Goal: Task Accomplishment & Management: Manage account settings

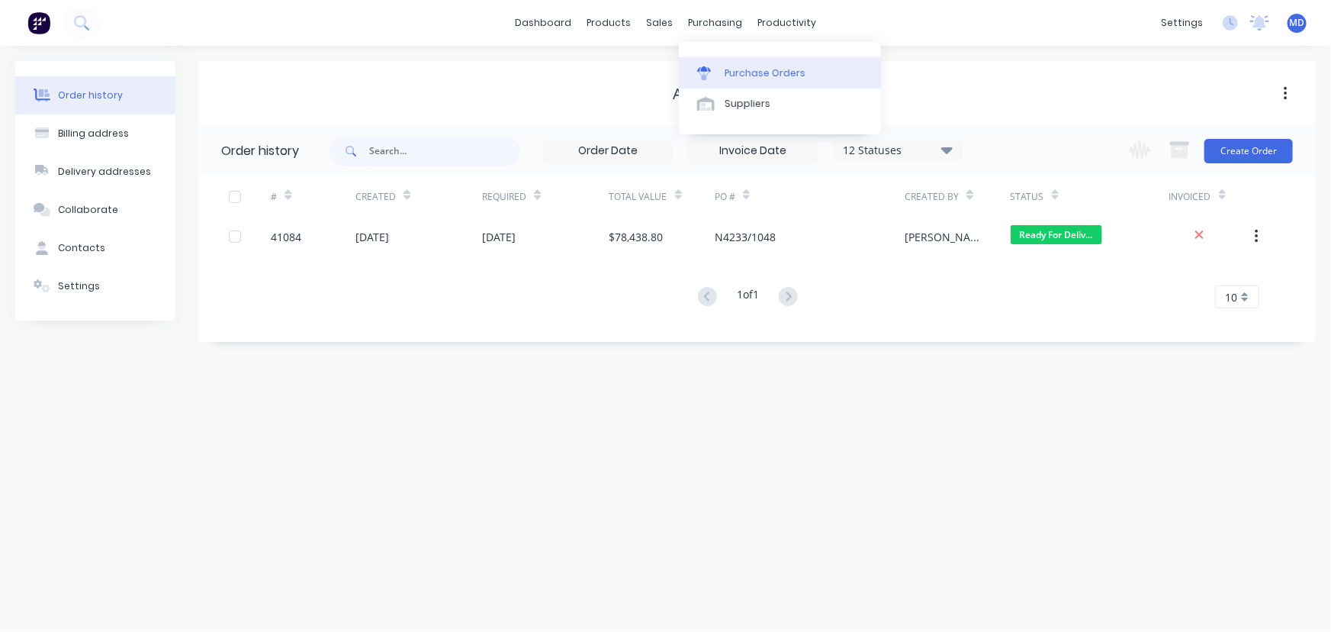
drag, startPoint x: 755, startPoint y: 72, endPoint x: 747, endPoint y: 70, distance: 7.8
click at [755, 72] on div "Purchase Orders" at bounding box center [765, 73] width 81 height 14
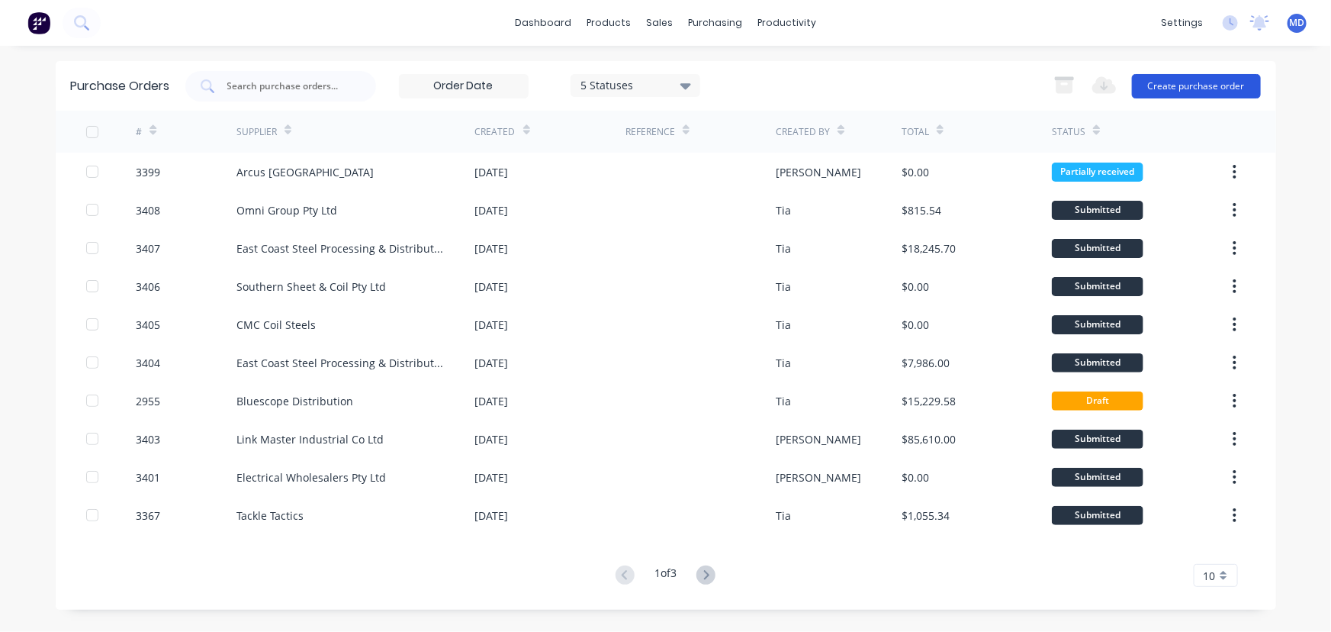
click at [1218, 75] on button "Create purchase order" at bounding box center [1196, 86] width 129 height 24
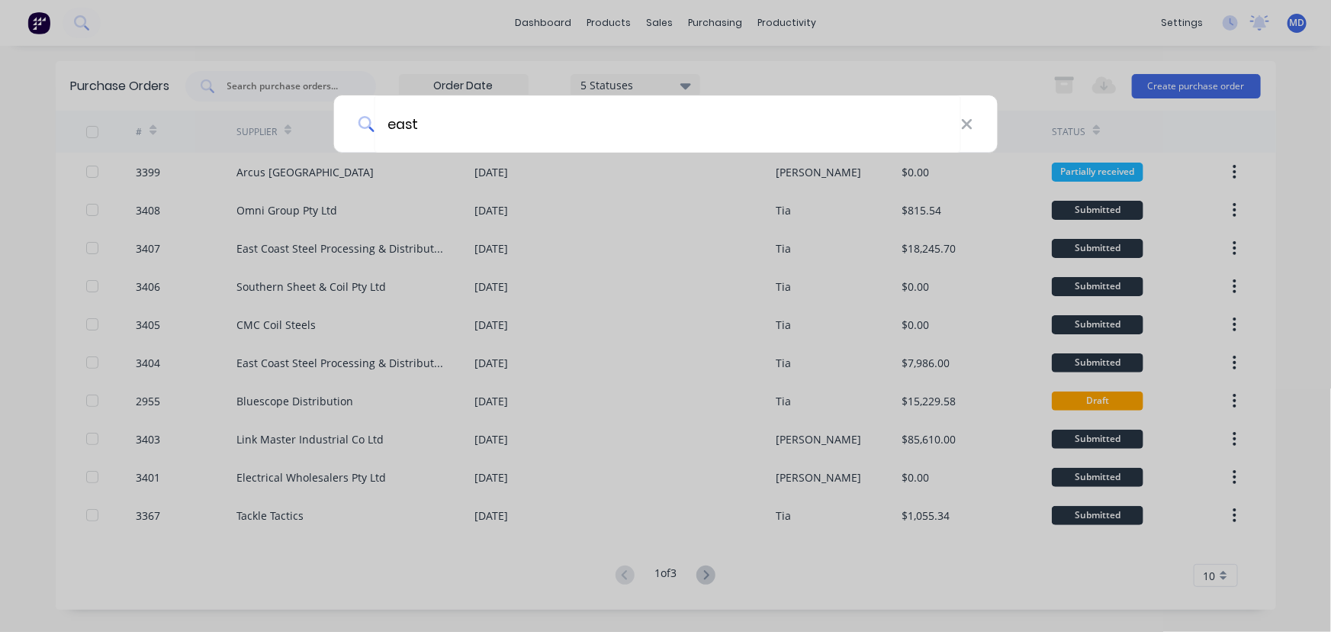
type input "east"
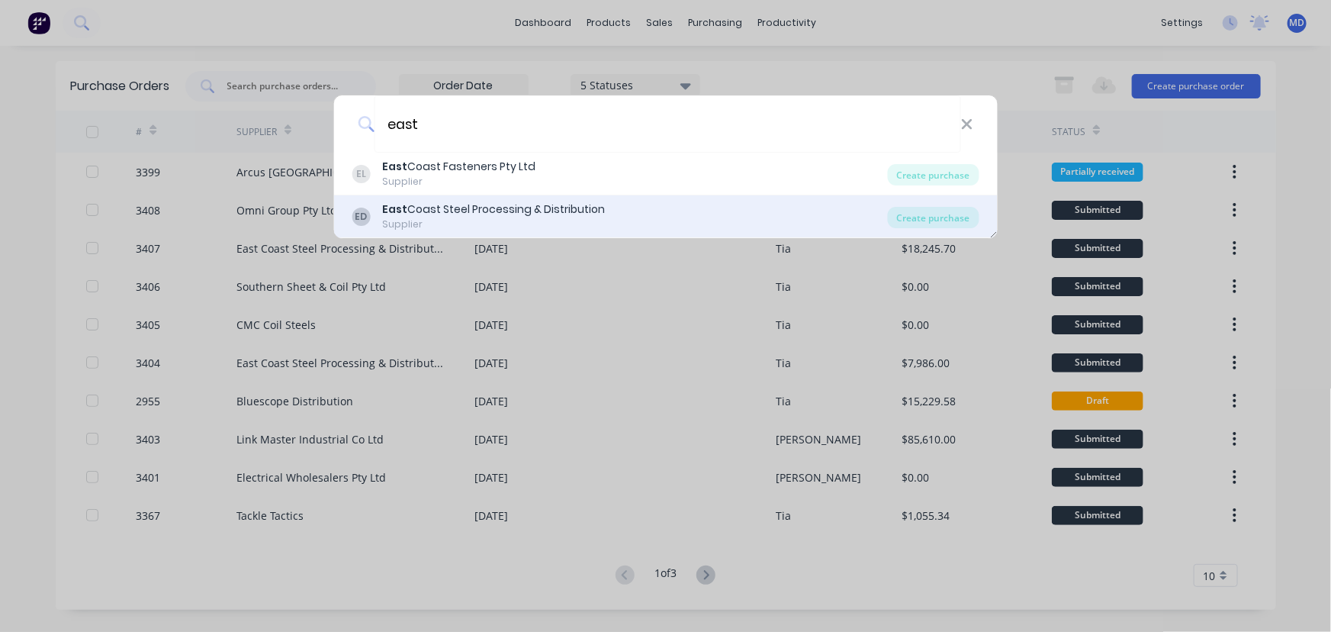
click at [494, 217] on div "East Coast Steel Processing & Distribution" at bounding box center [493, 209] width 223 height 16
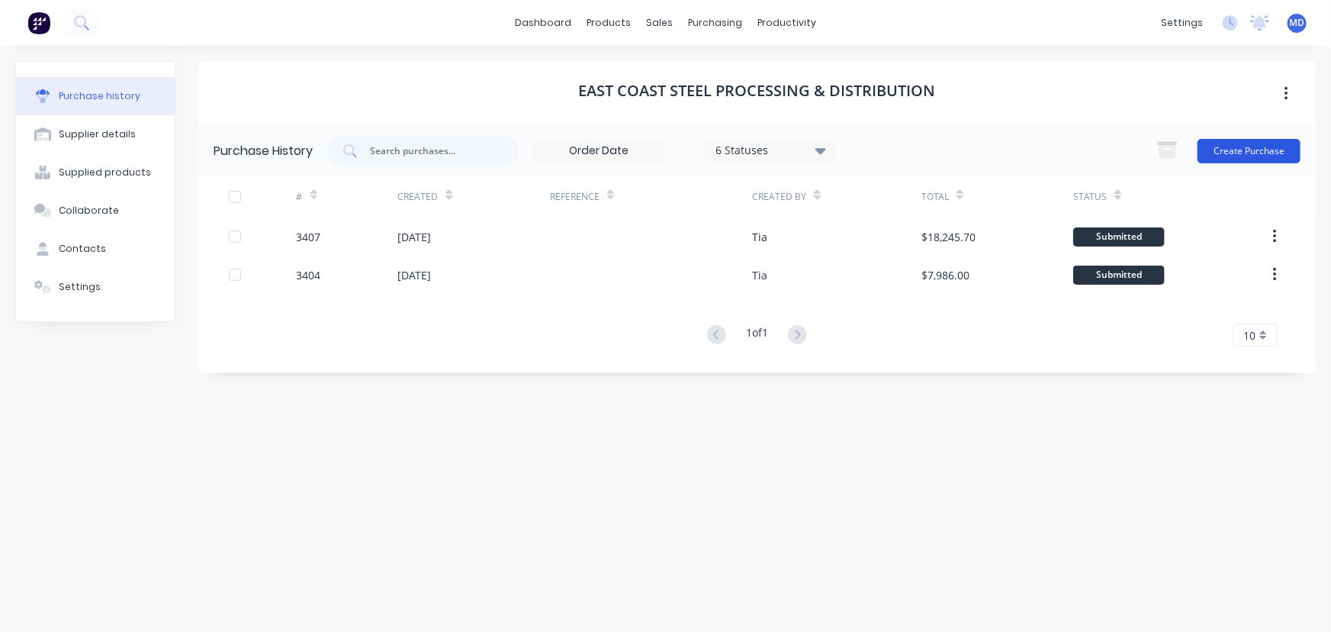
click at [1266, 150] on button "Create Purchase" at bounding box center [1249, 151] width 103 height 24
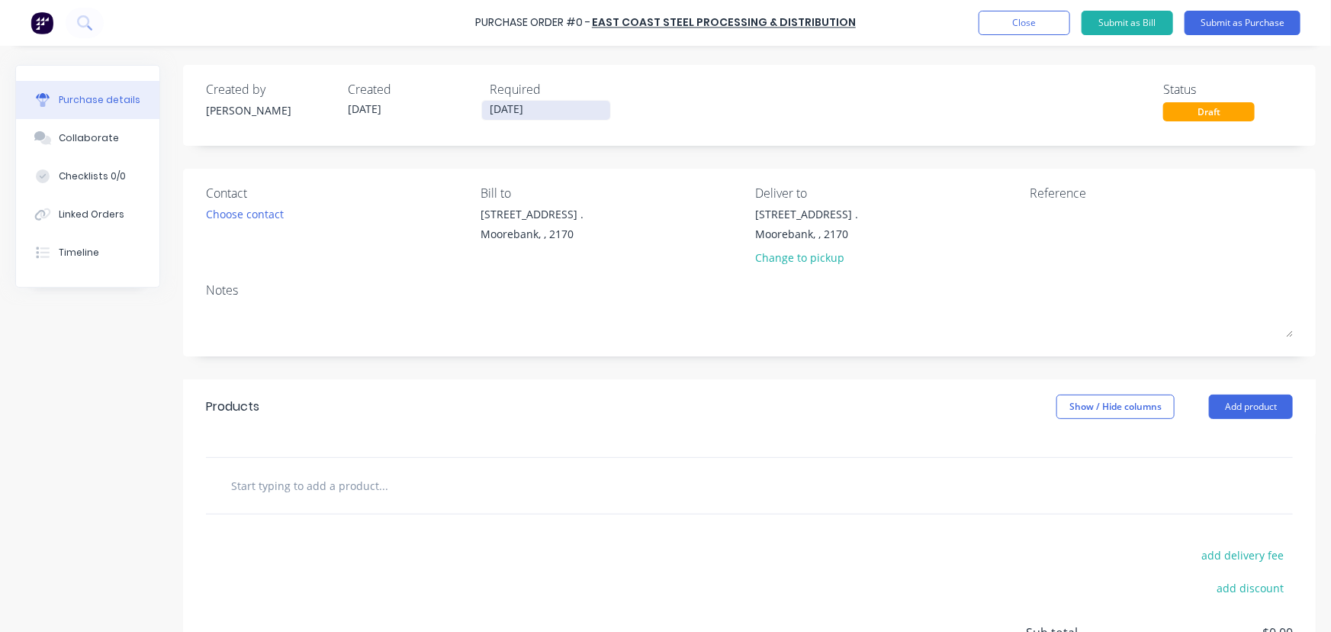
click at [513, 107] on input "02/09/25" at bounding box center [546, 110] width 128 height 19
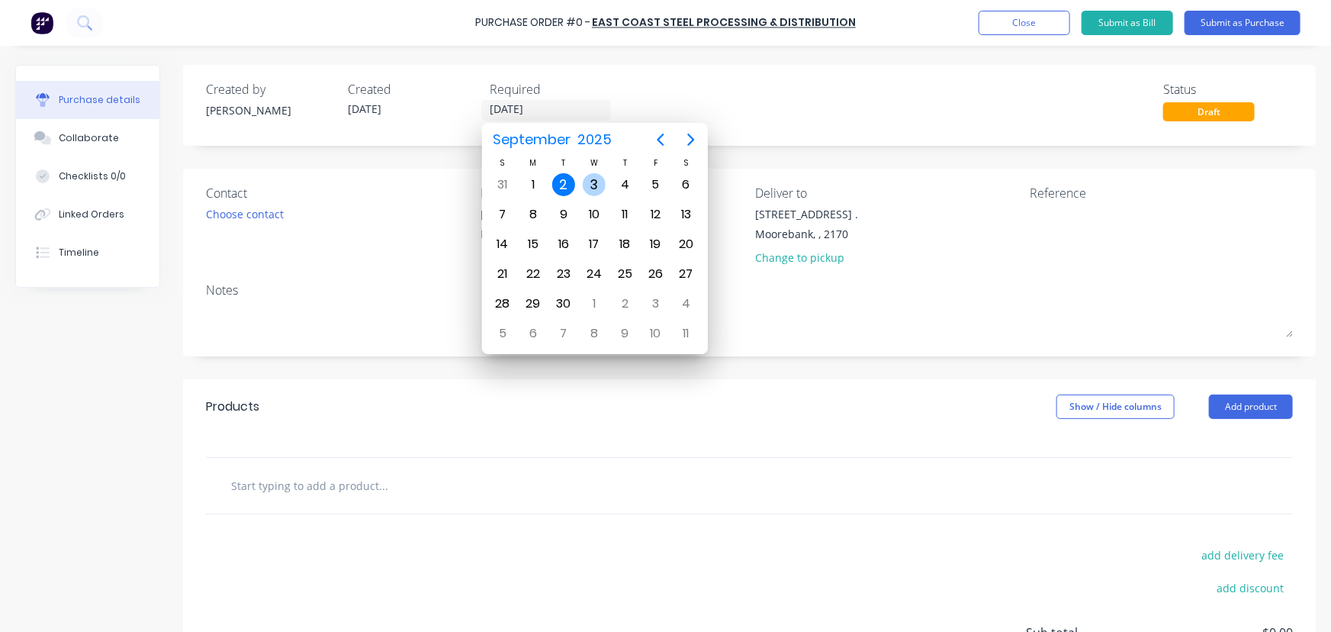
click at [600, 181] on div "3" at bounding box center [594, 184] width 23 height 23
type input "03/09/25"
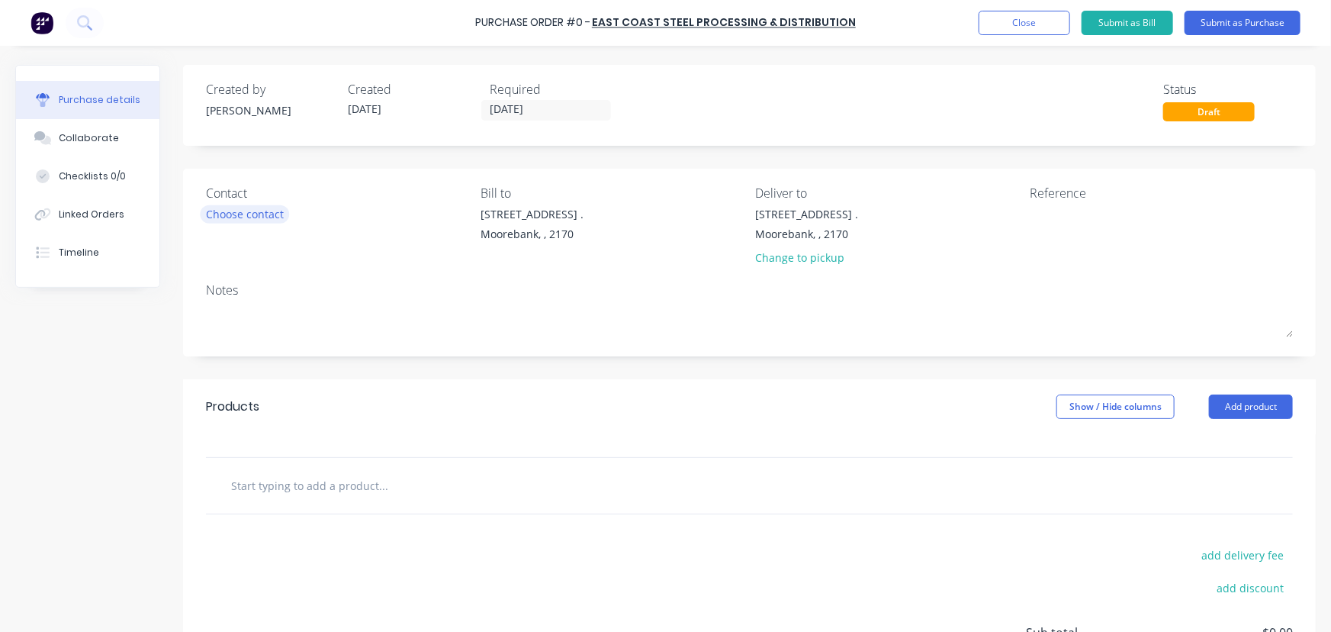
click at [232, 218] on div "Choose contact" at bounding box center [245, 214] width 78 height 16
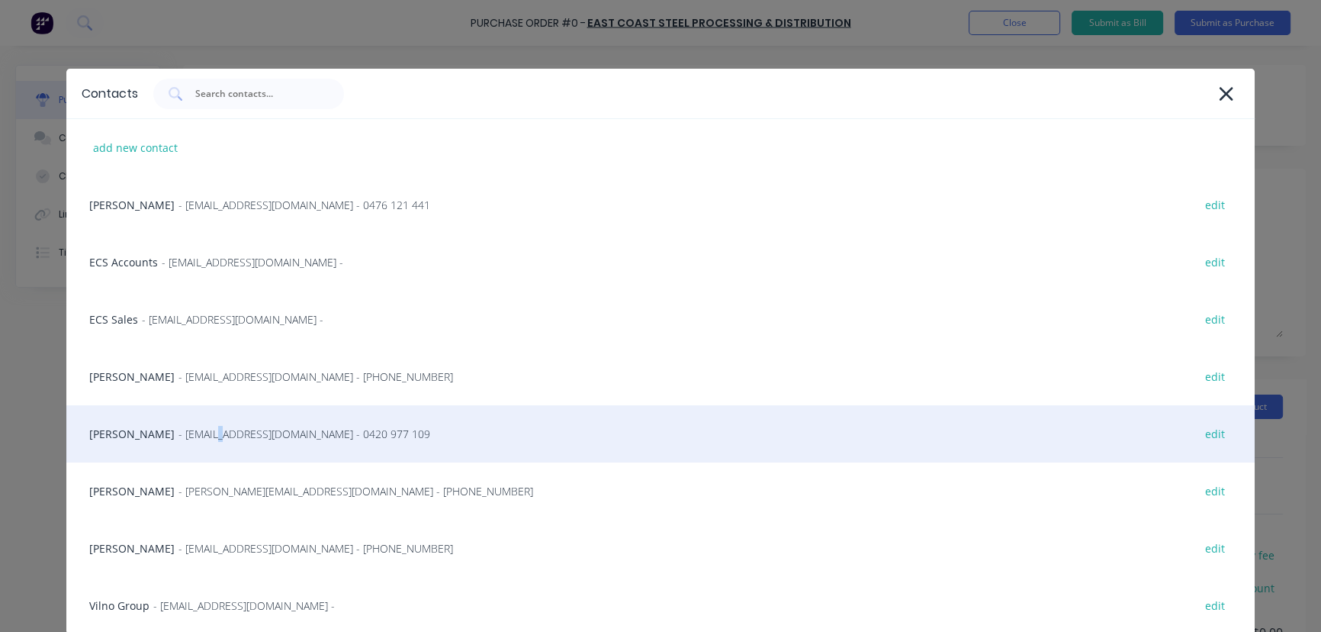
click at [192, 427] on span "- masonl@eastcoaststeel.com.au - 0420 977 109" at bounding box center [305, 434] width 252 height 16
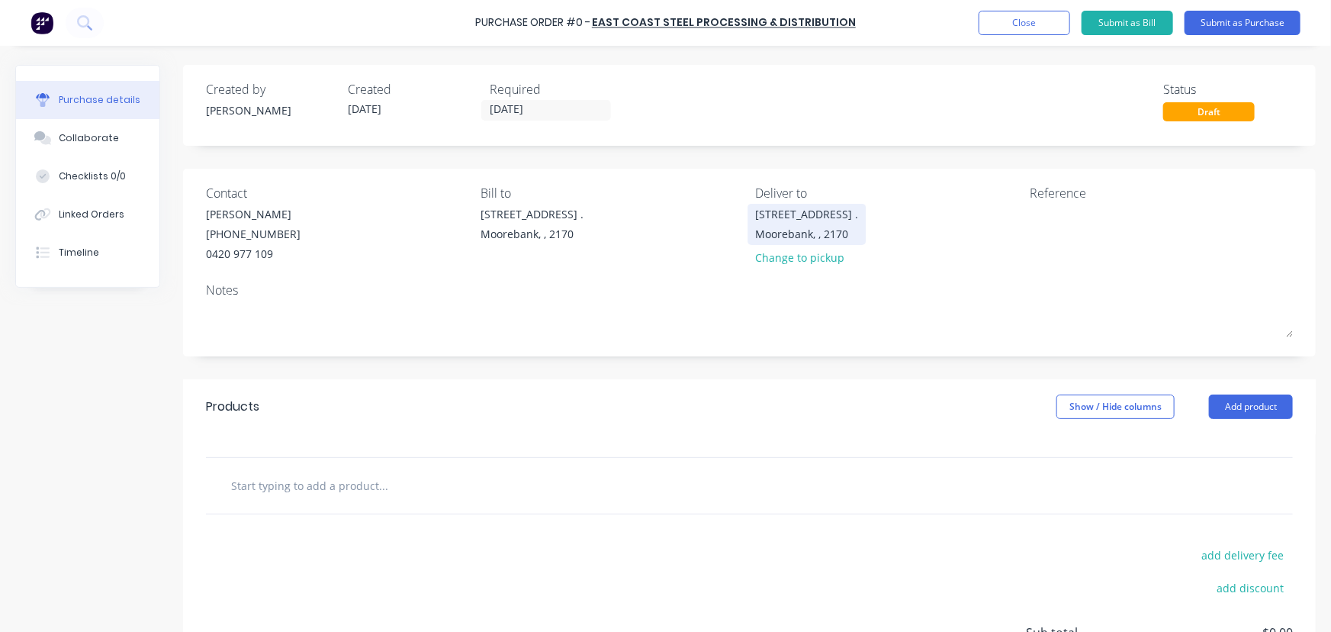
click at [801, 219] on div "16 Yulong Close ." at bounding box center [806, 214] width 103 height 16
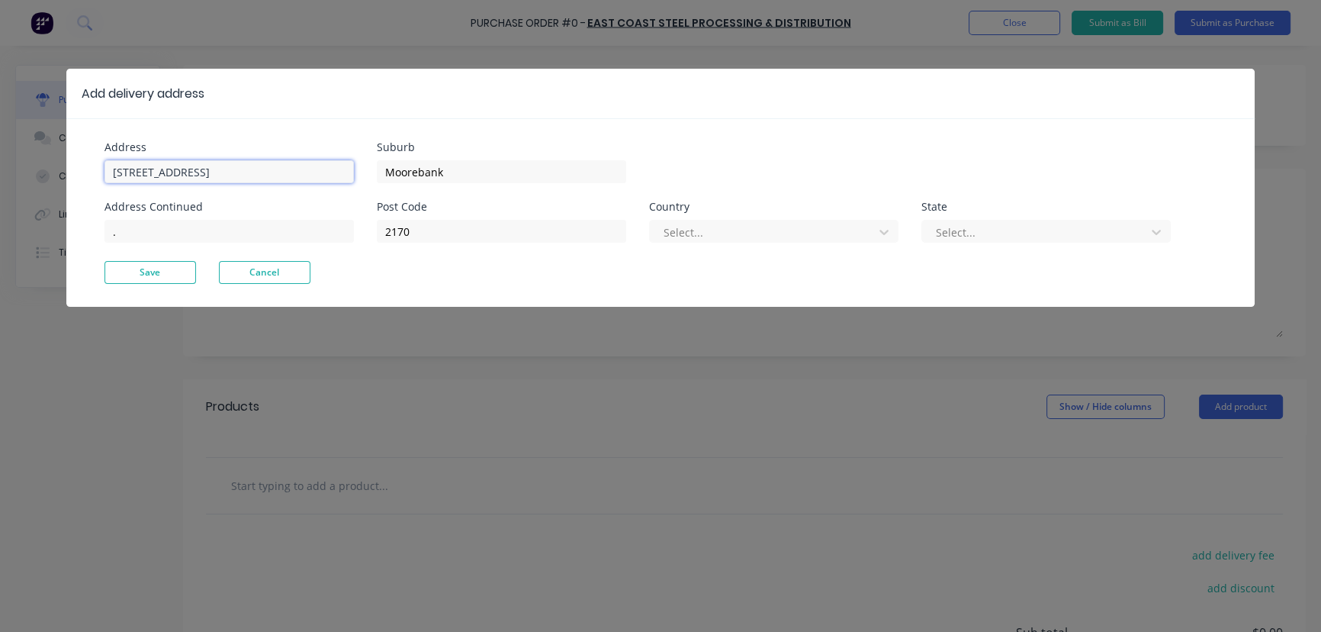
drag, startPoint x: -149, startPoint y: 162, endPoint x: -162, endPoint y: 161, distance: 13.8
click at [0, 161] on html "Purchase Order #0 - East Coast Steel Processing & Distribution Add product Clos…" at bounding box center [660, 354] width 1321 height 708
type input "26 Iraking Avenue"
click at [145, 282] on button "Save" at bounding box center [151, 272] width 92 height 23
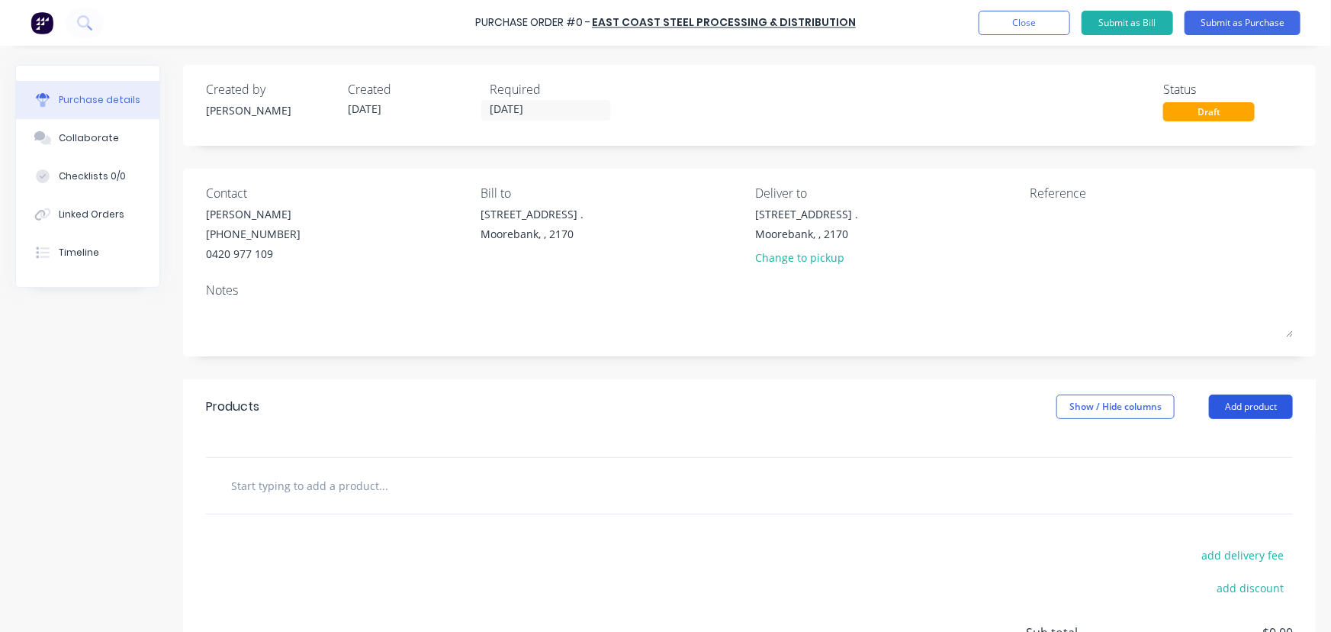
click at [1233, 403] on button "Add product" at bounding box center [1251, 406] width 84 height 24
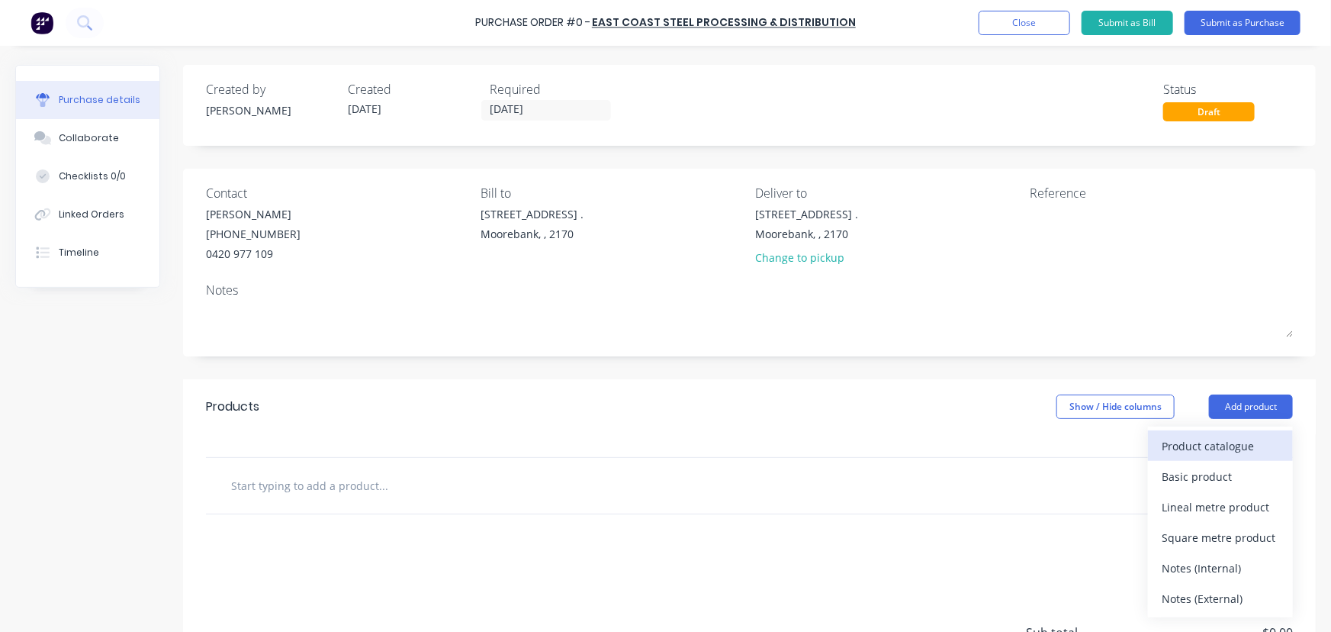
click at [1221, 438] on div "Product catalogue" at bounding box center [1220, 446] width 117 height 22
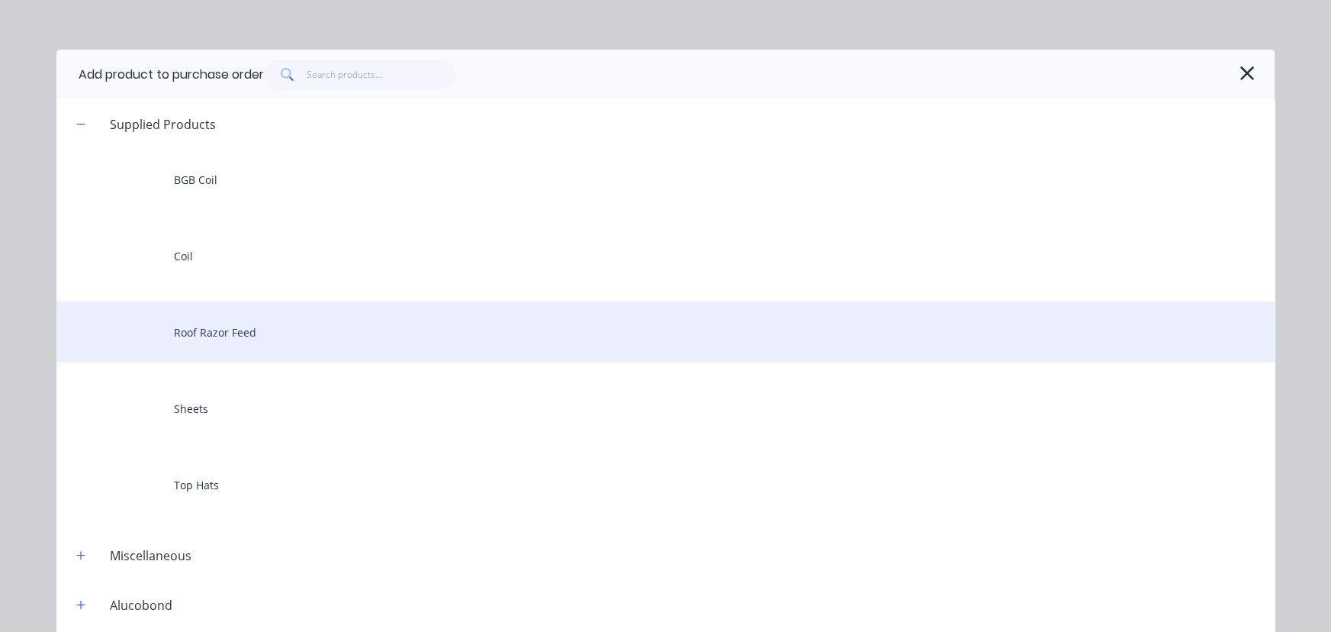
click at [245, 321] on div "Roof Razor Feed" at bounding box center [665, 331] width 1219 height 61
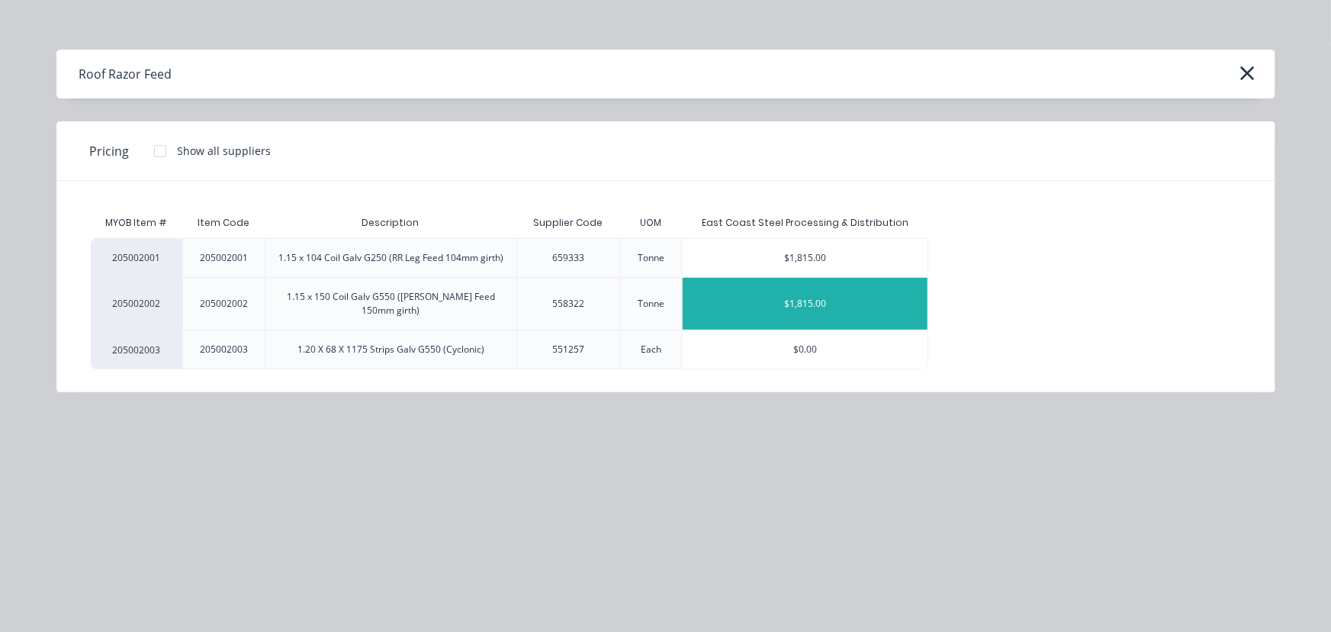
click at [806, 293] on div "$1,815.00" at bounding box center [805, 304] width 245 height 52
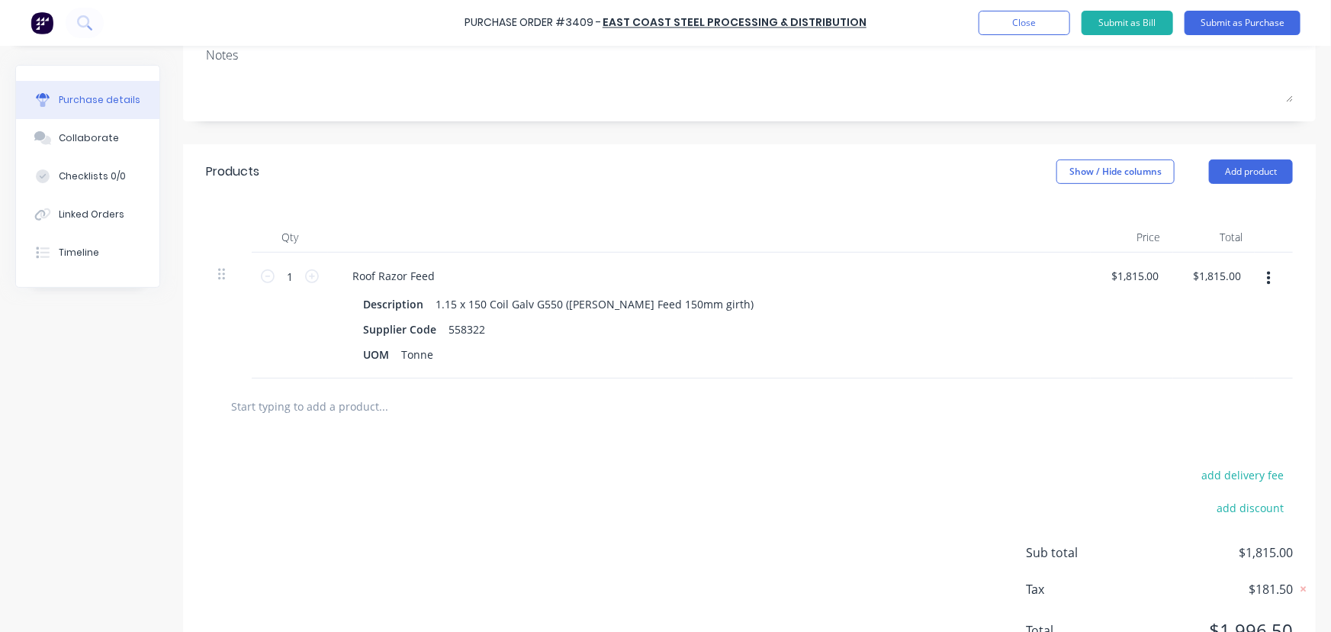
scroll to position [277, 0]
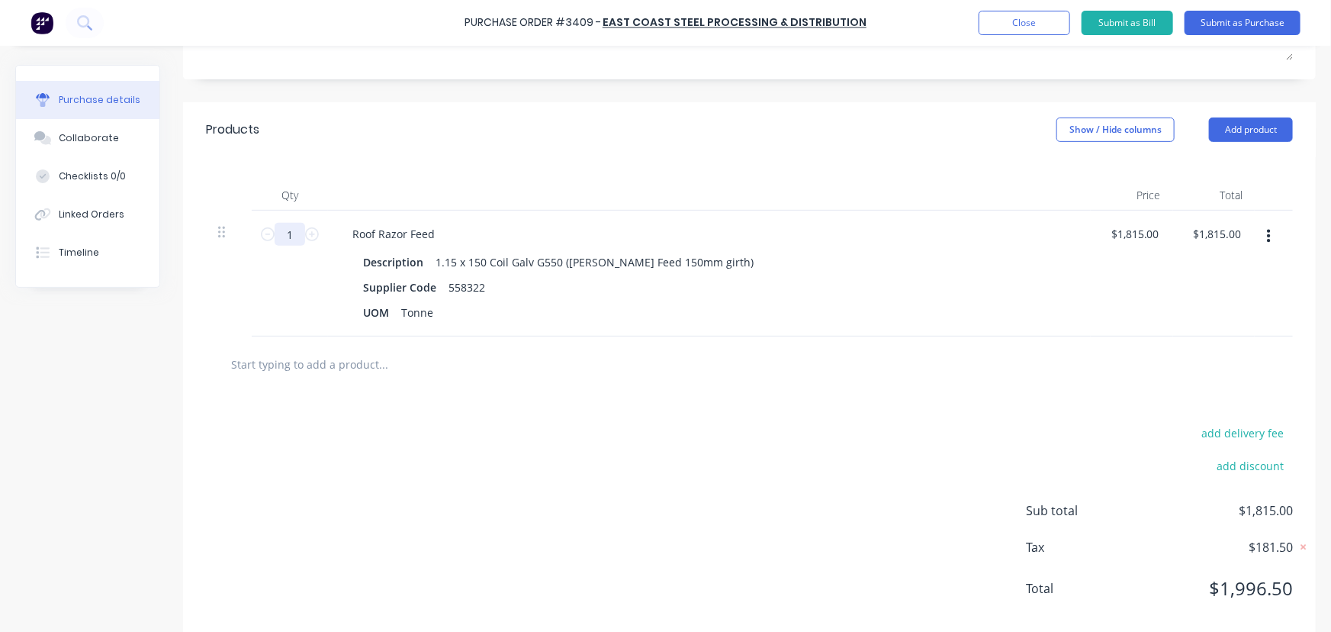
click at [281, 230] on input "1" at bounding box center [290, 234] width 31 height 23
type input "12"
type input "$21,780.00"
type input "12"
click at [1143, 235] on input "1815.0000" at bounding box center [1133, 234] width 60 height 22
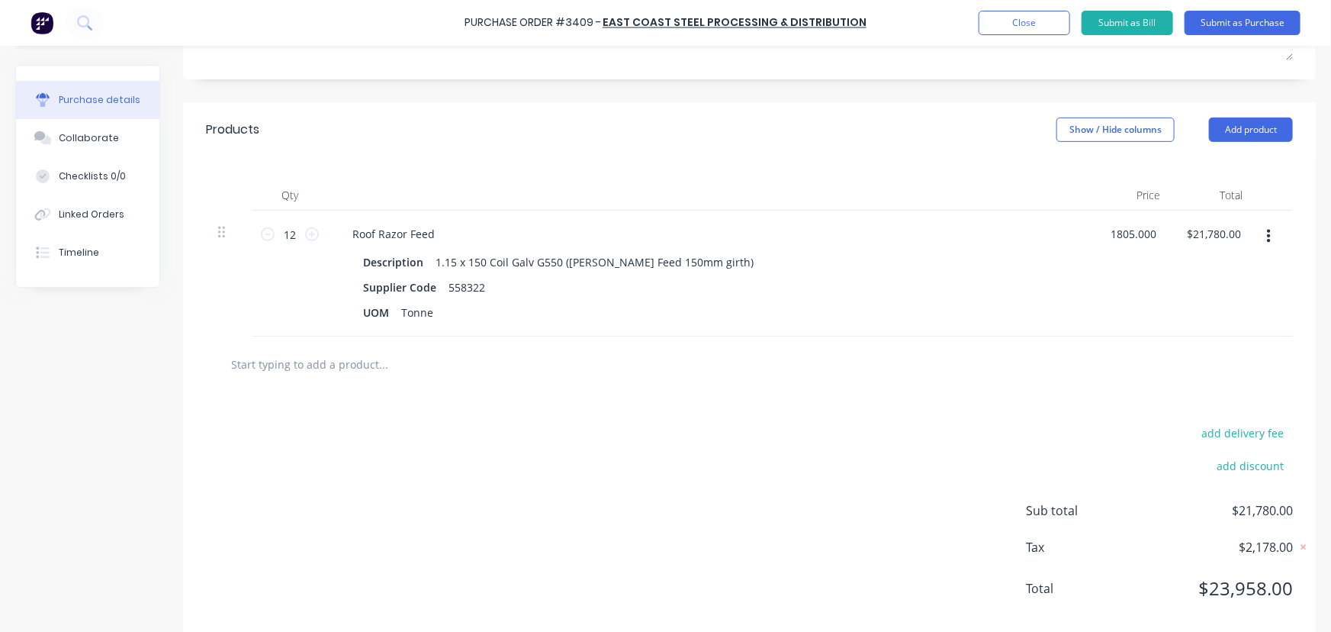
type input "$1,805.00"
type input "$21,660.00"
click at [1244, 24] on button "Submit as Purchase" at bounding box center [1243, 23] width 116 height 24
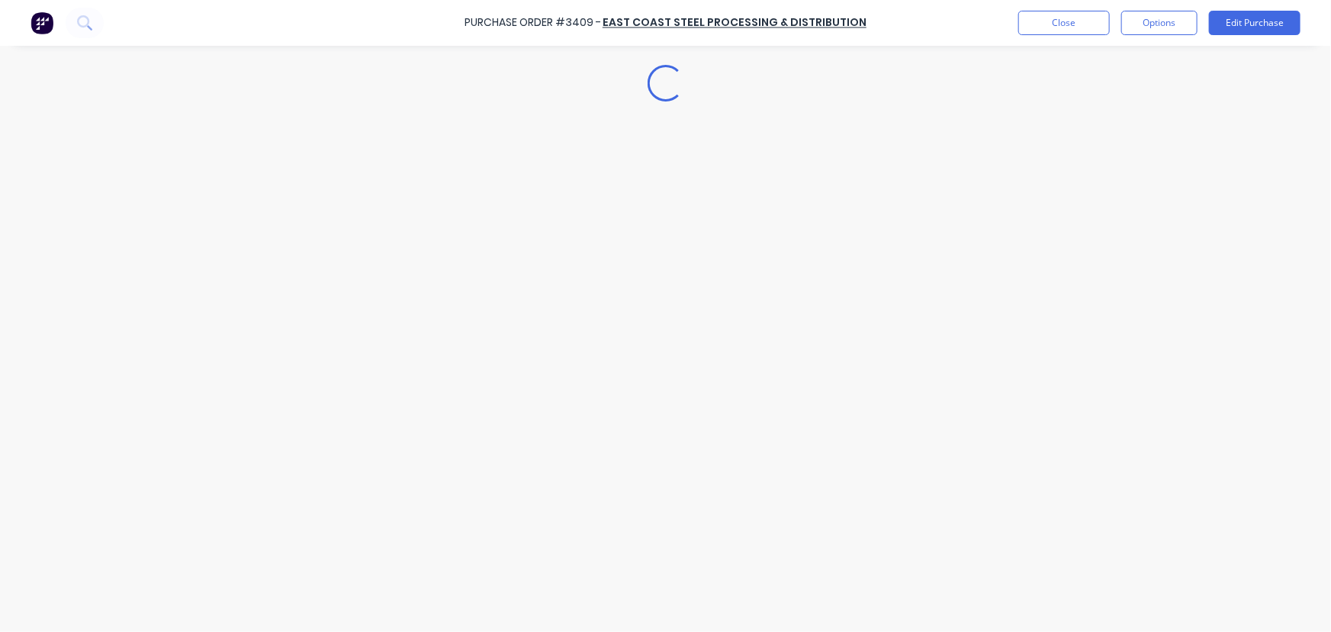
scroll to position [0, 0]
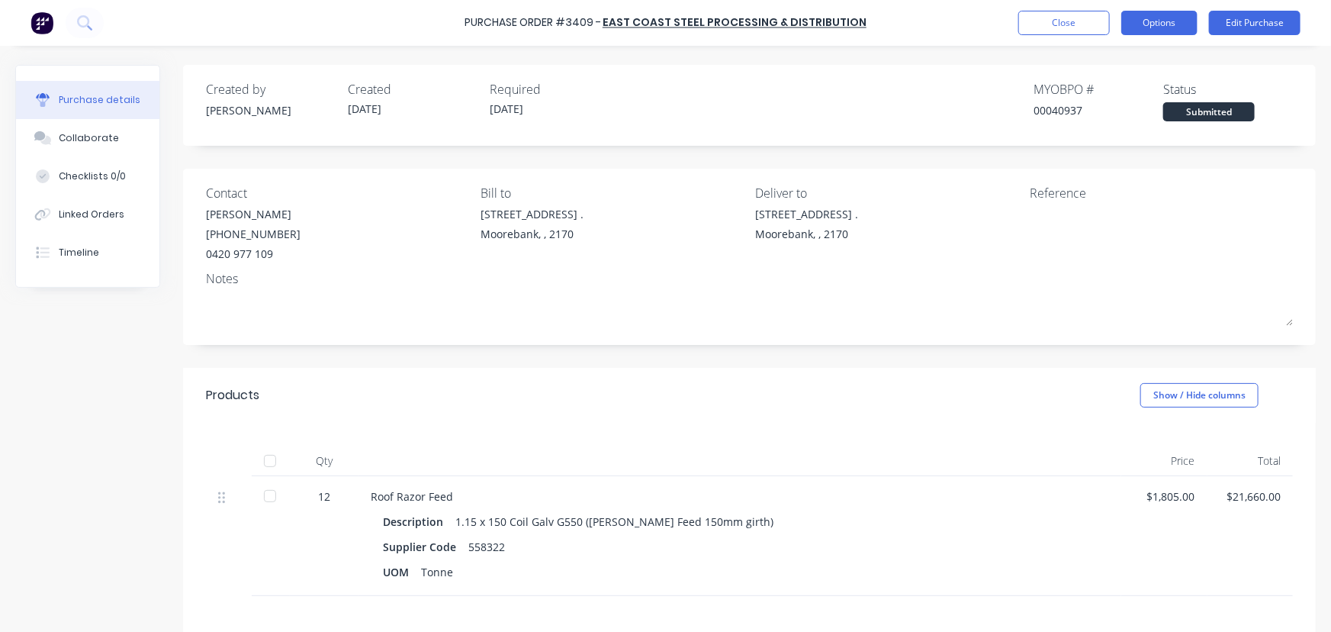
click at [1175, 24] on button "Options" at bounding box center [1159, 23] width 76 height 24
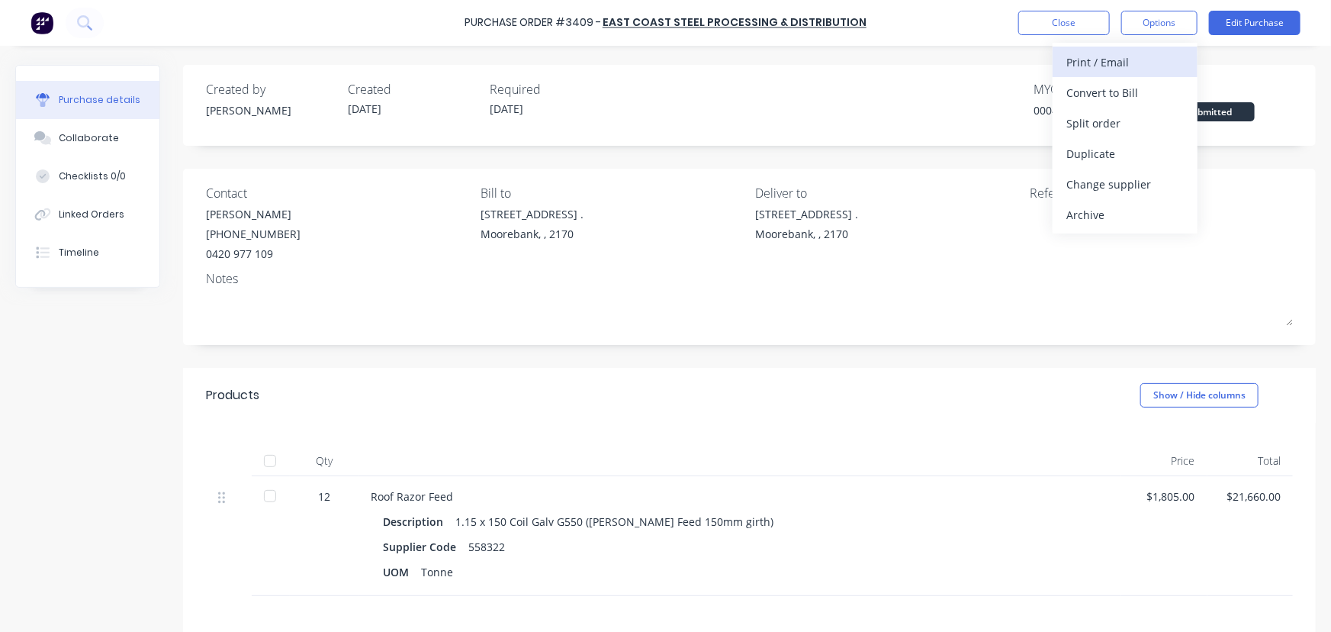
click at [1116, 63] on div "Print / Email" at bounding box center [1125, 62] width 117 height 22
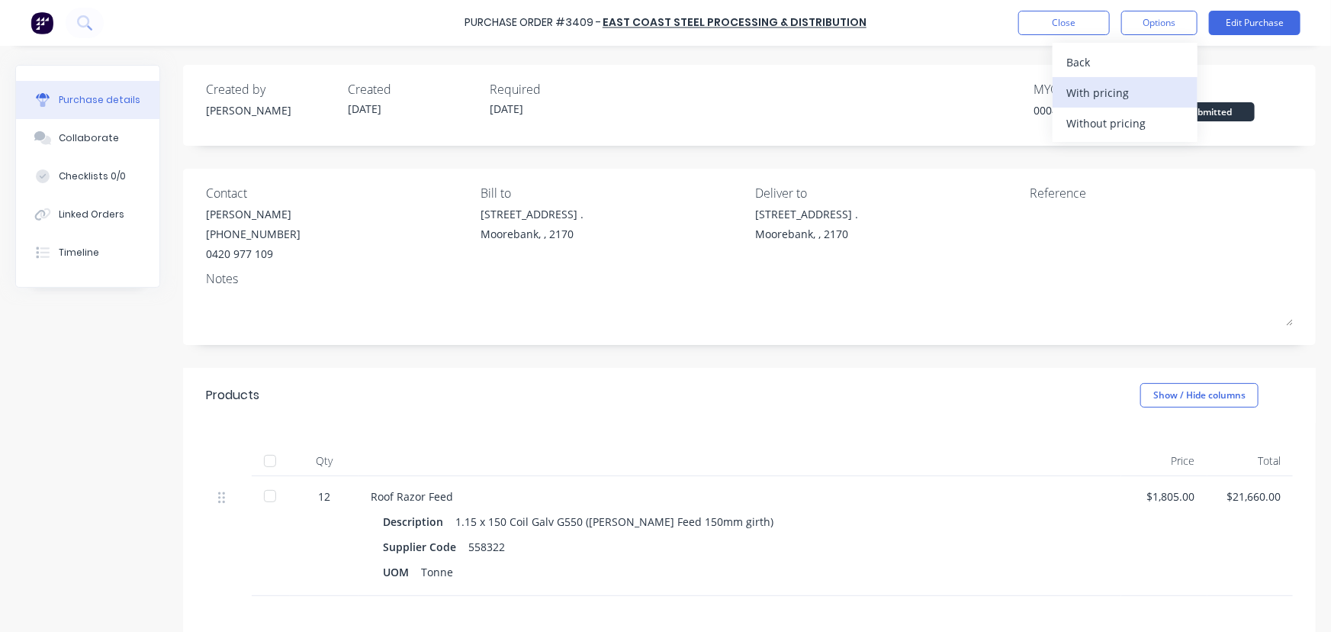
click at [1103, 95] on div "With pricing" at bounding box center [1125, 93] width 117 height 22
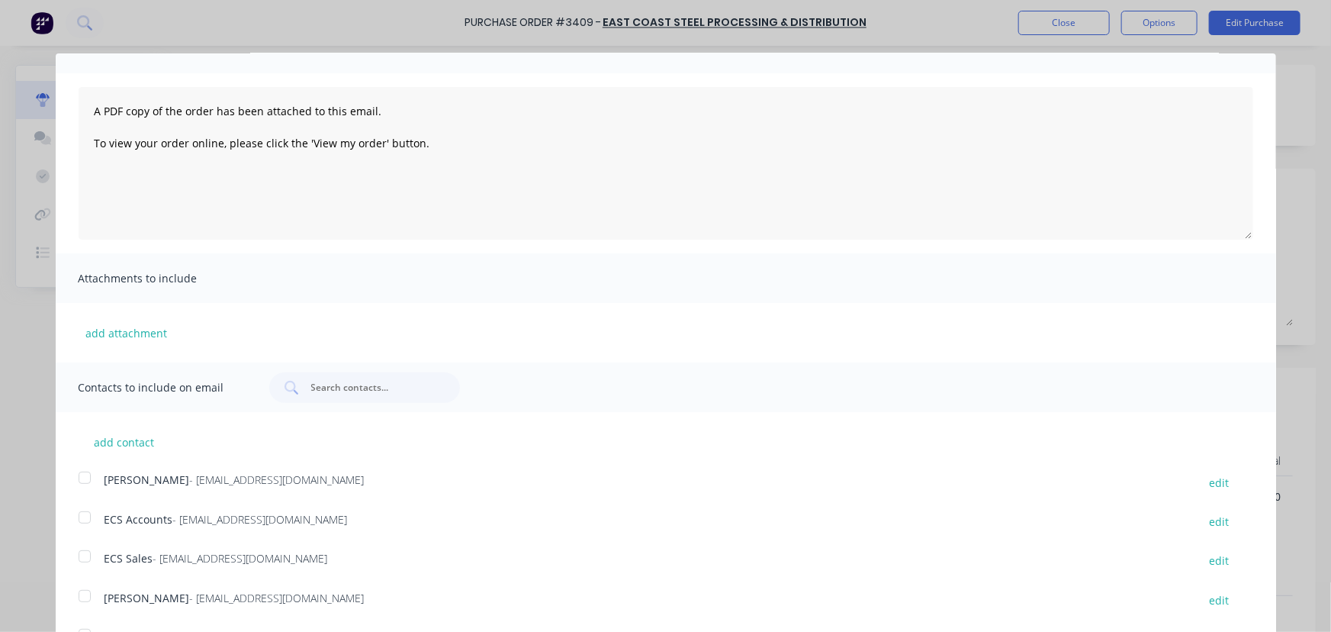
scroll to position [200, 0]
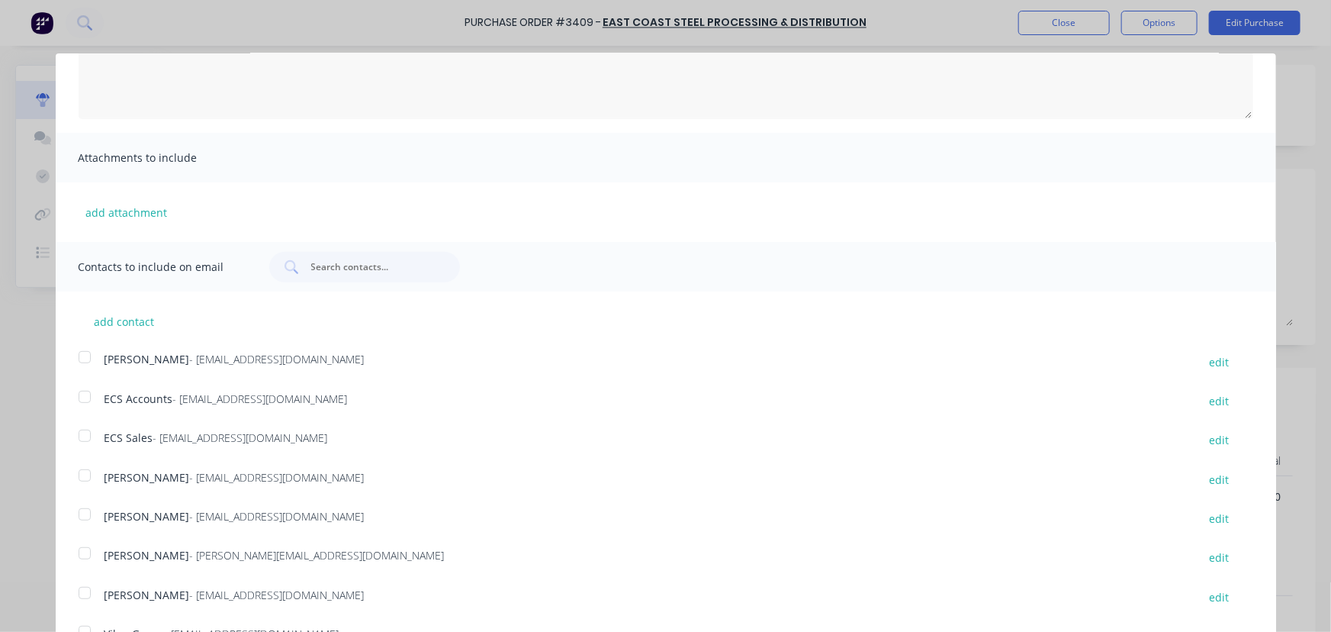
click at [81, 359] on div at bounding box center [84, 357] width 31 height 31
click at [83, 519] on div at bounding box center [84, 514] width 31 height 31
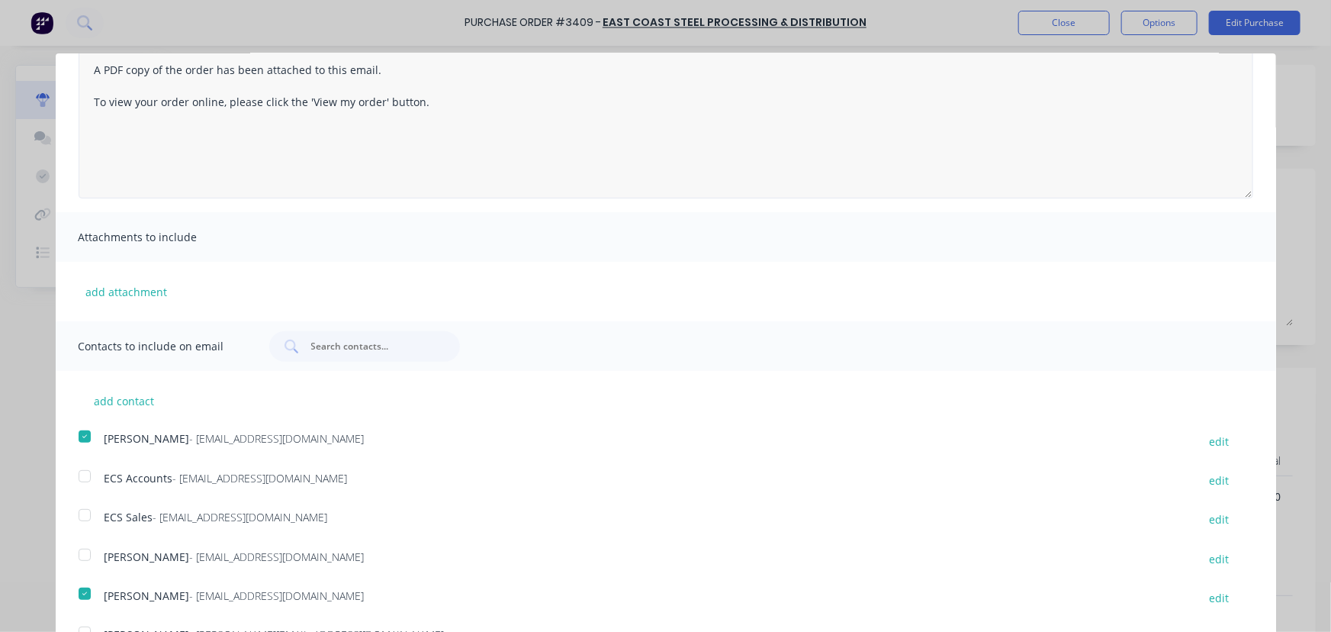
scroll to position [0, 0]
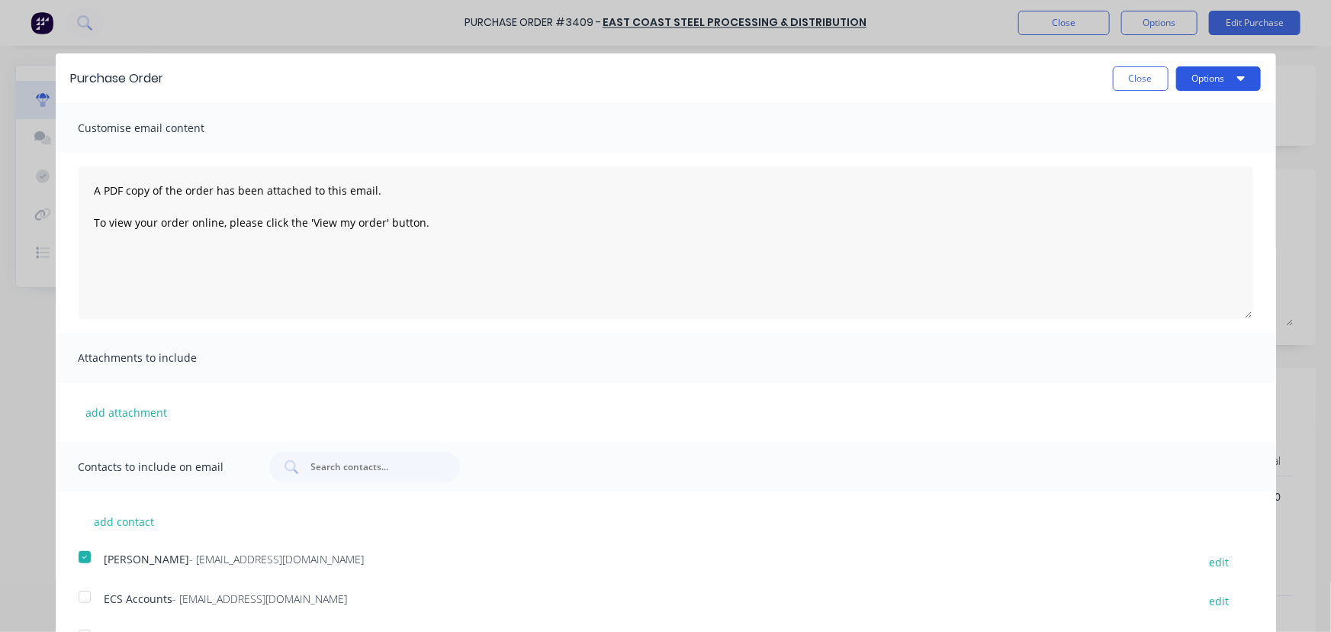
click at [1195, 78] on button "Options" at bounding box center [1218, 78] width 85 height 24
click at [1134, 153] on div "Email" at bounding box center [1188, 148] width 117 height 22
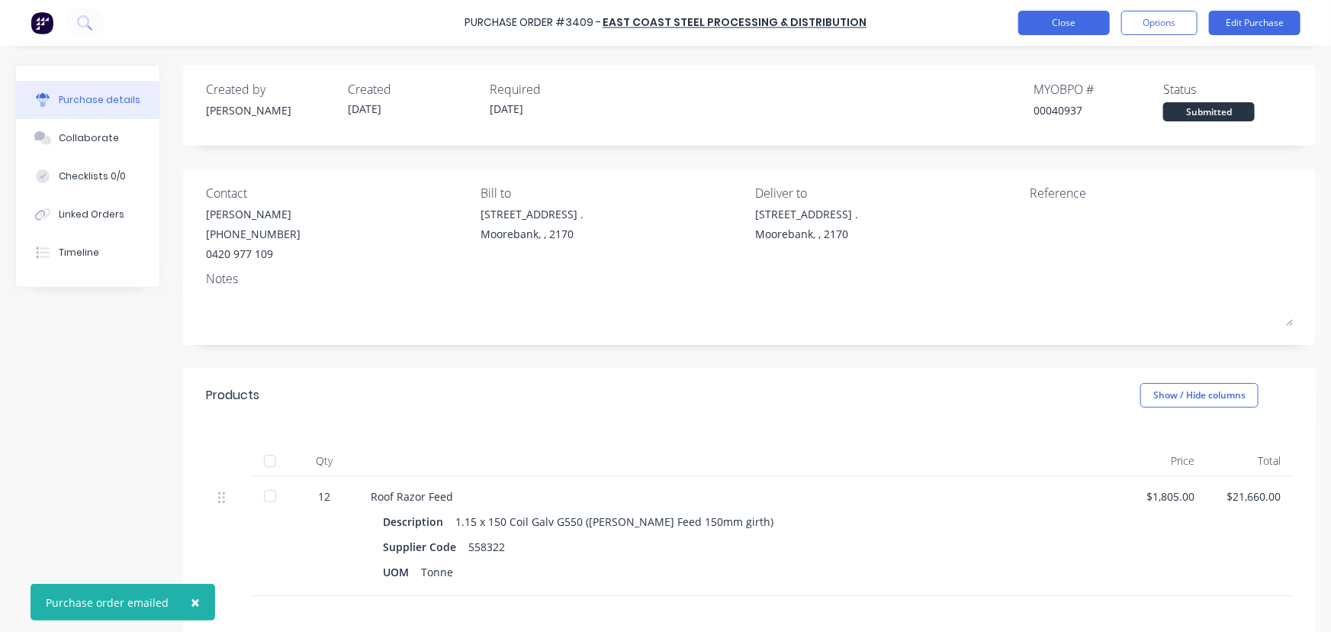
click at [1086, 26] on button "Close" at bounding box center [1064, 23] width 92 height 24
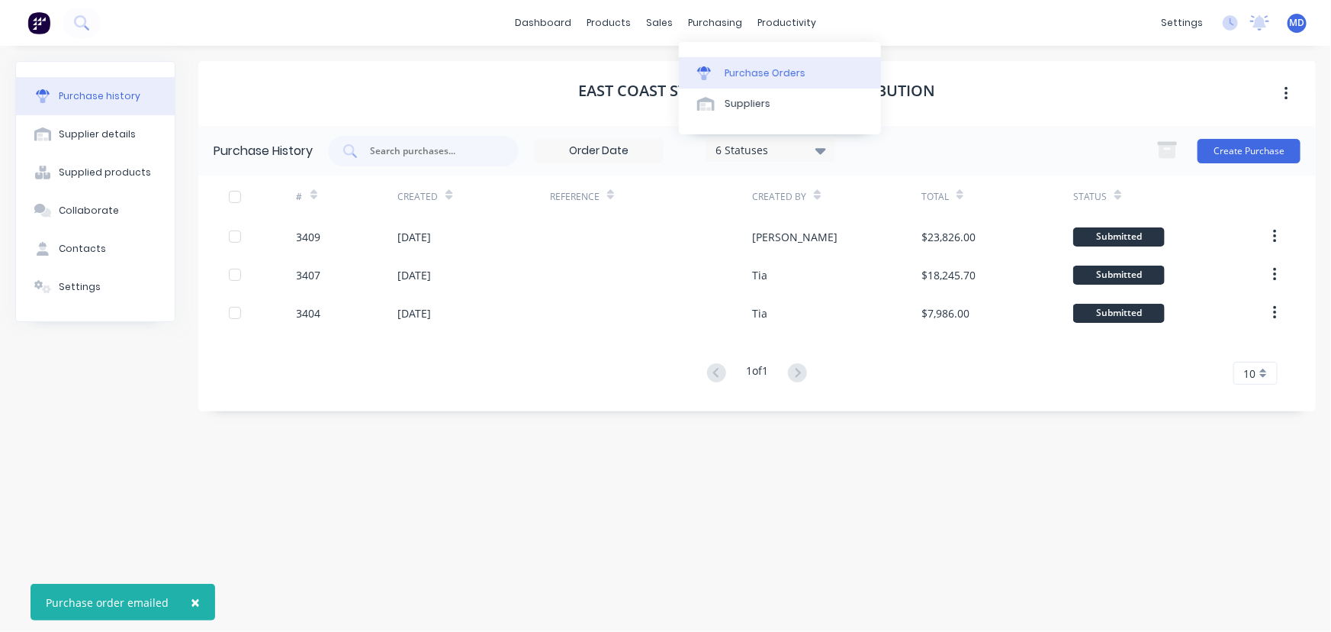
click at [754, 69] on div "Purchase Orders" at bounding box center [765, 73] width 81 height 14
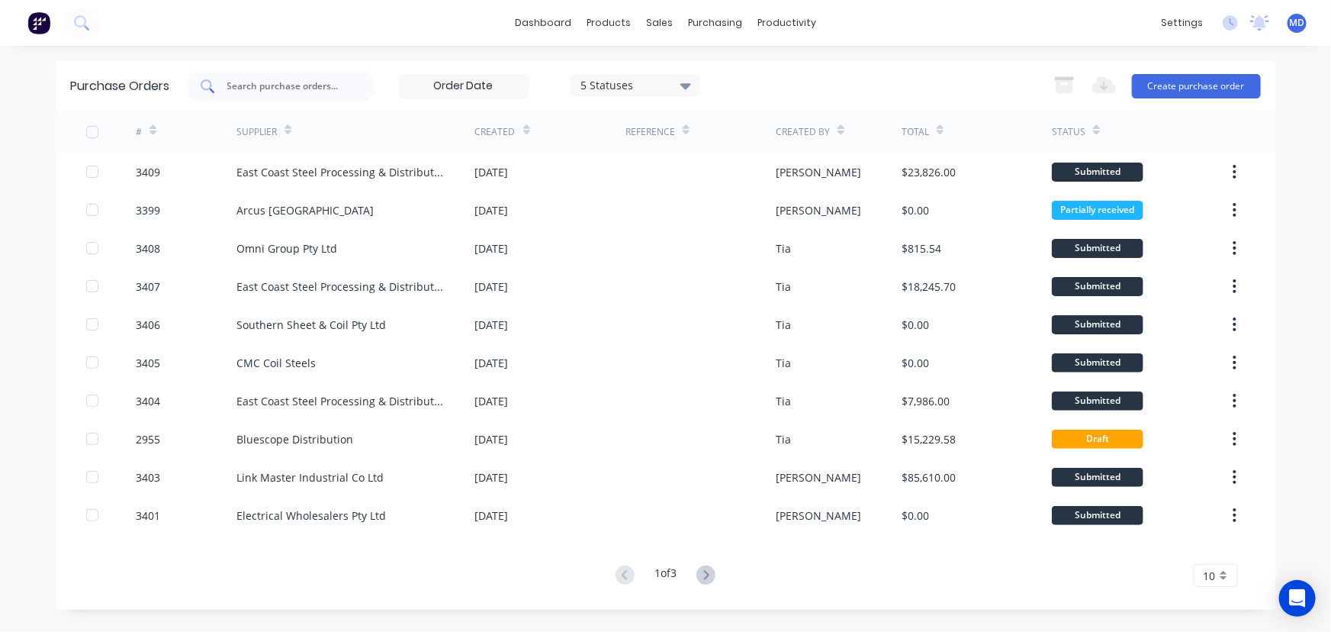
click at [313, 86] on input "text" at bounding box center [289, 86] width 127 height 15
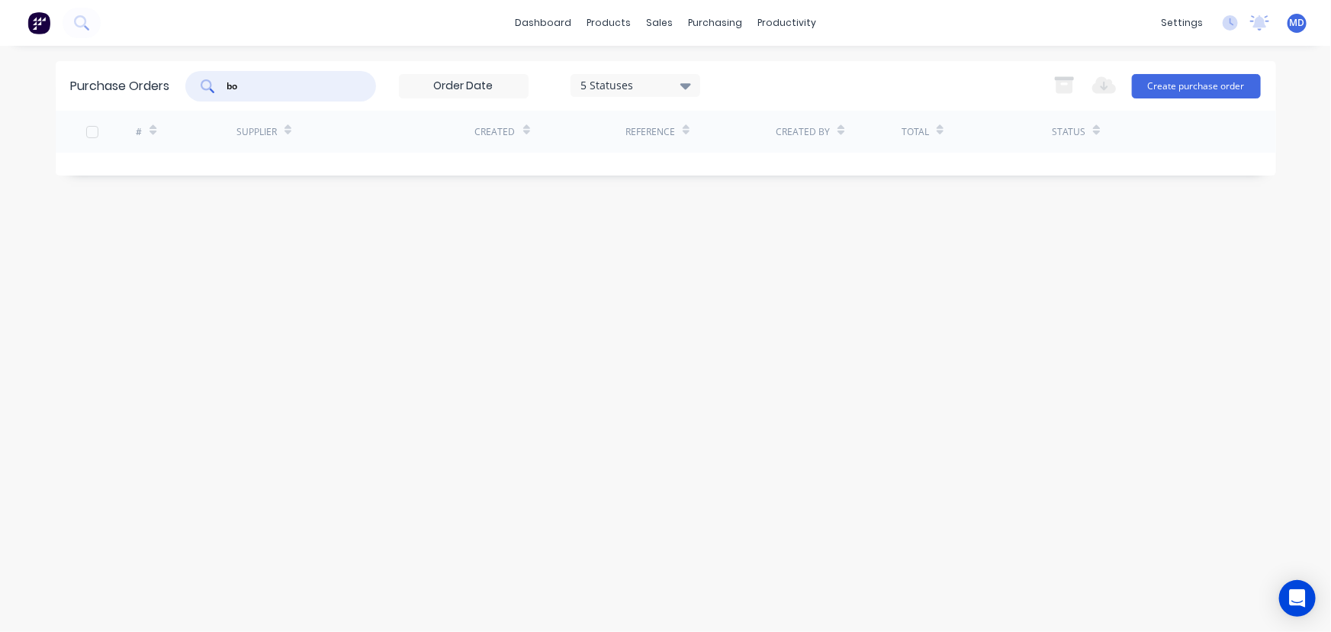
type input "b"
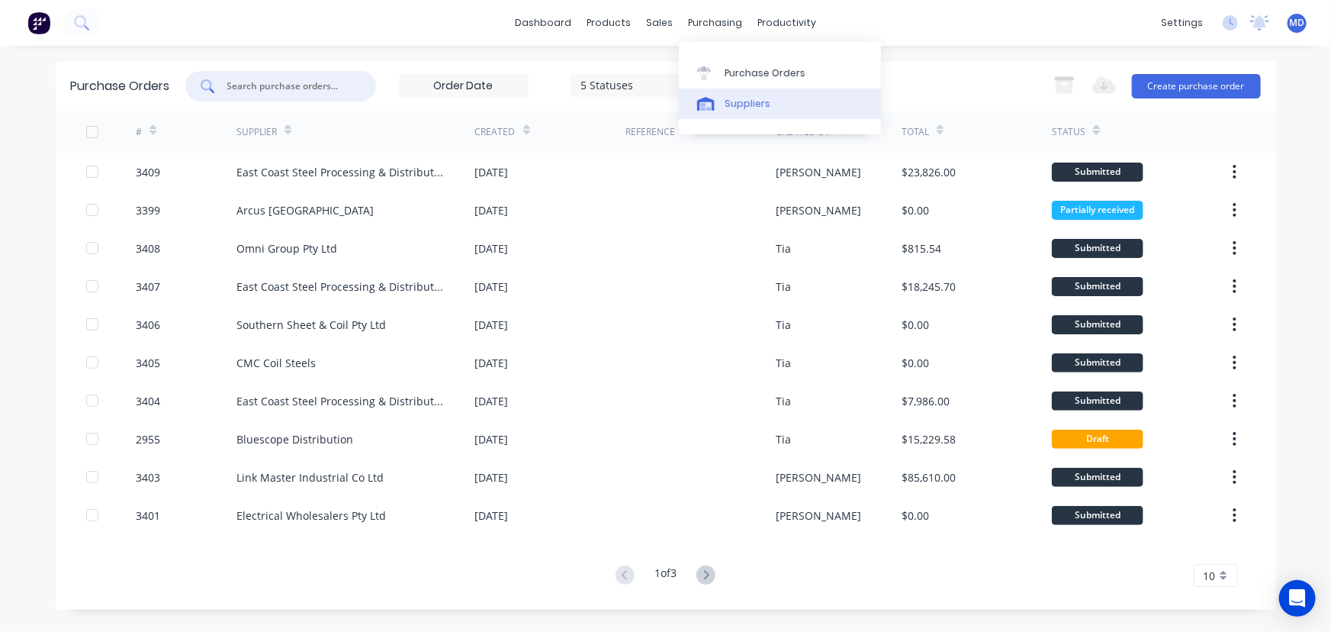
click at [747, 105] on div "Suppliers" at bounding box center [748, 104] width 46 height 14
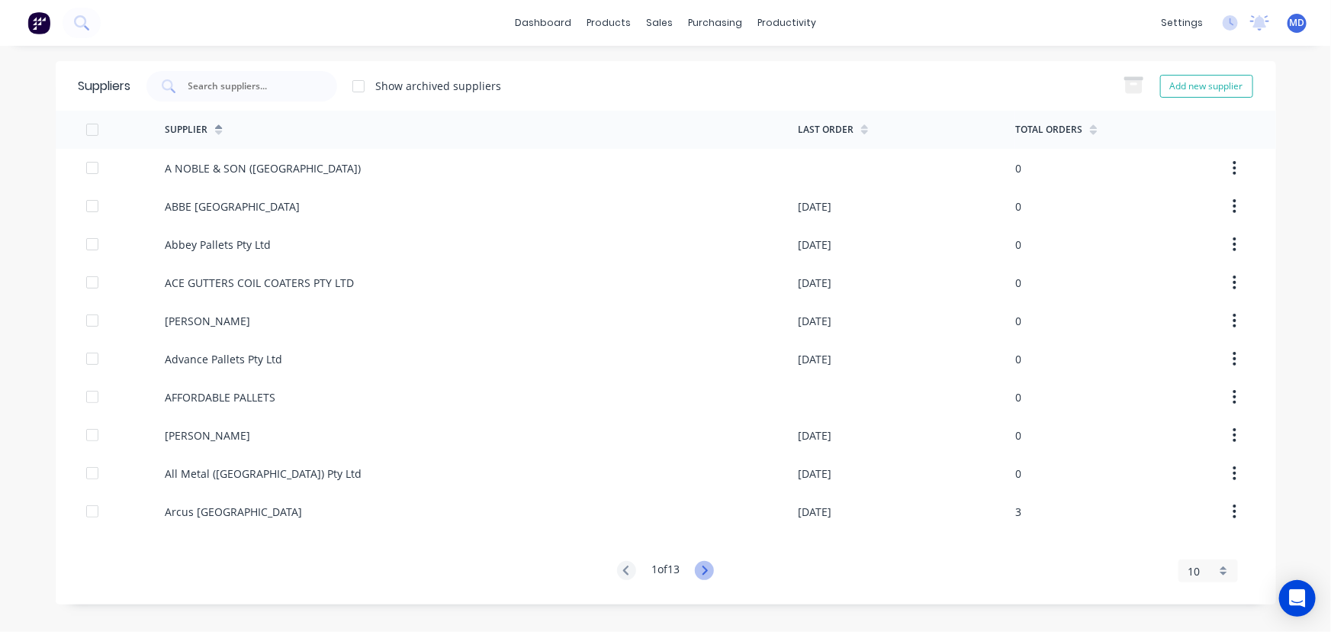
drag, startPoint x: 709, startPoint y: 572, endPoint x: 703, endPoint y: 565, distance: 8.7
click at [709, 572] on g at bounding box center [704, 570] width 19 height 19
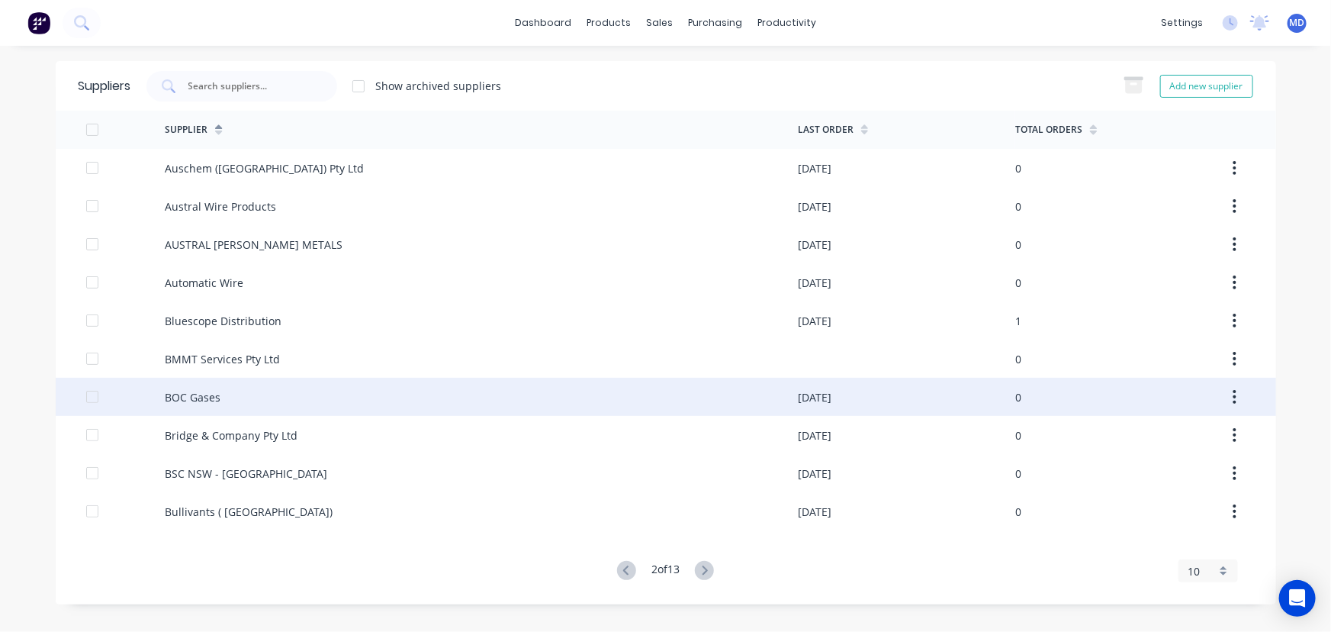
click at [194, 392] on div "BOC Gases" at bounding box center [193, 397] width 56 height 16
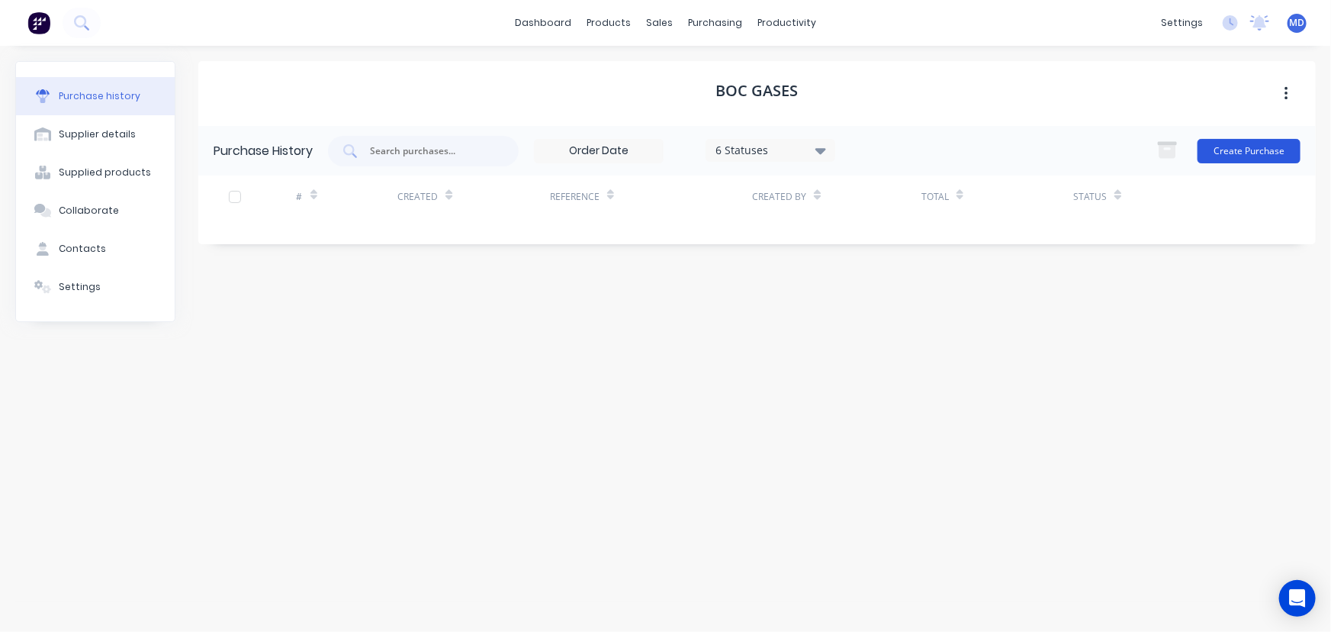
click at [1266, 142] on button "Create Purchase" at bounding box center [1249, 151] width 103 height 24
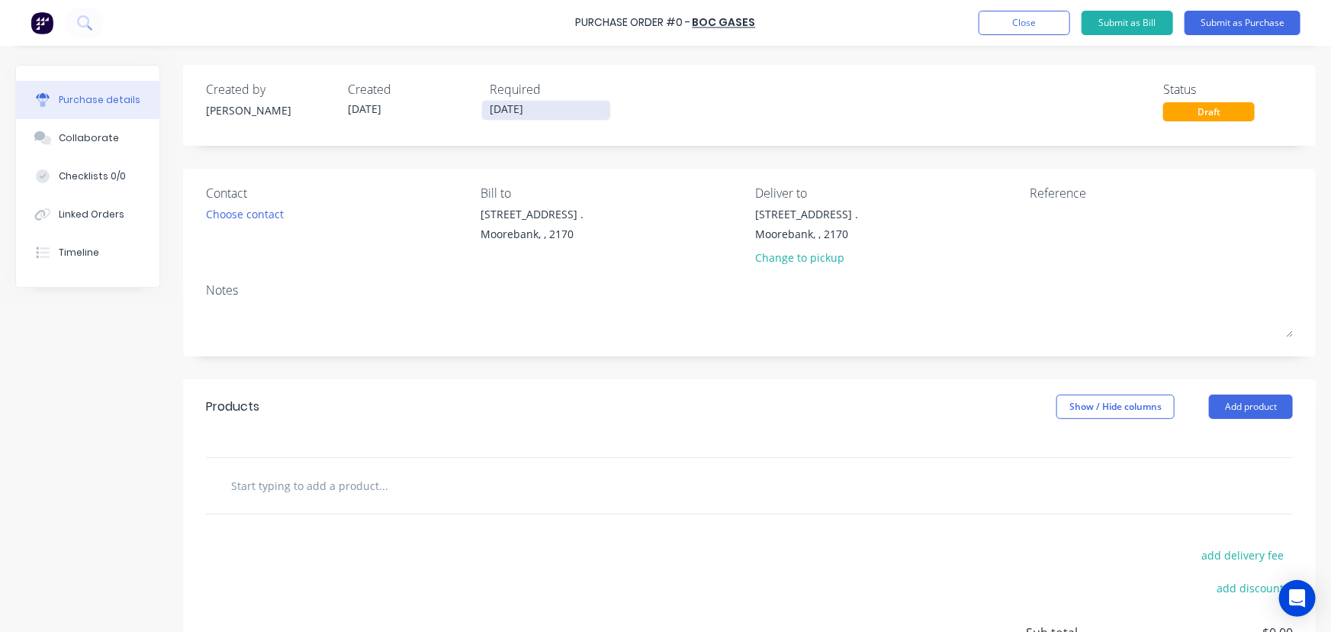
click at [525, 109] on input "02/09/25" at bounding box center [546, 110] width 128 height 19
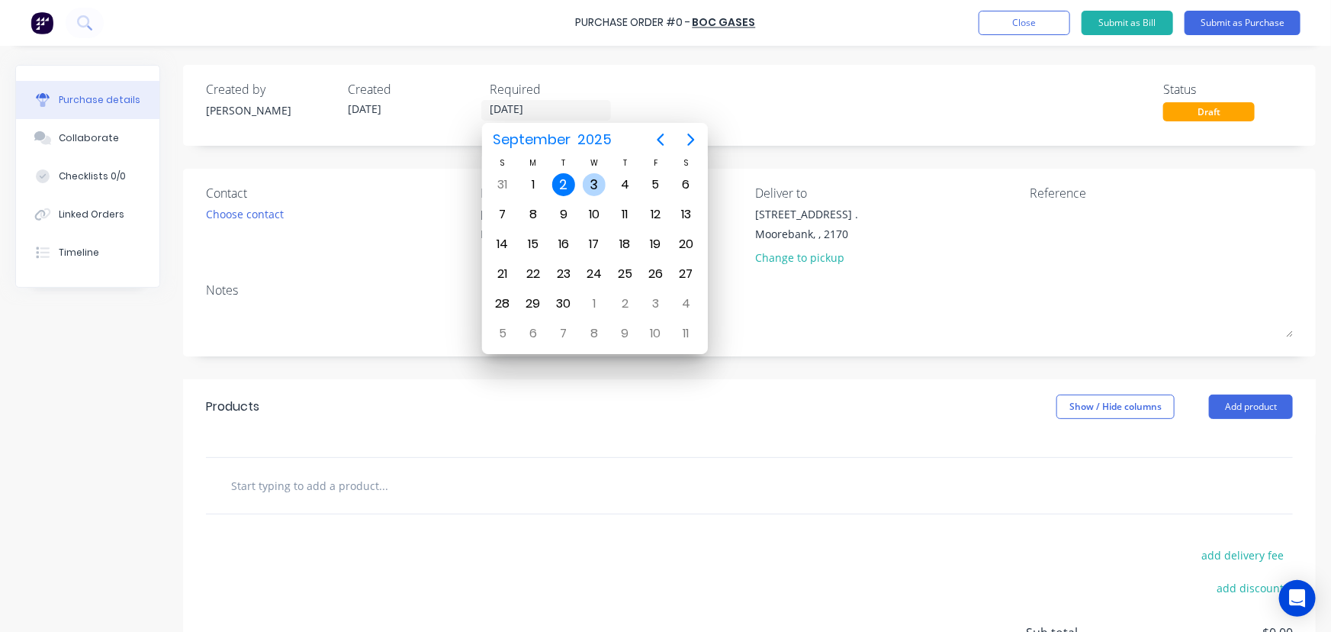
drag, startPoint x: 599, startPoint y: 181, endPoint x: 520, endPoint y: 185, distance: 78.7
click at [599, 180] on div "3" at bounding box center [594, 184] width 23 height 23
type input "03/09/25"
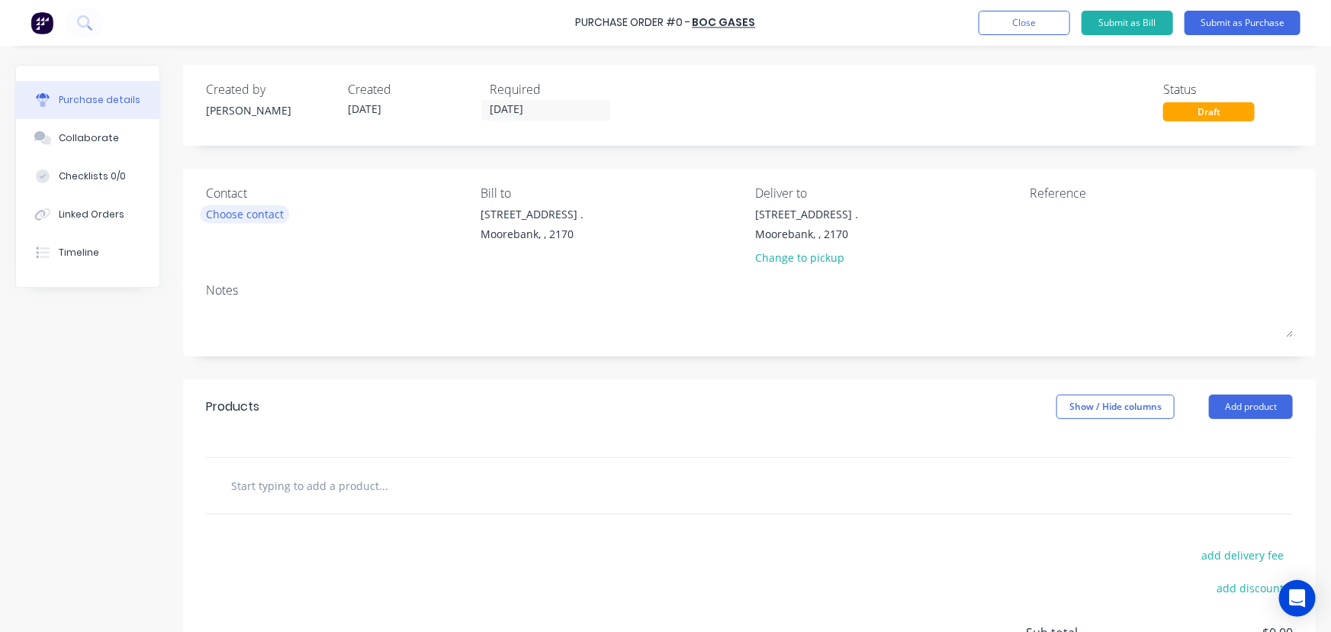
click at [253, 214] on div "Choose contact" at bounding box center [245, 214] width 78 height 16
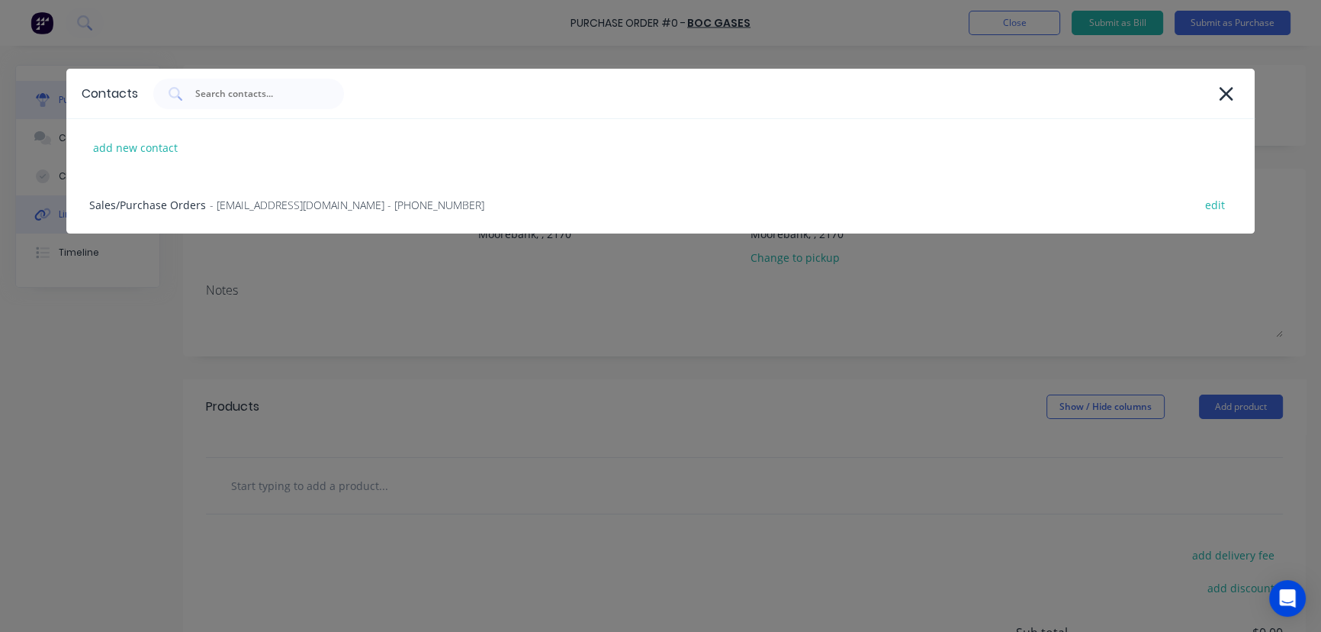
click at [153, 201] on div "Sales/Purchase Orders - moorebank.gas&gear@boc.com - (02) 9600 9900 edit" at bounding box center [660, 204] width 1189 height 57
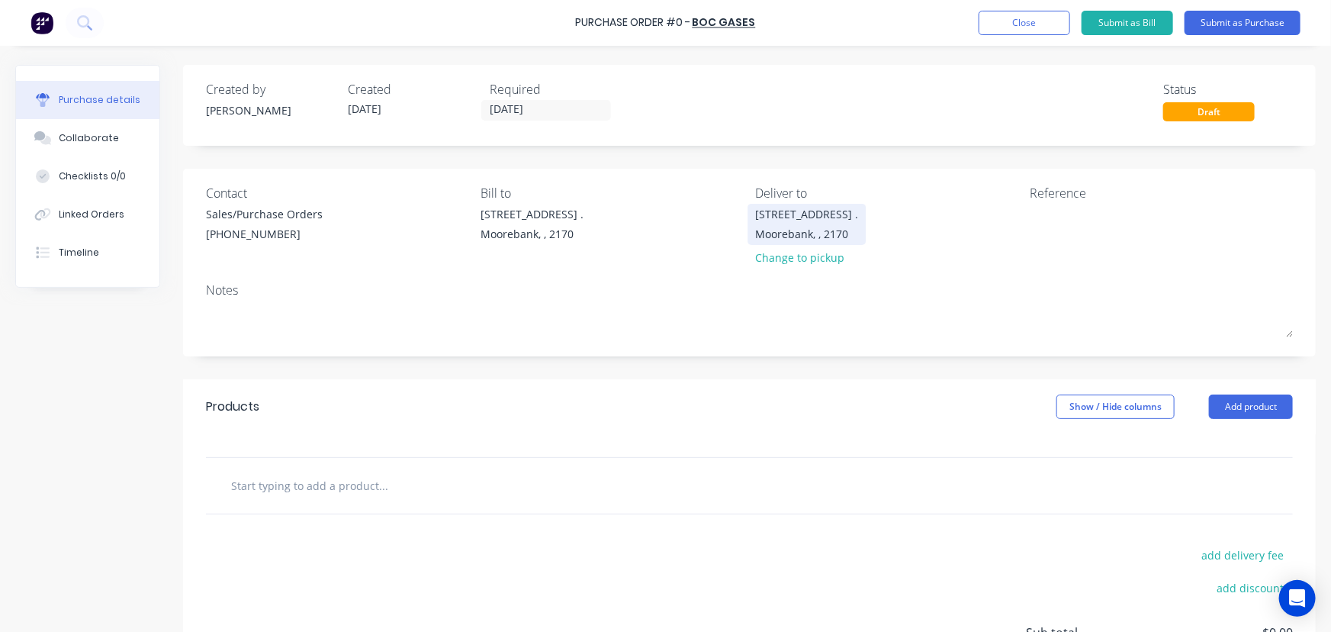
click at [810, 220] on div "16 Yulong Close ." at bounding box center [806, 214] width 103 height 16
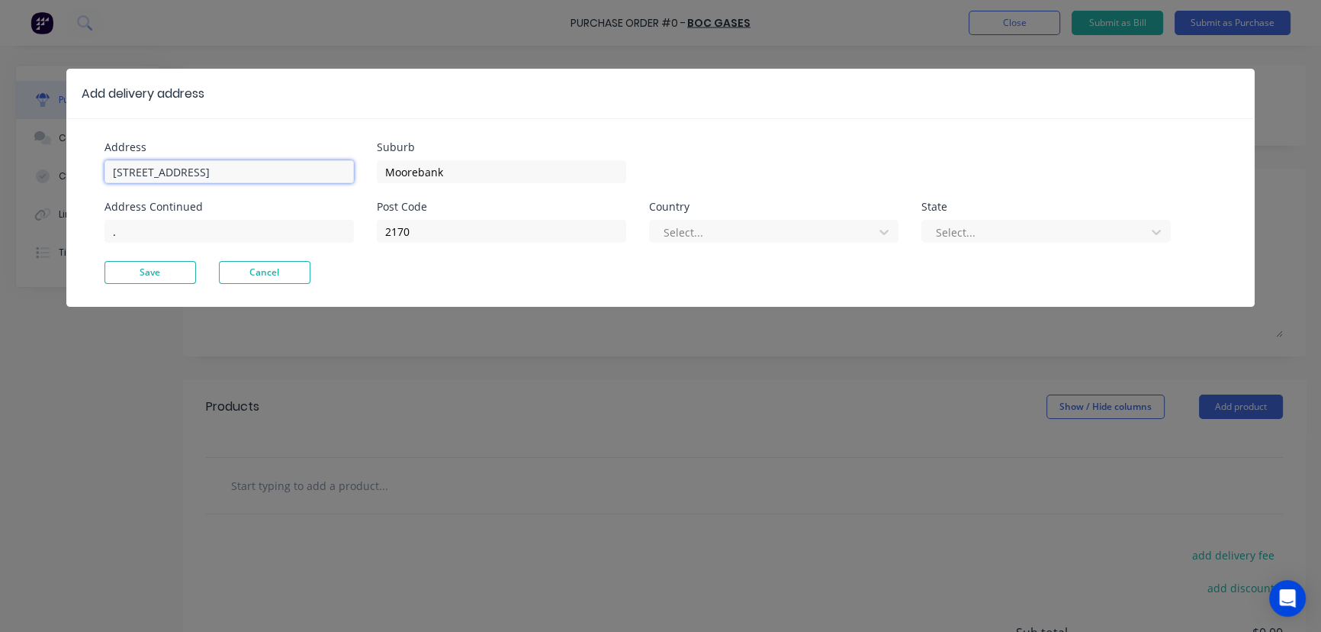
drag, startPoint x: 229, startPoint y: 170, endPoint x: 0, endPoint y: 153, distance: 229.5
click at [0, 153] on div "Add delivery address Address 16 Yulong Close Address Continued . Suburb Mooreba…" at bounding box center [660, 316] width 1321 height 632
type input "26 Iraking Avenue"
click at [167, 267] on button "Save" at bounding box center [151, 272] width 92 height 23
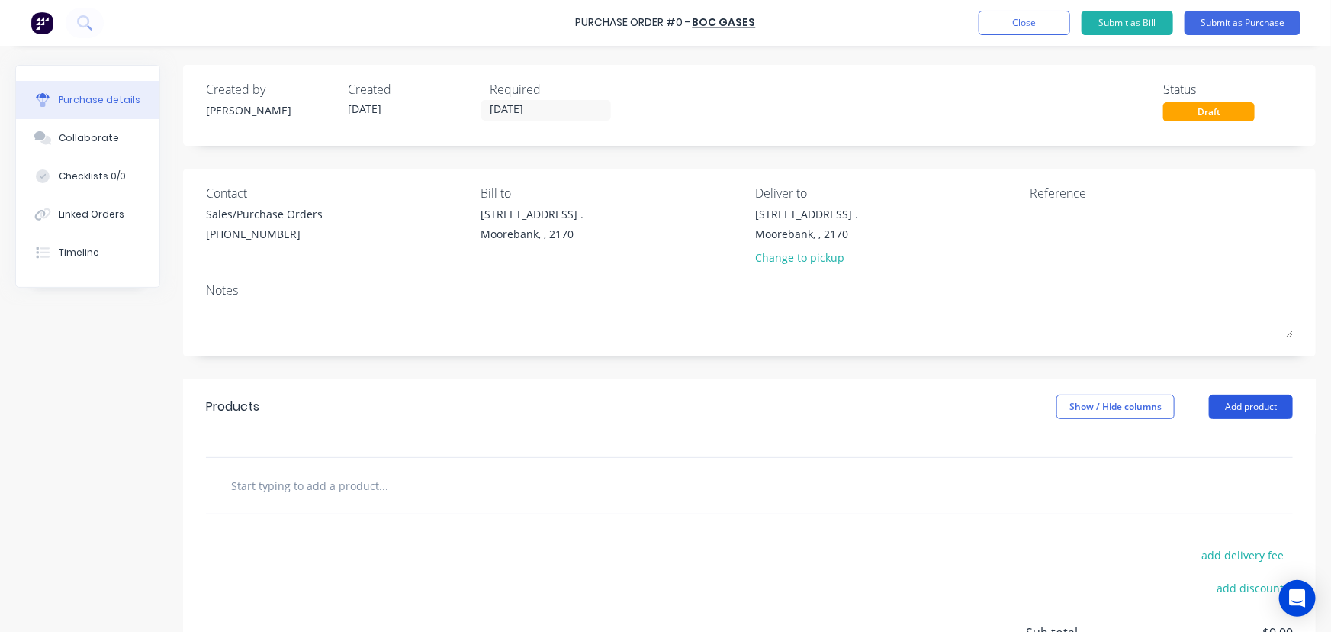
click at [1224, 402] on button "Add product" at bounding box center [1251, 406] width 84 height 24
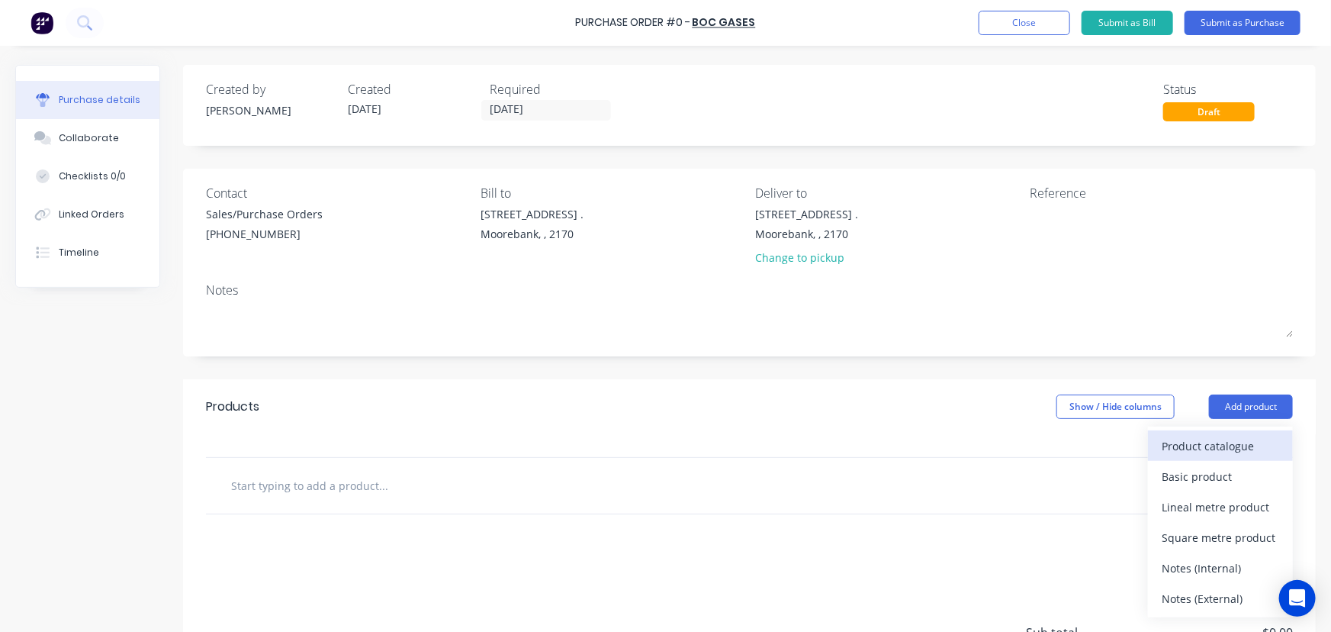
click at [1214, 445] on div "Product catalogue" at bounding box center [1220, 446] width 117 height 22
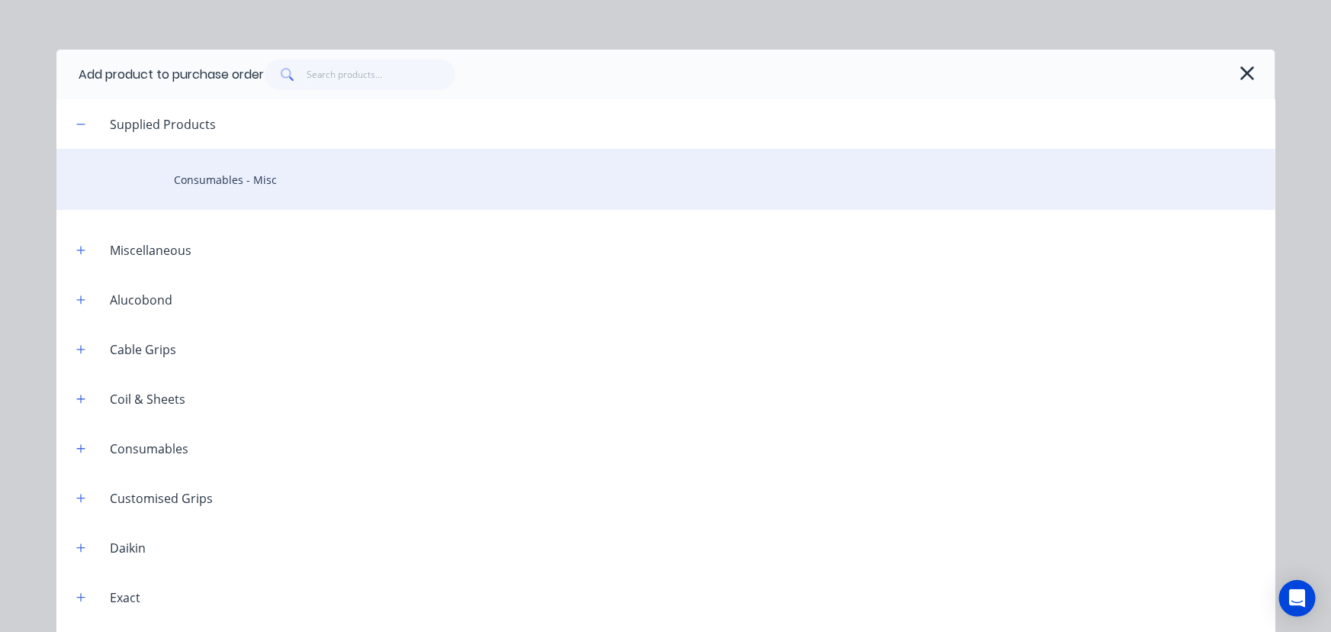
click at [232, 172] on div "Consumables - Misc" at bounding box center [665, 179] width 1219 height 61
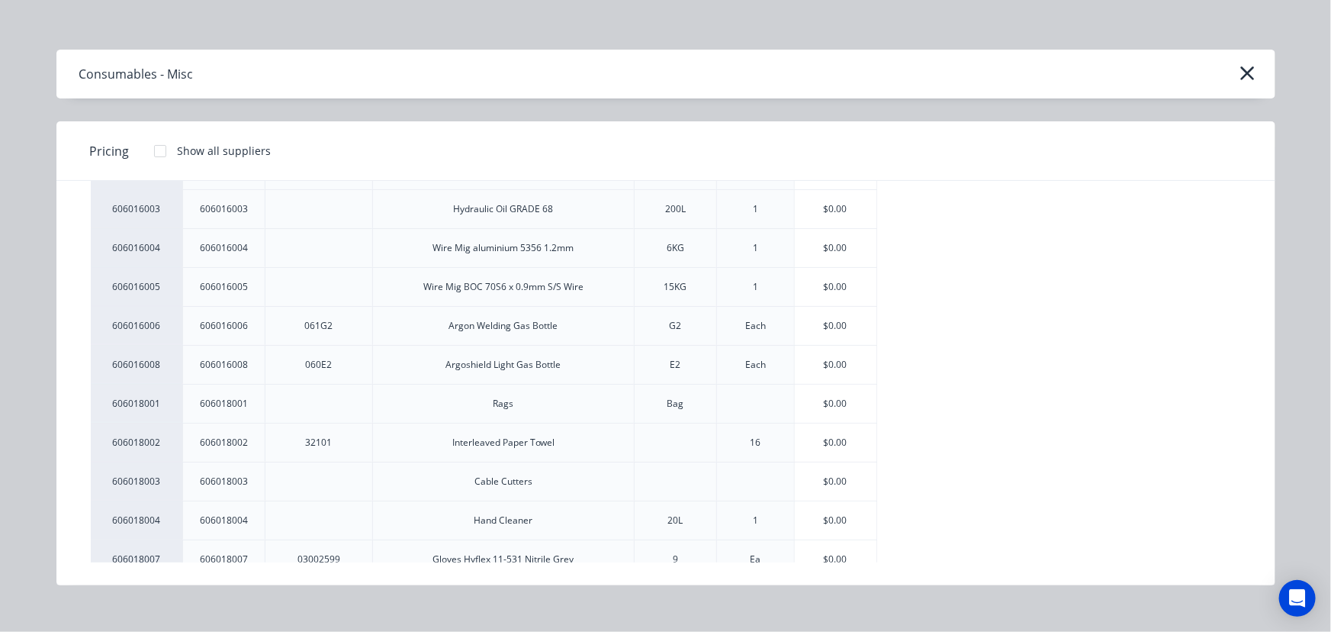
scroll to position [277, 0]
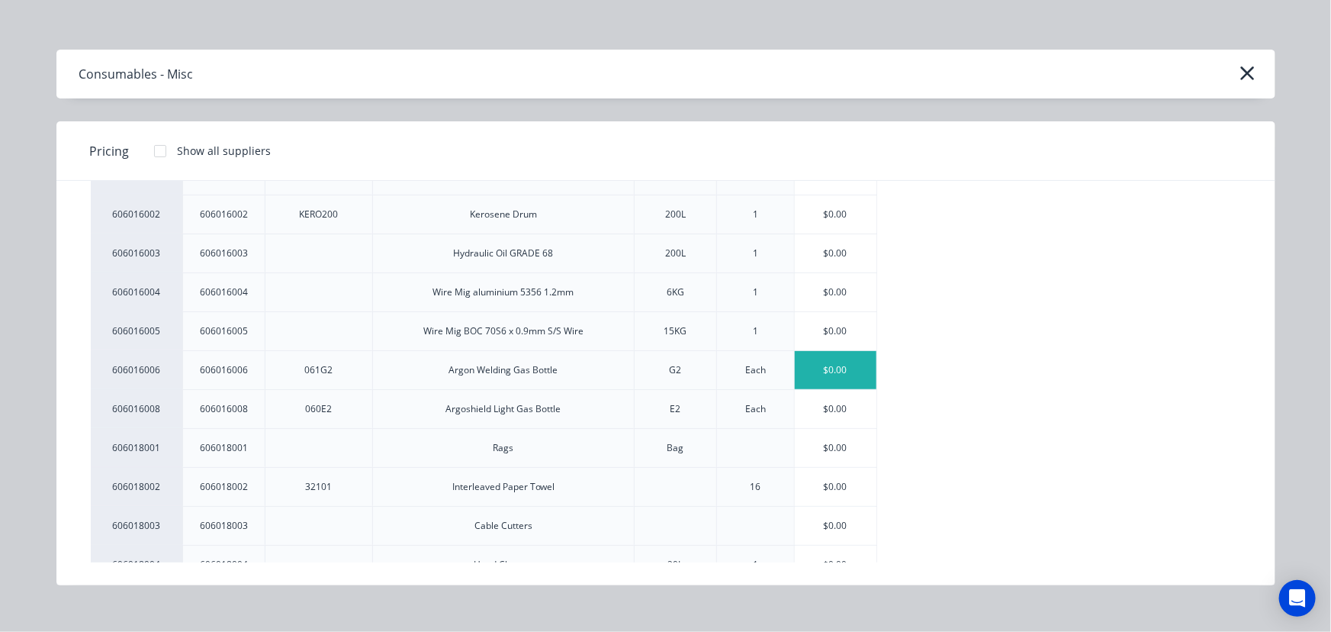
click at [833, 365] on div "$0.00" at bounding box center [836, 370] width 82 height 38
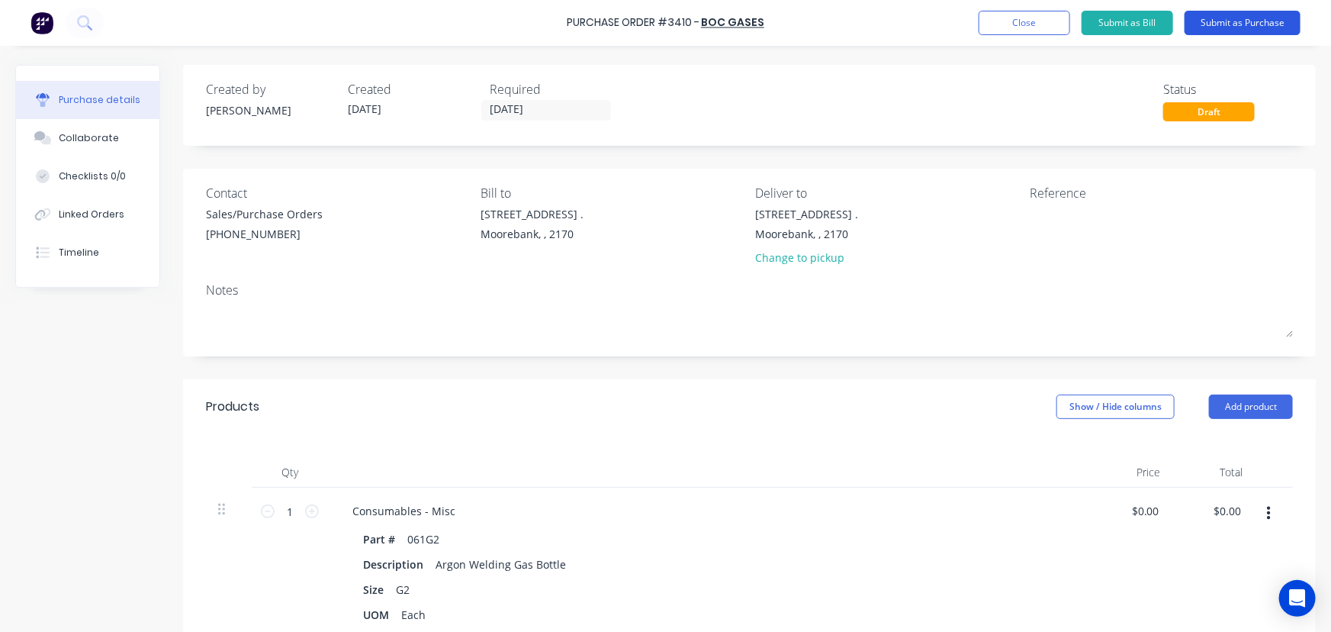
click at [1246, 22] on button "Submit as Purchase" at bounding box center [1243, 23] width 116 height 24
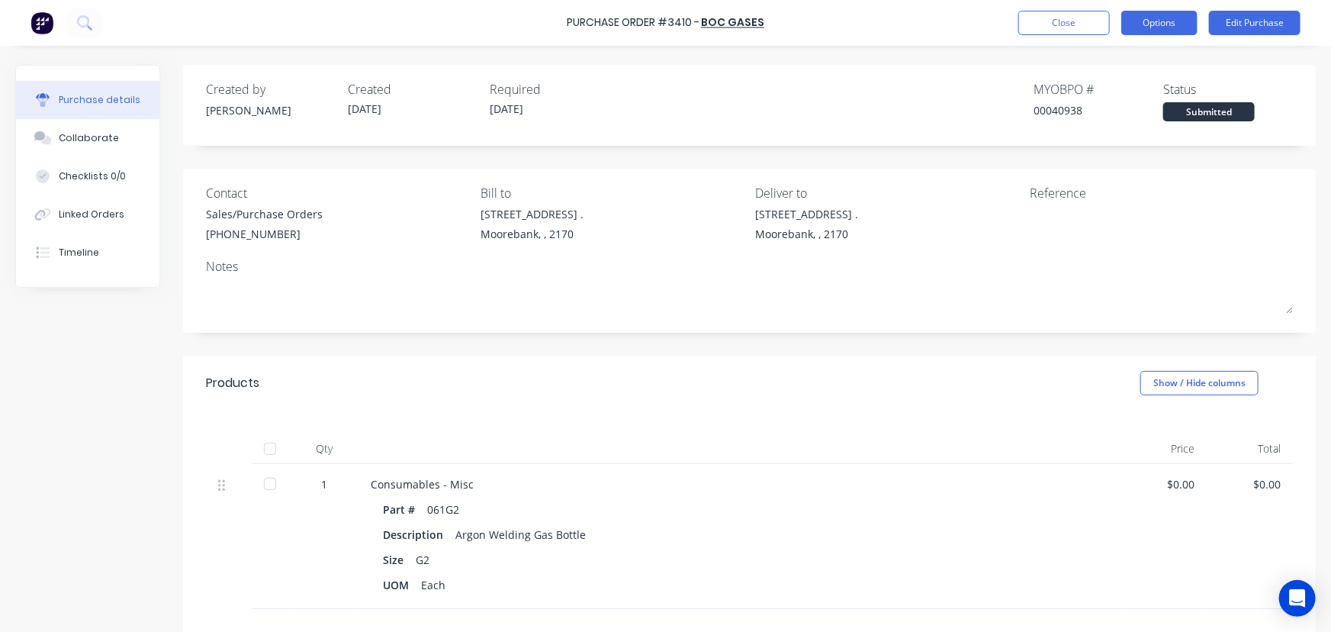
click at [1160, 23] on button "Options" at bounding box center [1159, 23] width 76 height 24
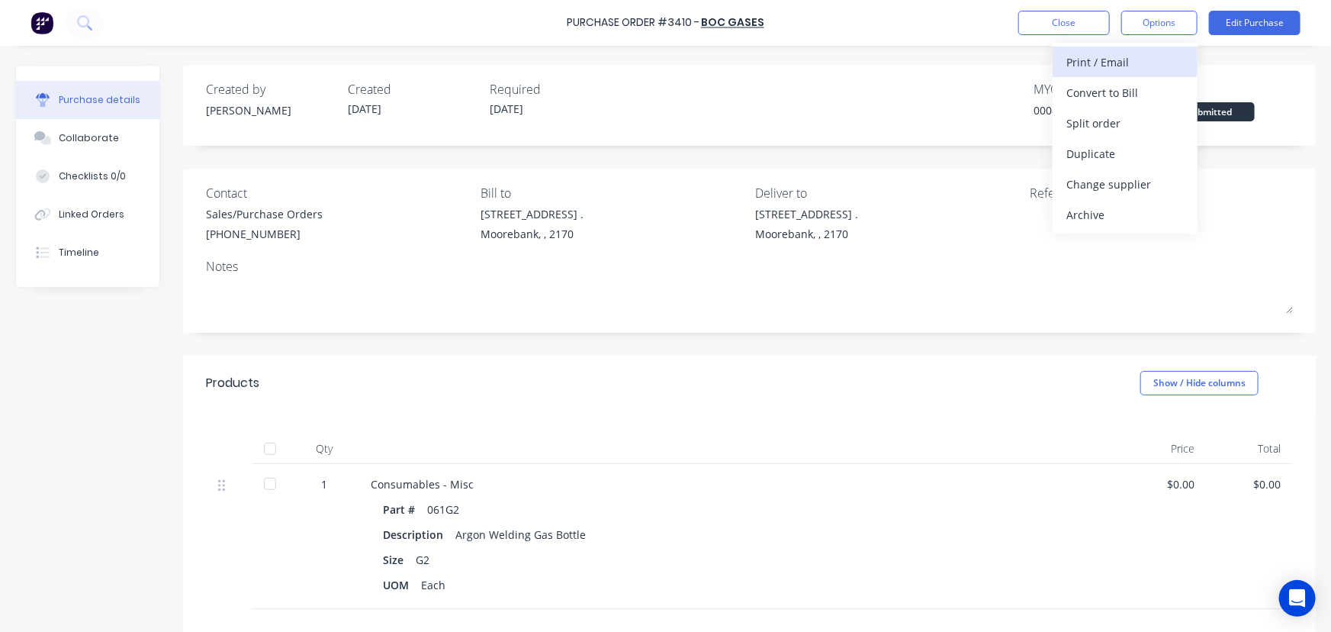
click at [1110, 55] on div "Print / Email" at bounding box center [1125, 62] width 117 height 22
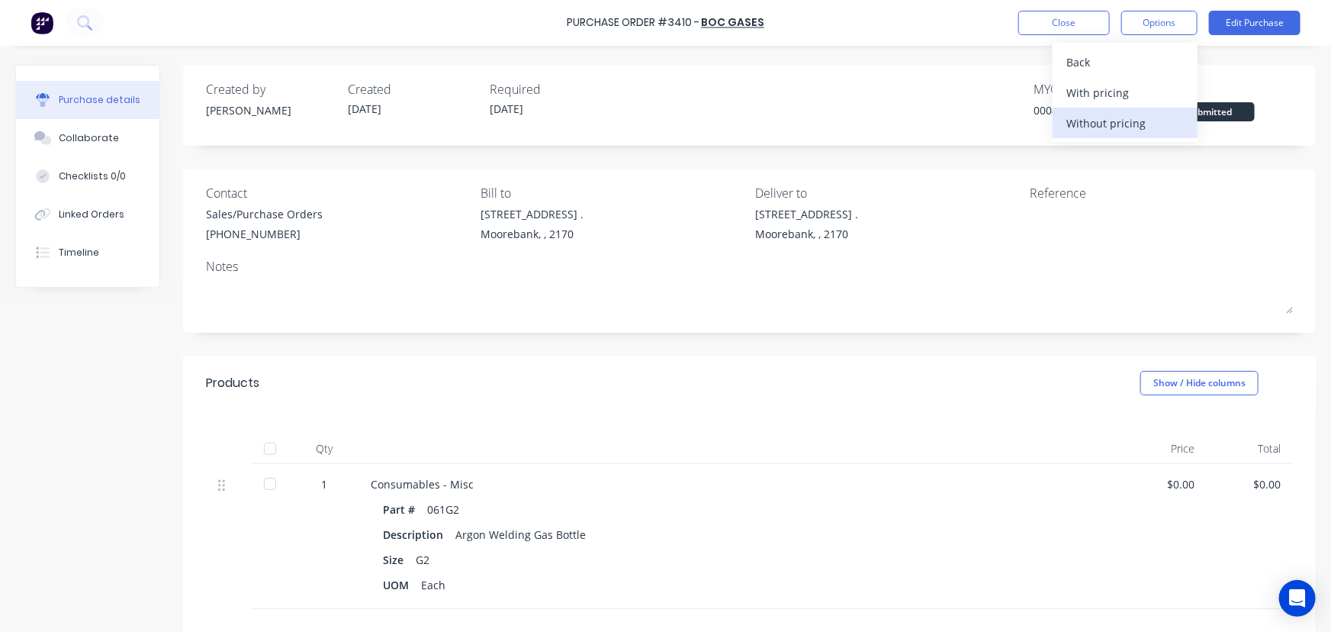
click at [1118, 120] on div "Without pricing" at bounding box center [1125, 123] width 117 height 22
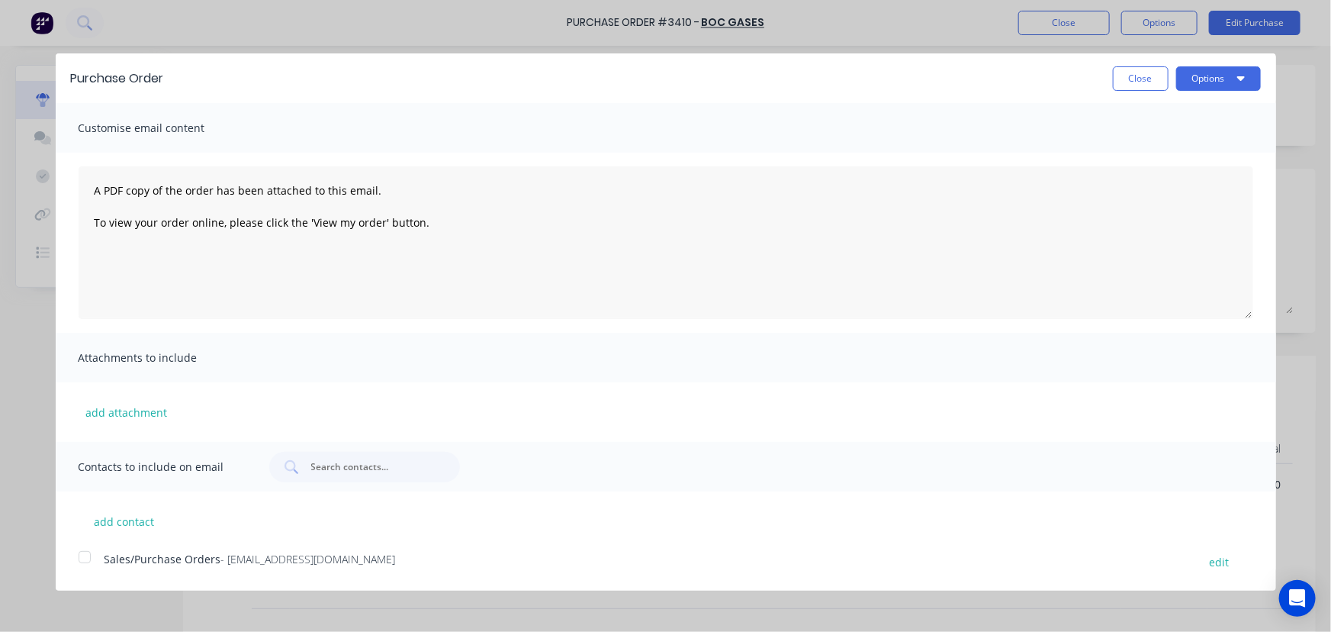
click at [86, 558] on div at bounding box center [84, 557] width 31 height 31
click at [1196, 74] on button "Options" at bounding box center [1218, 78] width 85 height 24
click at [1152, 146] on div "Email" at bounding box center [1188, 148] width 117 height 22
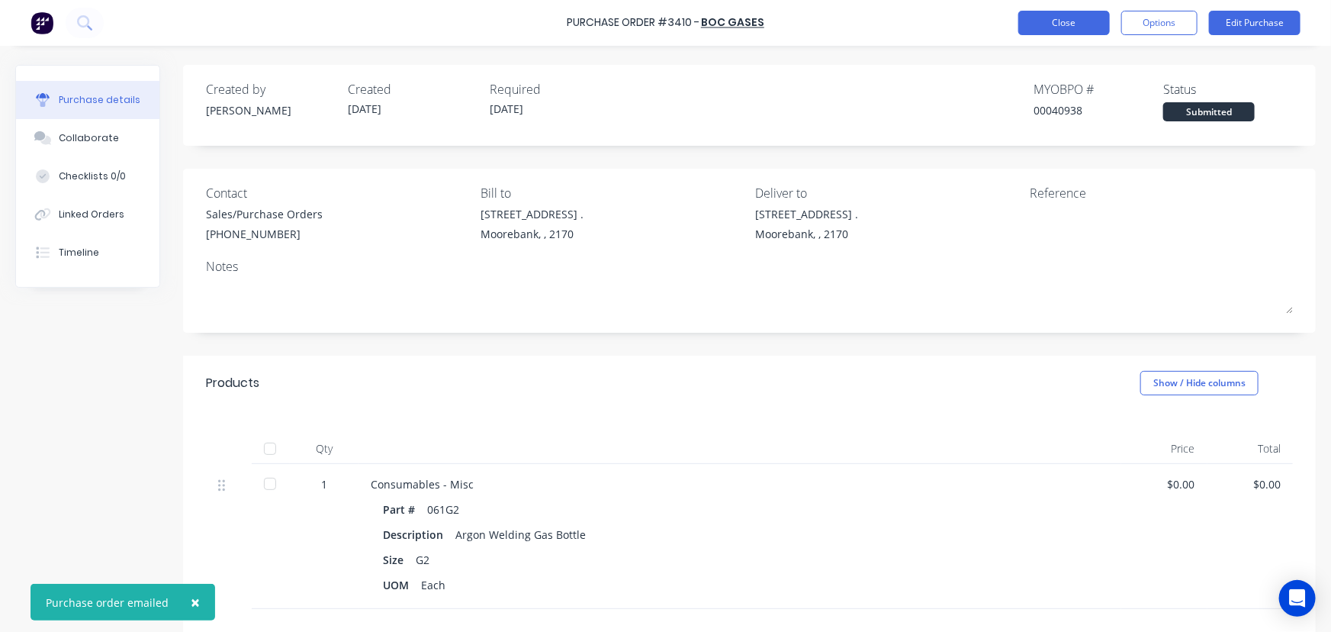
click at [1067, 16] on button "Close" at bounding box center [1064, 23] width 92 height 24
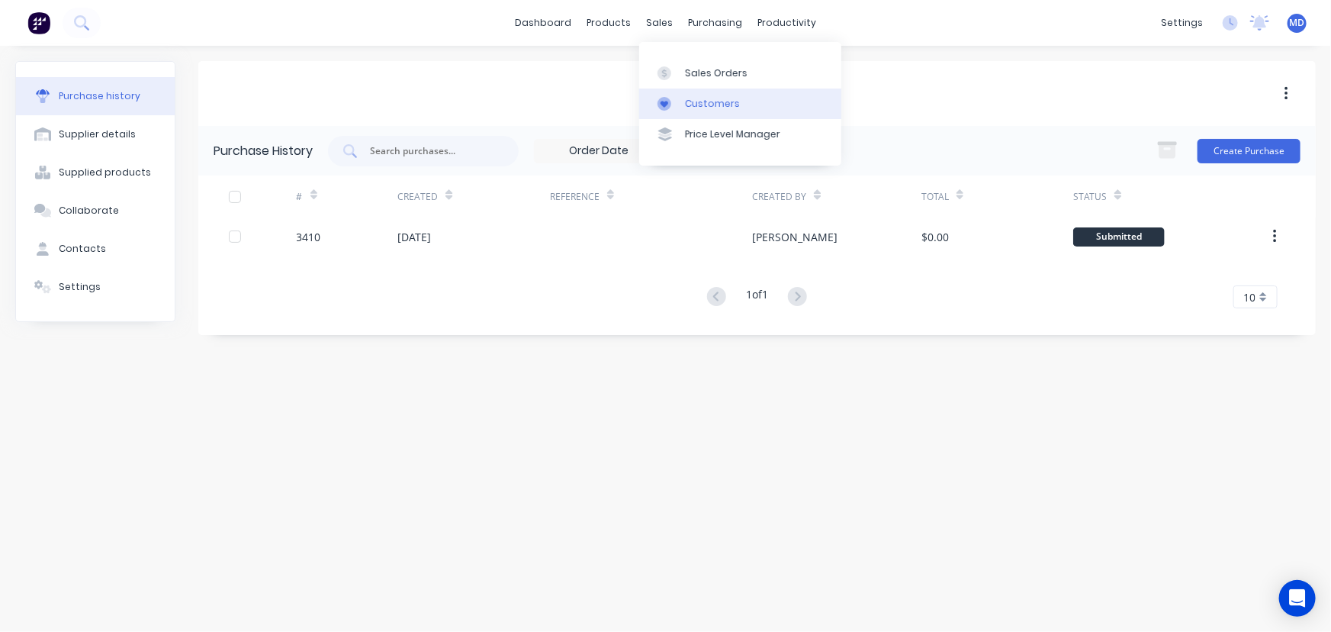
click at [704, 105] on div "Customers" at bounding box center [712, 104] width 55 height 14
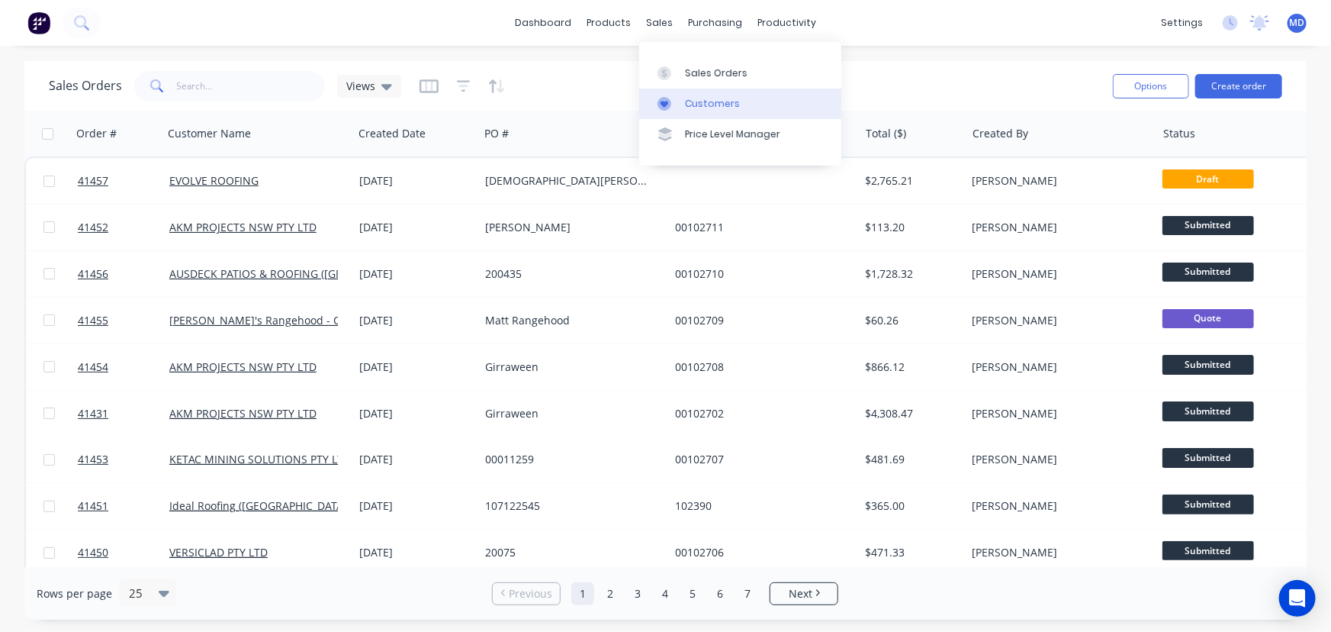
click at [716, 100] on div "Customers" at bounding box center [712, 104] width 55 height 14
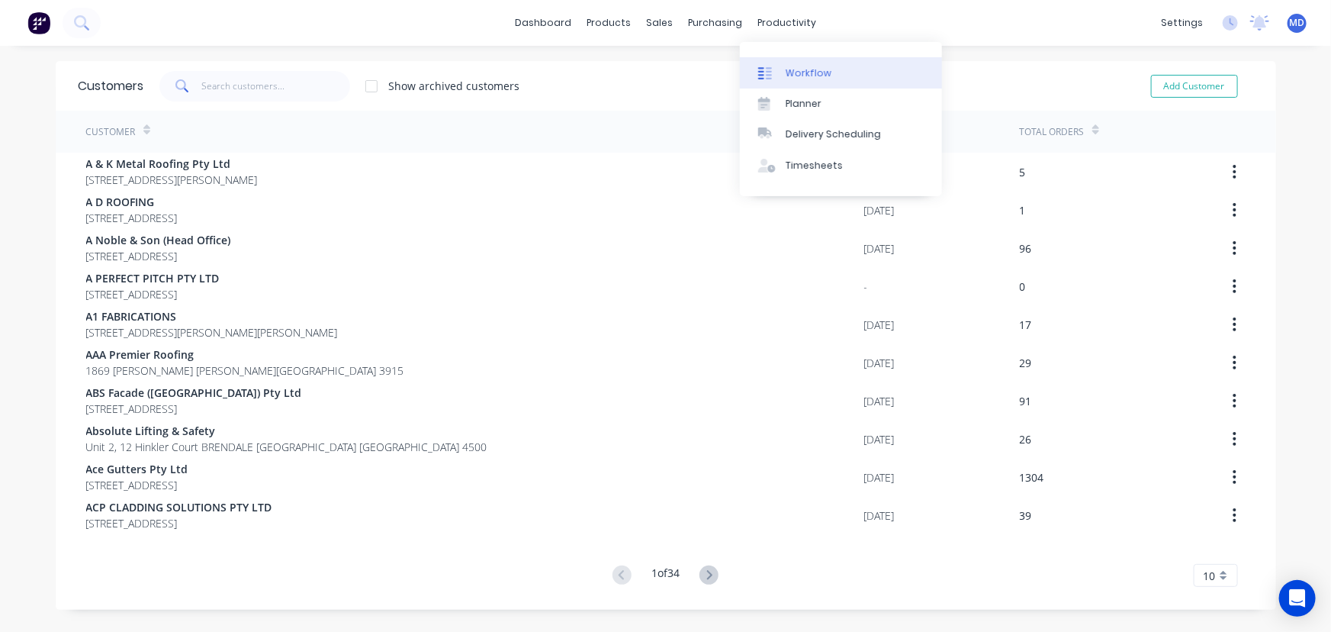
click at [811, 64] on link "Workflow" at bounding box center [841, 72] width 202 height 31
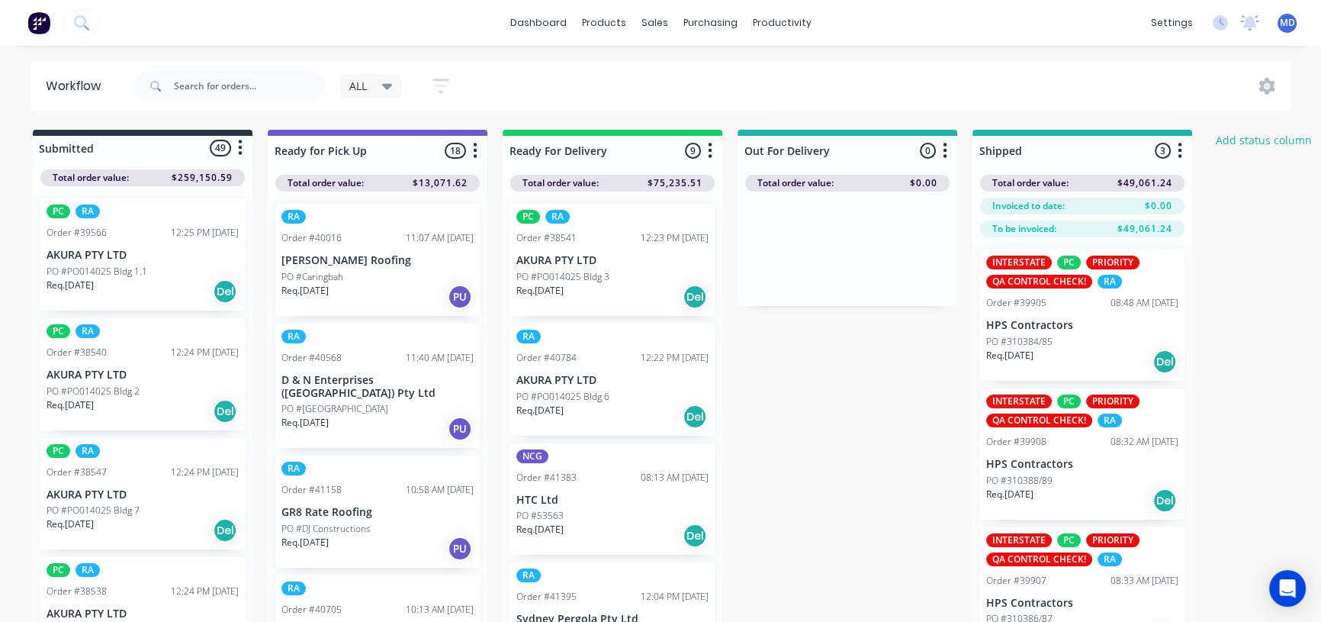
click at [398, 79] on div "ALL" at bounding box center [371, 86] width 62 height 23
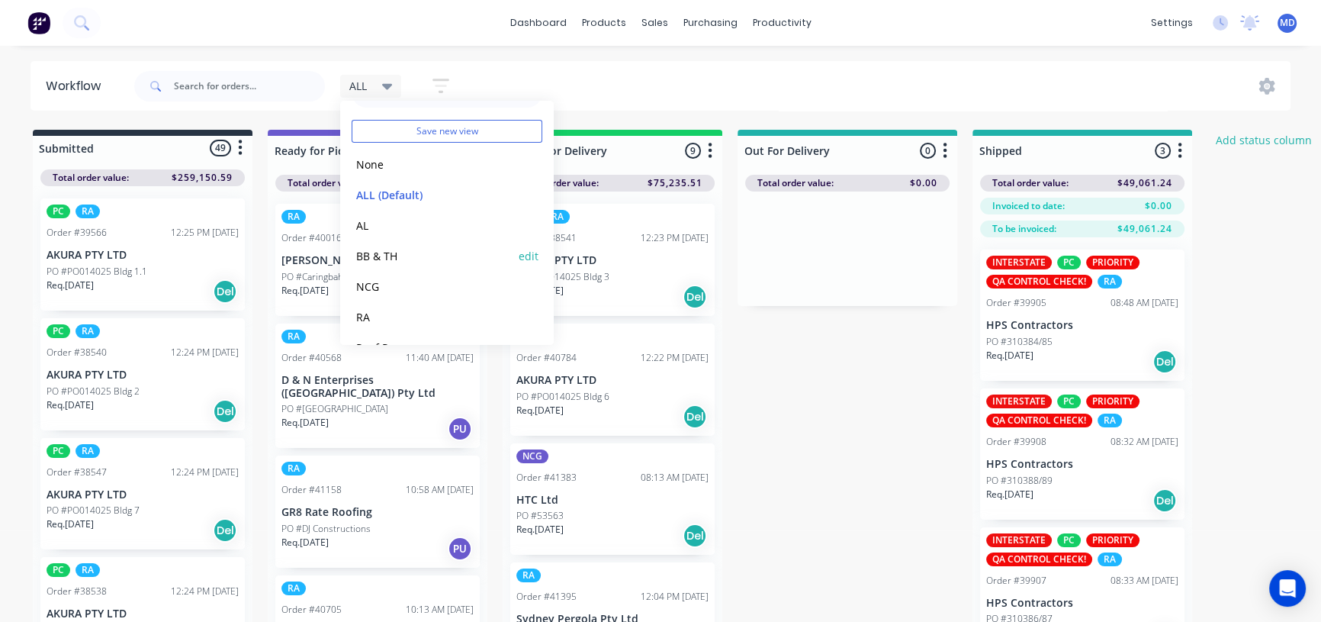
scroll to position [63, 0]
click at [359, 287] on button "RA" at bounding box center [433, 289] width 162 height 18
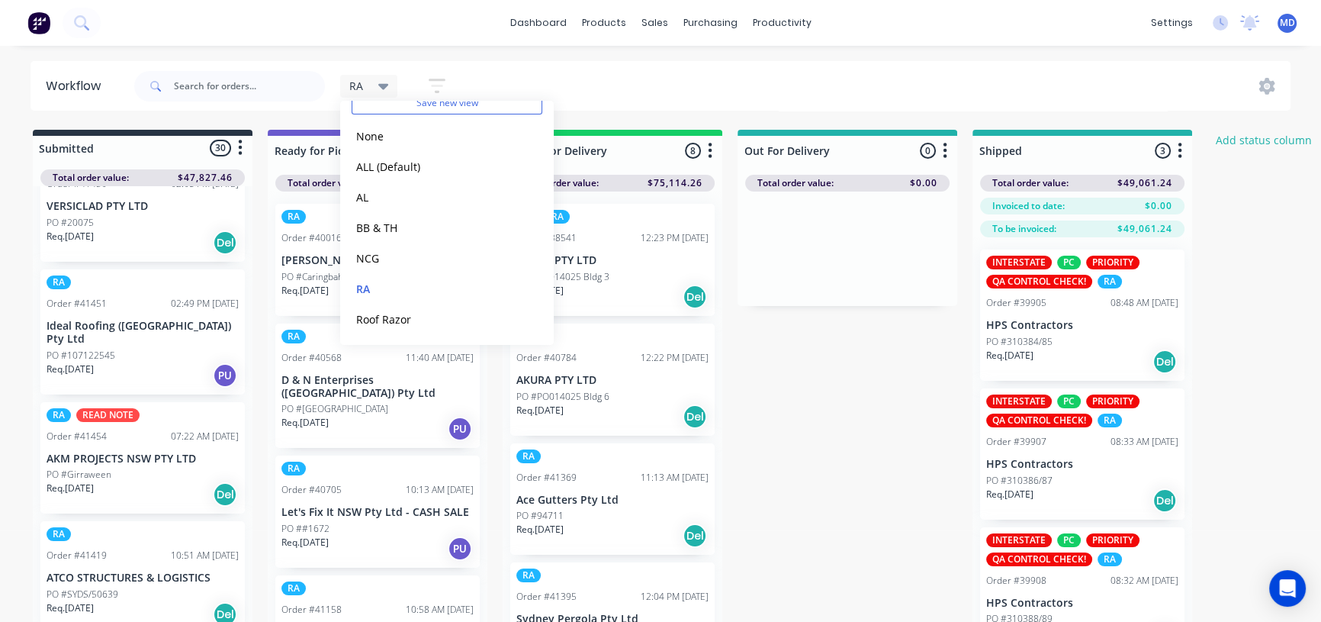
scroll to position [2982, 0]
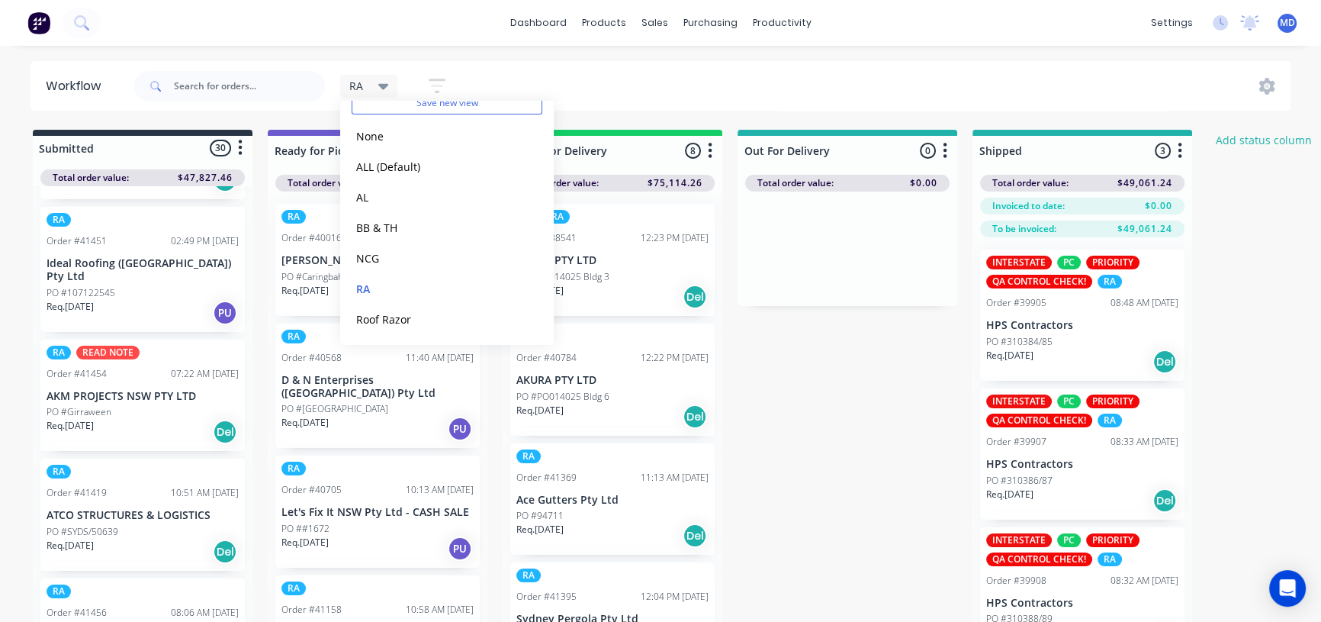
click at [98, 405] on p "PO #Girraween" at bounding box center [79, 412] width 65 height 14
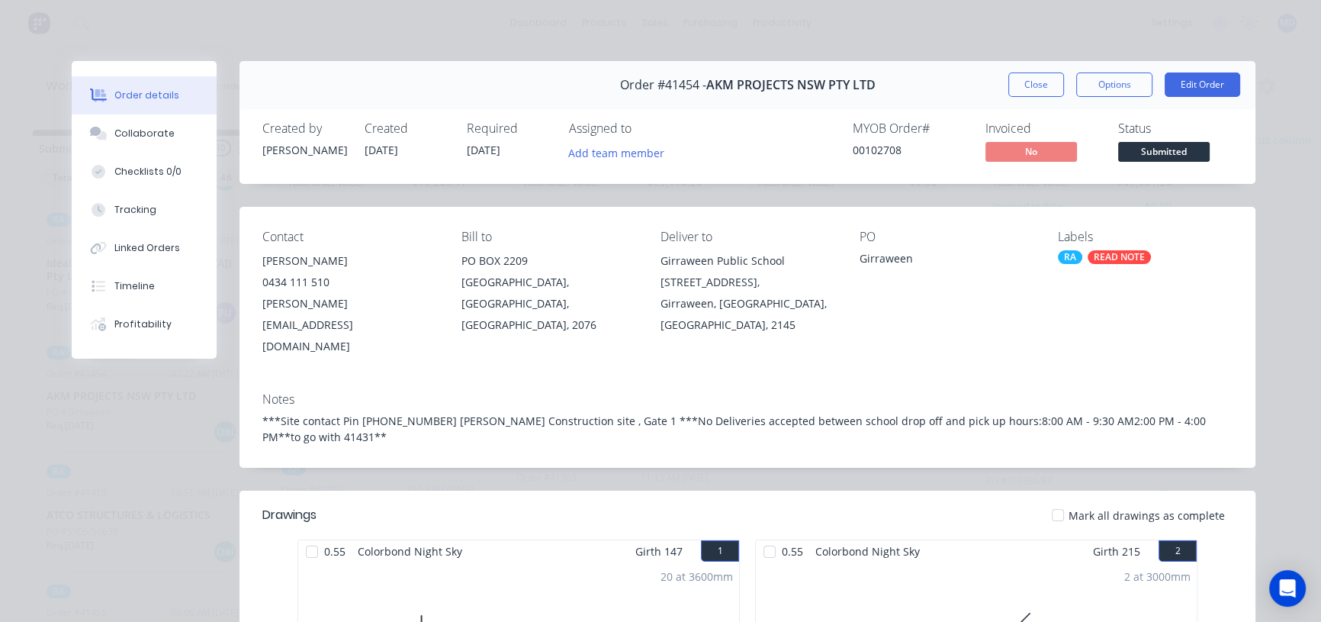
scroll to position [0, 0]
click at [1029, 79] on button "Close" at bounding box center [1037, 84] width 56 height 24
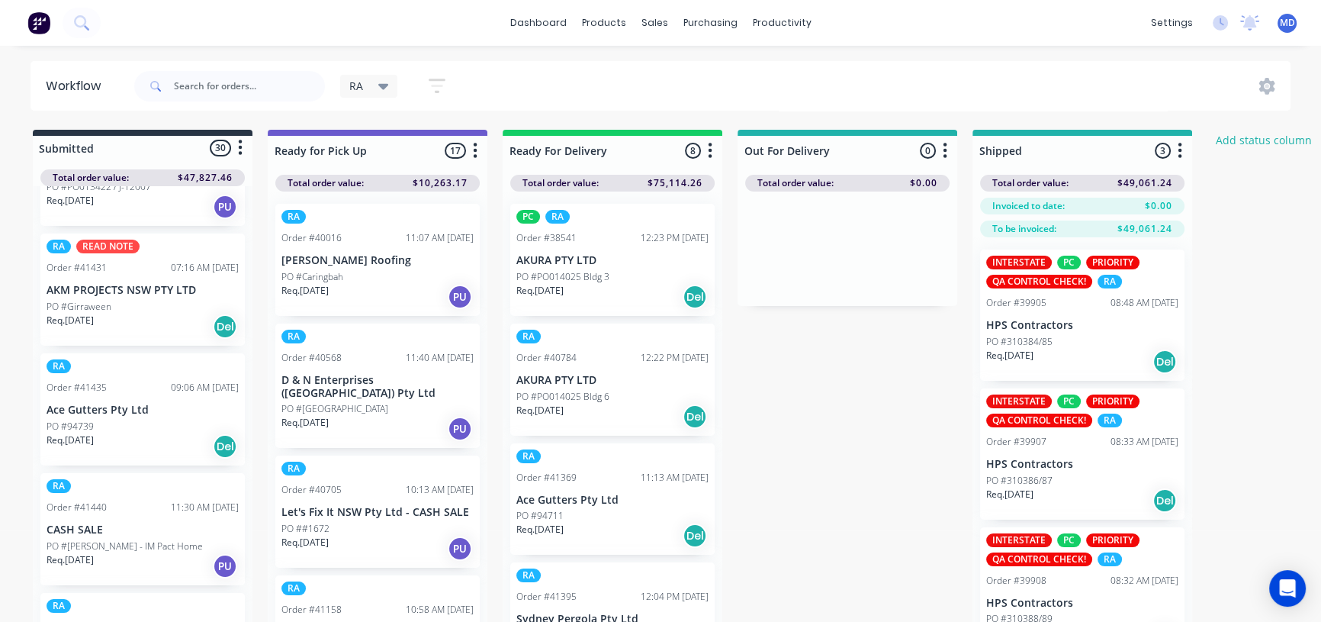
scroll to position [2080, 0]
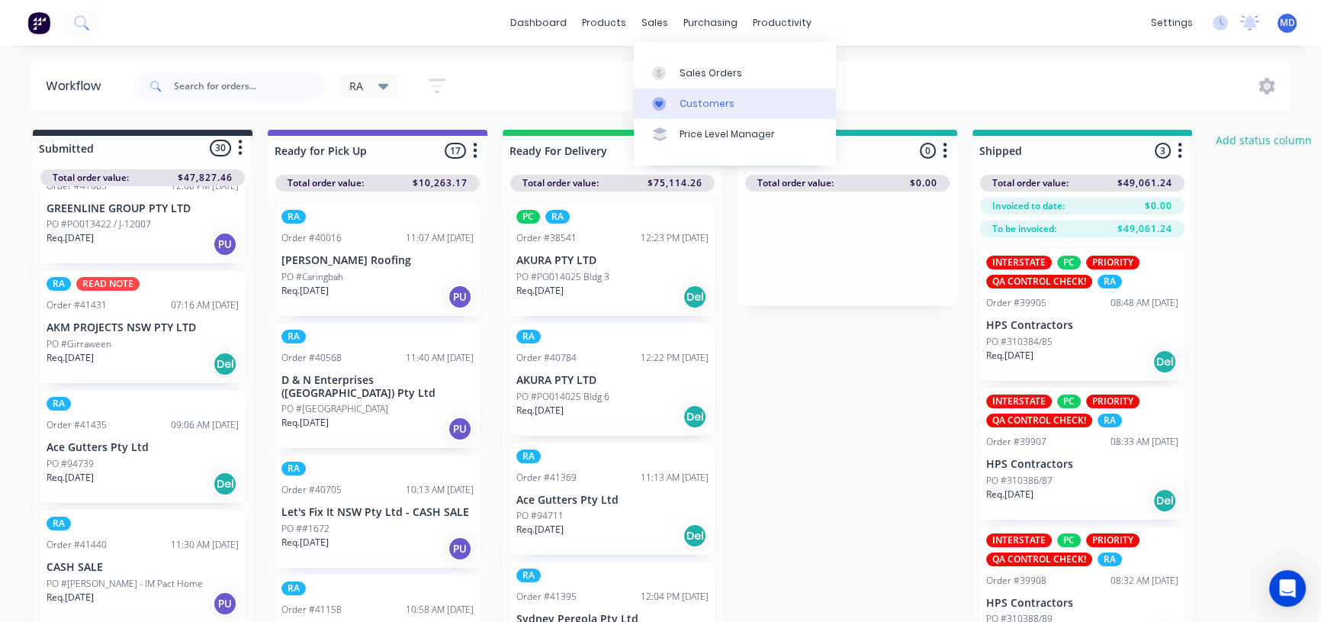
drag, startPoint x: 716, startPoint y: 100, endPoint x: 706, endPoint y: 101, distance: 9.9
click at [714, 100] on div "Customers" at bounding box center [707, 104] width 55 height 14
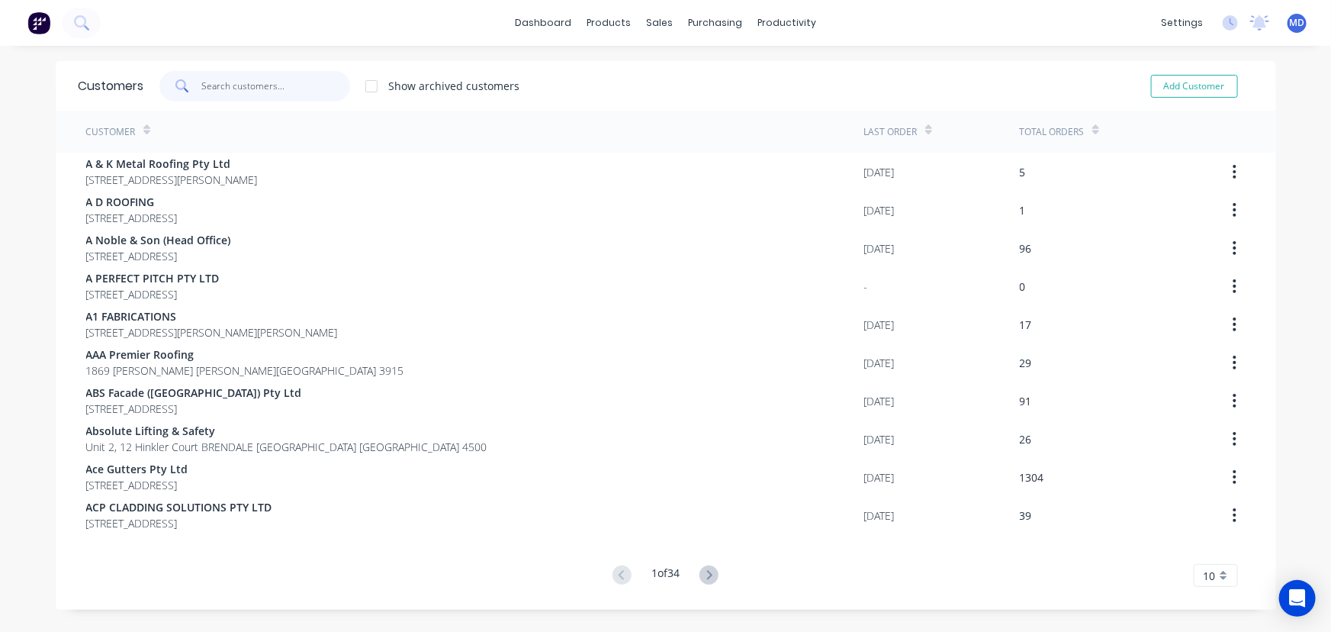
click at [259, 88] on input "text" at bounding box center [275, 86] width 149 height 31
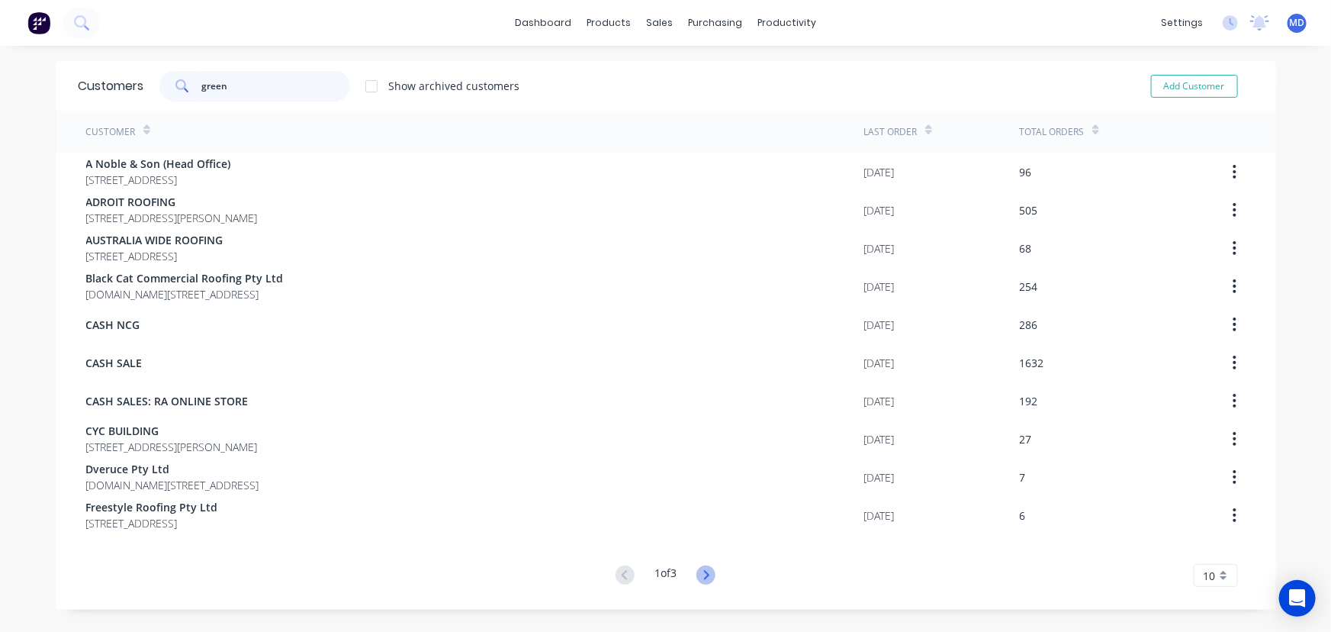
type input "green"
click at [704, 571] on icon at bounding box center [706, 574] width 5 height 9
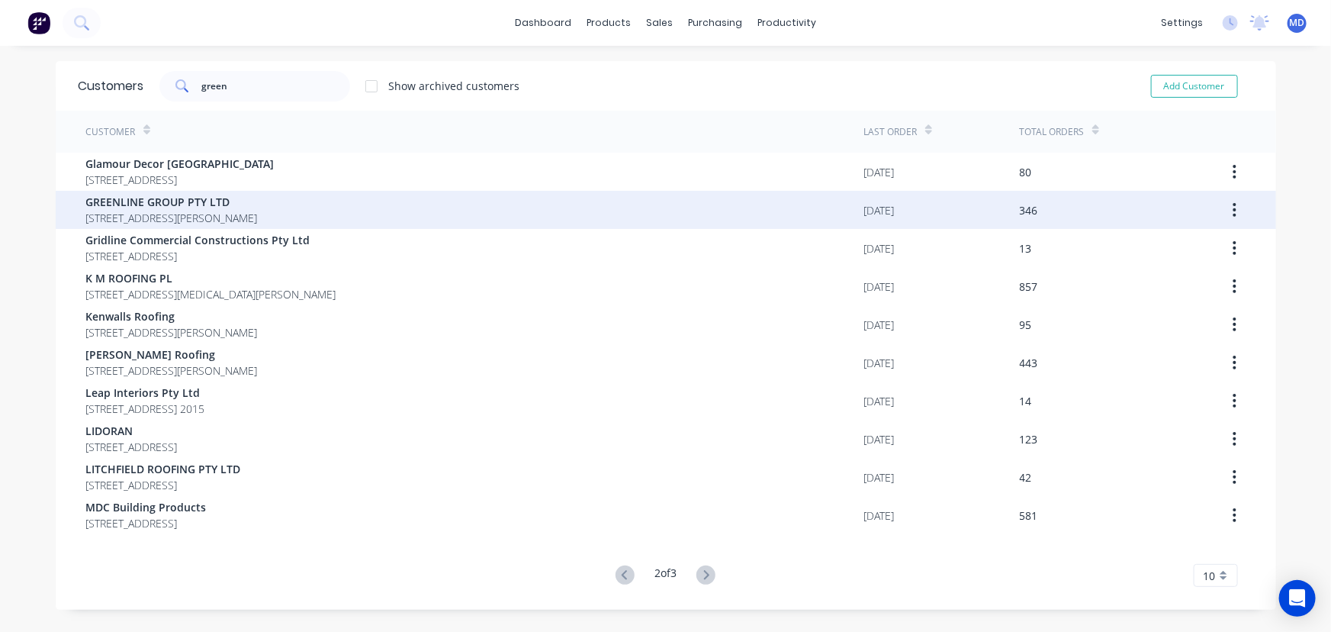
click at [175, 206] on span "GREENLINE GROUP PTY LTD" at bounding box center [172, 202] width 172 height 16
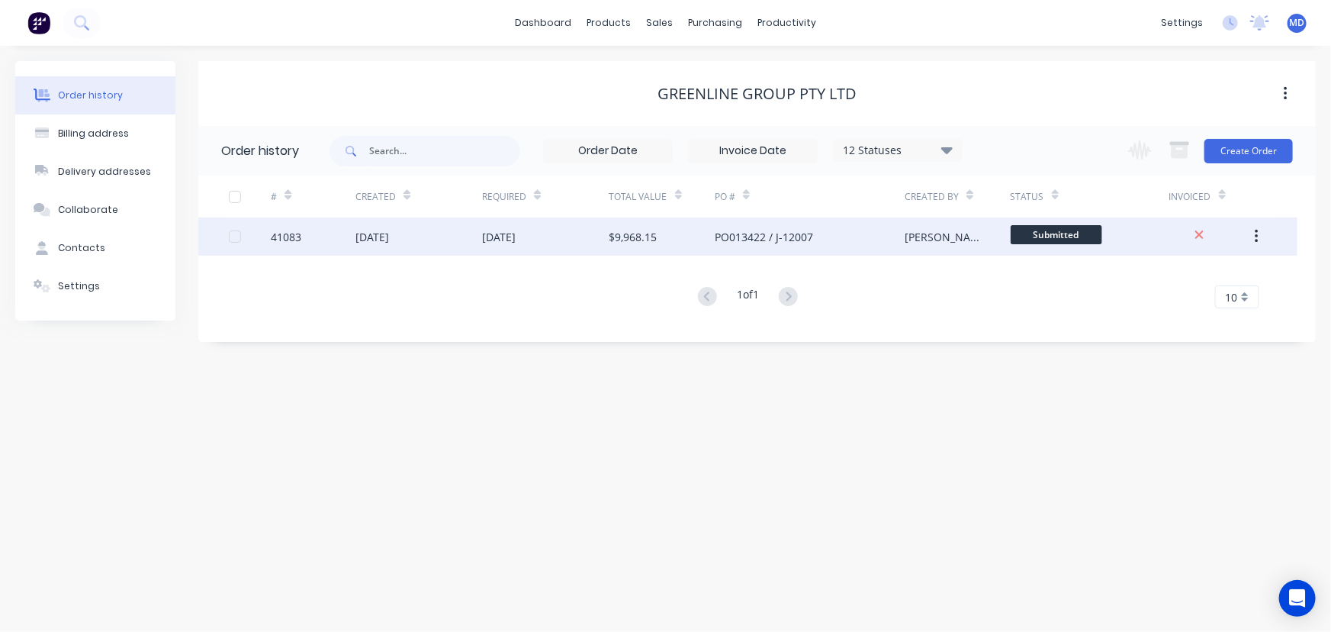
click at [574, 233] on div "[DATE]" at bounding box center [545, 236] width 127 height 38
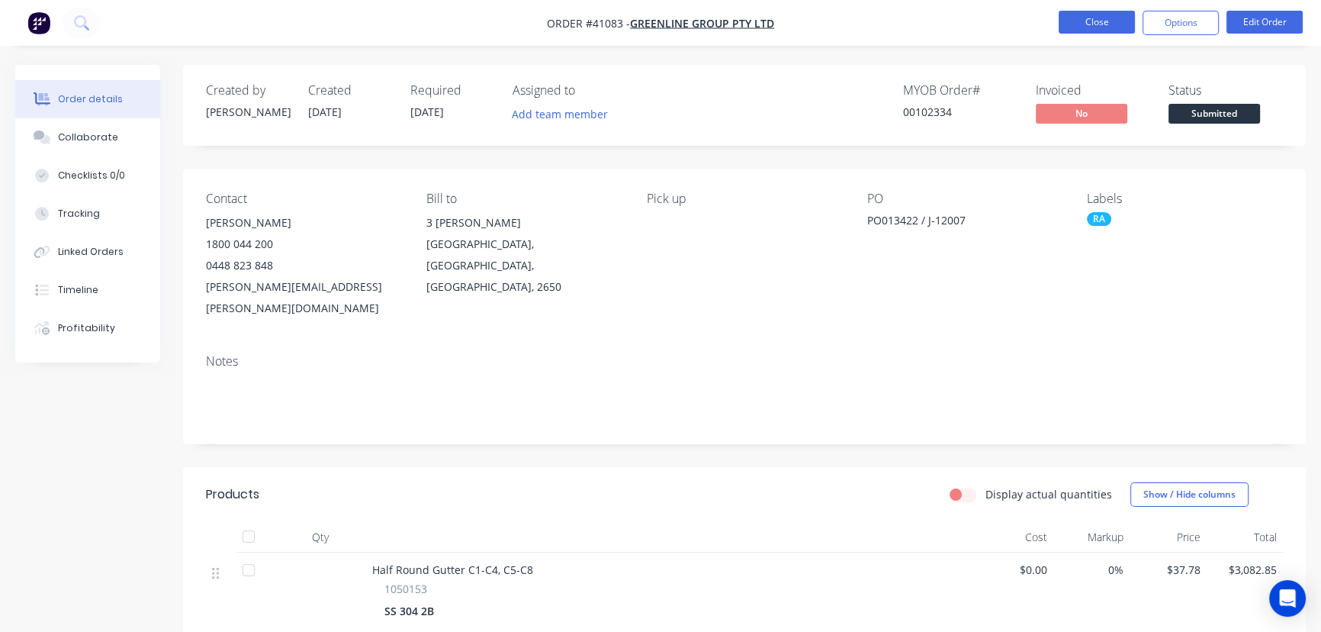
click at [1090, 24] on button "Close" at bounding box center [1097, 22] width 76 height 23
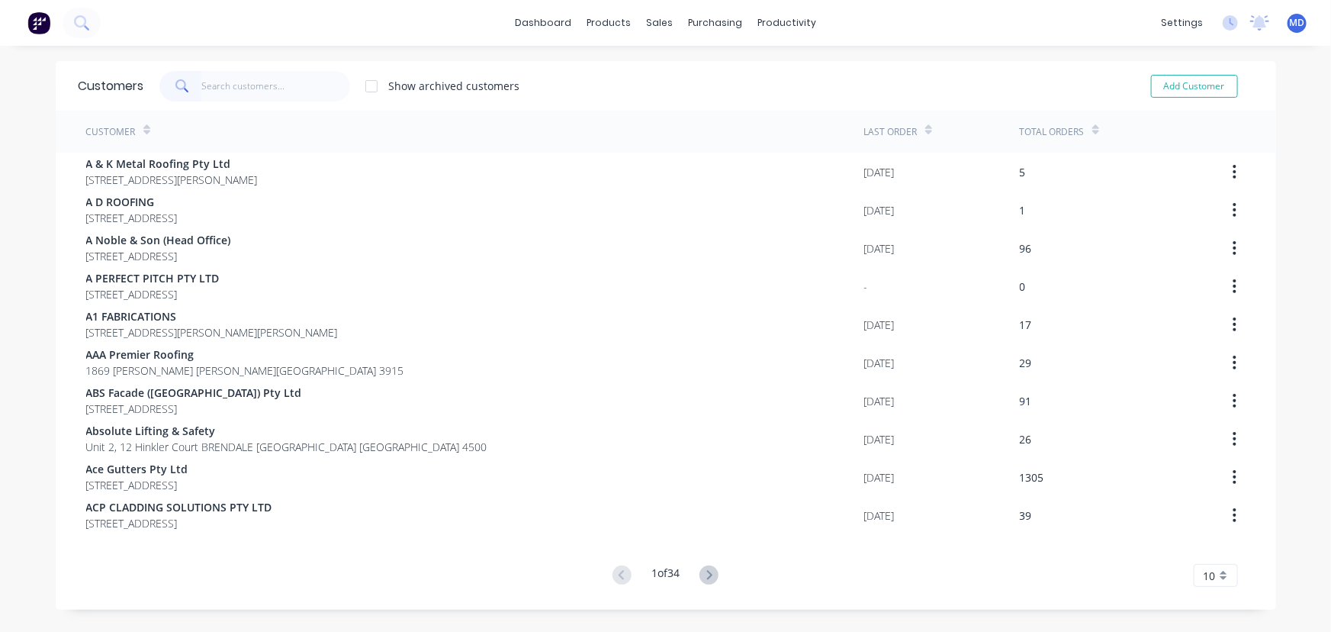
click at [282, 91] on input "text" at bounding box center [275, 86] width 149 height 31
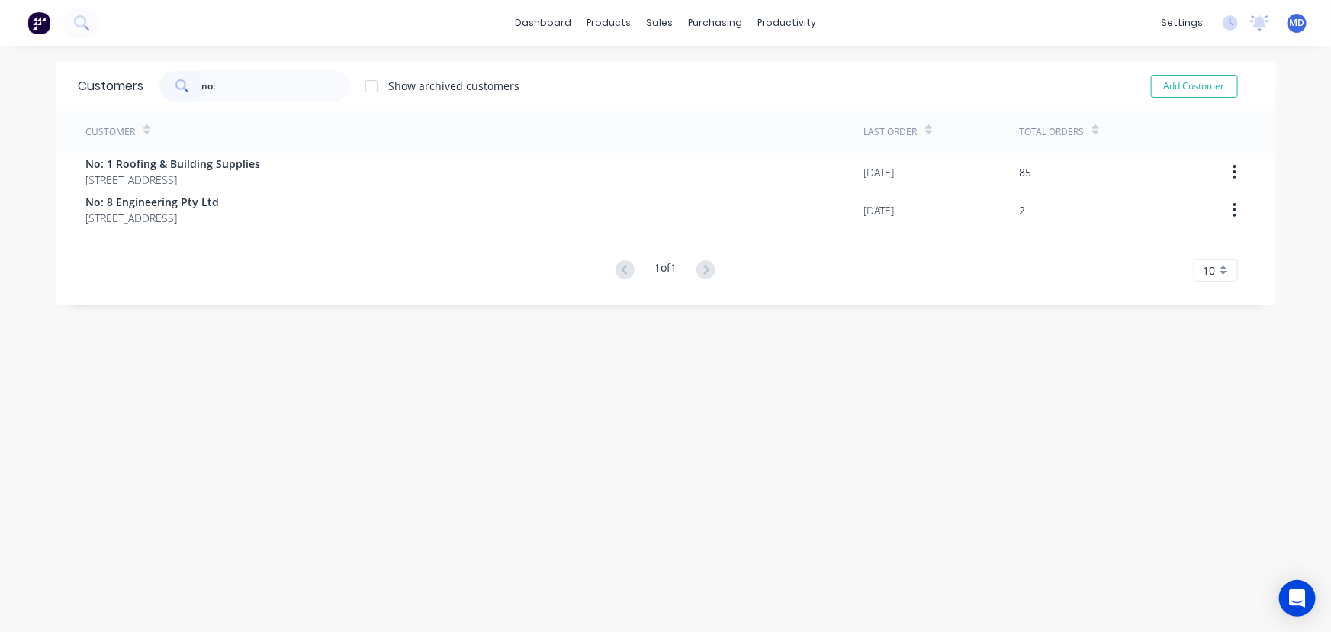
type input "no:"
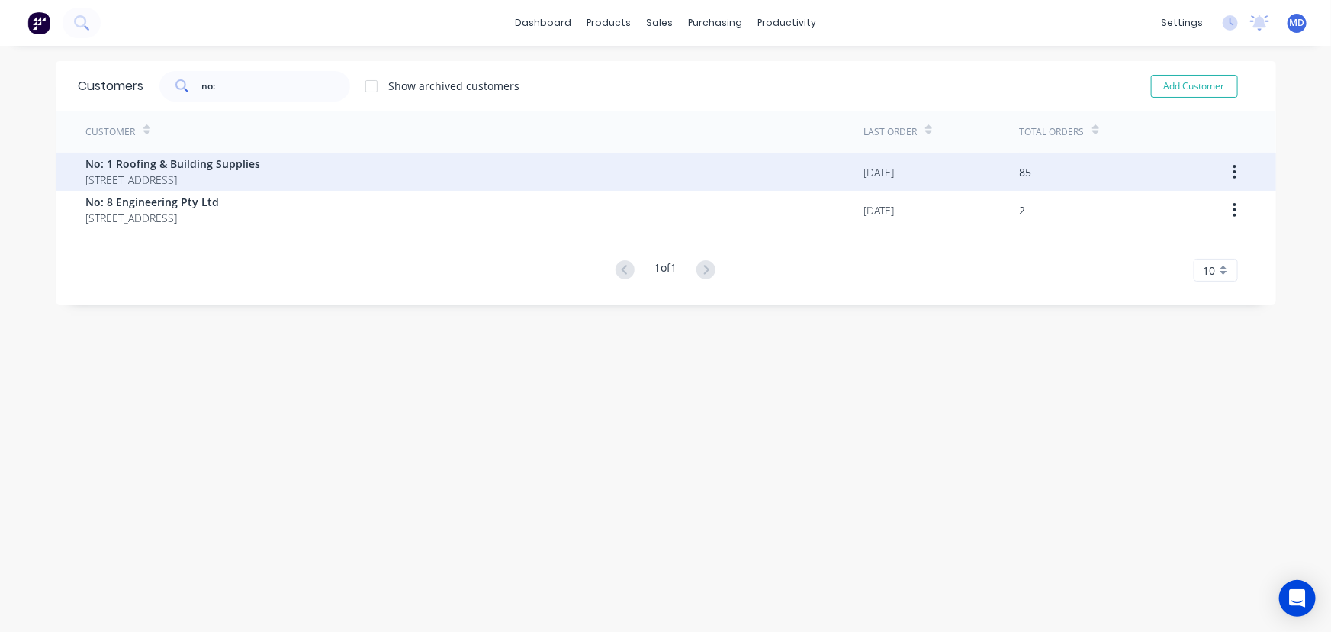
click at [232, 170] on span "No: 1 Roofing & Building Supplies" at bounding box center [173, 164] width 175 height 16
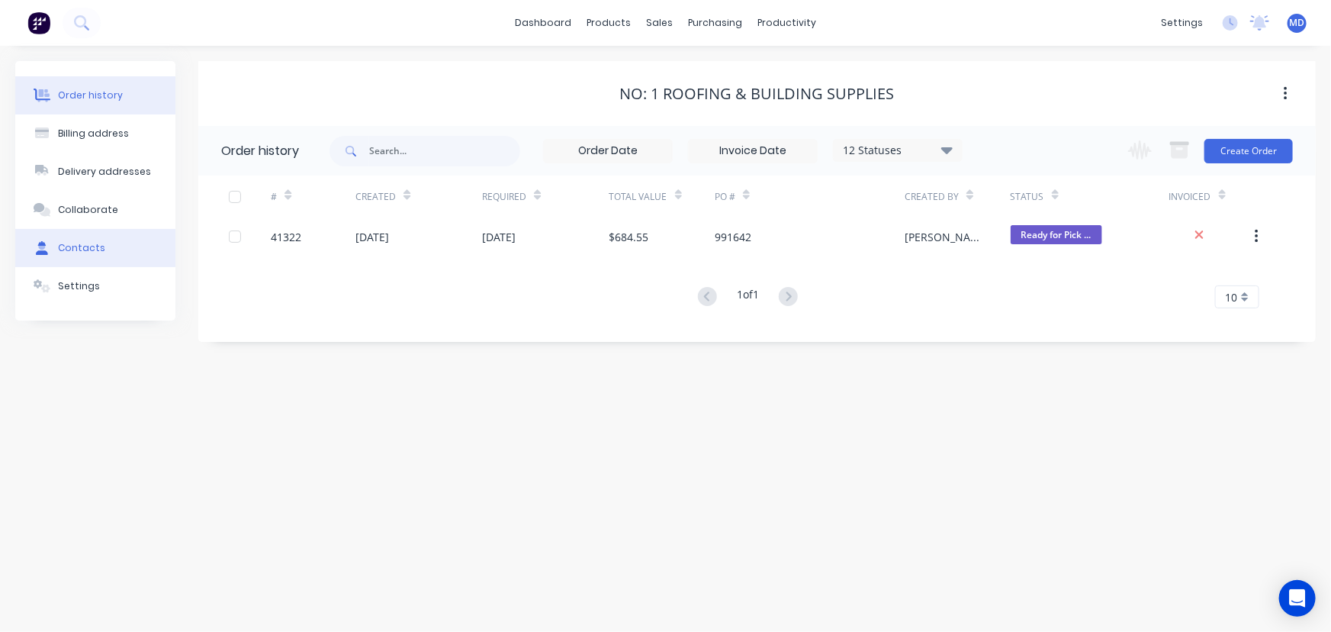
click at [91, 249] on div "Contacts" at bounding box center [81, 248] width 47 height 14
select select "AU"
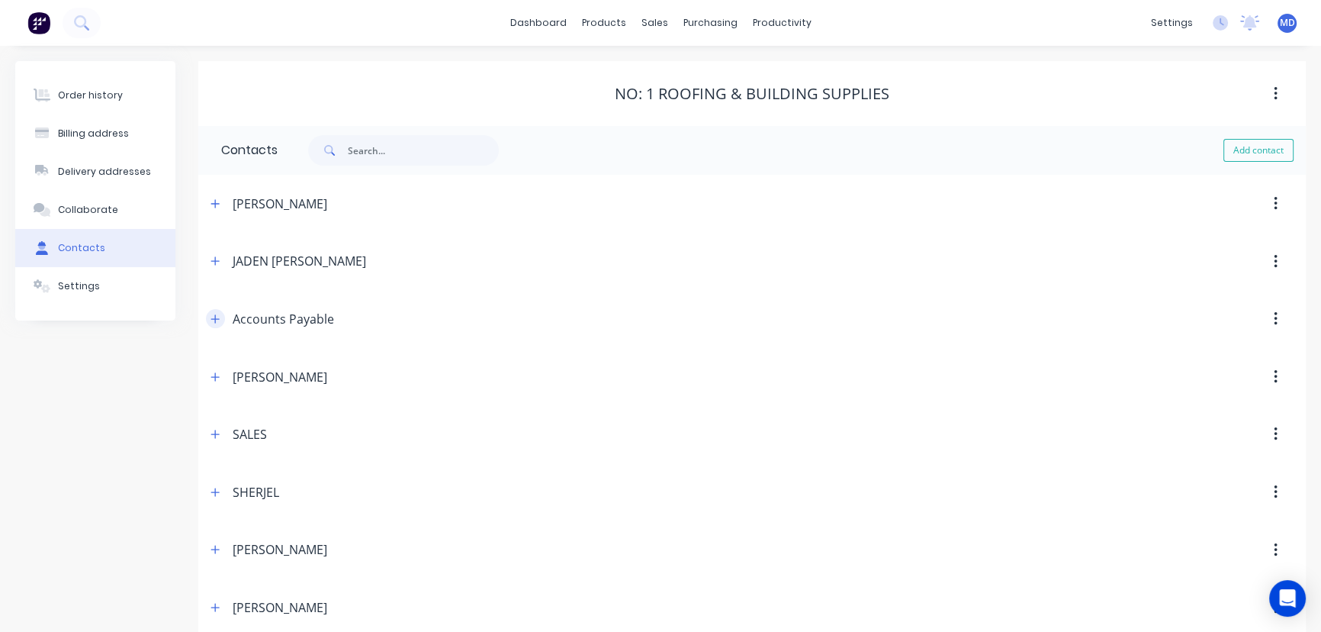
click at [217, 318] on icon "button" at bounding box center [215, 318] width 8 height 8
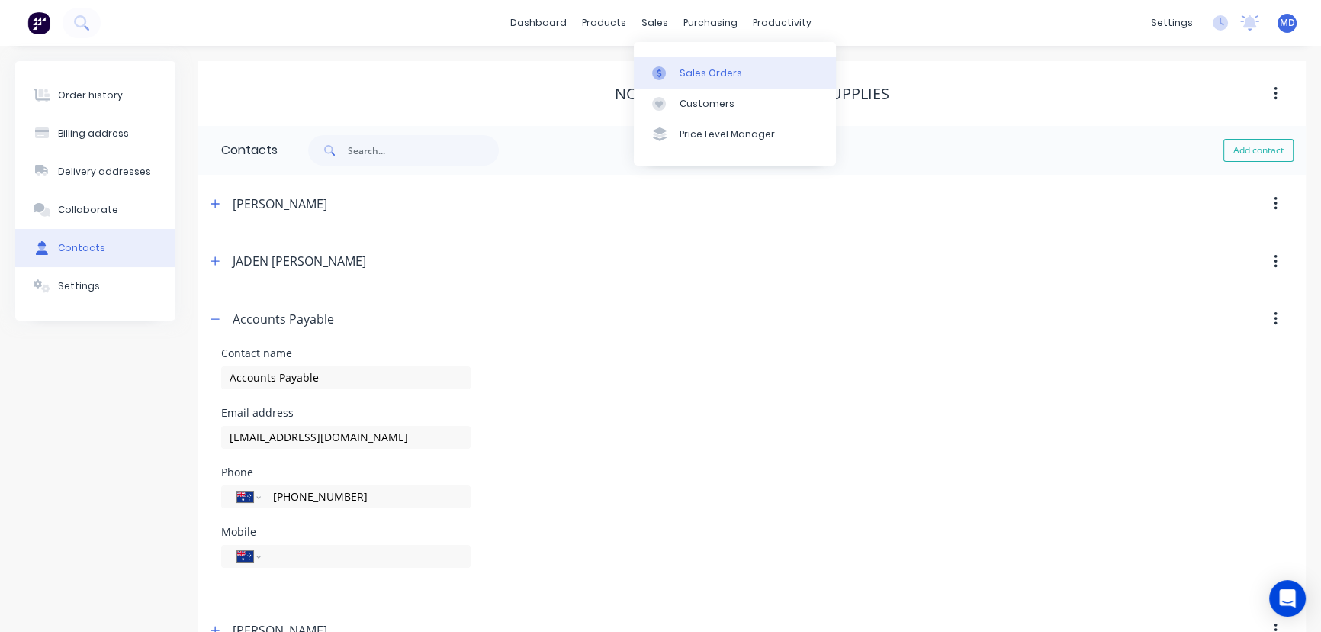
click at [724, 68] on div "Sales Orders" at bounding box center [711, 73] width 63 height 14
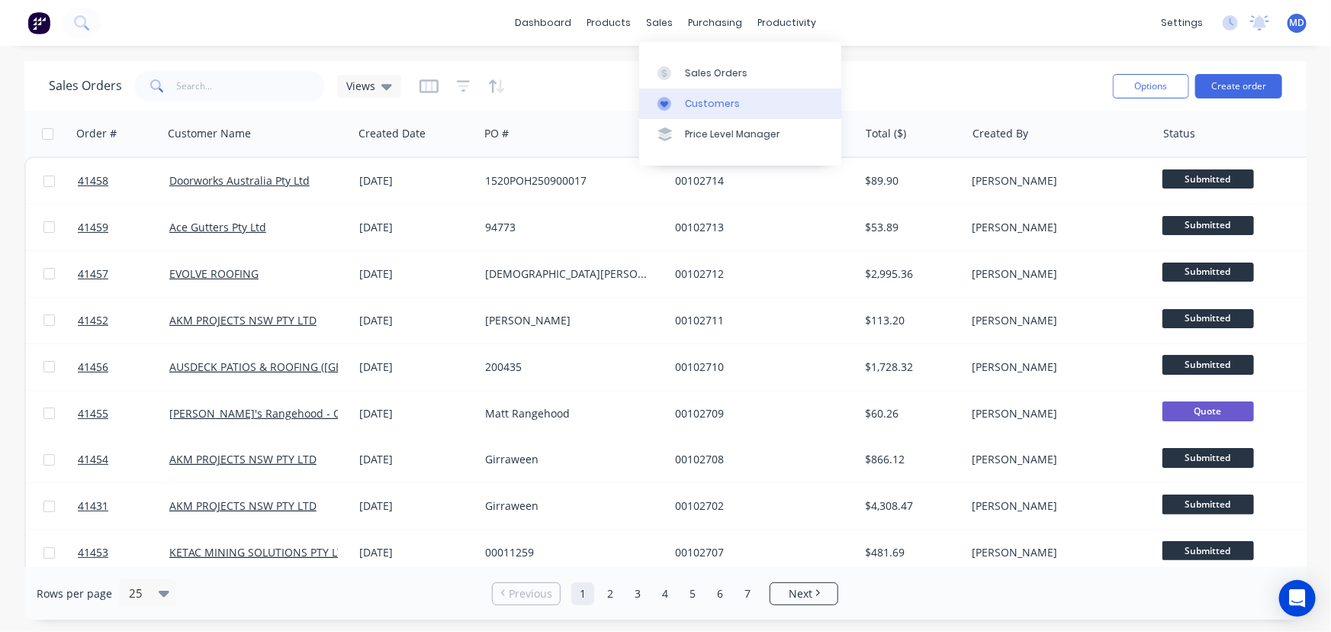
click at [705, 101] on div "Customers" at bounding box center [712, 104] width 55 height 14
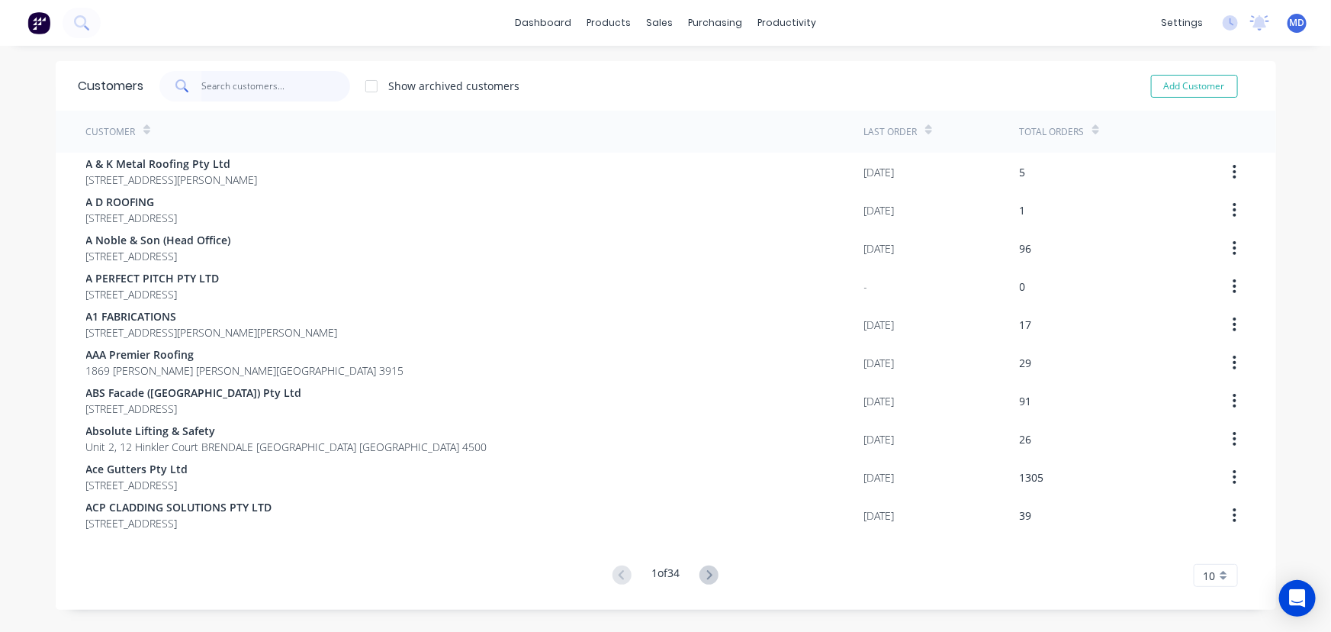
click at [249, 83] on input "text" at bounding box center [275, 86] width 149 height 31
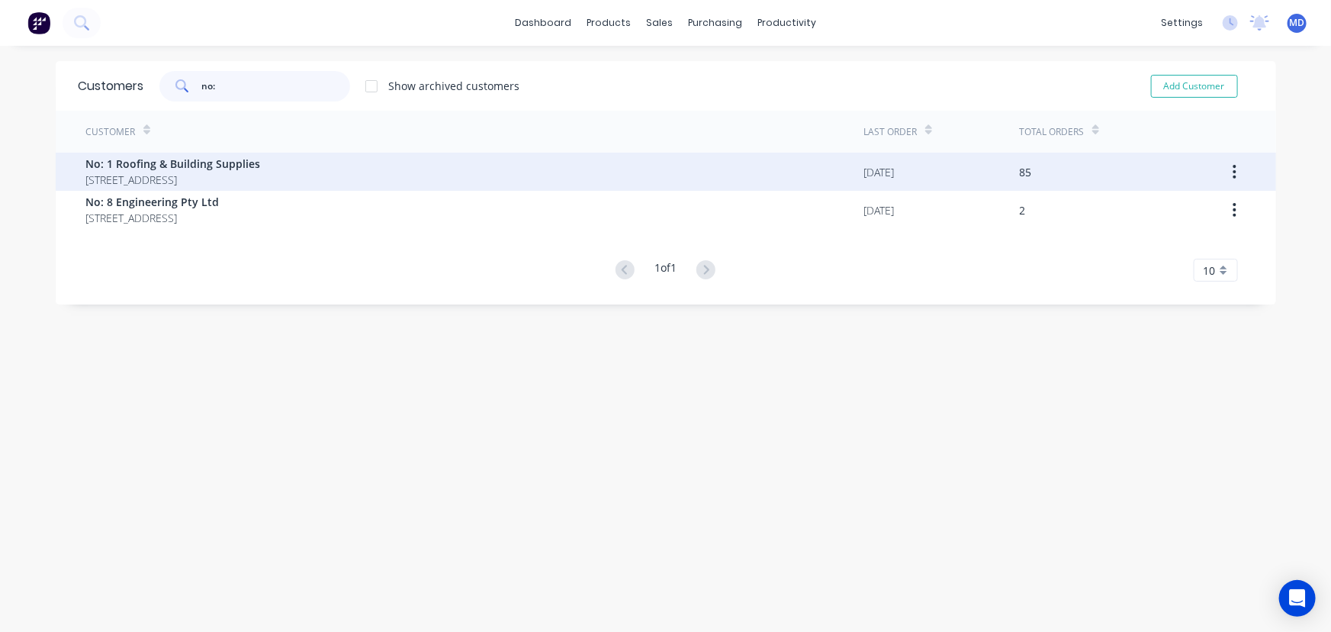
type input "no:"
click at [231, 174] on span "1 Warraba Road NARRABEEN New South Wales Australia 2101" at bounding box center [173, 180] width 175 height 16
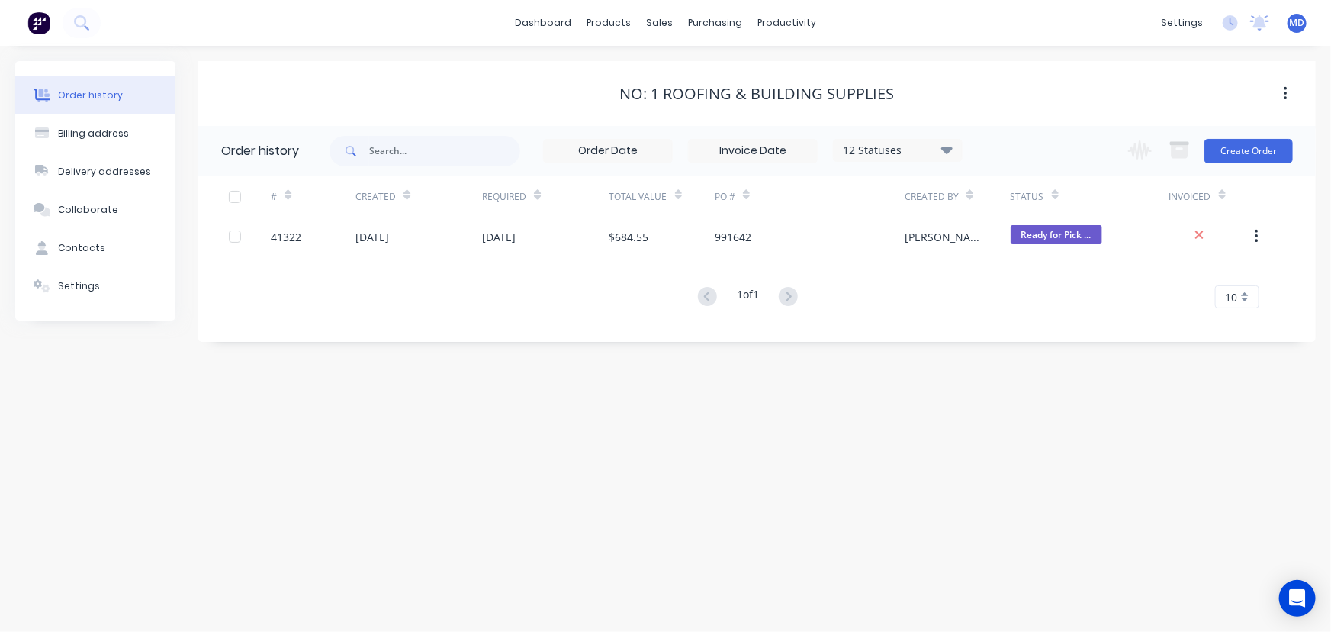
click at [949, 144] on icon at bounding box center [946, 149] width 11 height 18
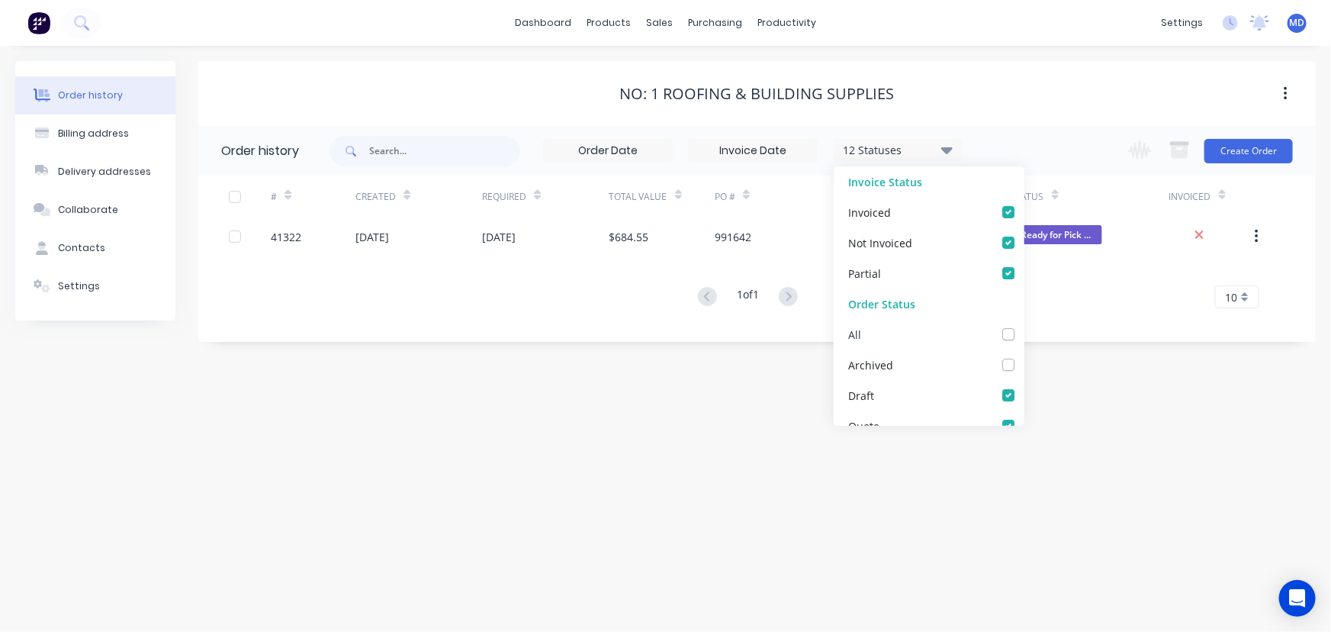
click at [1024, 326] on label at bounding box center [1024, 326] width 0 height 0
click at [1024, 339] on input "checkbox" at bounding box center [1030, 333] width 12 height 14
checkbox input "true"
click at [1075, 362] on div "Order history Billing address Delivery addresses Collaborate Contacts Settings …" at bounding box center [665, 339] width 1331 height 586
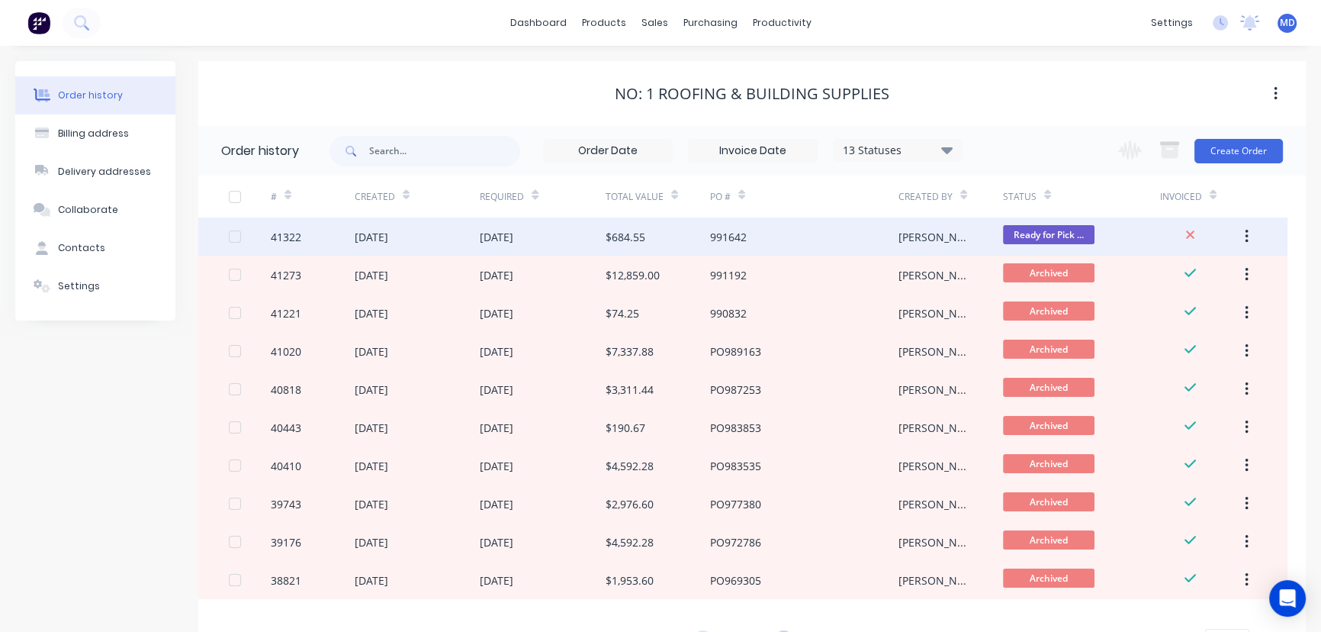
click at [513, 233] on div "[DATE]" at bounding box center [497, 237] width 34 height 16
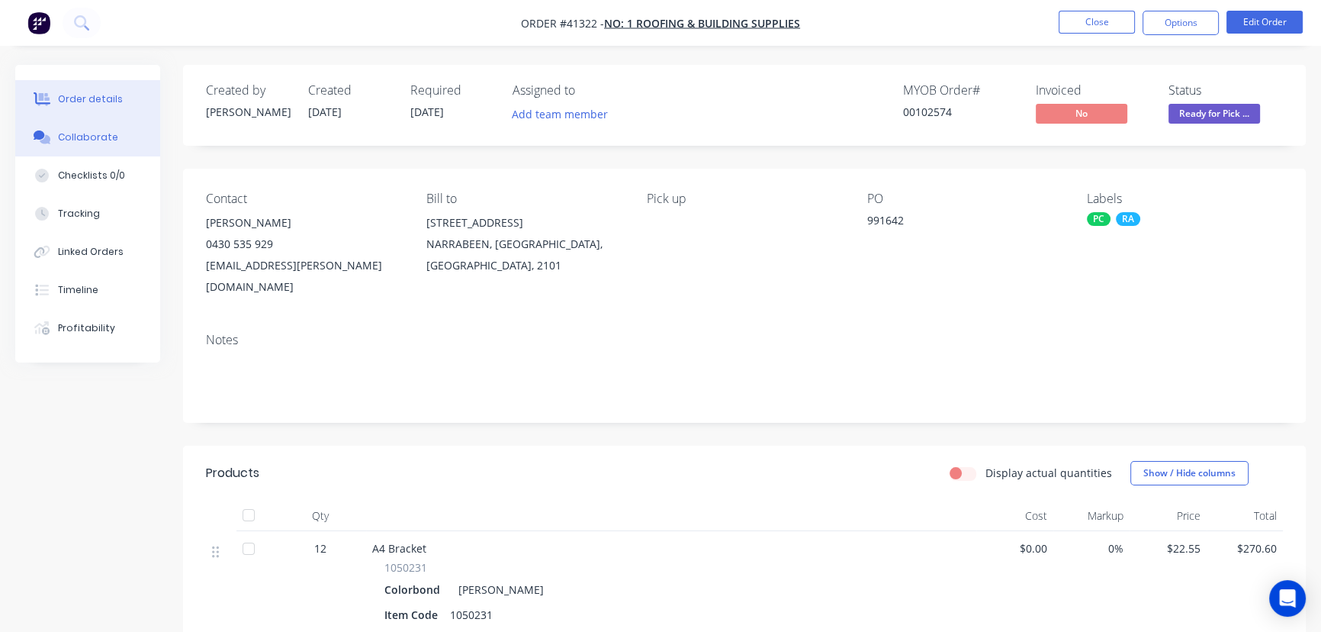
click at [94, 127] on button "Collaborate" at bounding box center [87, 137] width 145 height 38
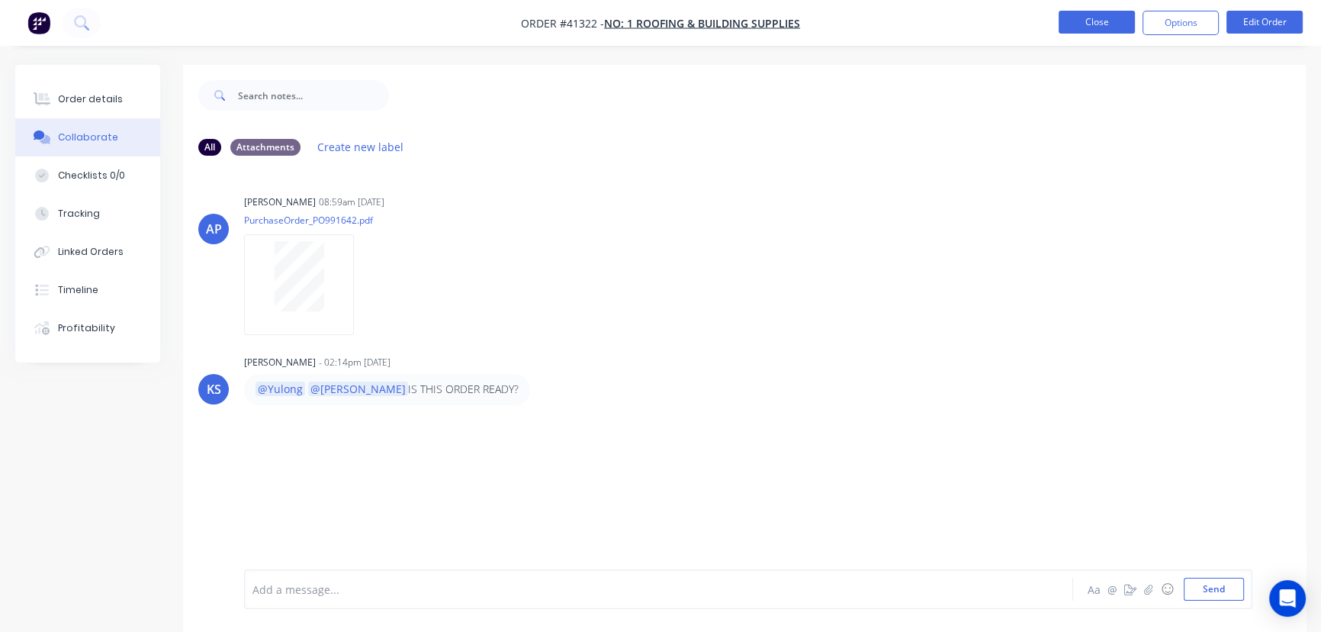
click at [1090, 20] on button "Close" at bounding box center [1097, 22] width 76 height 23
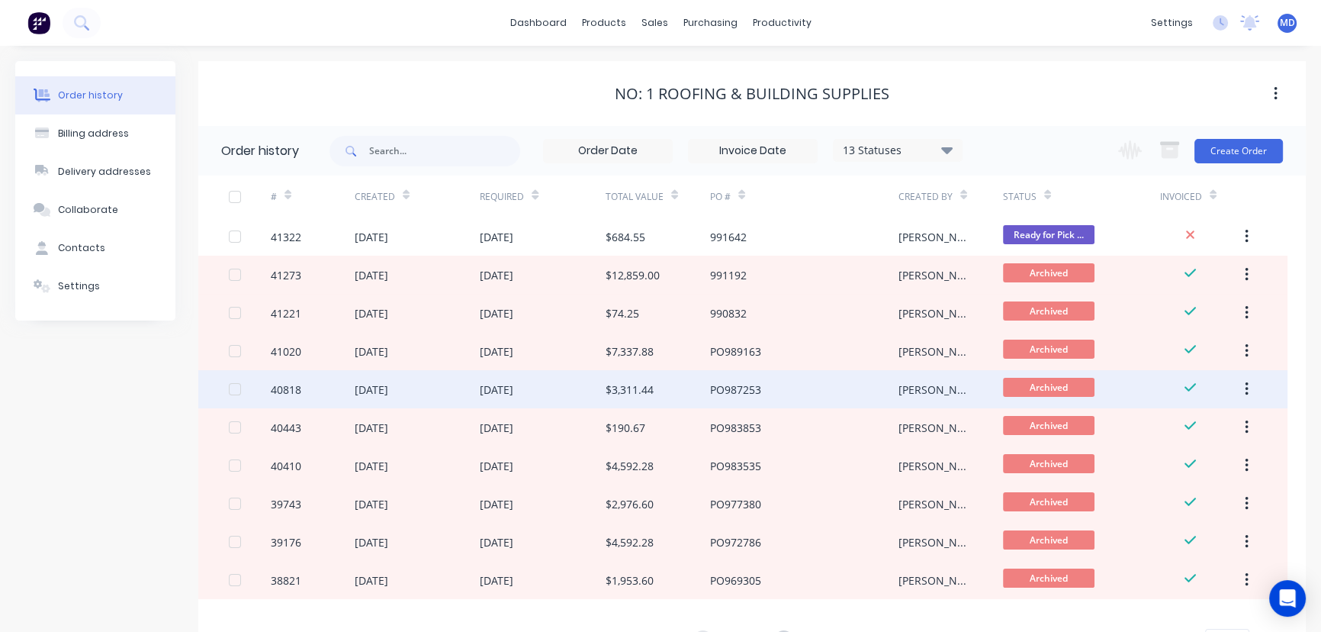
click at [660, 391] on div "$3,311.44" at bounding box center [658, 389] width 105 height 38
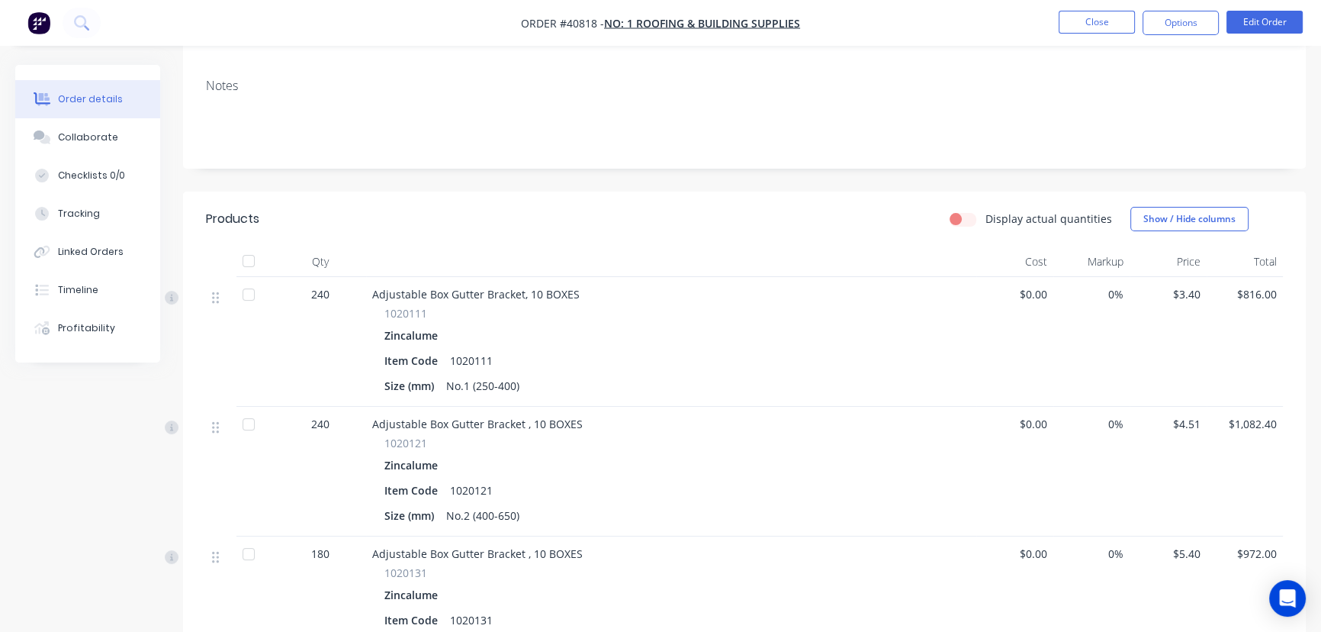
scroll to position [246, 0]
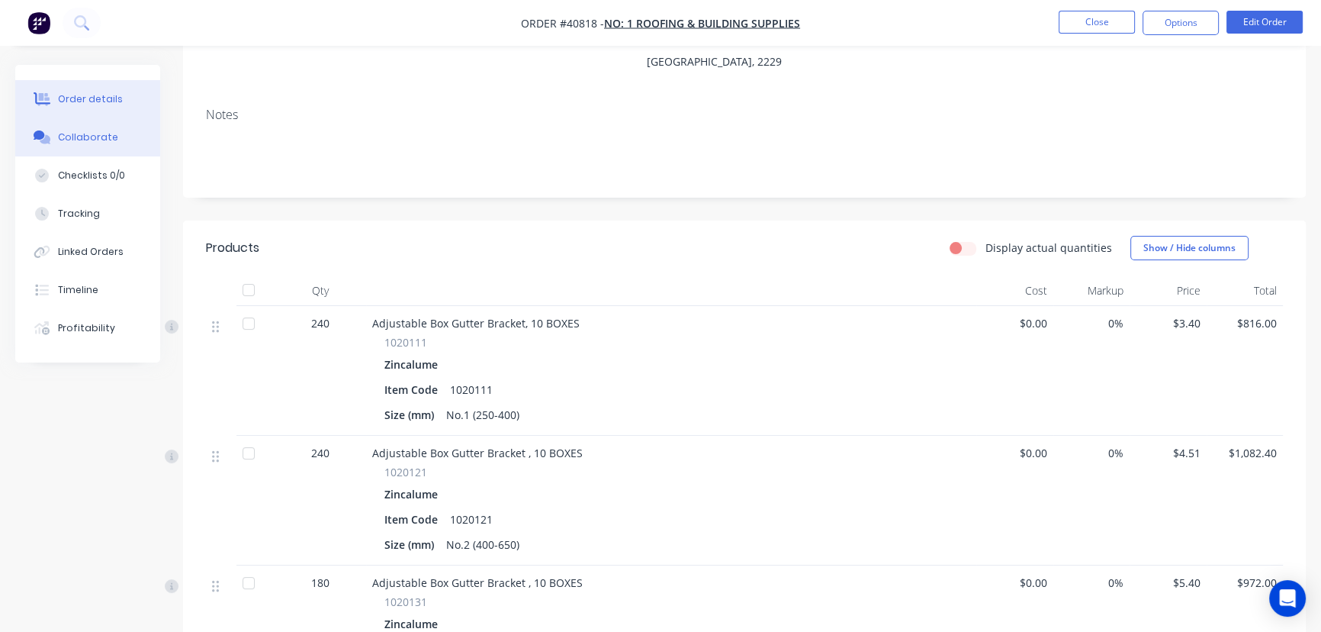
click at [90, 130] on button "Collaborate" at bounding box center [87, 137] width 145 height 38
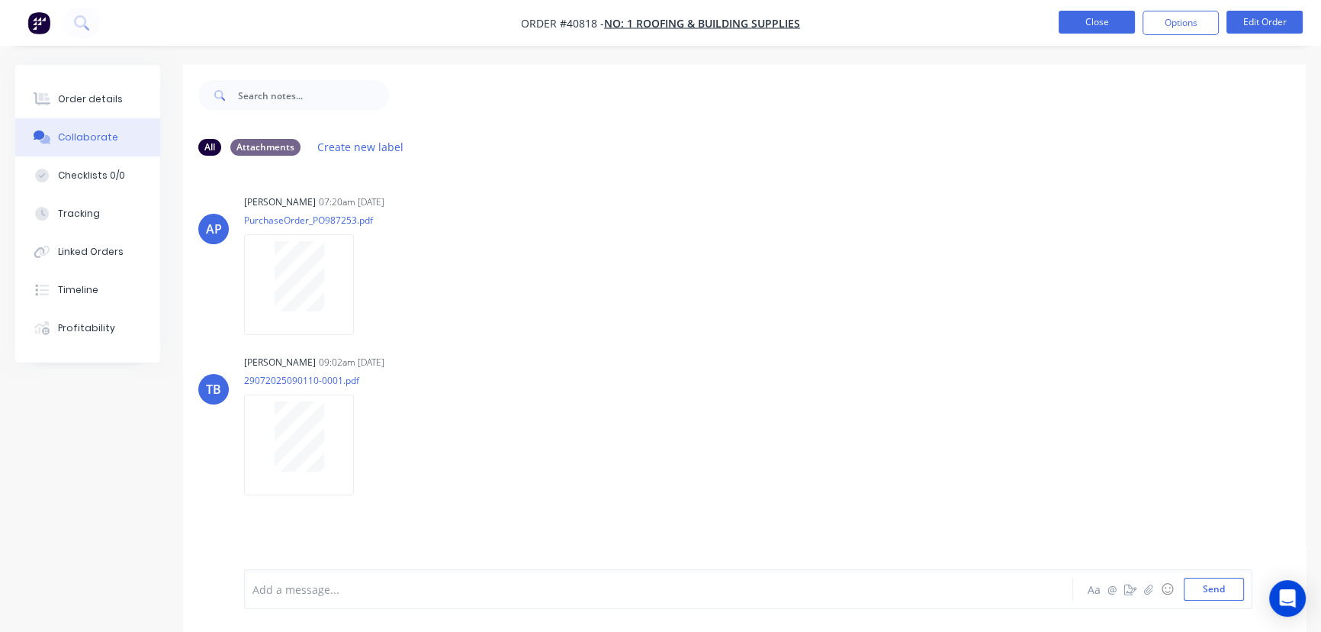
click at [1092, 18] on button "Close" at bounding box center [1097, 22] width 76 height 23
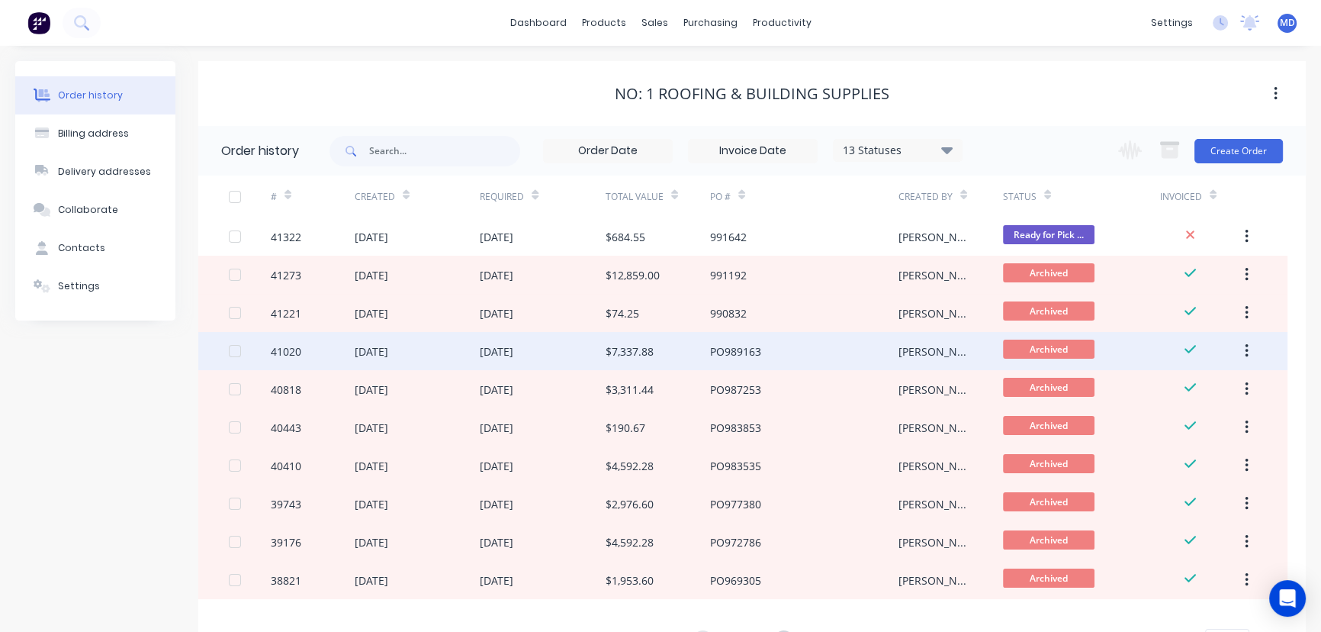
click at [645, 348] on div "$7,337.88" at bounding box center [630, 351] width 48 height 16
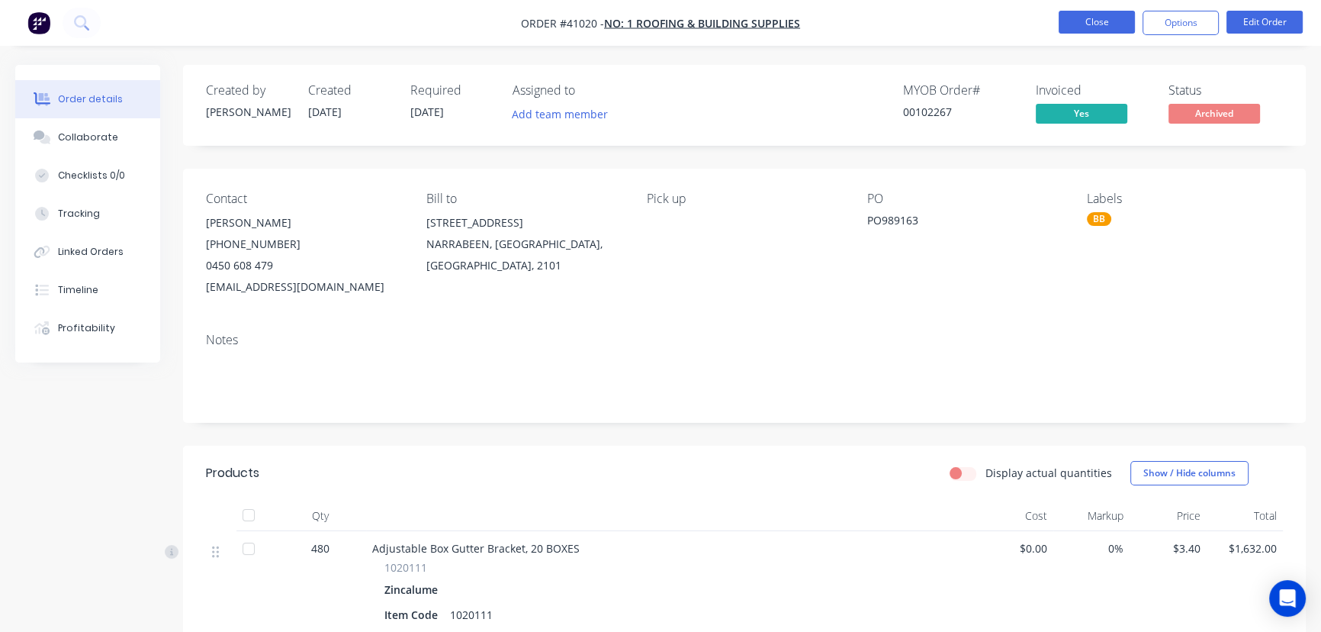
click at [1093, 18] on button "Close" at bounding box center [1097, 22] width 76 height 23
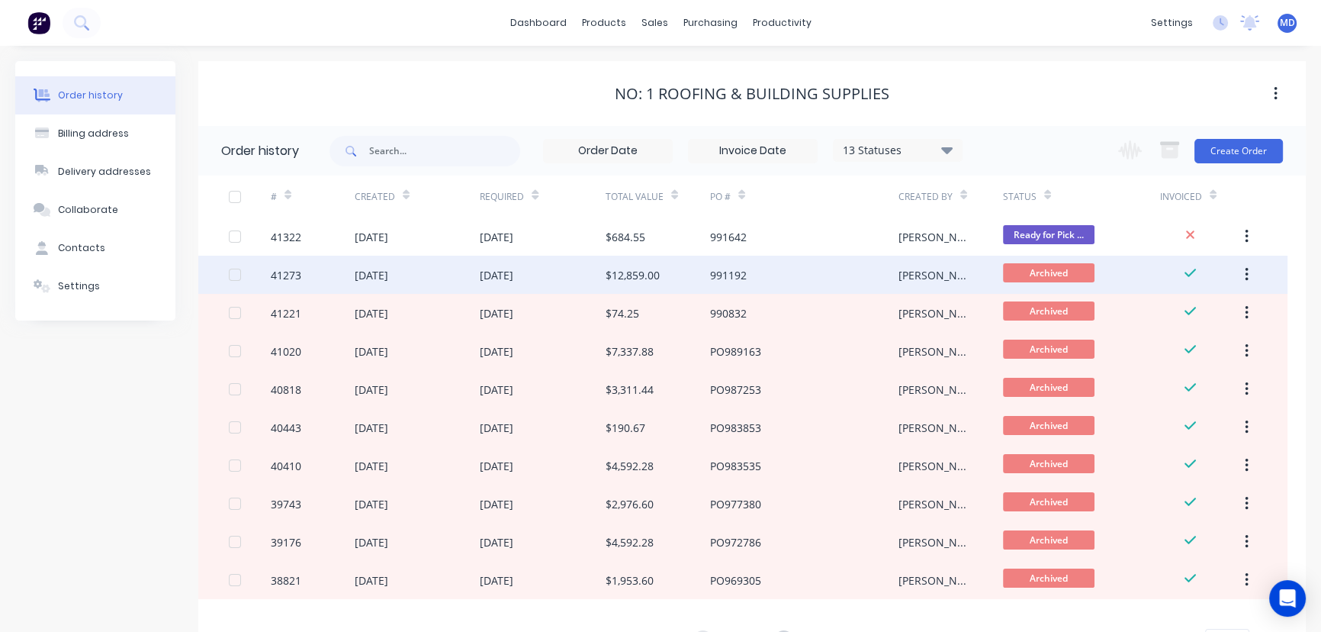
click at [650, 267] on div "$12,859.00" at bounding box center [633, 275] width 54 height 16
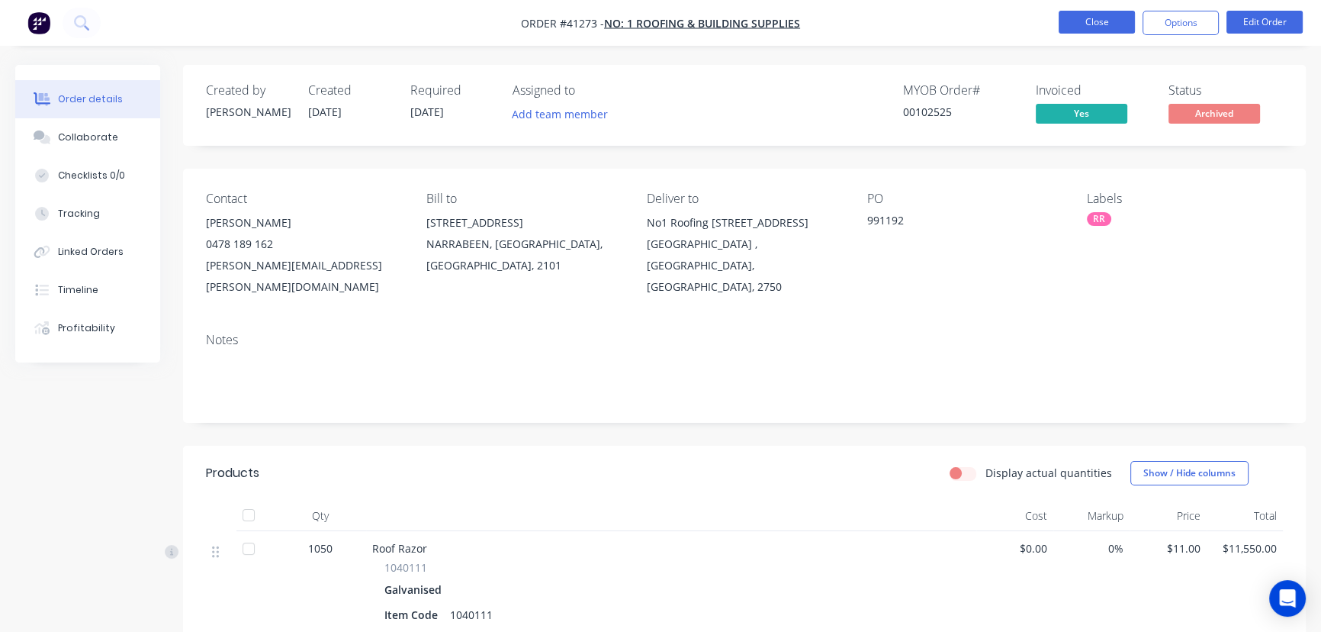
click at [1084, 21] on button "Close" at bounding box center [1097, 22] width 76 height 23
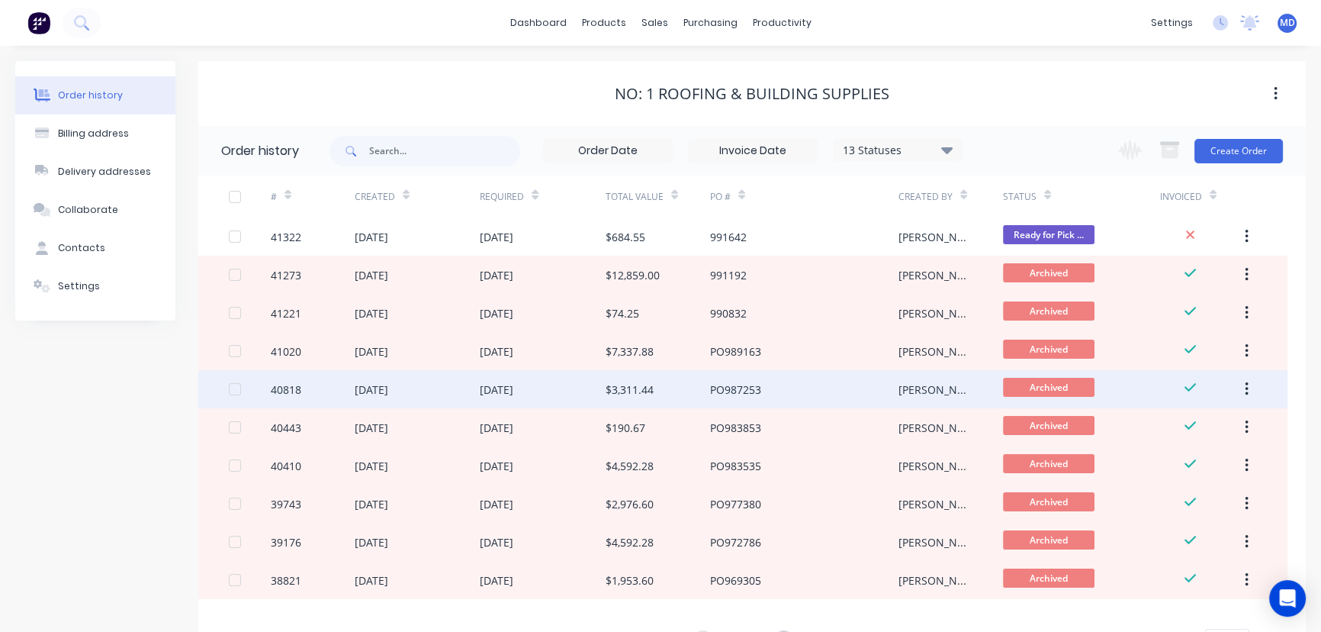
click at [632, 386] on div "$3,311.44" at bounding box center [630, 389] width 48 height 16
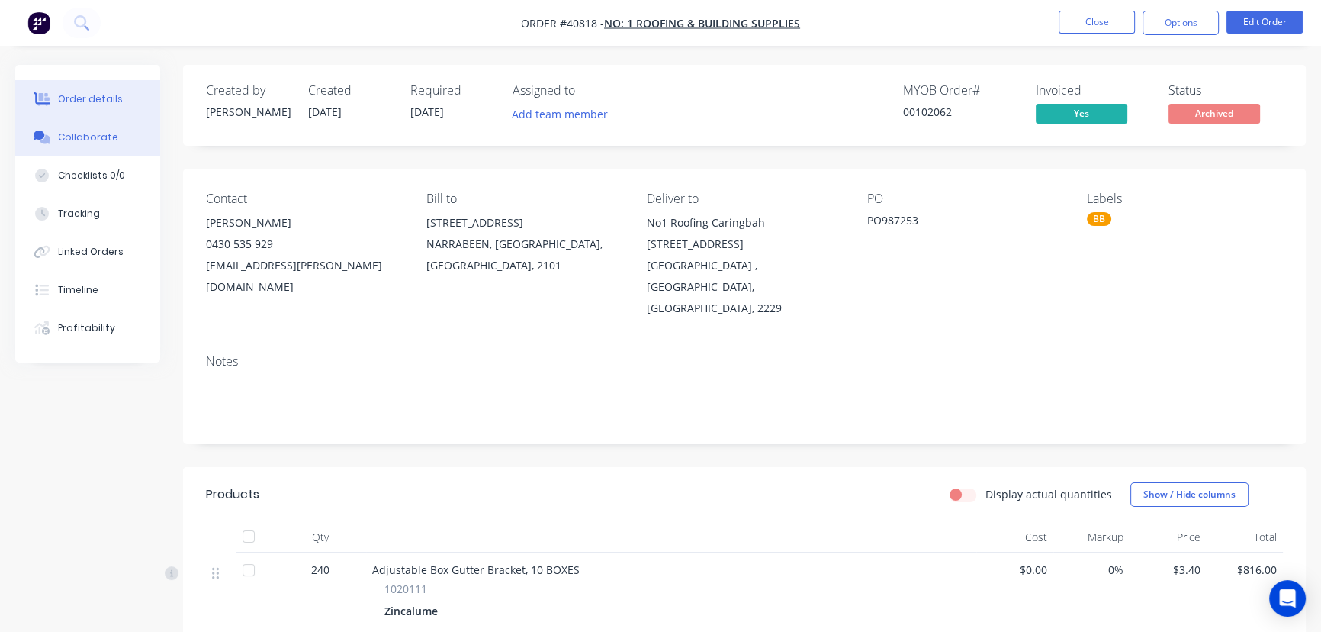
click at [49, 132] on icon at bounding box center [43, 137] width 18 height 14
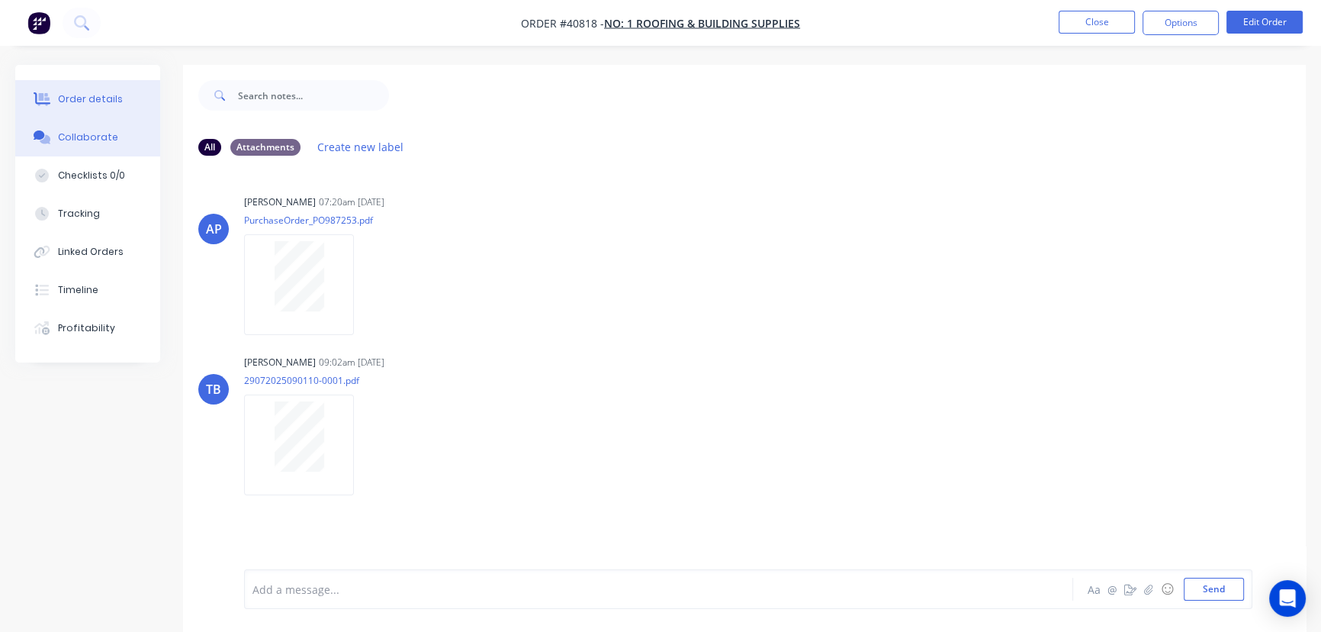
click at [99, 88] on button "Order details" at bounding box center [87, 99] width 145 height 38
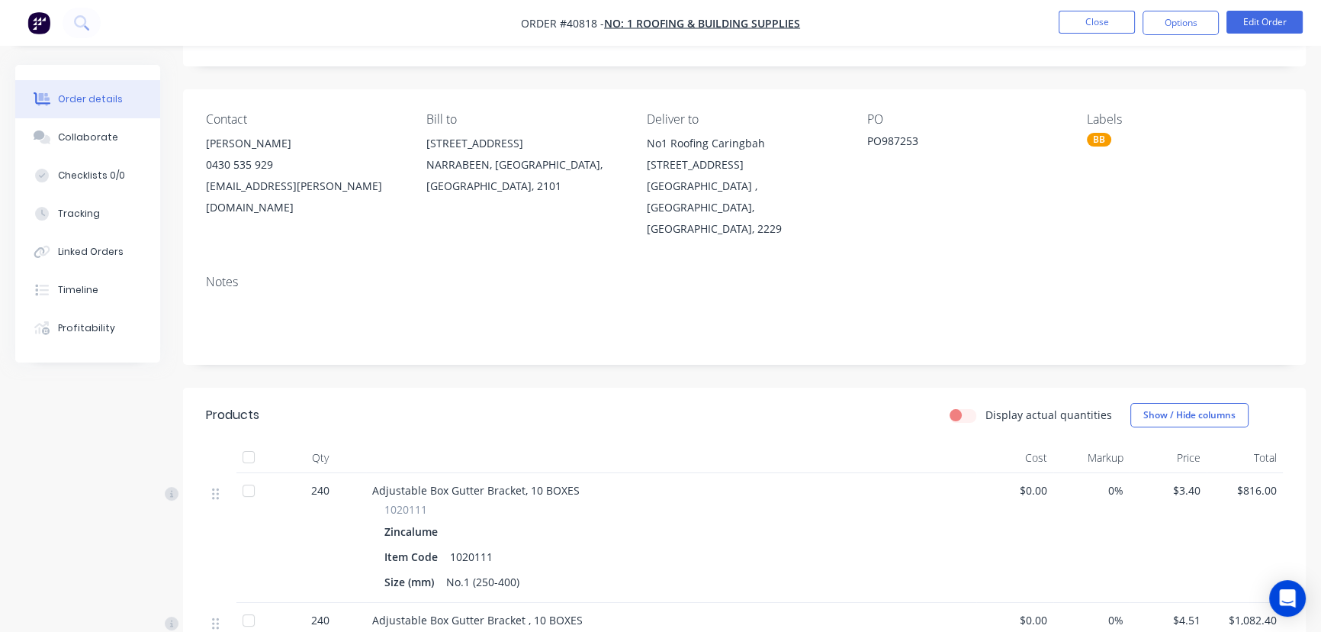
scroll to position [38, 0]
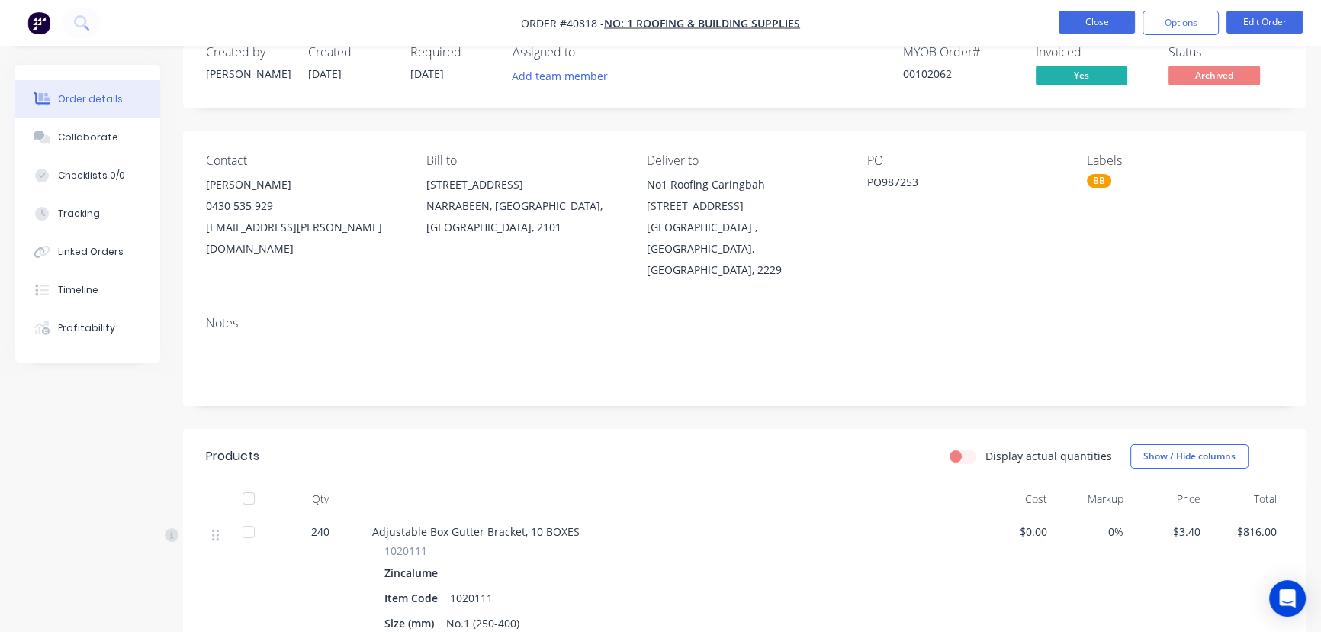
click at [1103, 24] on button "Close" at bounding box center [1097, 22] width 76 height 23
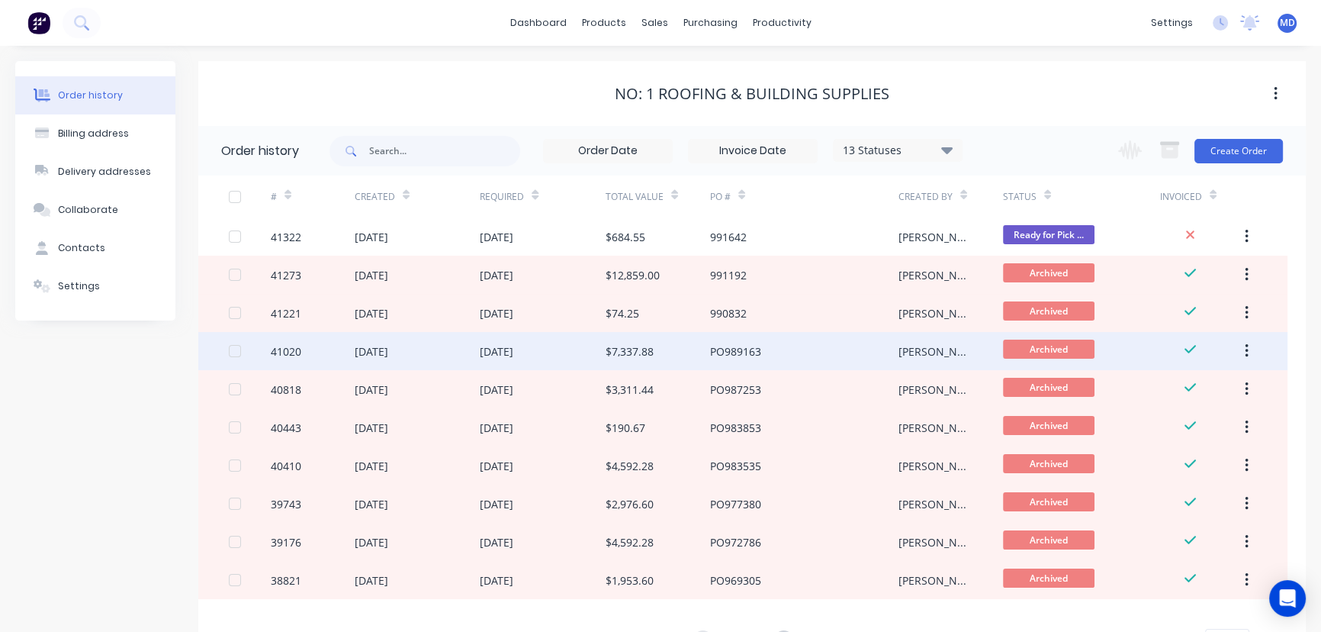
click at [629, 348] on div "$7,337.88" at bounding box center [630, 351] width 48 height 16
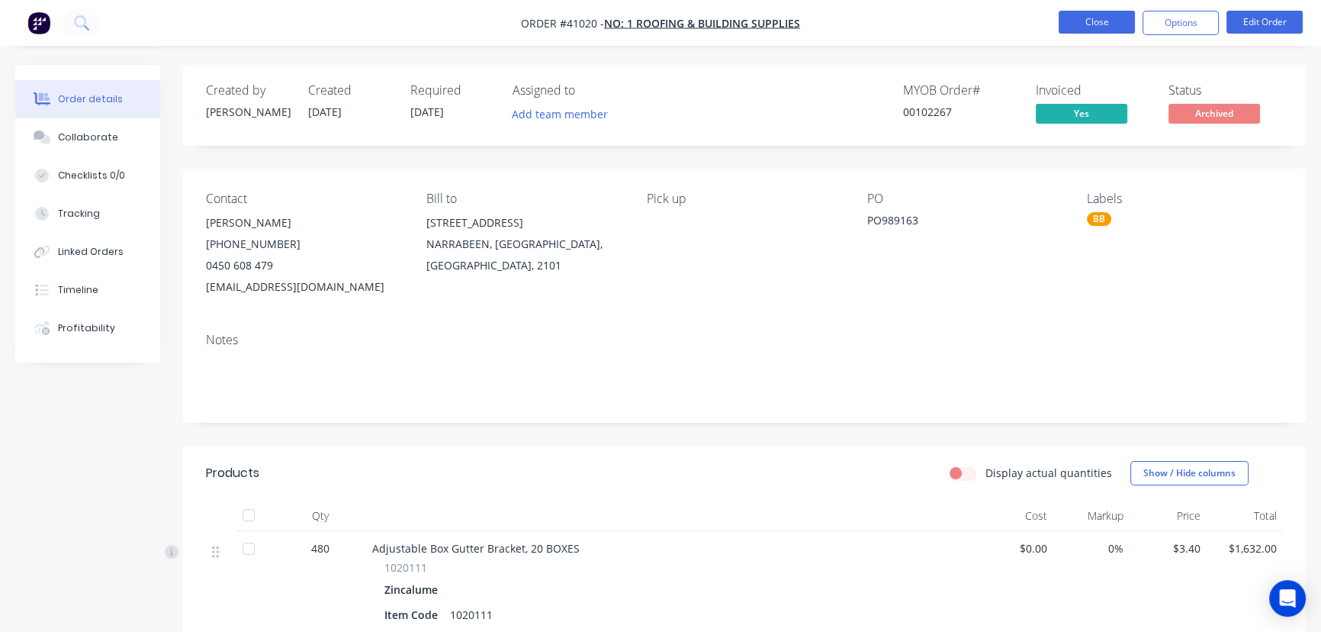
click at [1096, 31] on button "Close" at bounding box center [1097, 22] width 76 height 23
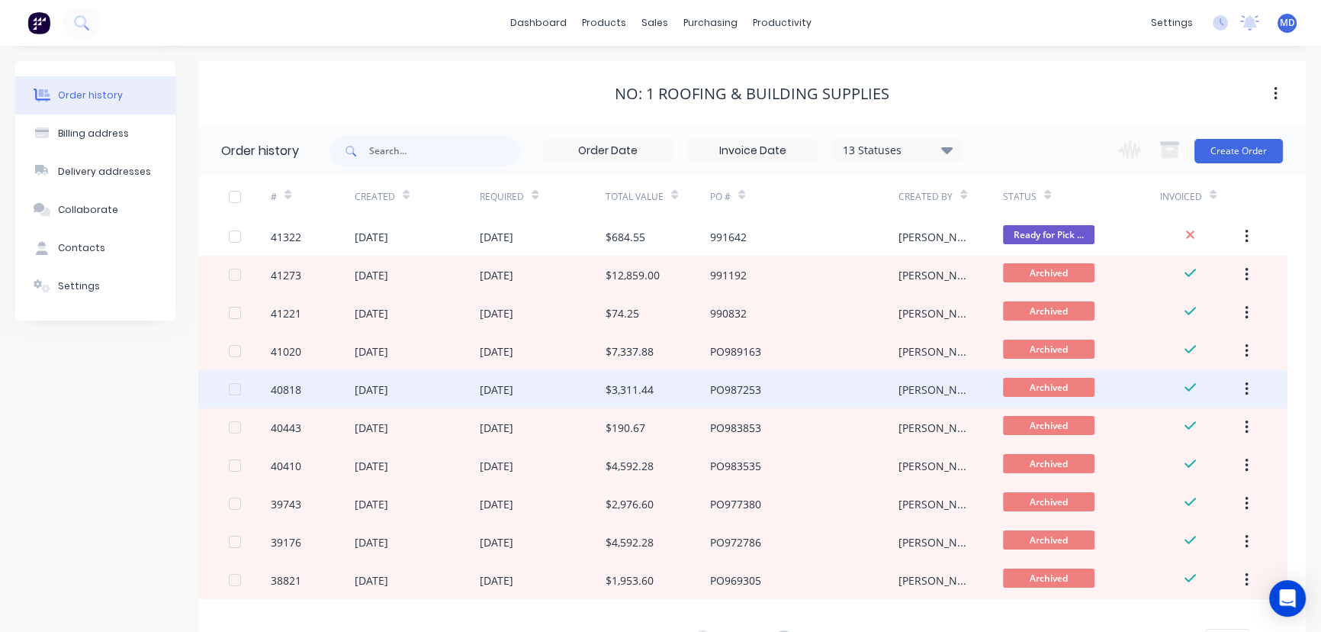
click at [724, 387] on div "PO987253" at bounding box center [735, 389] width 51 height 16
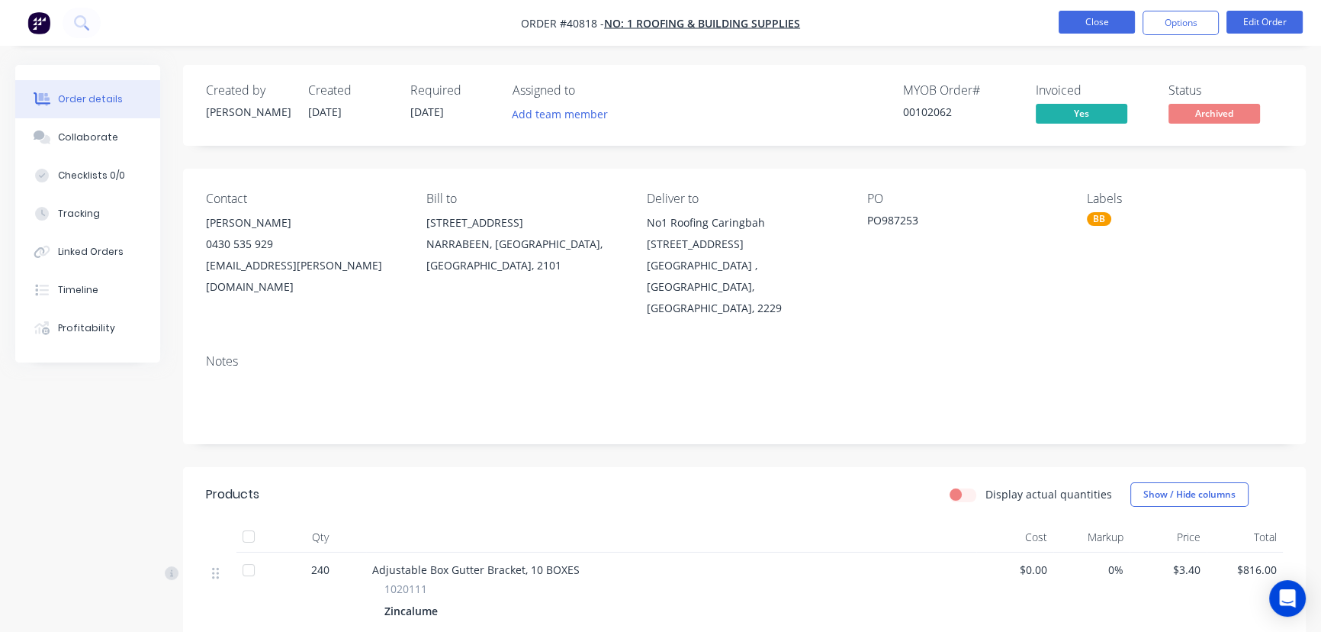
click at [1104, 22] on button "Close" at bounding box center [1097, 22] width 76 height 23
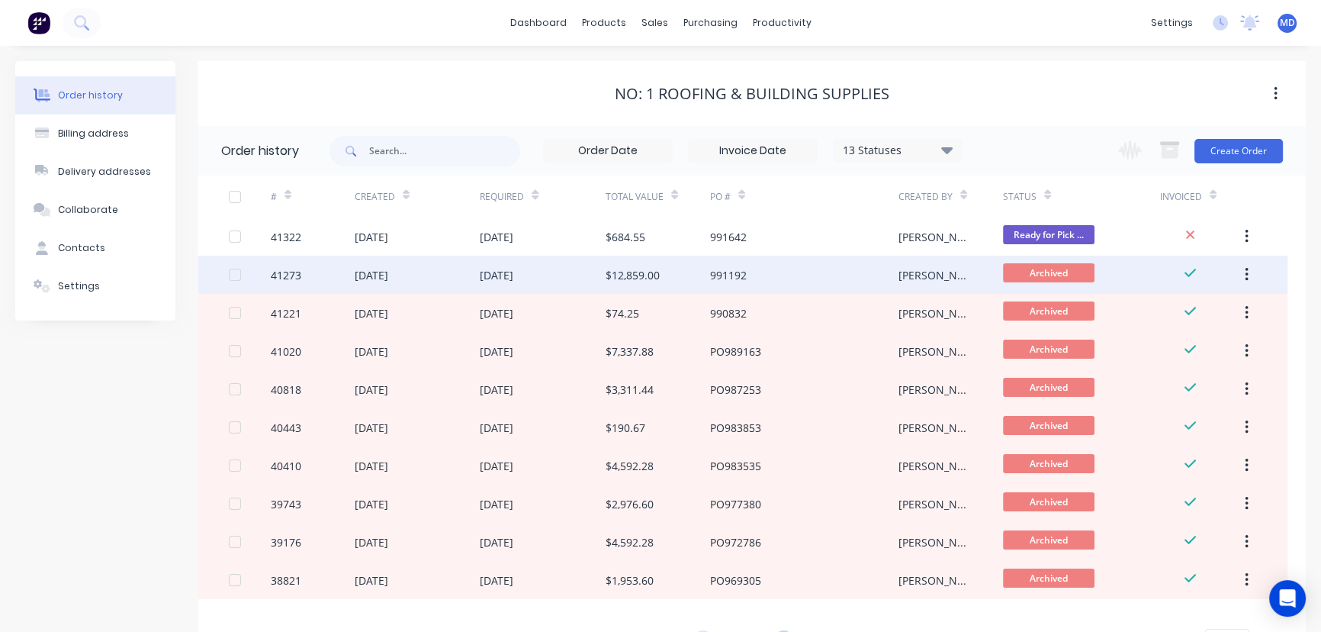
click at [711, 275] on div "991192" at bounding box center [728, 275] width 37 height 16
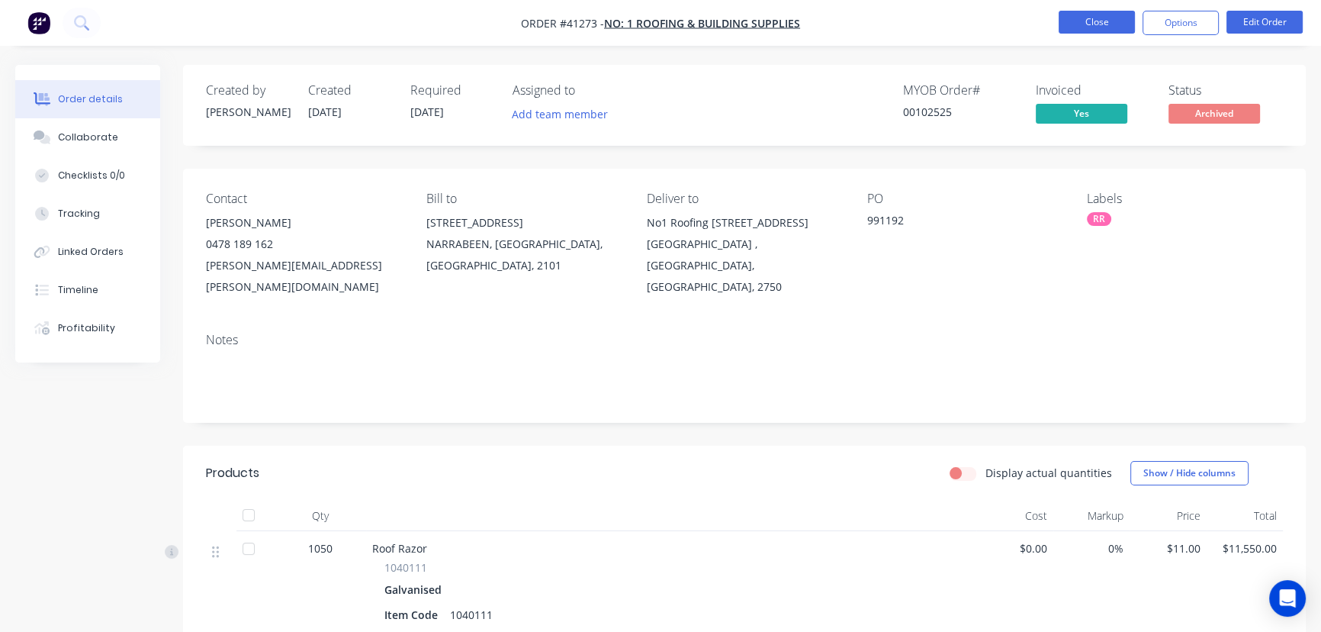
click at [1100, 18] on button "Close" at bounding box center [1097, 22] width 76 height 23
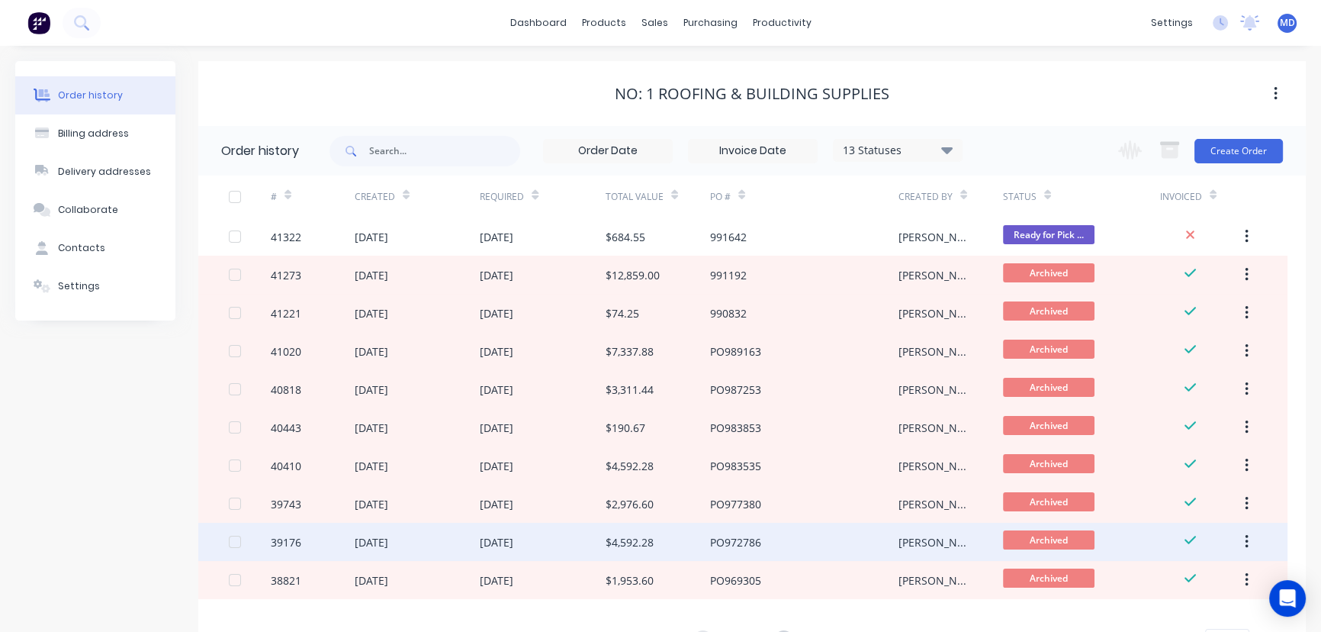
click at [643, 541] on div "$4,592.28" at bounding box center [630, 542] width 48 height 16
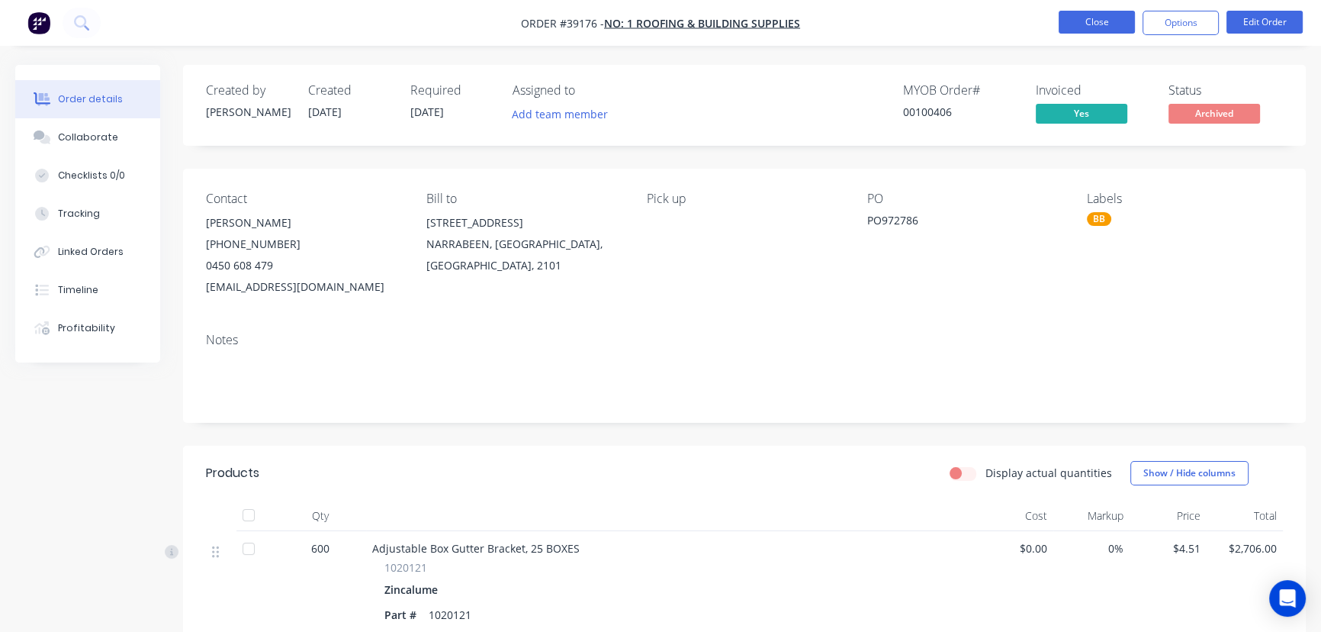
click at [1096, 21] on button "Close" at bounding box center [1097, 22] width 76 height 23
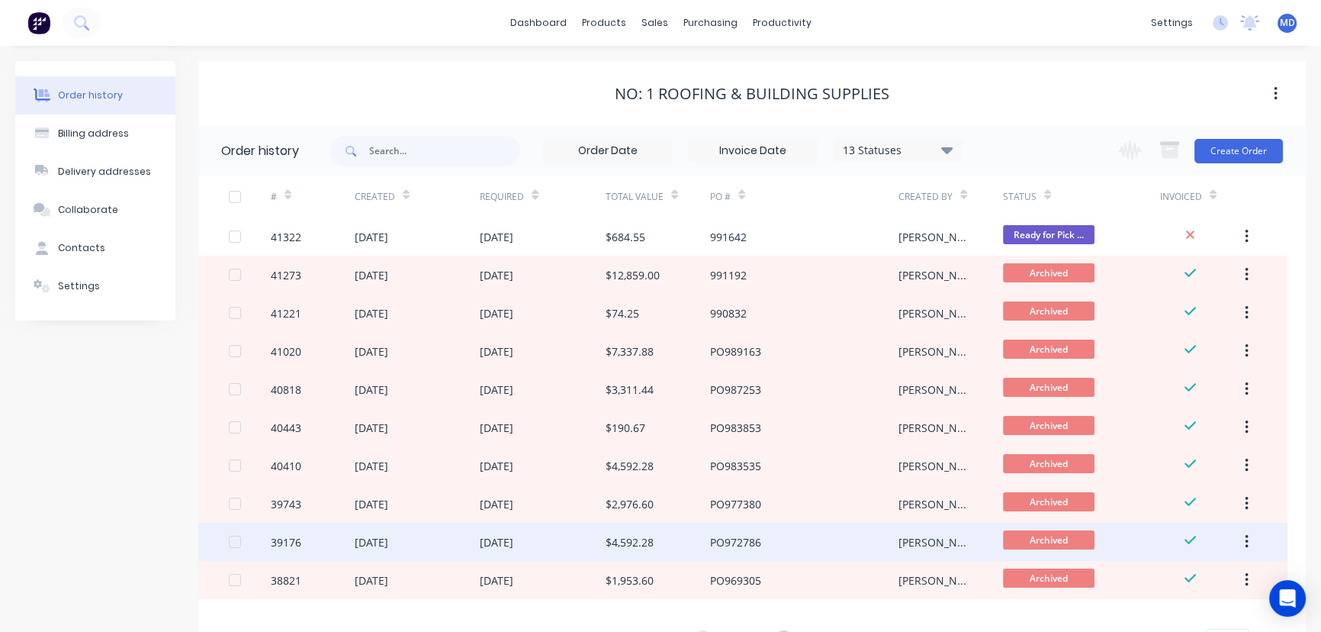
click at [510, 531] on div "29 Apr 2025" at bounding box center [543, 542] width 126 height 38
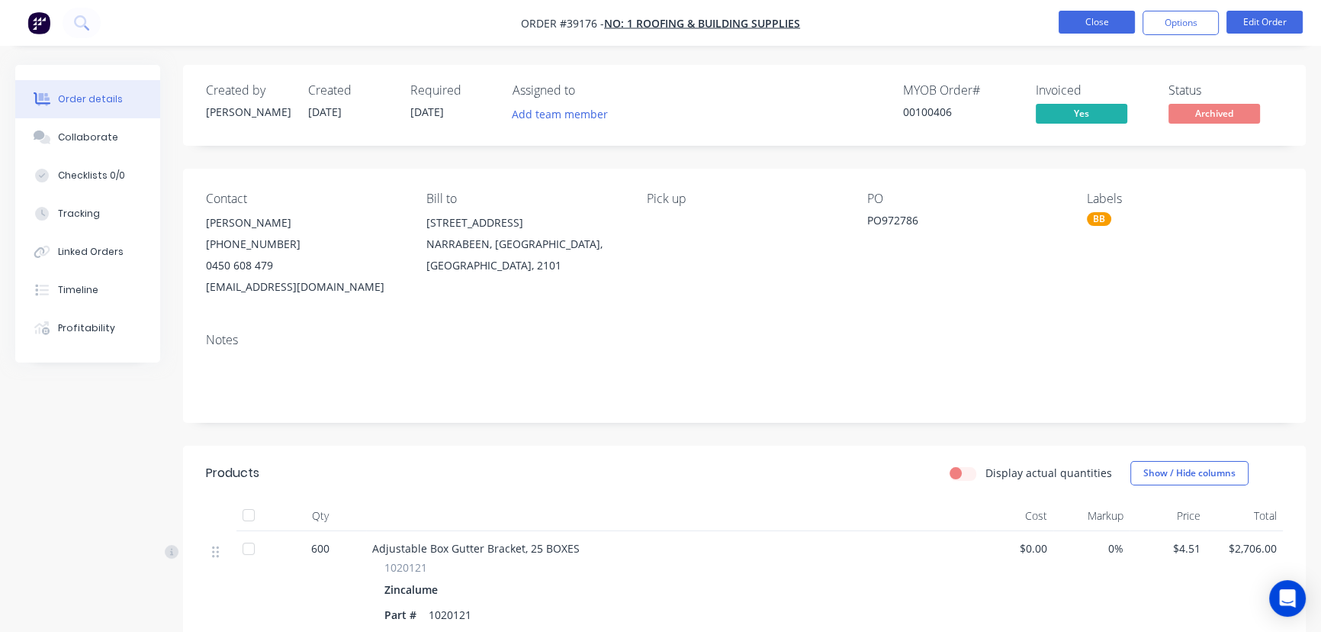
click at [1103, 17] on button "Close" at bounding box center [1097, 22] width 76 height 23
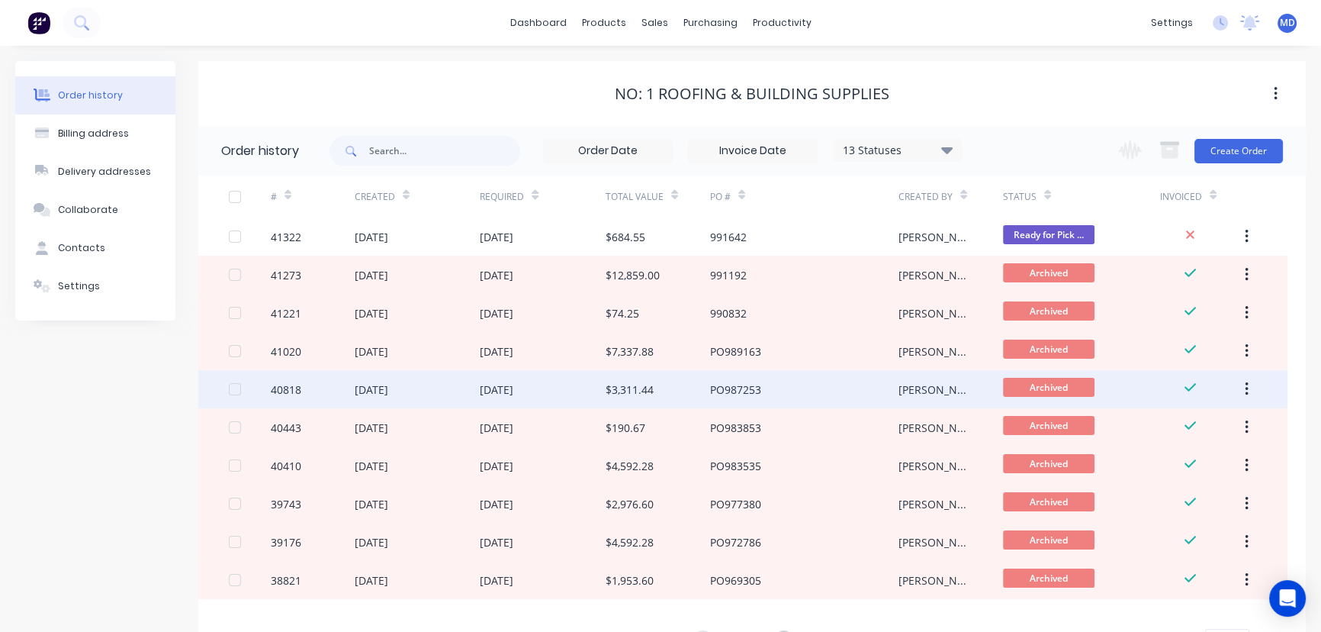
click at [644, 395] on div "$3,311.44" at bounding box center [630, 389] width 48 height 16
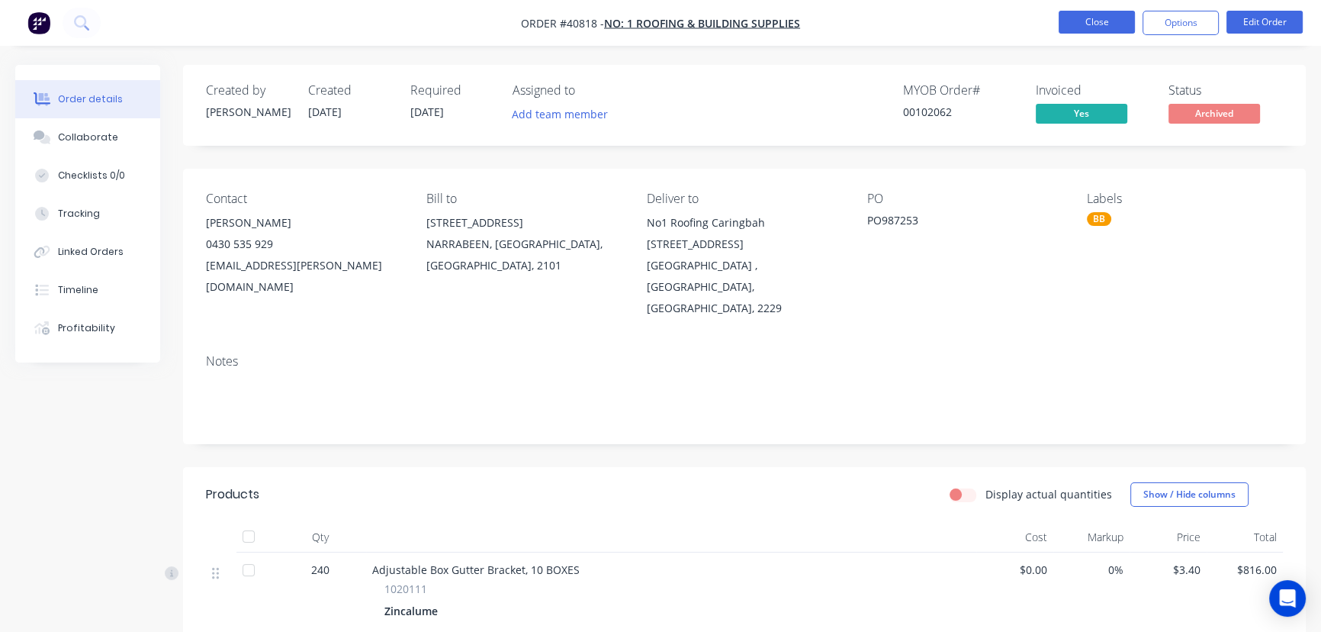
click at [1083, 21] on button "Close" at bounding box center [1097, 22] width 76 height 23
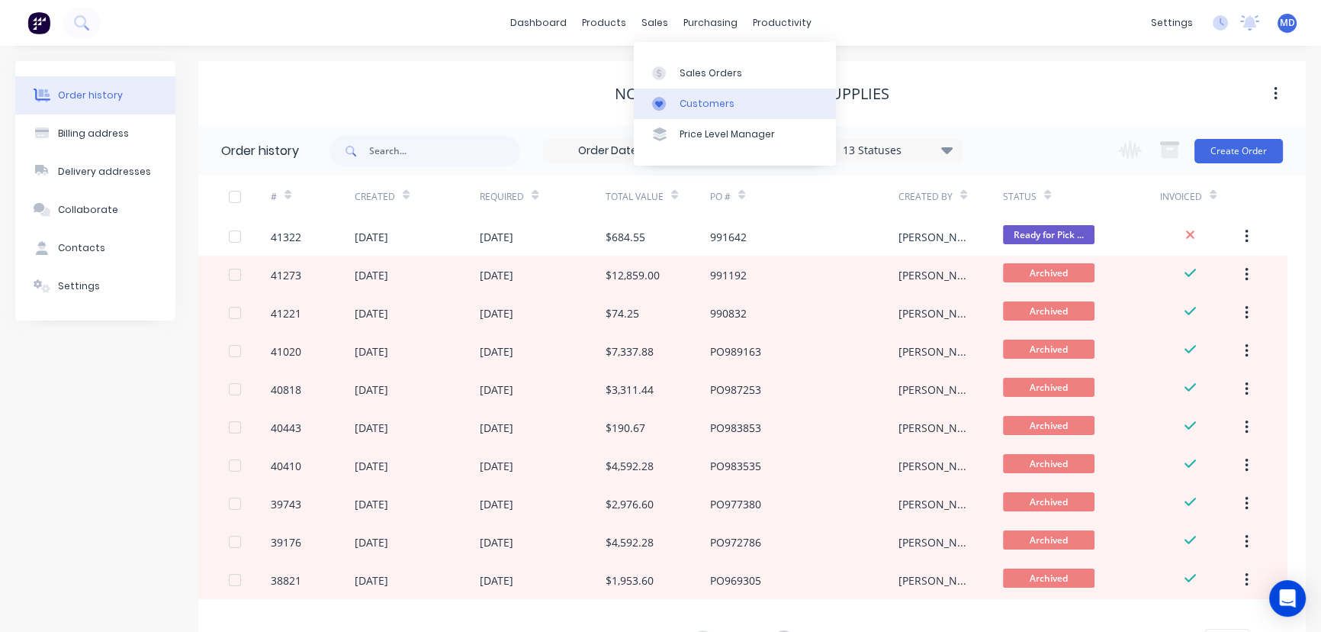
click at [714, 106] on div "Customers" at bounding box center [707, 104] width 55 height 14
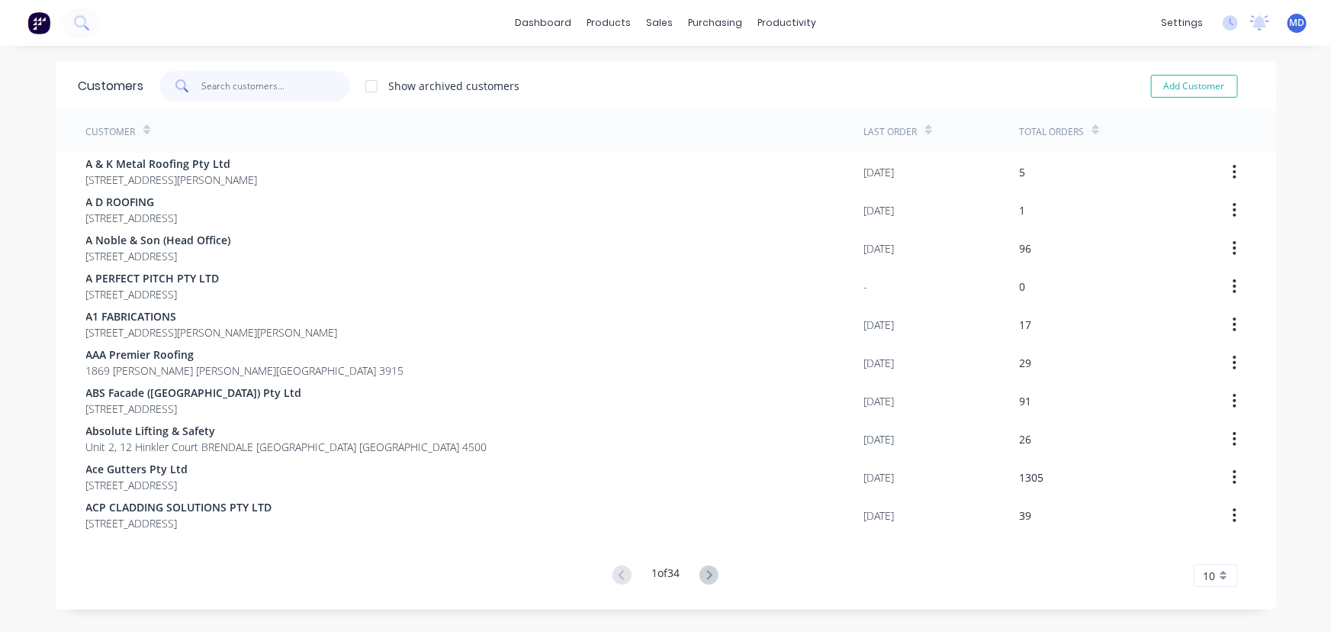
click at [285, 83] on input "text" at bounding box center [275, 86] width 149 height 31
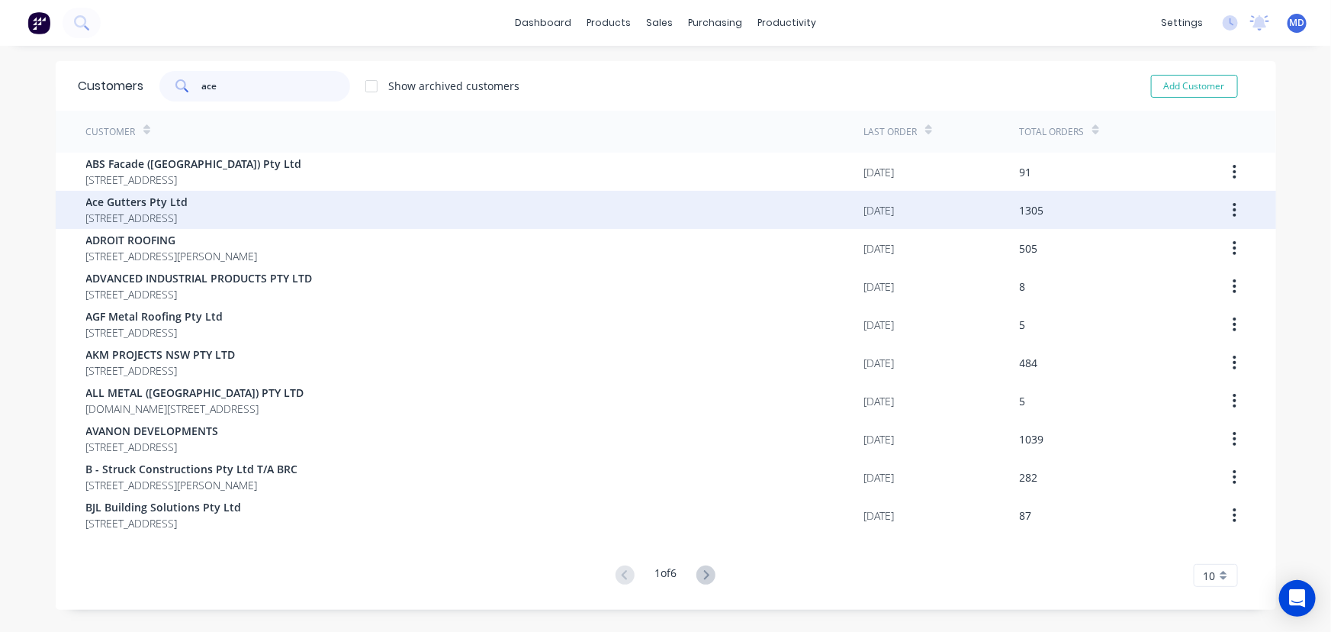
type input "ace"
click at [133, 200] on span "Ace Gutters Pty Ltd" at bounding box center [137, 202] width 102 height 16
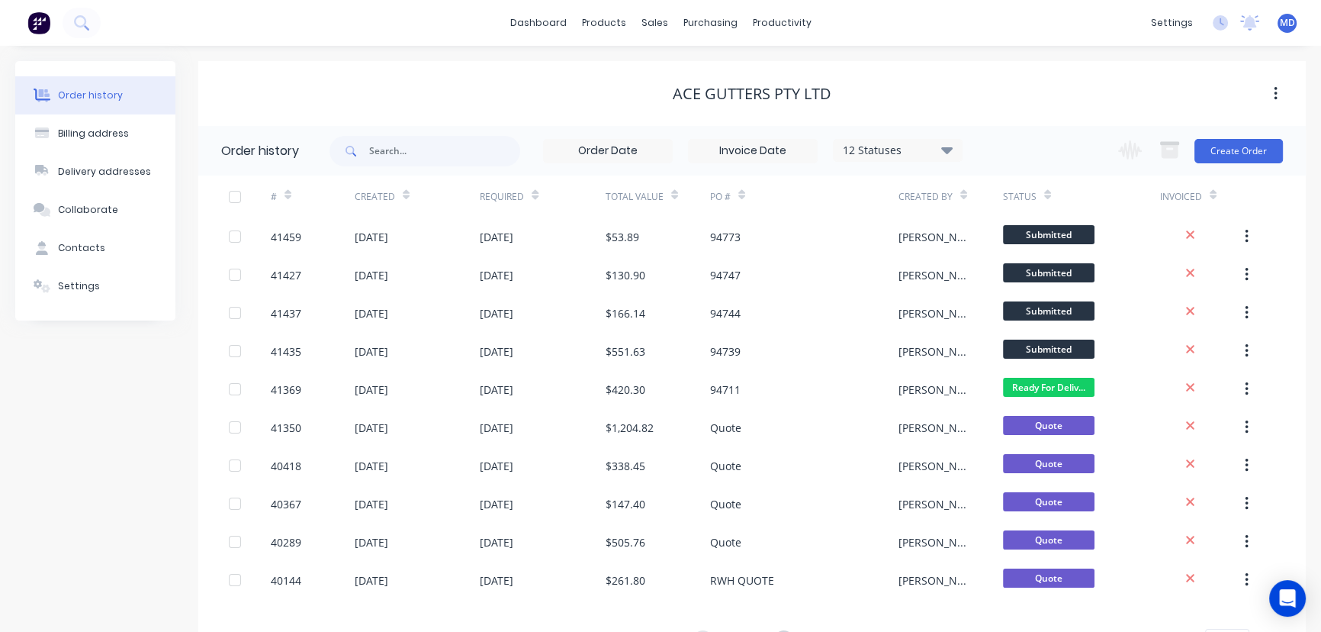
click at [951, 152] on icon at bounding box center [946, 149] width 11 height 18
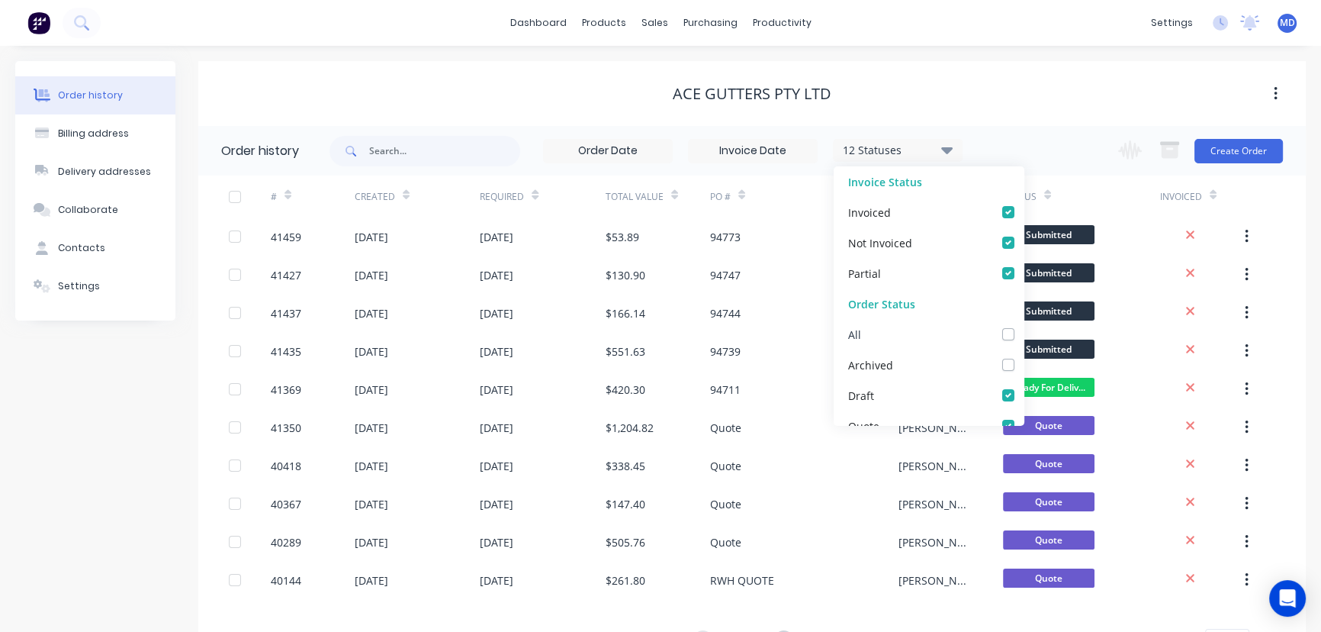
click at [1024, 326] on label at bounding box center [1024, 326] width 0 height 0
click at [1024, 335] on input "checkbox" at bounding box center [1030, 333] width 12 height 14
checkbox input "true"
click at [948, 102] on div "Ace Gutters Pty Ltd" at bounding box center [752, 93] width 1108 height 27
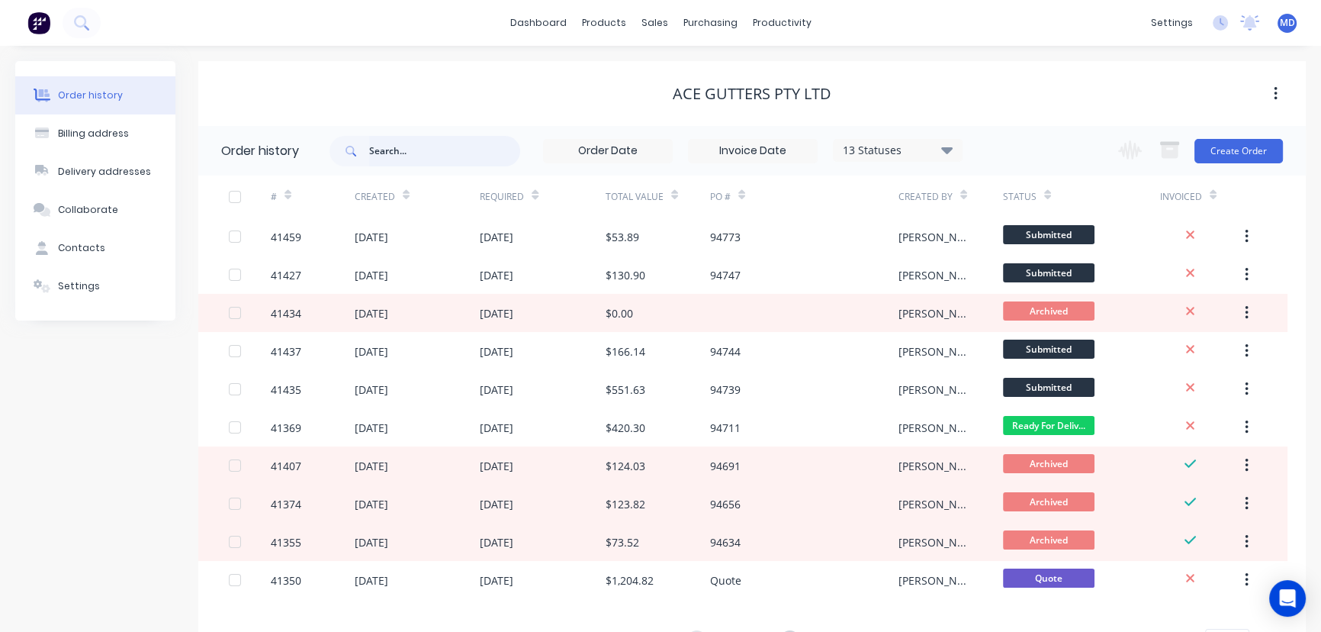
click at [428, 147] on input "text" at bounding box center [444, 151] width 151 height 31
type input "41276"
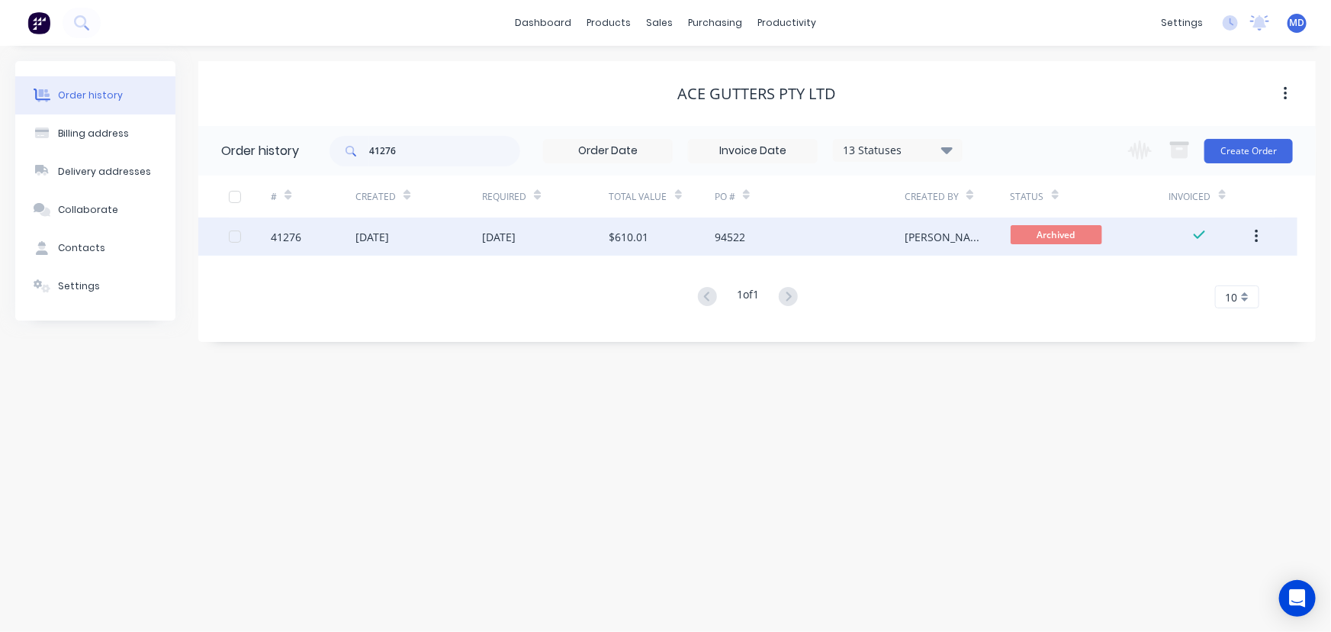
click at [571, 232] on div "[DATE]" at bounding box center [545, 236] width 127 height 38
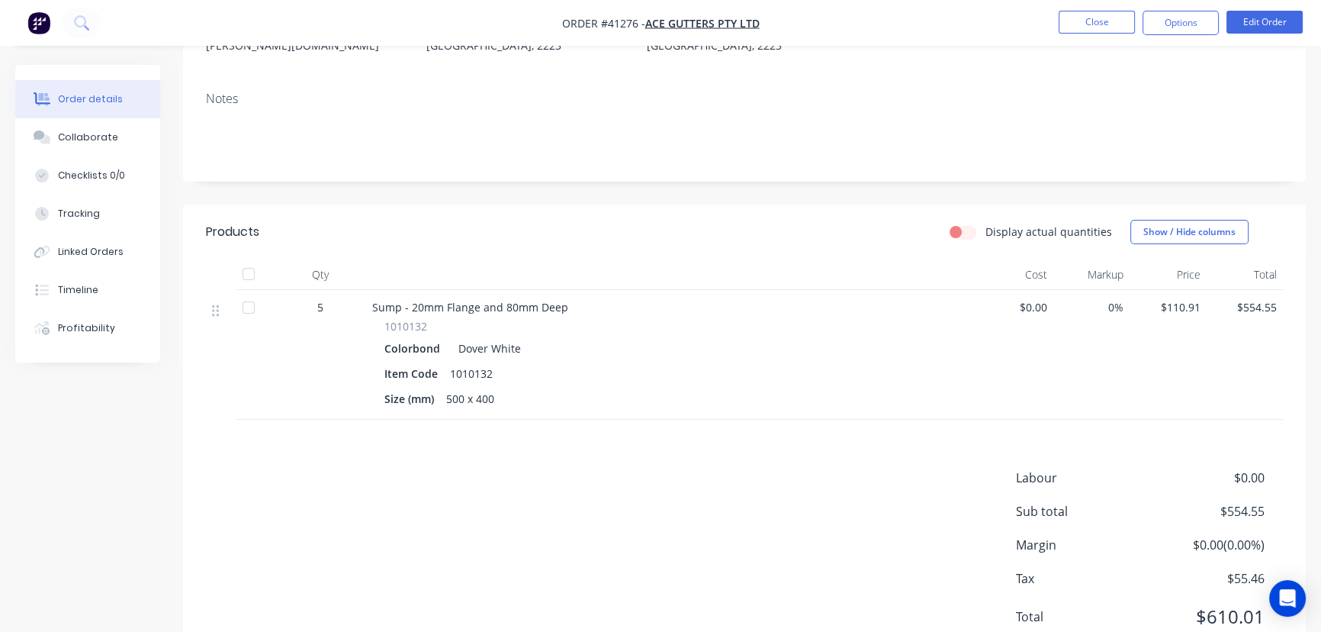
scroll to position [210, 0]
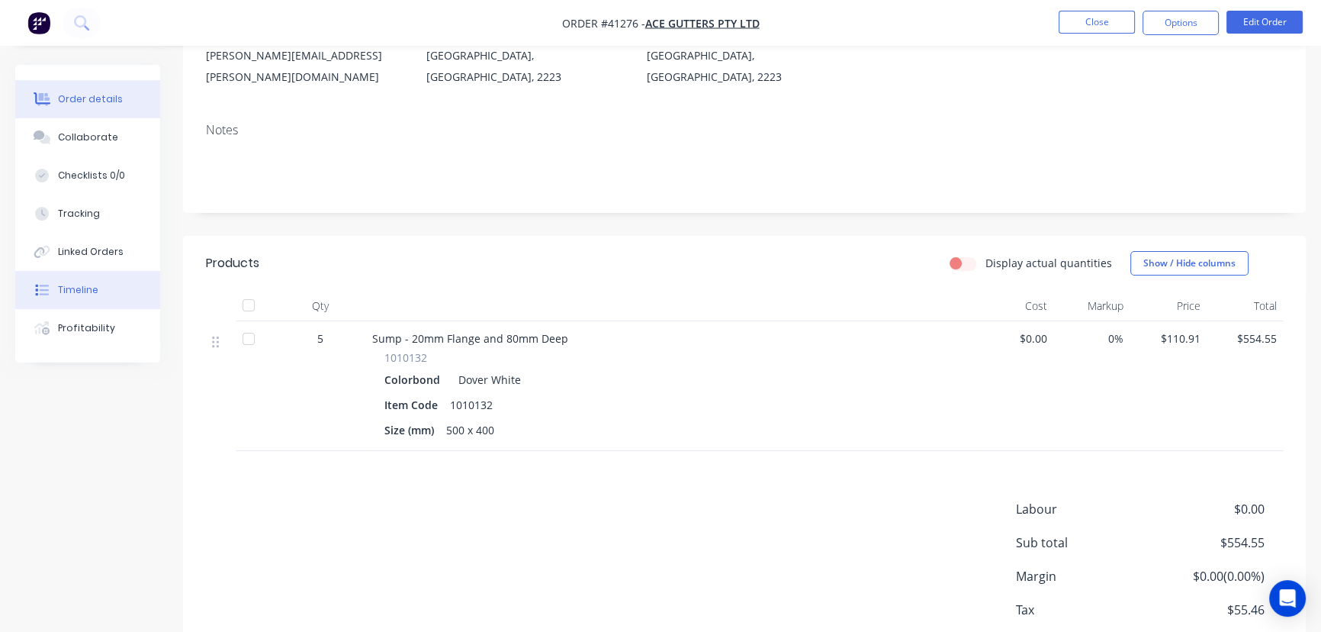
click at [82, 286] on div "Timeline" at bounding box center [78, 290] width 40 height 14
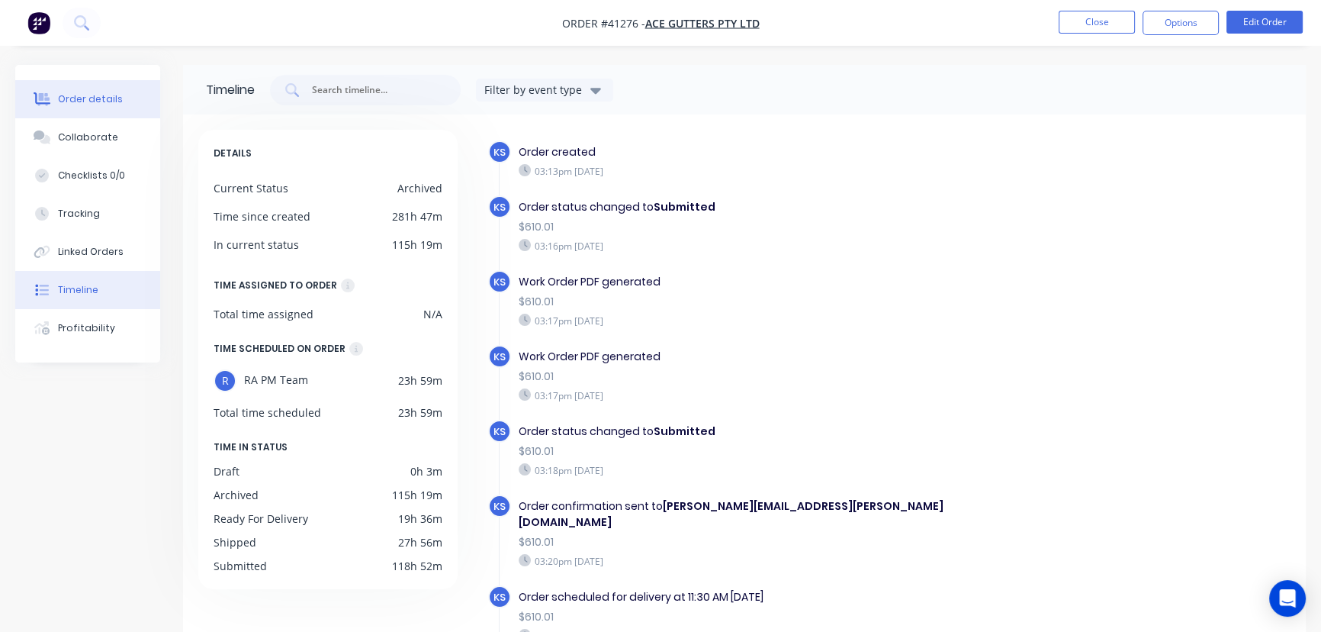
click at [93, 90] on button "Order details" at bounding box center [87, 99] width 145 height 38
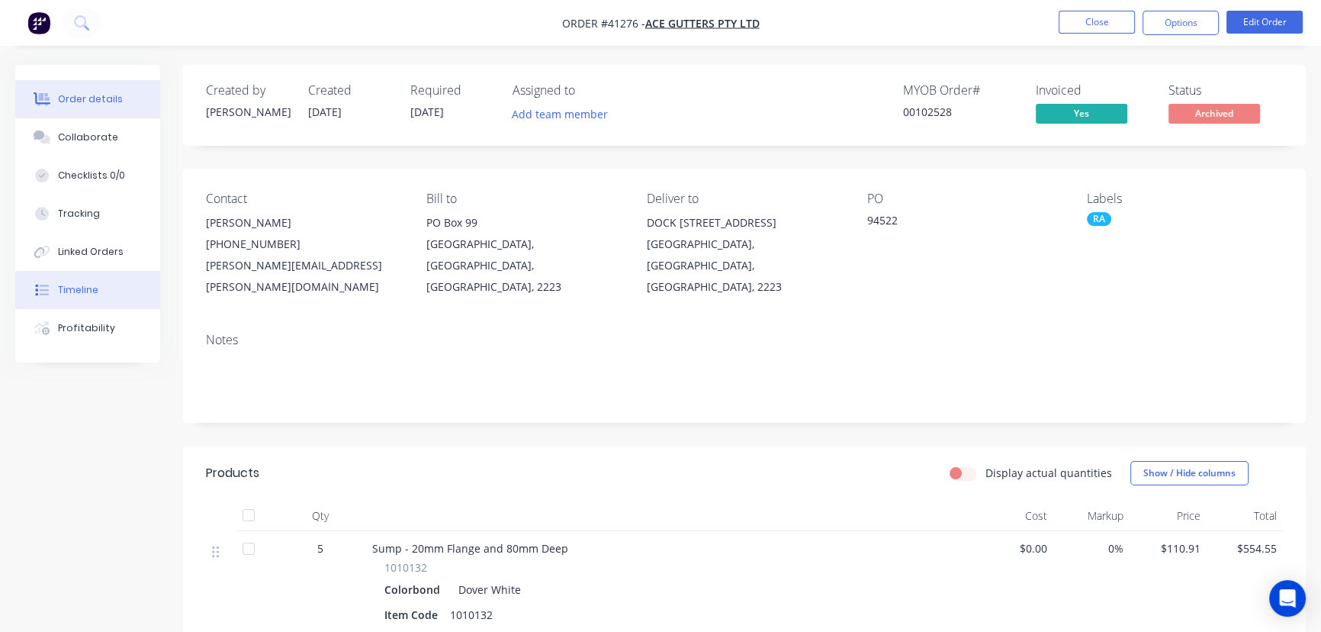
click at [82, 287] on div "Timeline" at bounding box center [78, 290] width 40 height 14
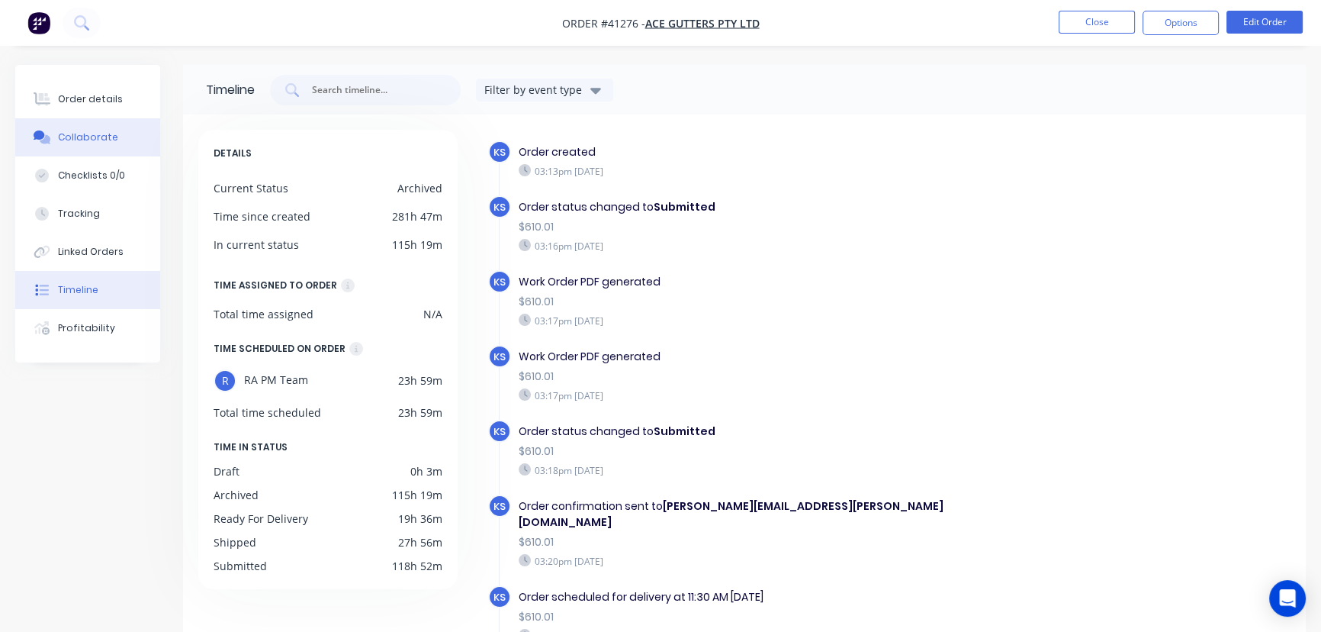
click at [83, 137] on div "Collaborate" at bounding box center [88, 137] width 60 height 14
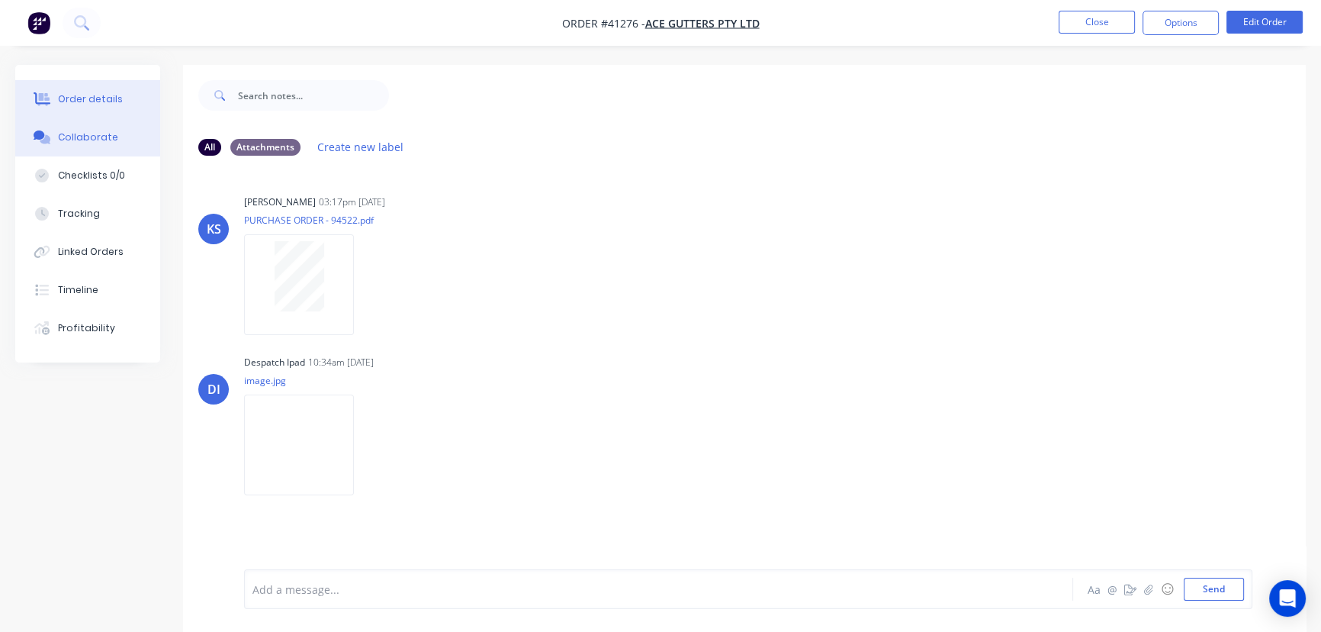
click at [76, 101] on div "Order details" at bounding box center [90, 99] width 65 height 14
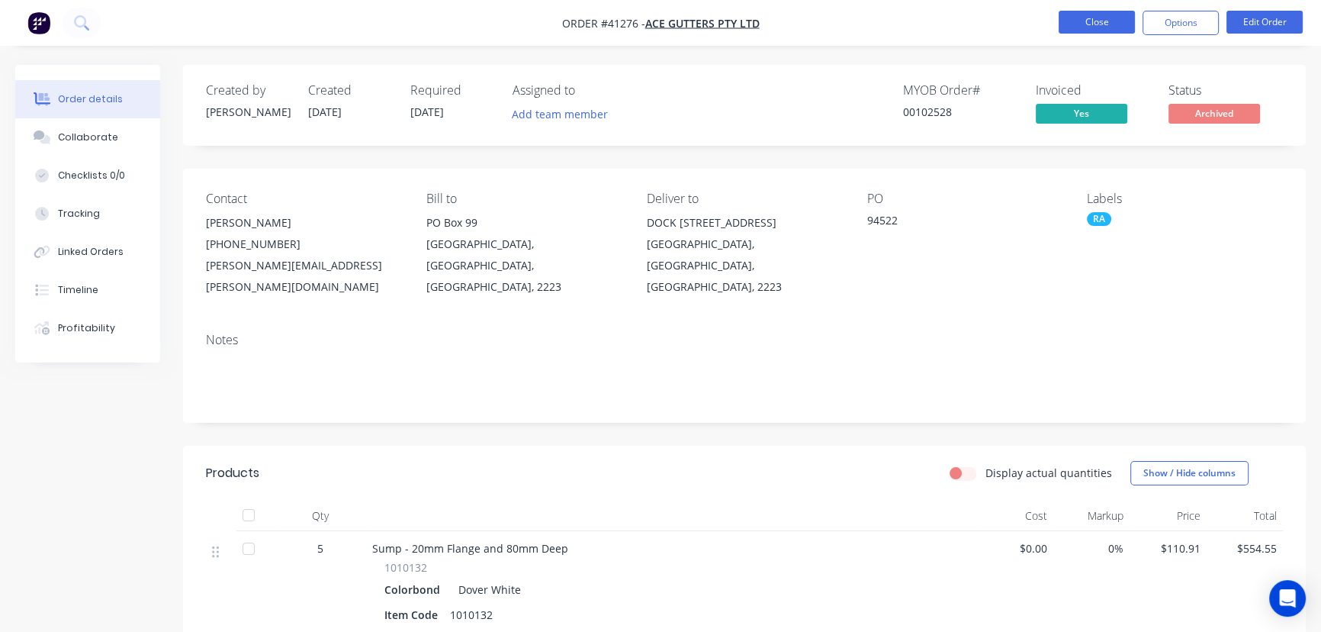
click at [1094, 11] on button "Close" at bounding box center [1097, 22] width 76 height 23
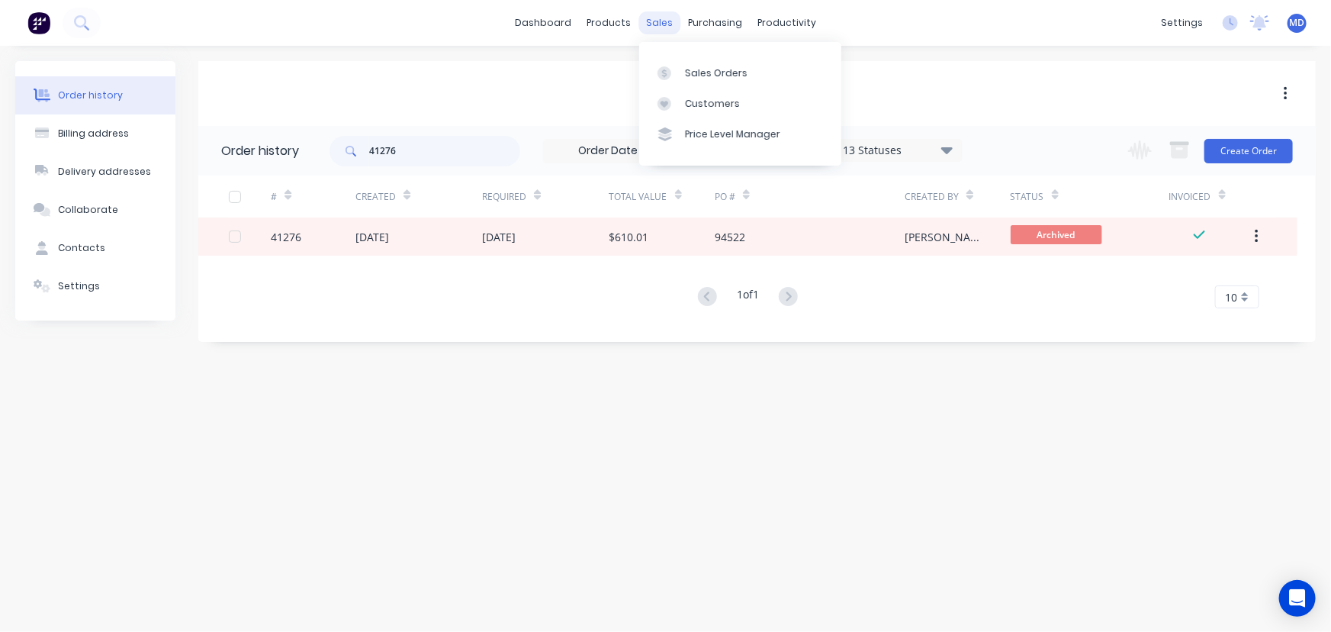
click at [651, 21] on div "sales" at bounding box center [660, 22] width 42 height 23
click at [693, 101] on div "Customers" at bounding box center [712, 104] width 55 height 14
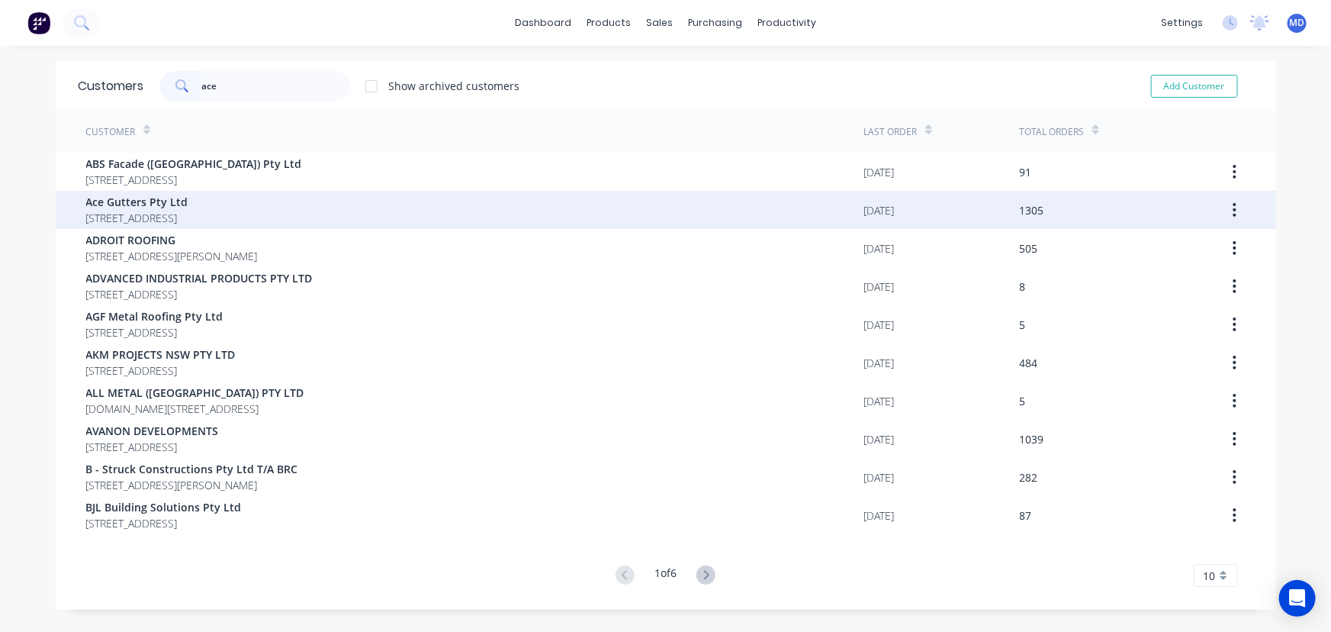
type input "ace"
click at [155, 206] on span "Ace Gutters Pty Ltd" at bounding box center [137, 202] width 102 height 16
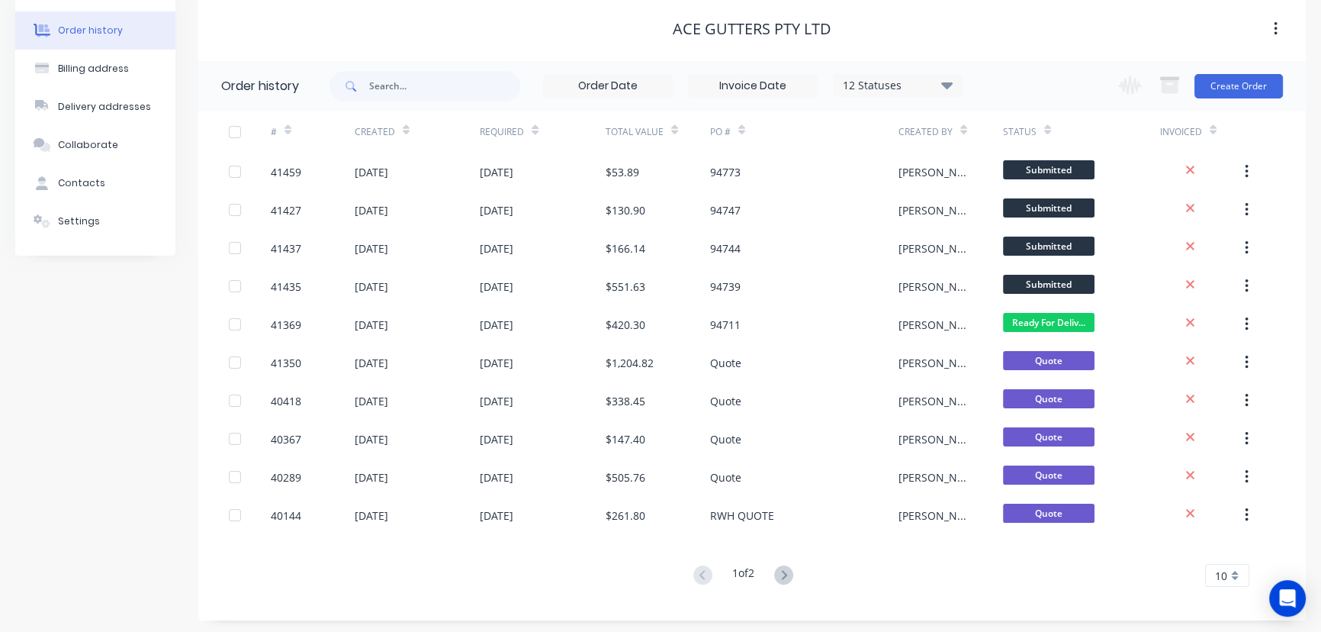
scroll to position [69, 0]
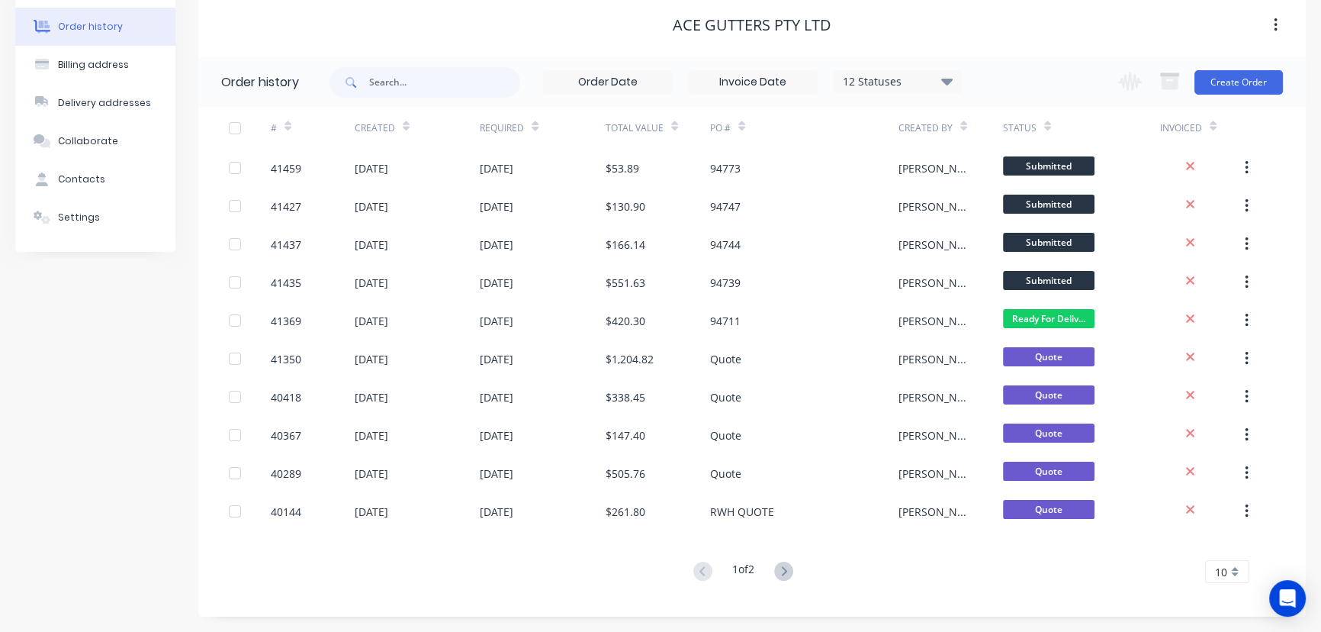
click at [948, 83] on icon at bounding box center [946, 81] width 11 height 7
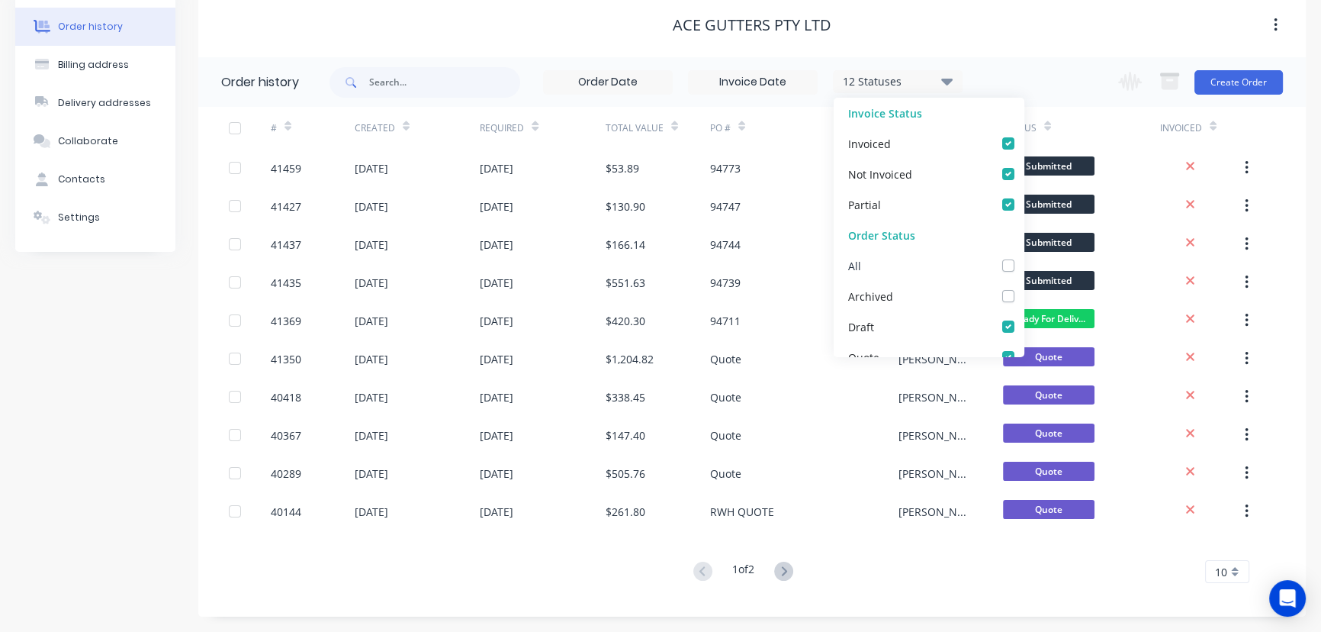
click at [1024, 257] on label at bounding box center [1024, 257] width 0 height 0
click at [1024, 265] on input "checkbox" at bounding box center [1030, 264] width 12 height 14
checkbox input "true"
click at [1011, 37] on div "Ace Gutters Pty Ltd" at bounding box center [752, 24] width 1108 height 27
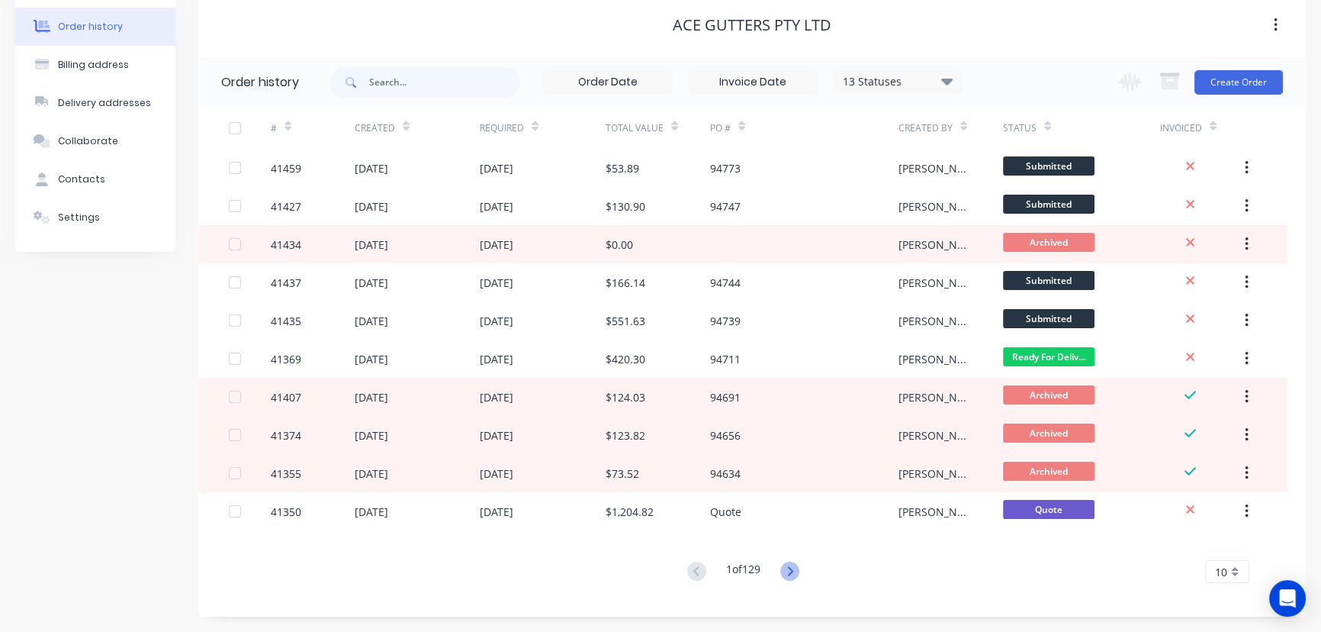
click at [790, 574] on icon at bounding box center [789, 570] width 5 height 9
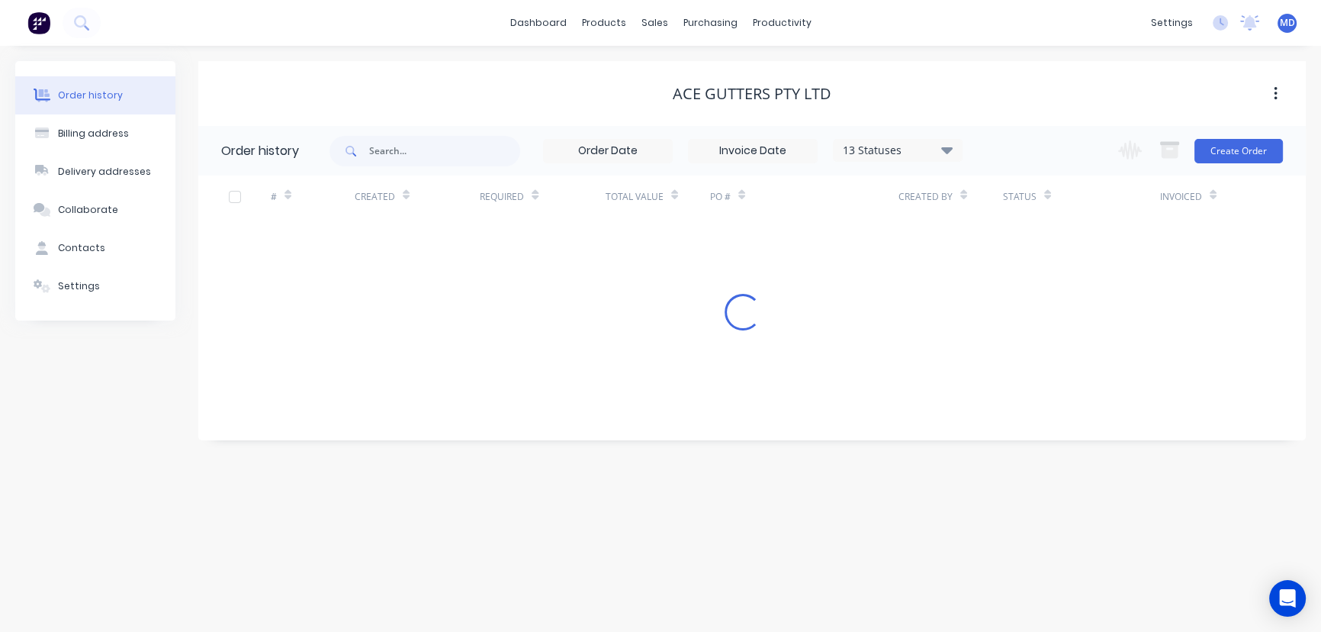
scroll to position [0, 0]
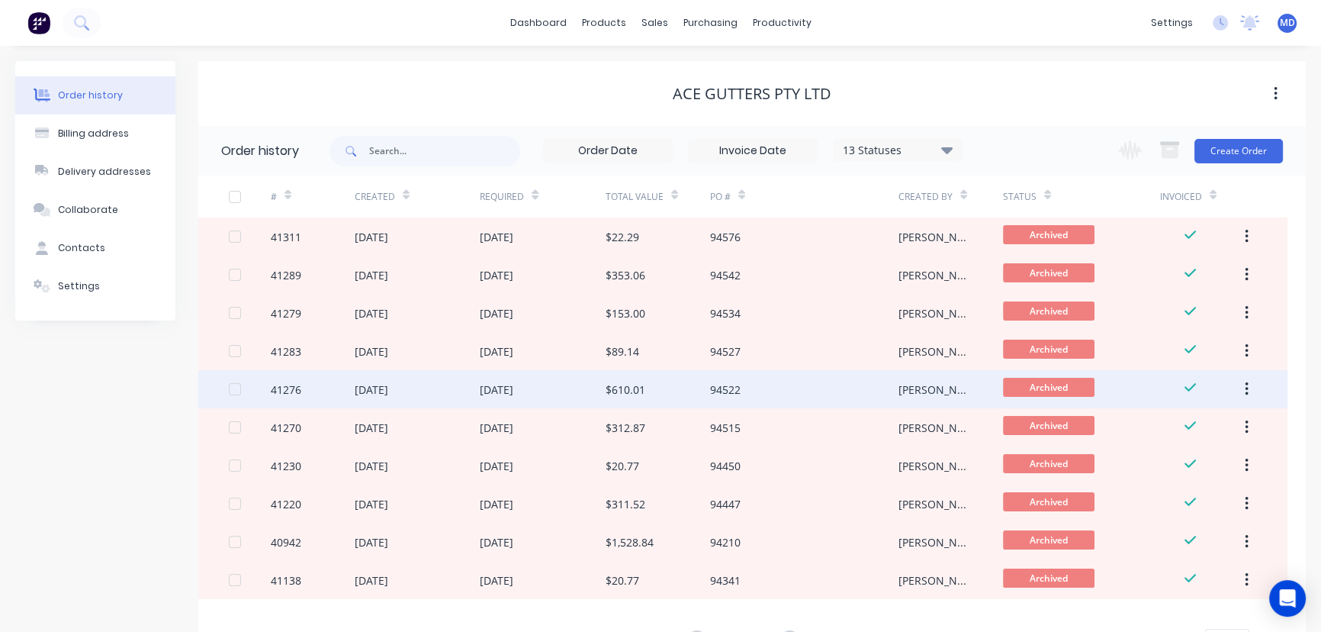
click at [379, 391] on div "[DATE]" at bounding box center [372, 389] width 34 height 16
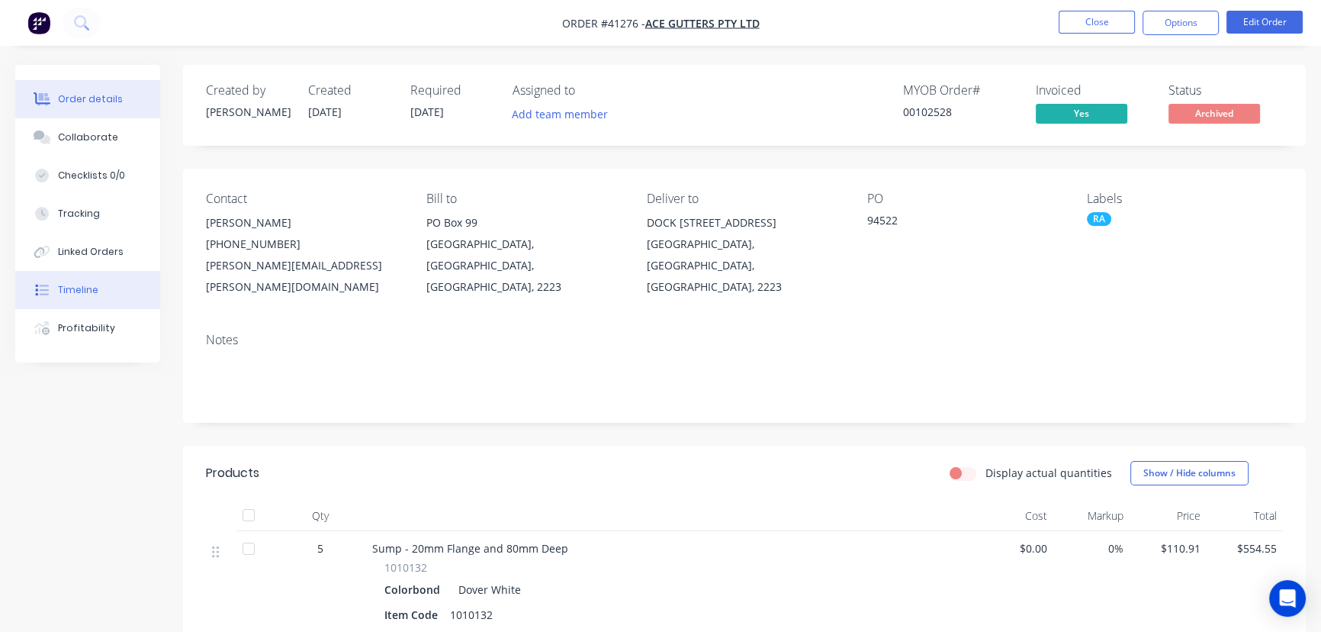
click at [80, 291] on div "Timeline" at bounding box center [78, 290] width 40 height 14
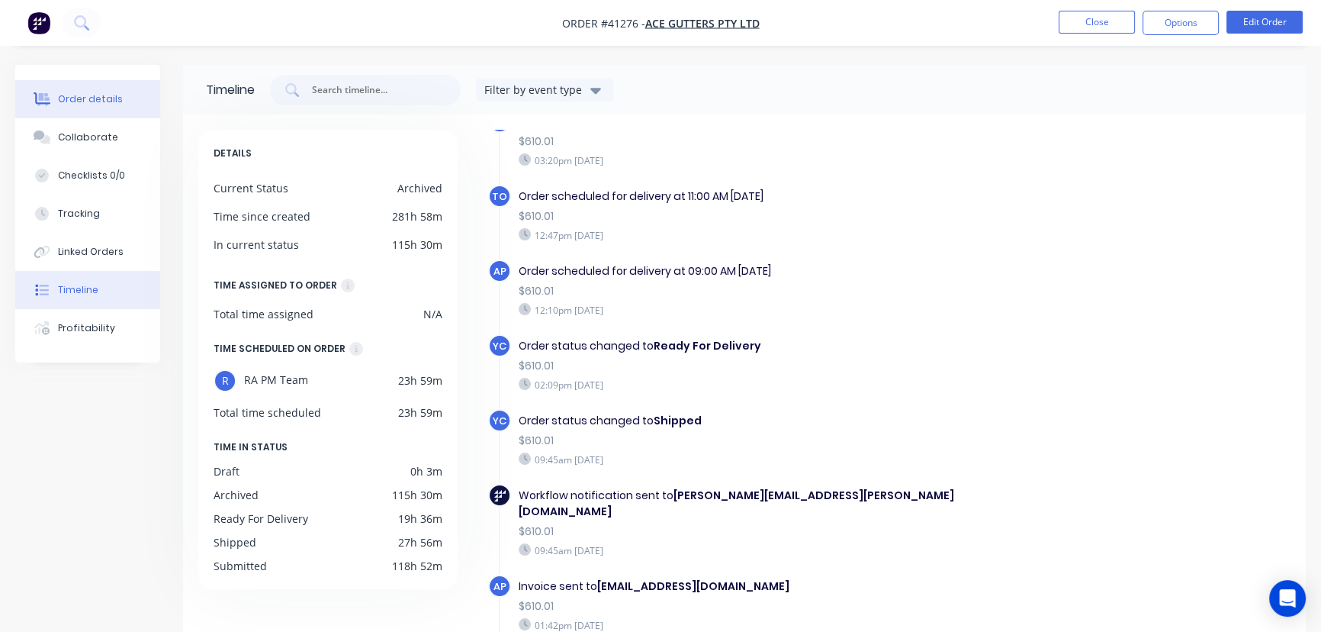
click at [67, 103] on div "Order details" at bounding box center [90, 99] width 65 height 14
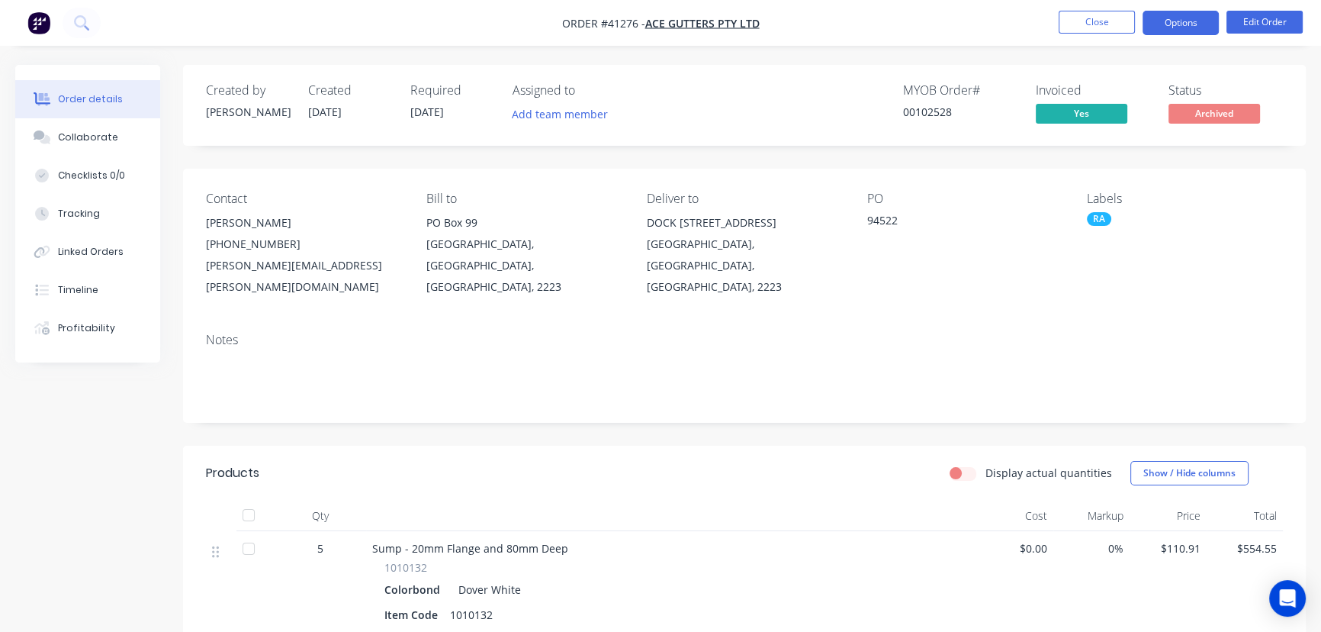
click at [1179, 23] on button "Options" at bounding box center [1181, 23] width 76 height 24
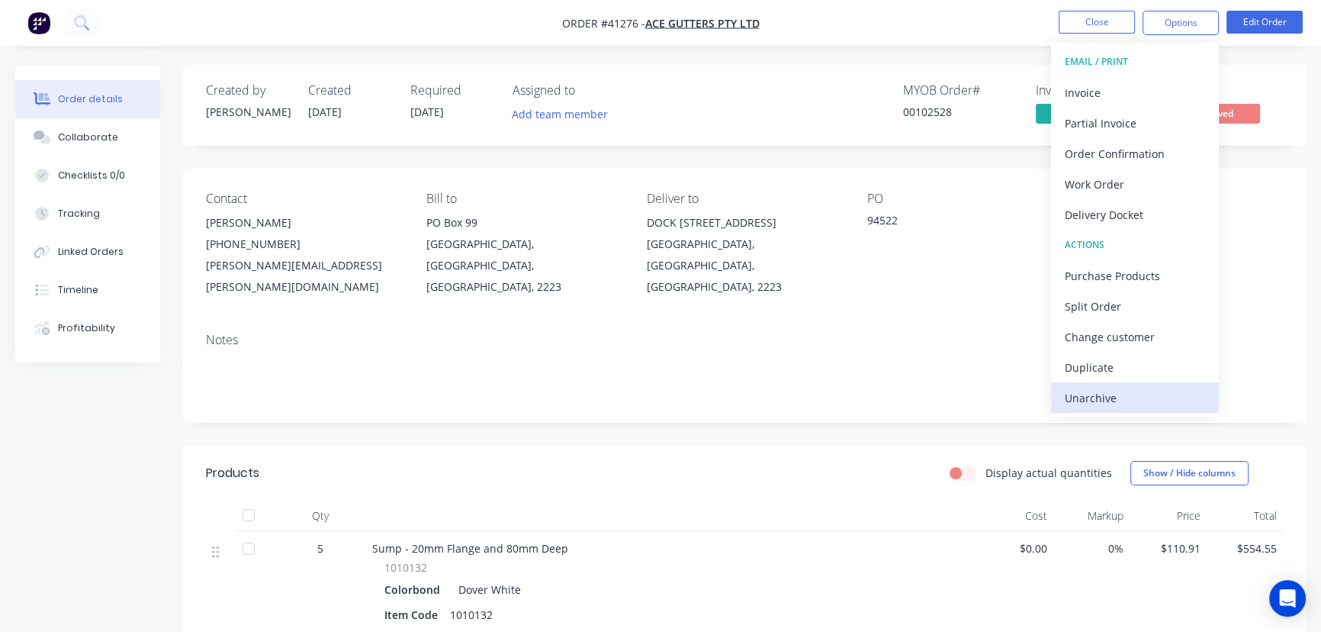
click at [1079, 401] on div "Unarchive" at bounding box center [1135, 398] width 140 height 22
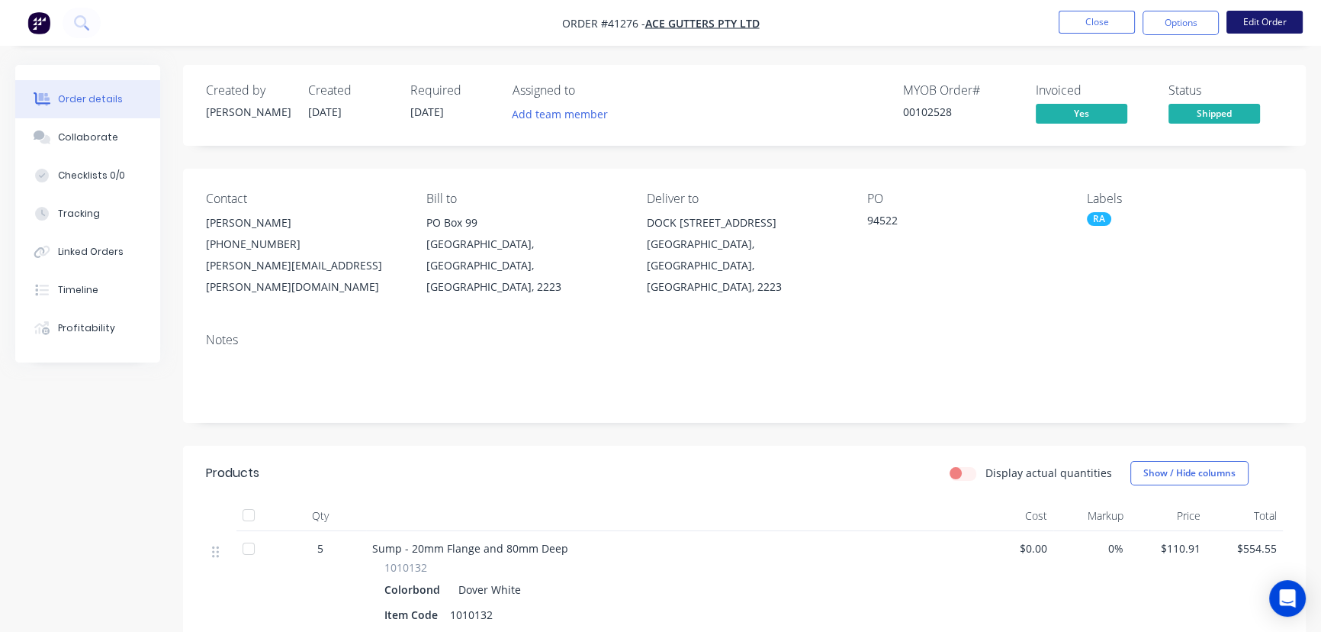
click at [1274, 28] on button "Edit Order" at bounding box center [1265, 22] width 76 height 23
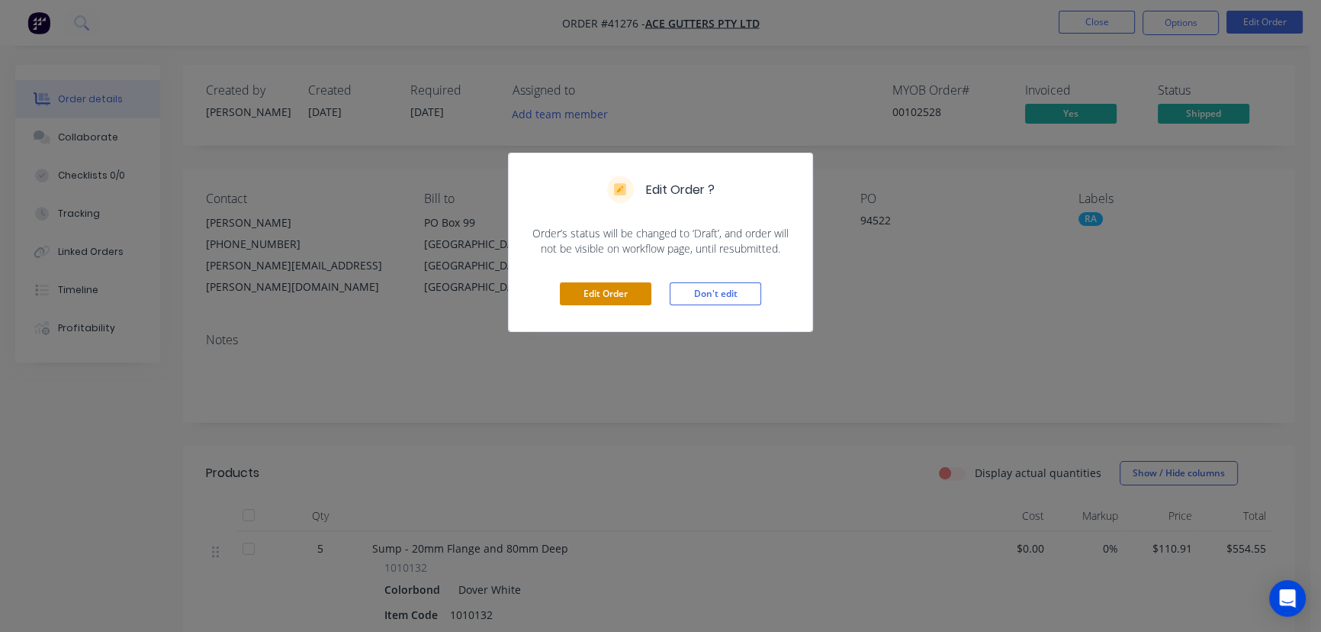
click at [606, 292] on button "Edit Order" at bounding box center [606, 293] width 92 height 23
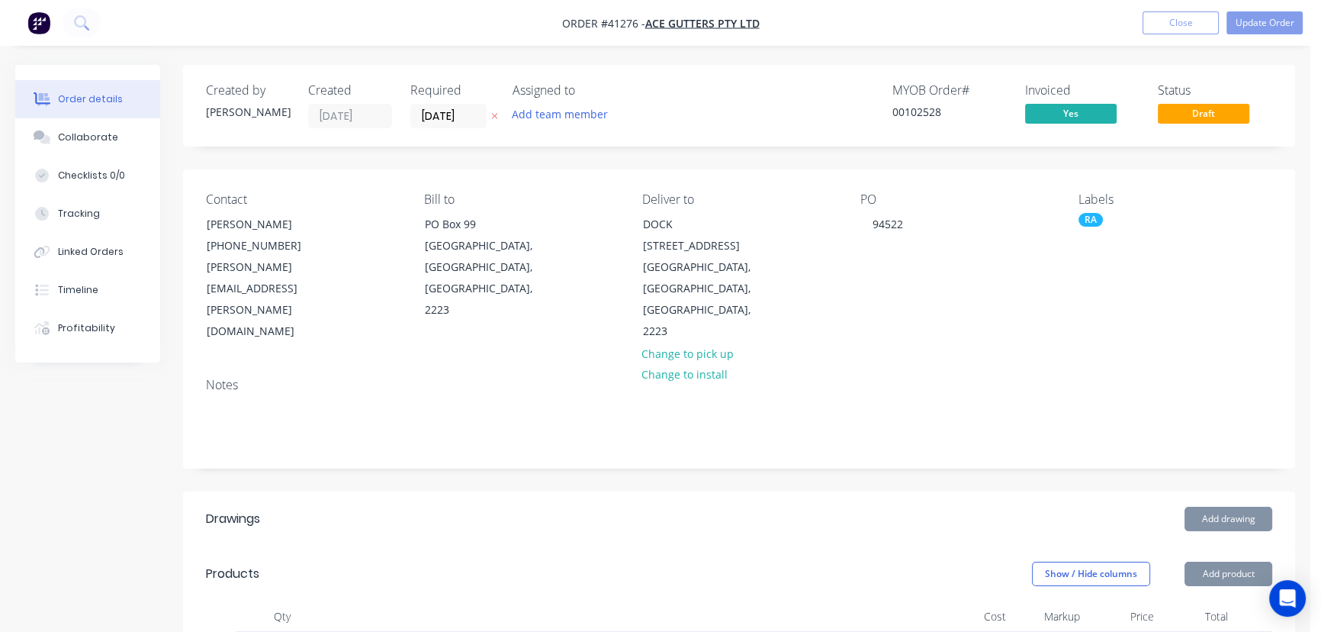
type input "$110.91"
type input "$554.55"
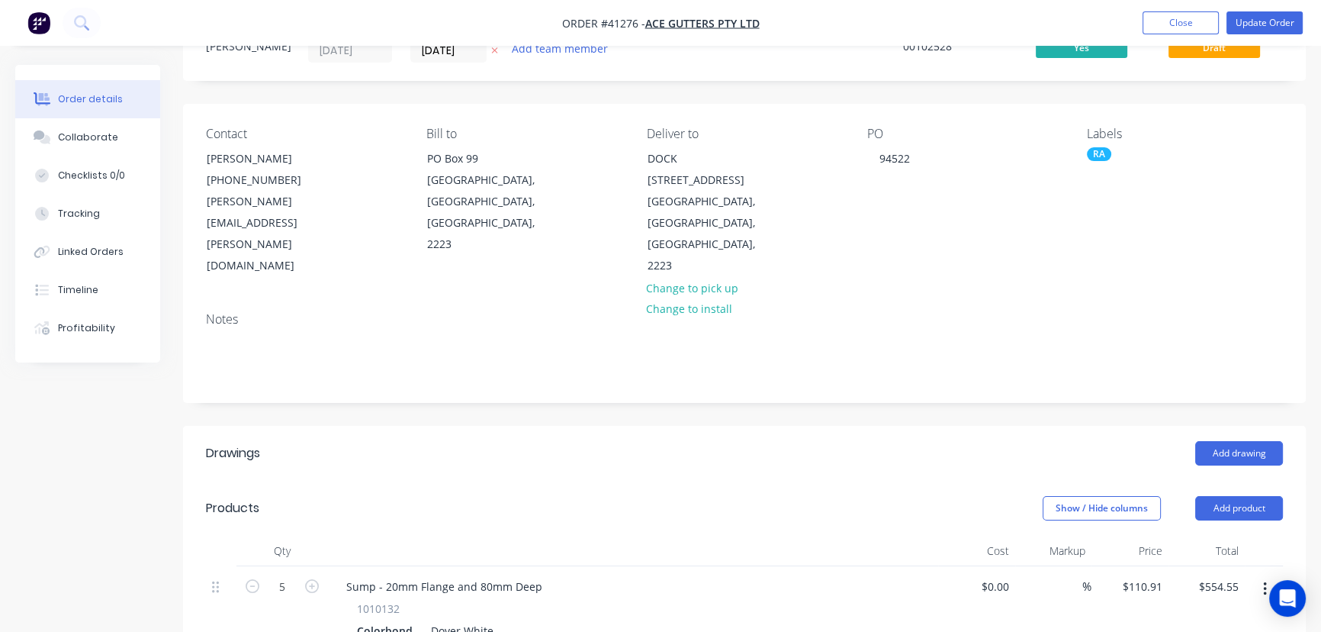
scroll to position [208, 0]
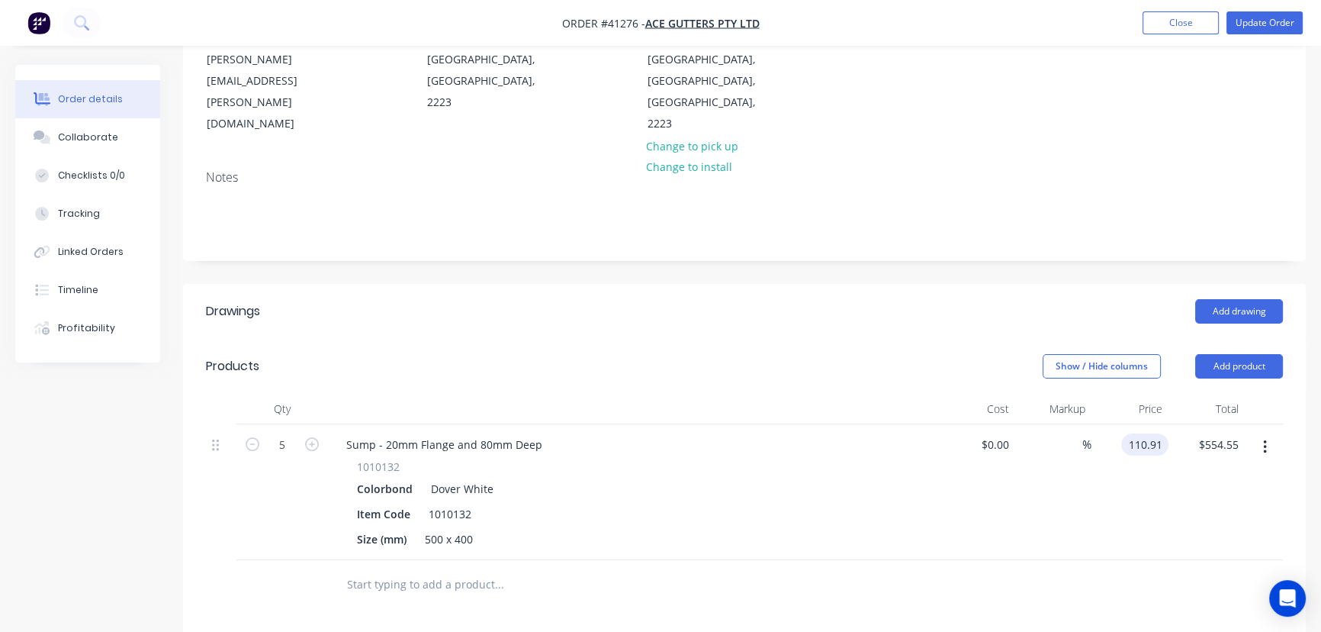
click at [1147, 433] on input "110.91" at bounding box center [1148, 444] width 41 height 22
type input "$100.91"
type input "$504.55"
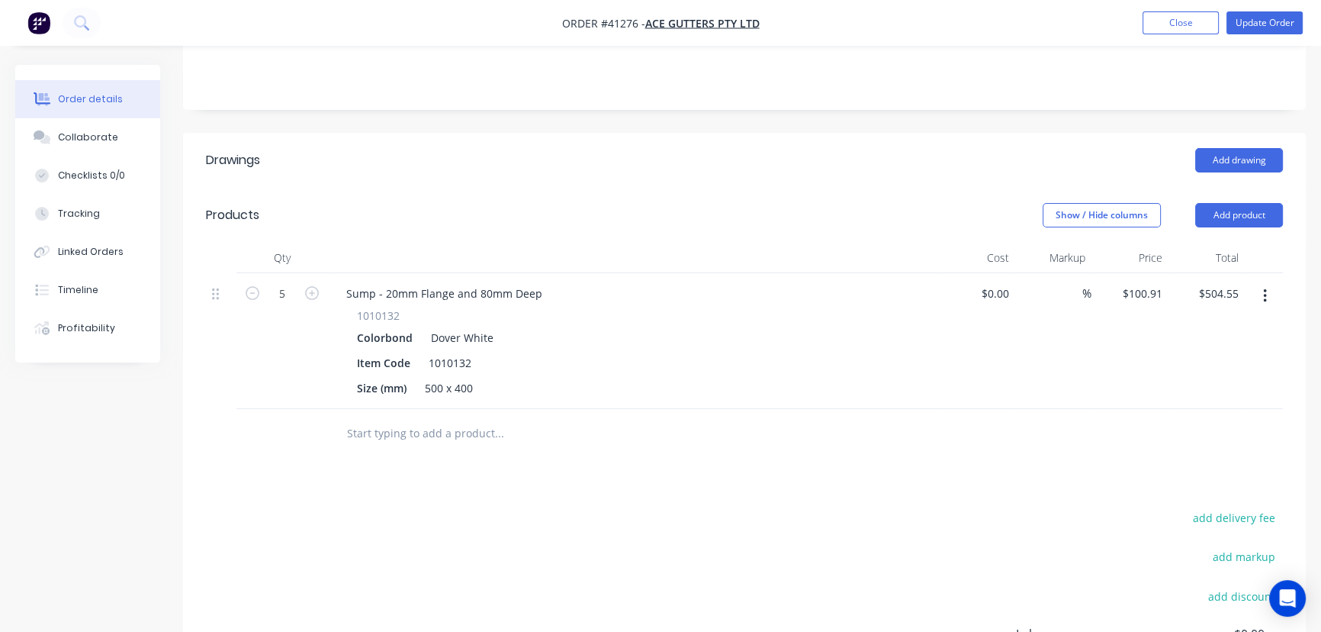
scroll to position [0, 0]
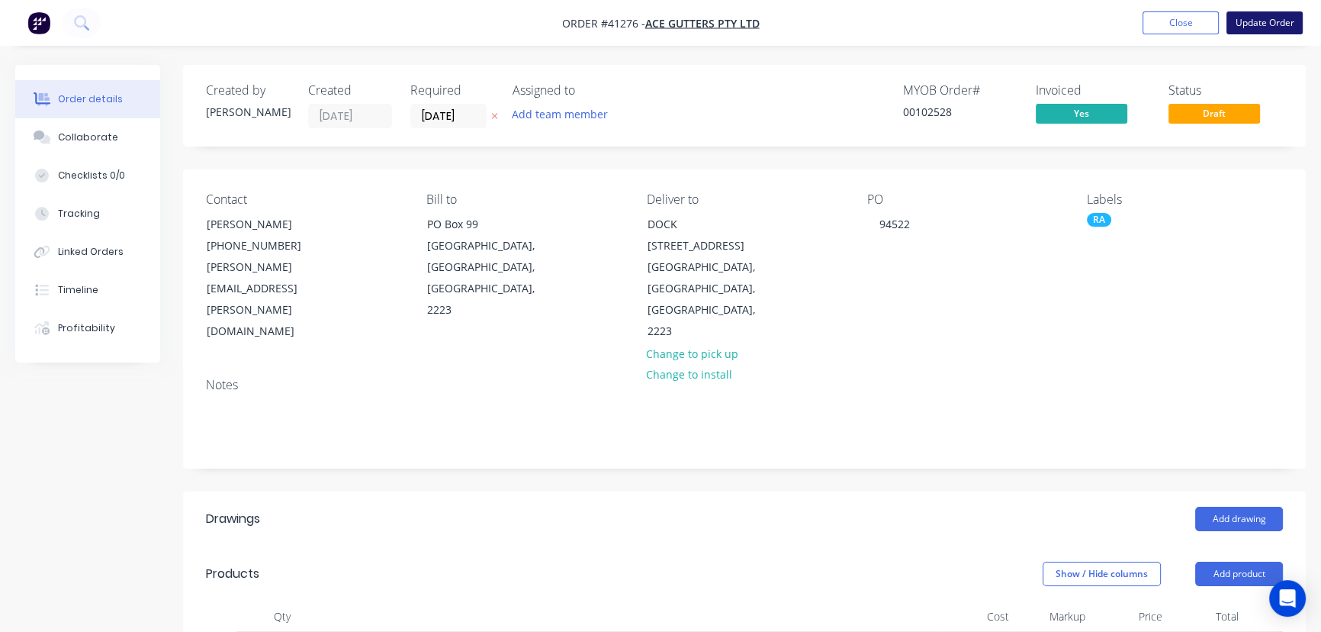
click at [1266, 21] on button "Update Order" at bounding box center [1265, 22] width 76 height 23
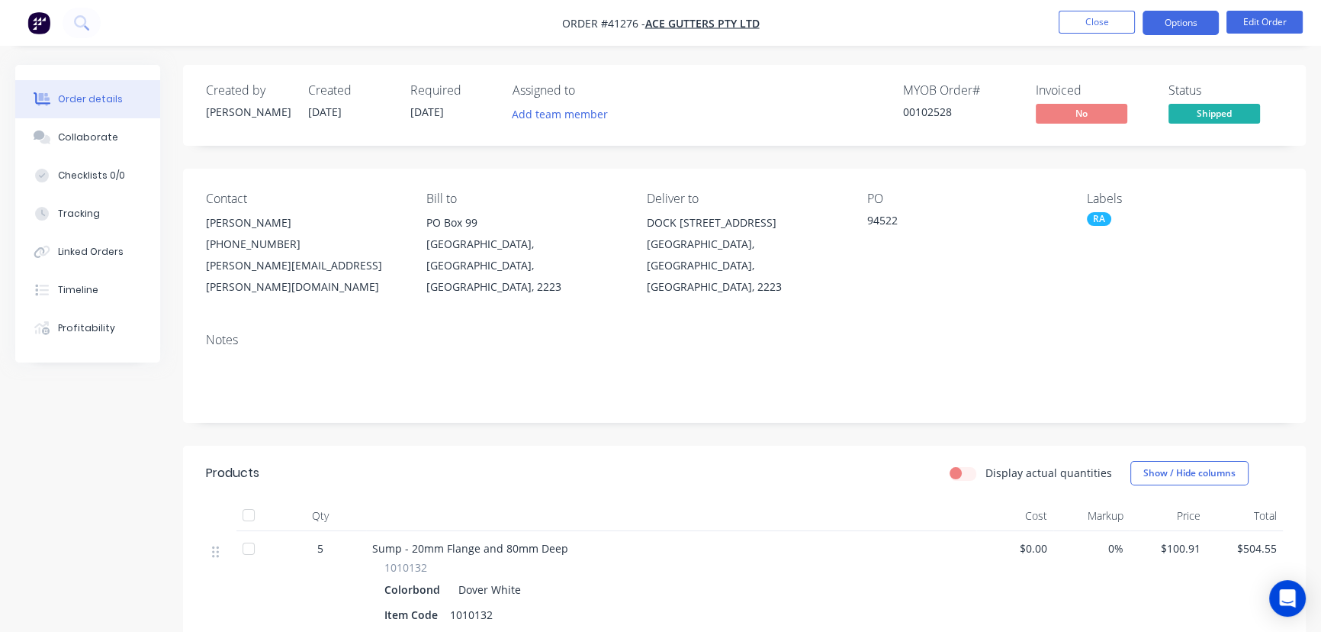
click at [1182, 23] on button "Options" at bounding box center [1181, 23] width 76 height 24
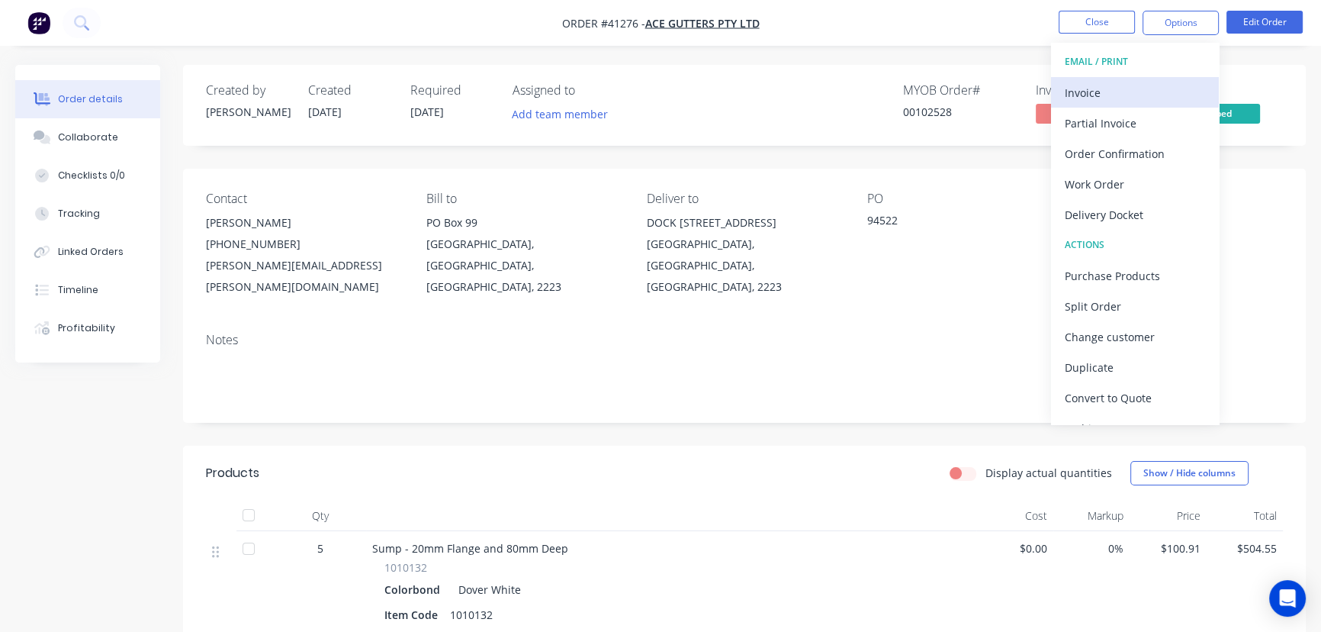
click at [1085, 92] on div "Invoice" at bounding box center [1135, 93] width 140 height 22
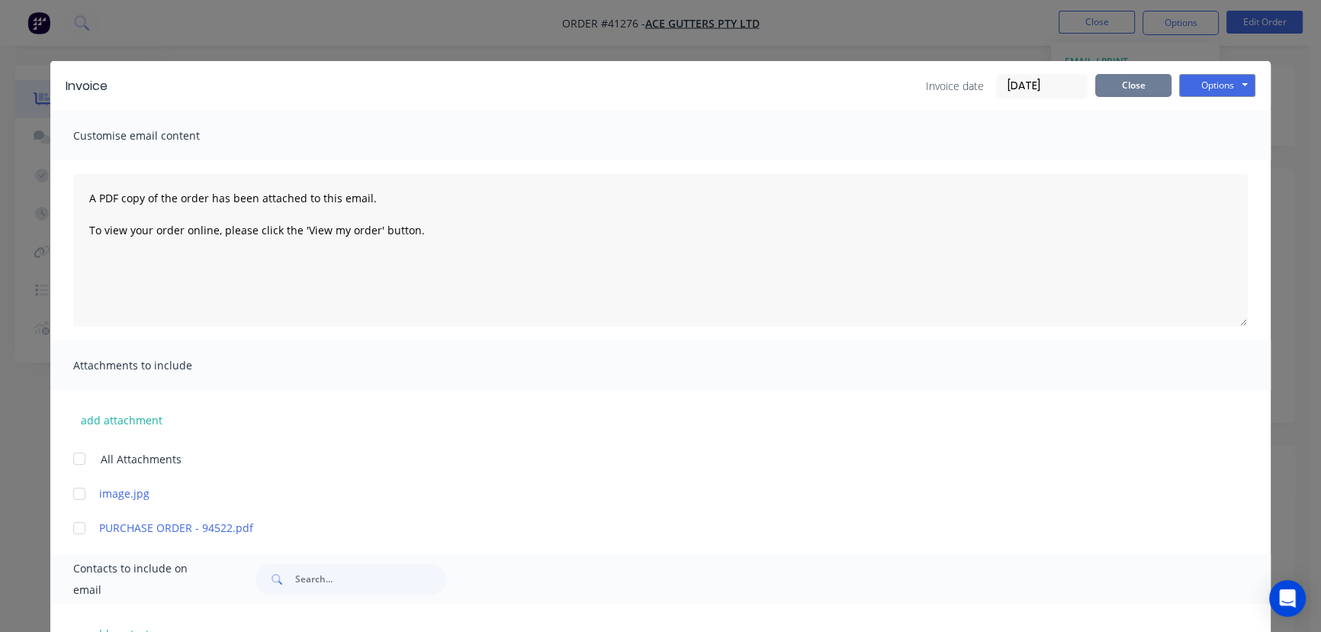
click at [1127, 80] on button "Close" at bounding box center [1134, 85] width 76 height 23
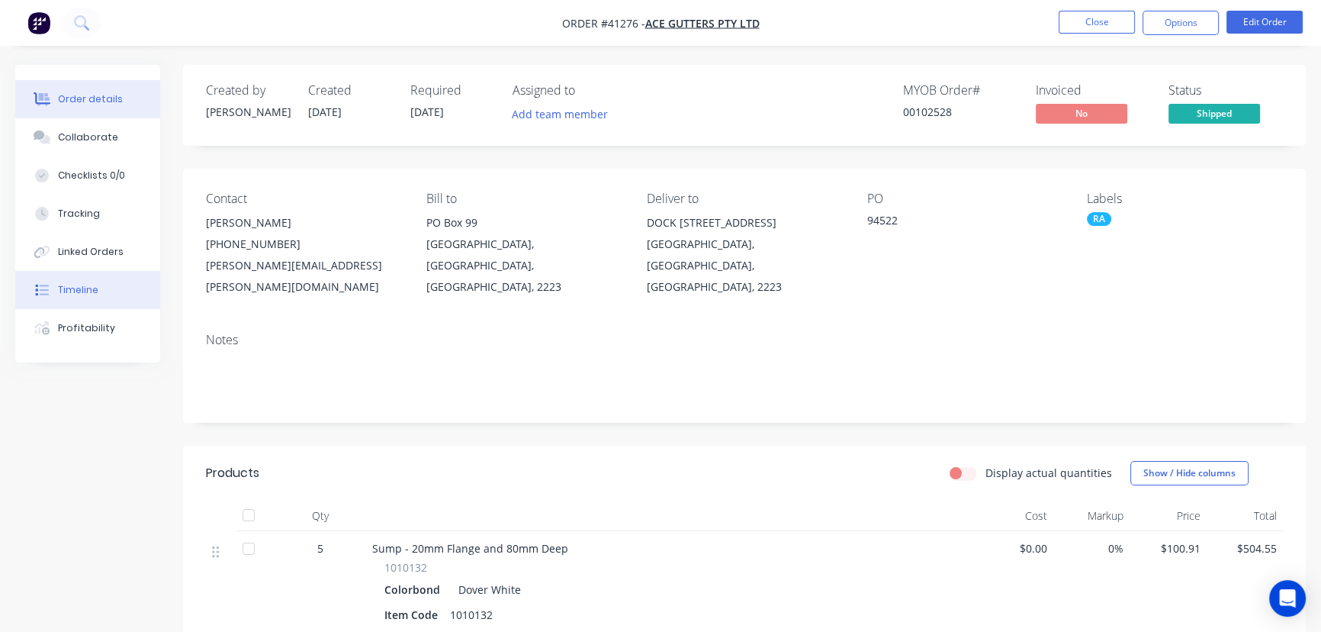
click at [77, 292] on div "Timeline" at bounding box center [78, 290] width 40 height 14
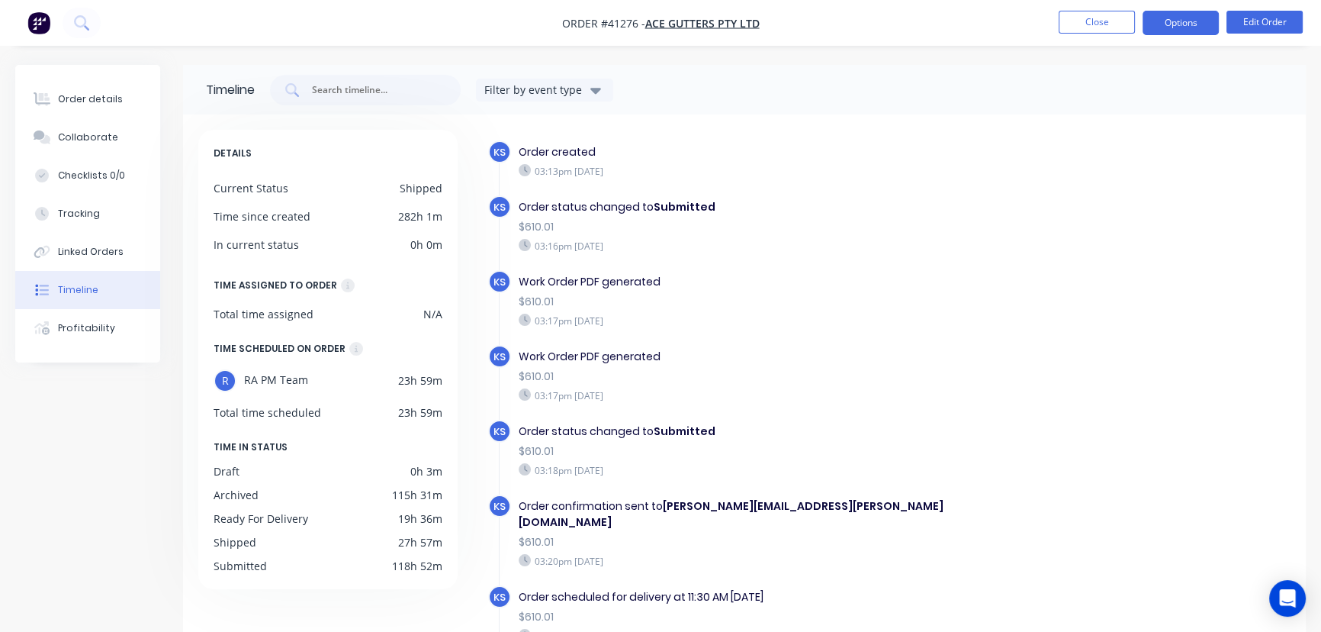
click at [1173, 22] on button "Options" at bounding box center [1181, 23] width 76 height 24
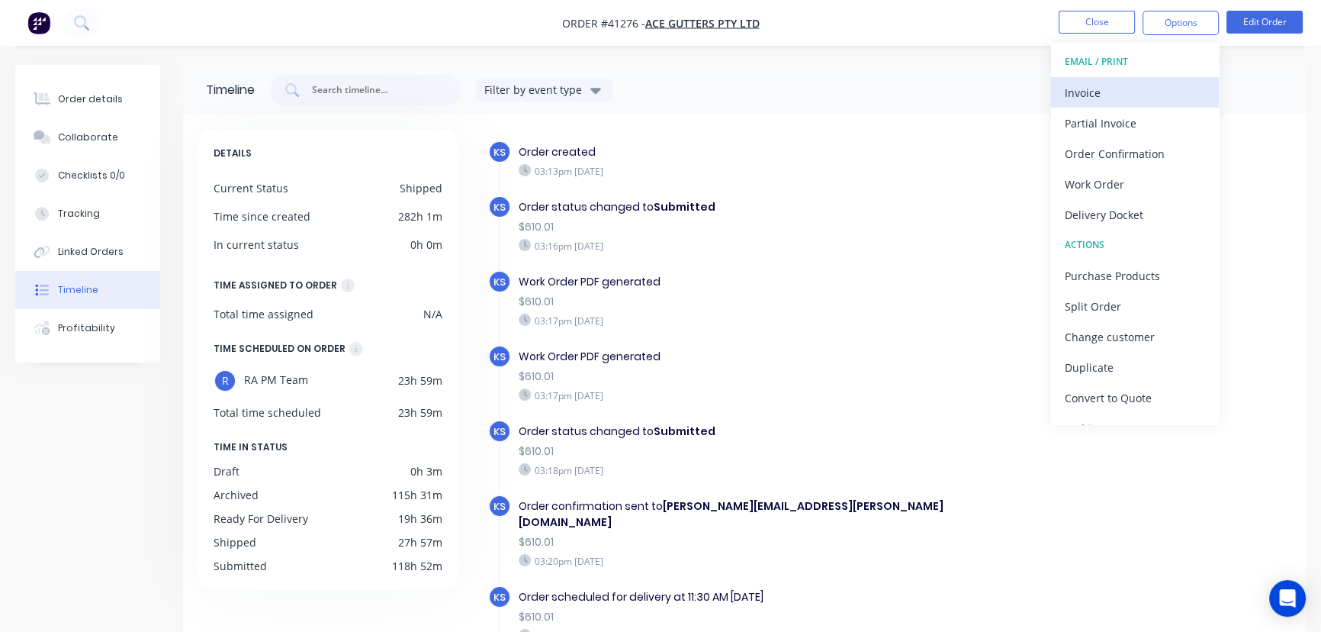
click at [1089, 94] on div "Invoice" at bounding box center [1135, 93] width 140 height 22
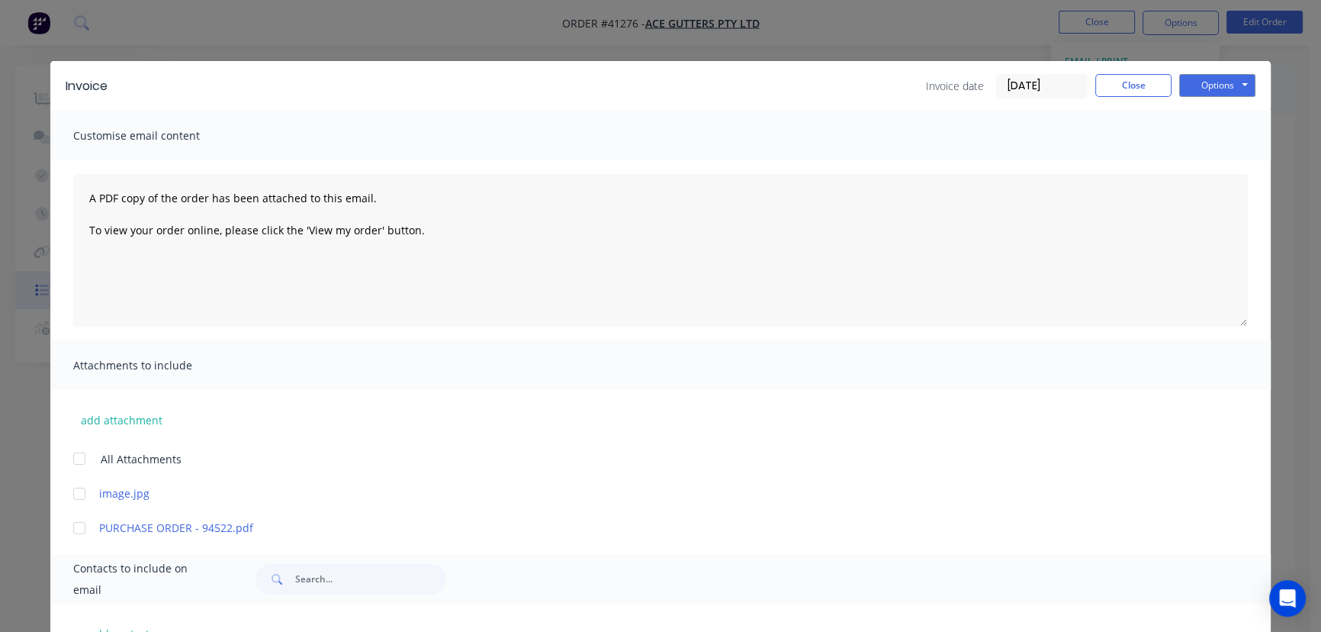
click at [1032, 92] on input "02/09/25" at bounding box center [1042, 86] width 90 height 23
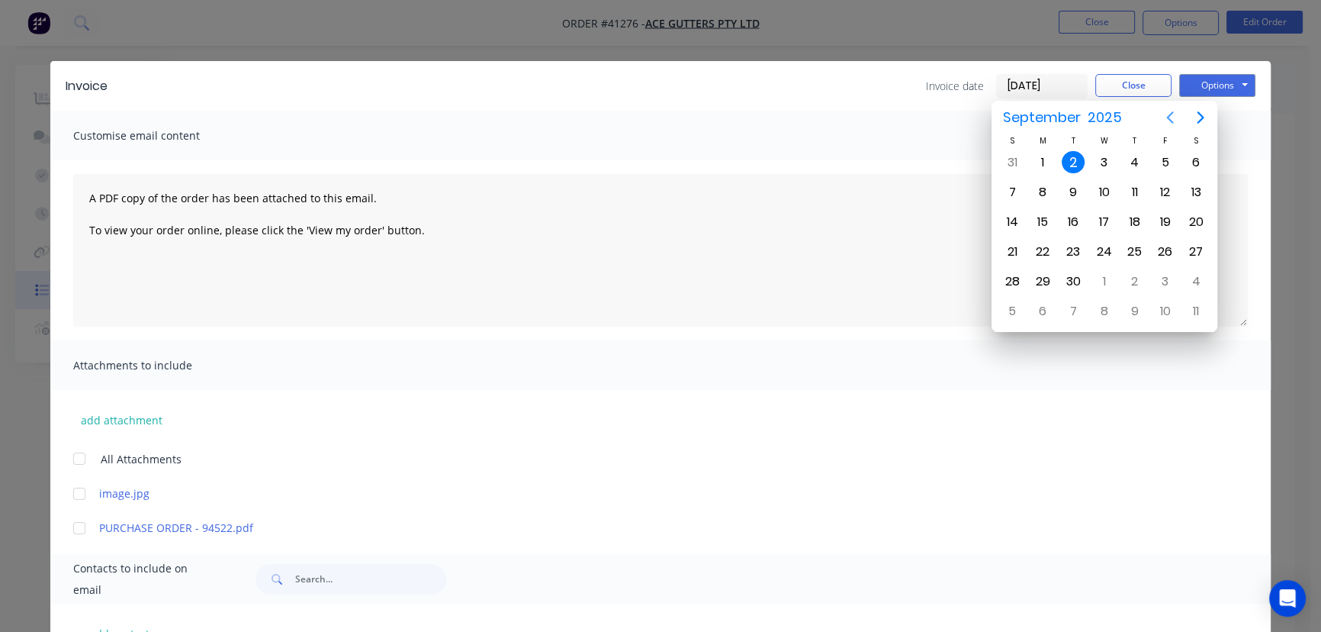
click at [1168, 114] on icon "Previous page" at bounding box center [1170, 117] width 18 height 18
click at [1137, 272] on div "28" at bounding box center [1135, 281] width 23 height 23
type input "28/08/25"
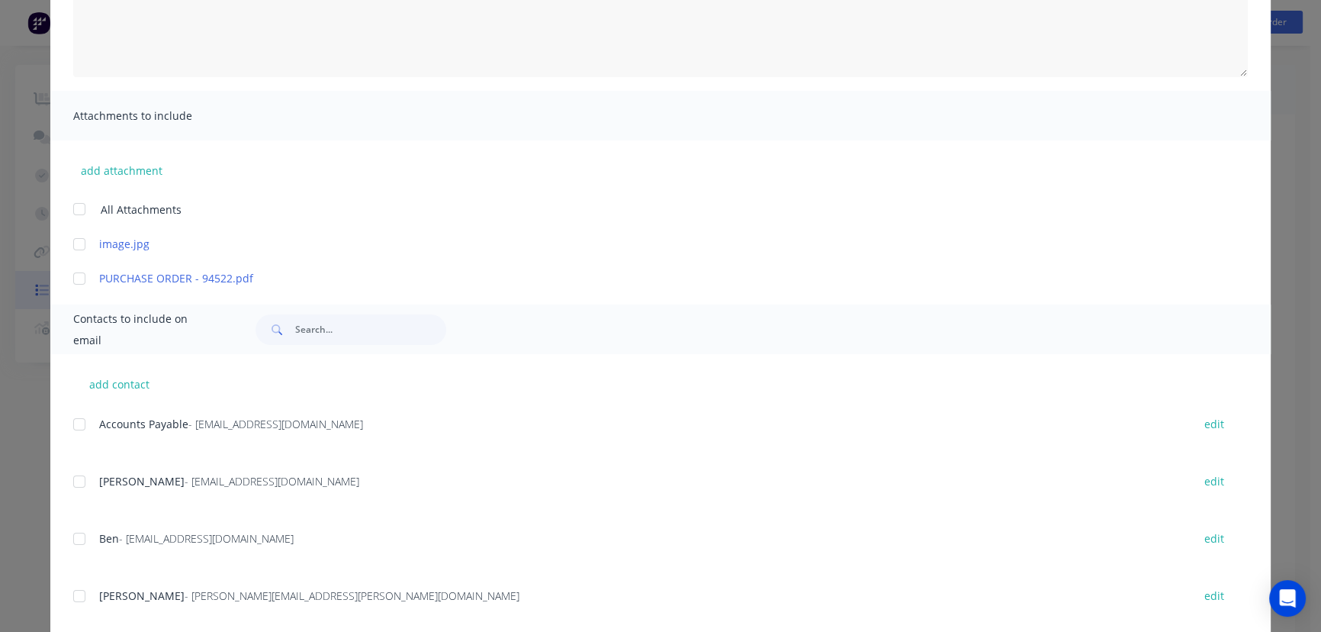
scroll to position [346, 0]
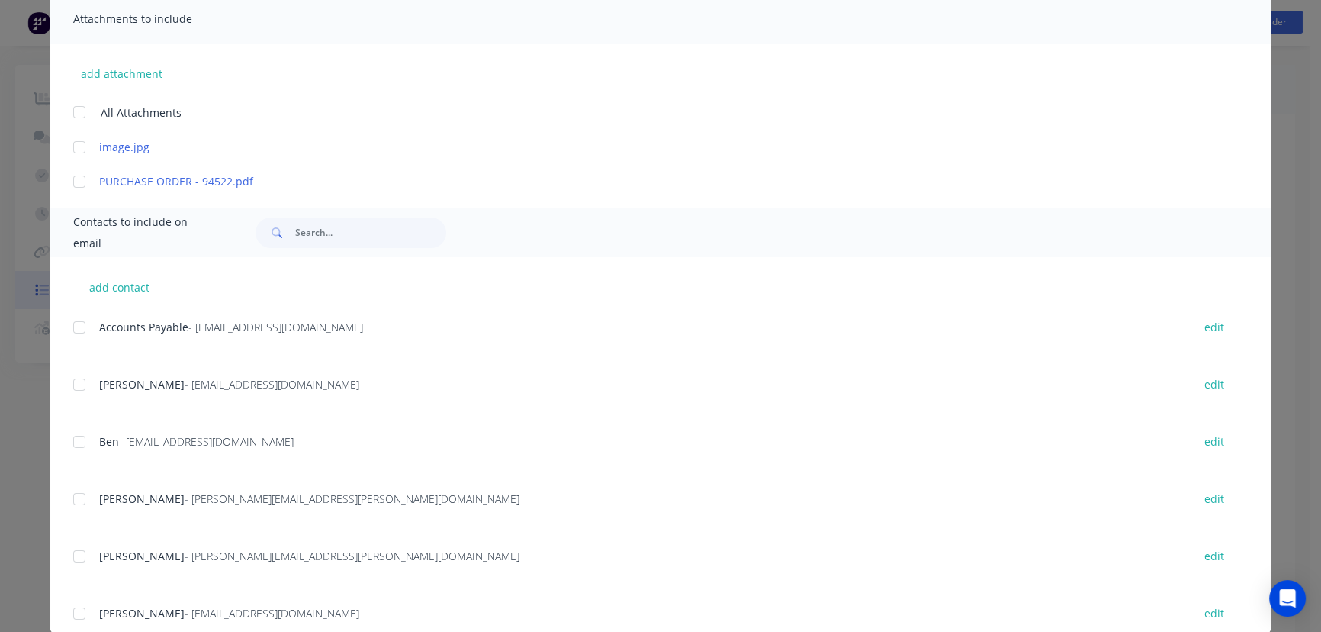
click at [70, 327] on div at bounding box center [79, 327] width 31 height 31
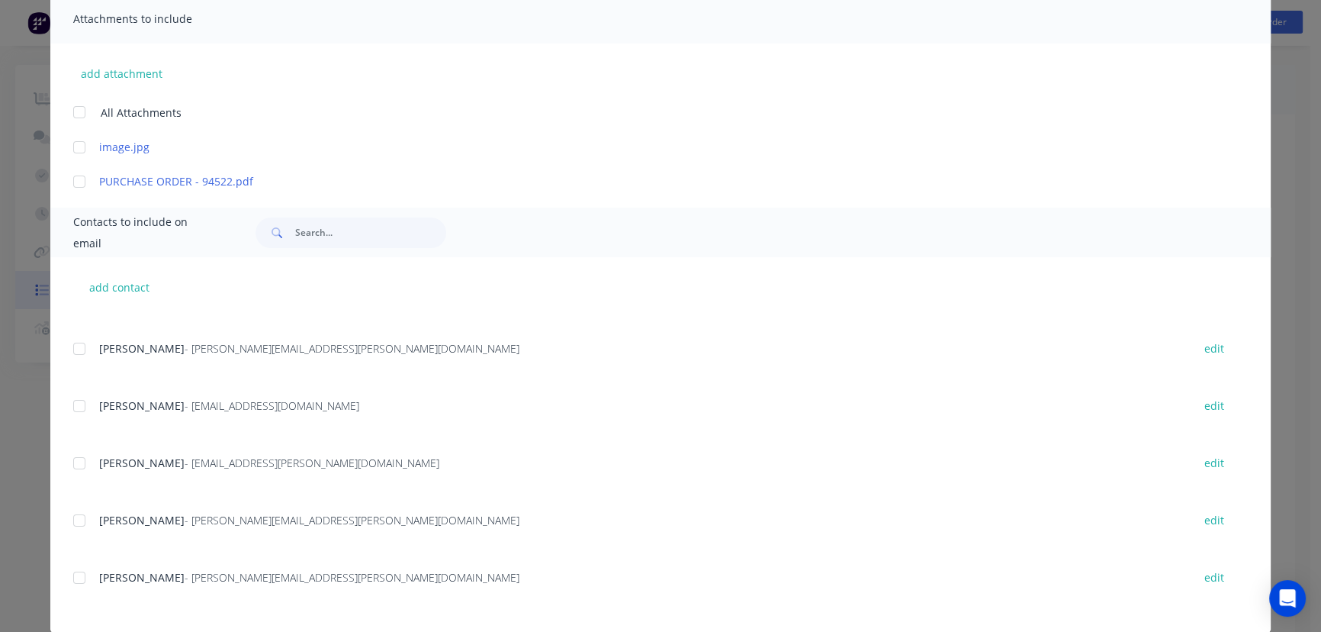
scroll to position [138, 0]
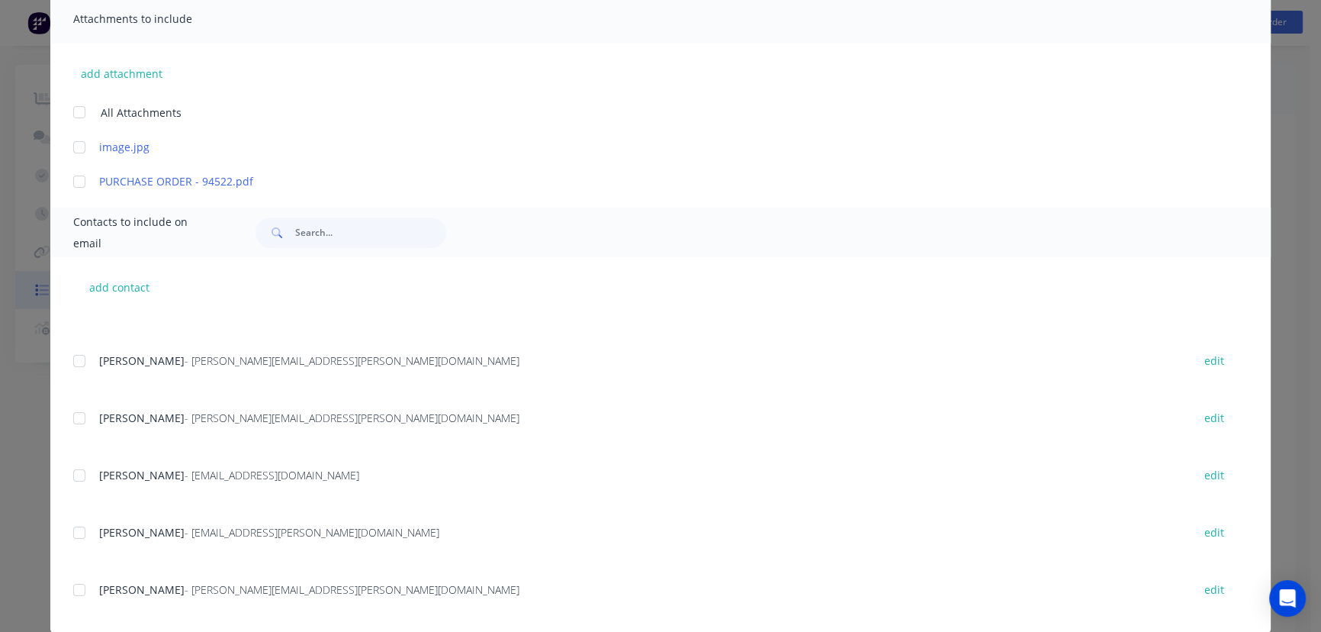
click at [74, 358] on div at bounding box center [79, 361] width 31 height 31
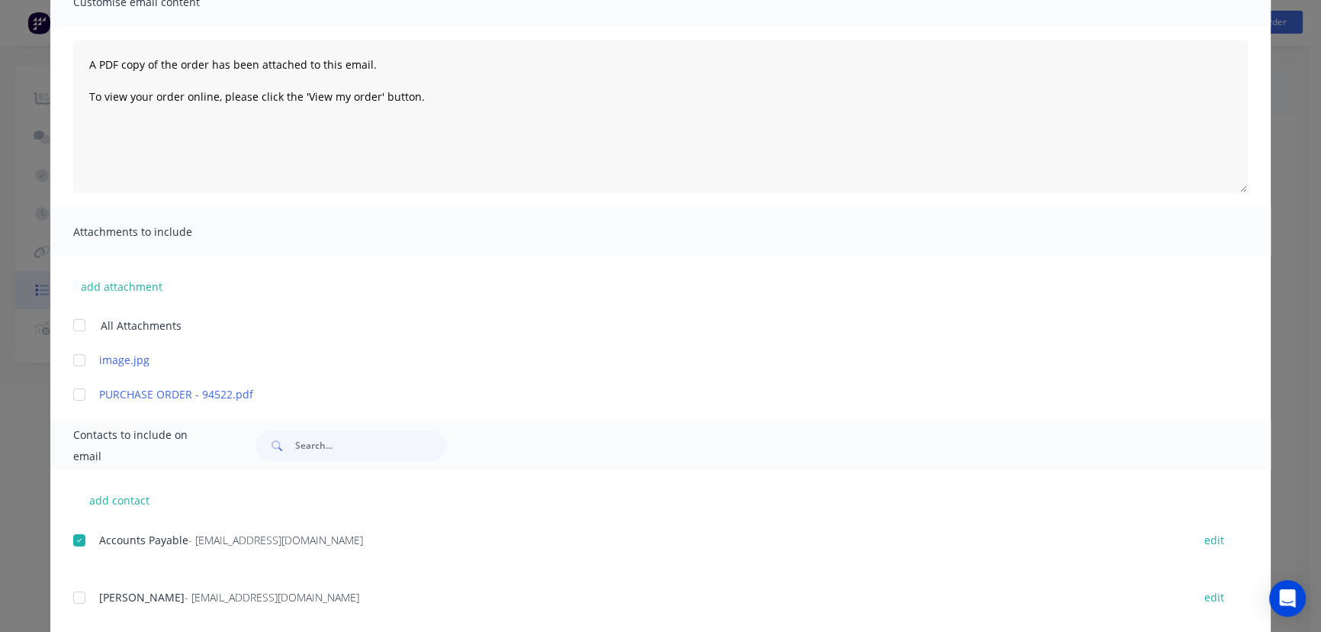
scroll to position [69, 0]
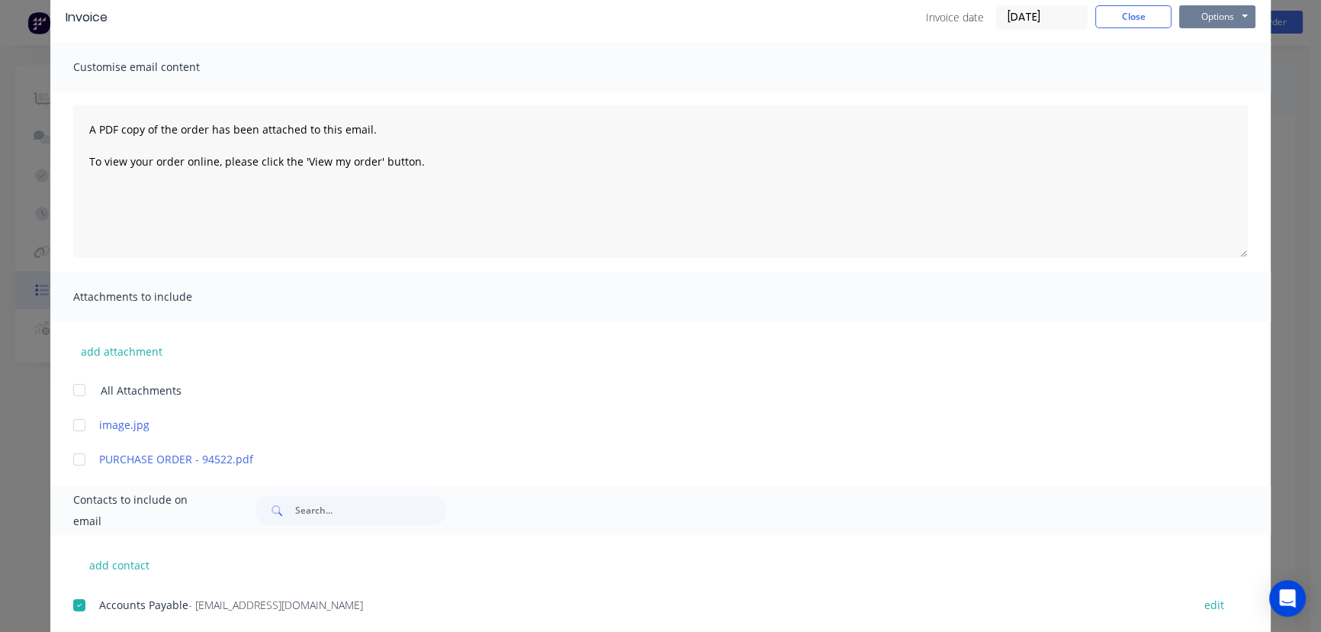
click at [1209, 15] on button "Options" at bounding box center [1217, 16] width 76 height 23
click at [1215, 91] on button "Email" at bounding box center [1228, 94] width 98 height 25
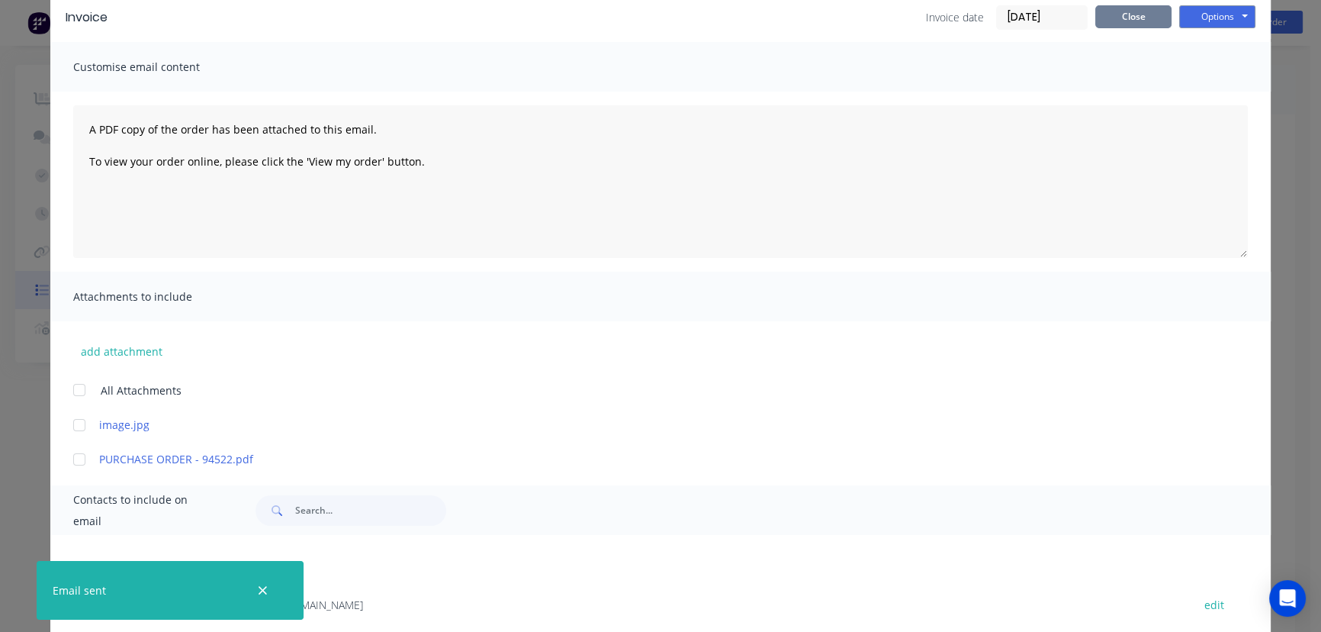
click at [1108, 15] on button "Close" at bounding box center [1134, 16] width 76 height 23
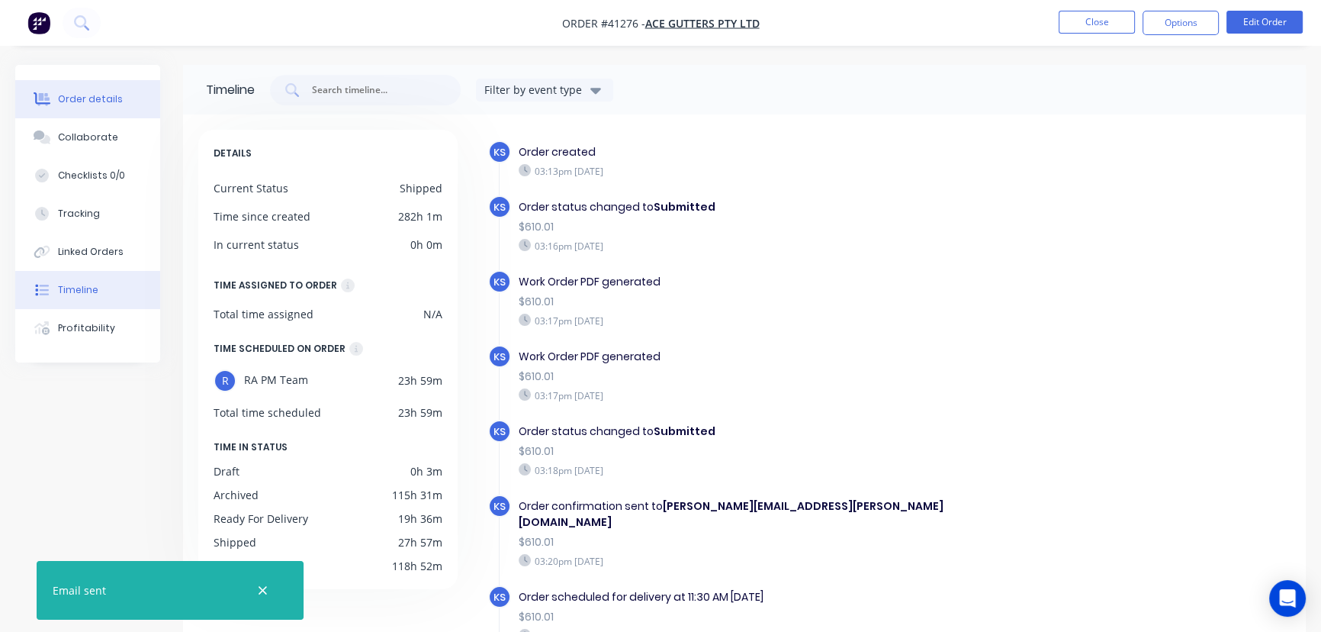
click at [89, 100] on div "Order details" at bounding box center [90, 99] width 65 height 14
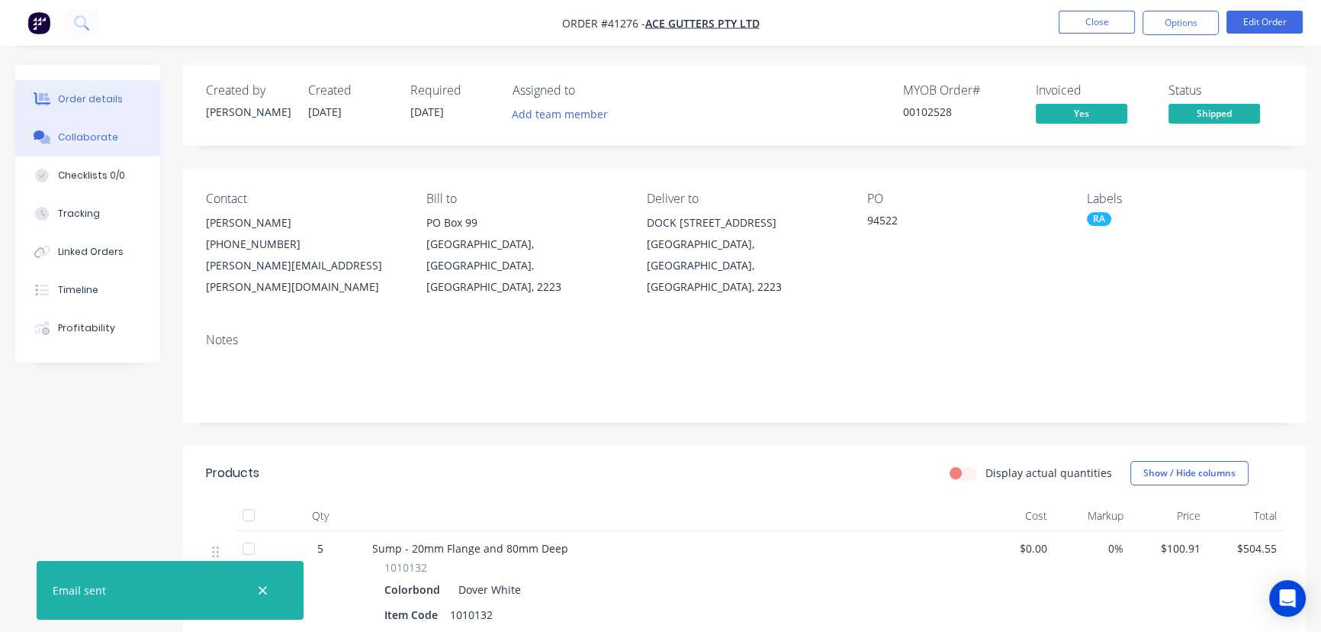
click at [92, 130] on div "Collaborate" at bounding box center [88, 137] width 60 height 14
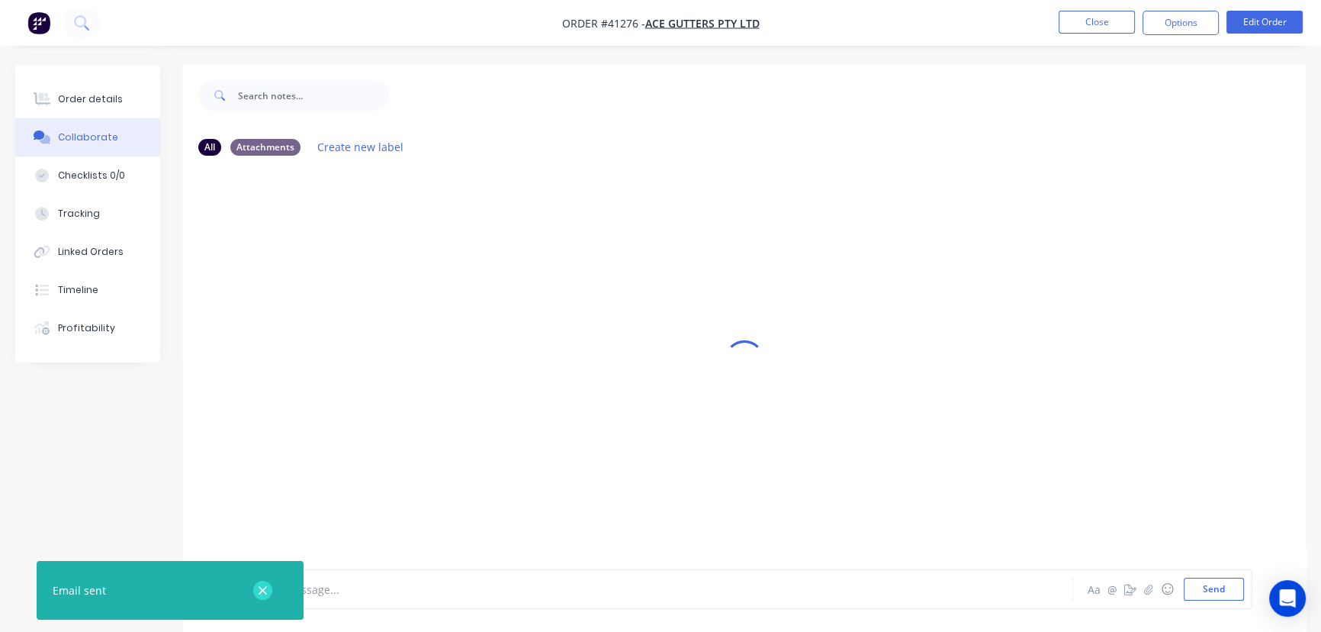
click at [265, 587] on icon "button" at bounding box center [263, 591] width 10 height 14
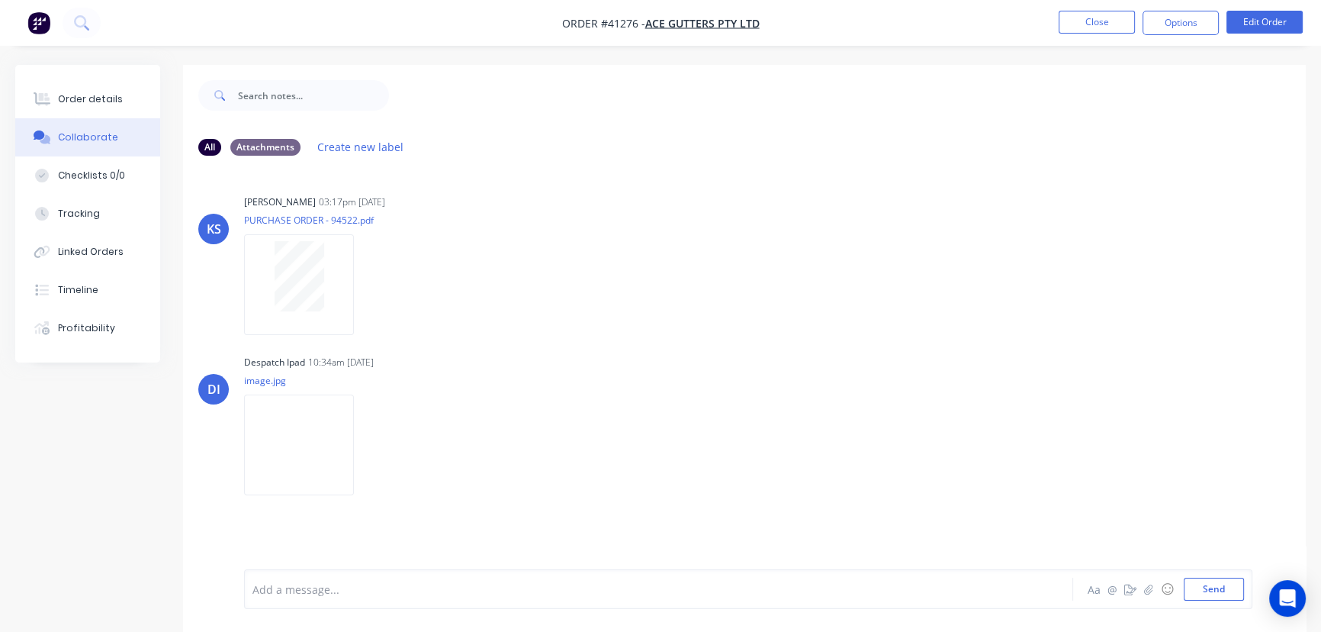
click at [350, 602] on div "Add a message... Aa @ ☺ Send" at bounding box center [748, 589] width 1009 height 40
click at [291, 597] on div at bounding box center [624, 589] width 743 height 16
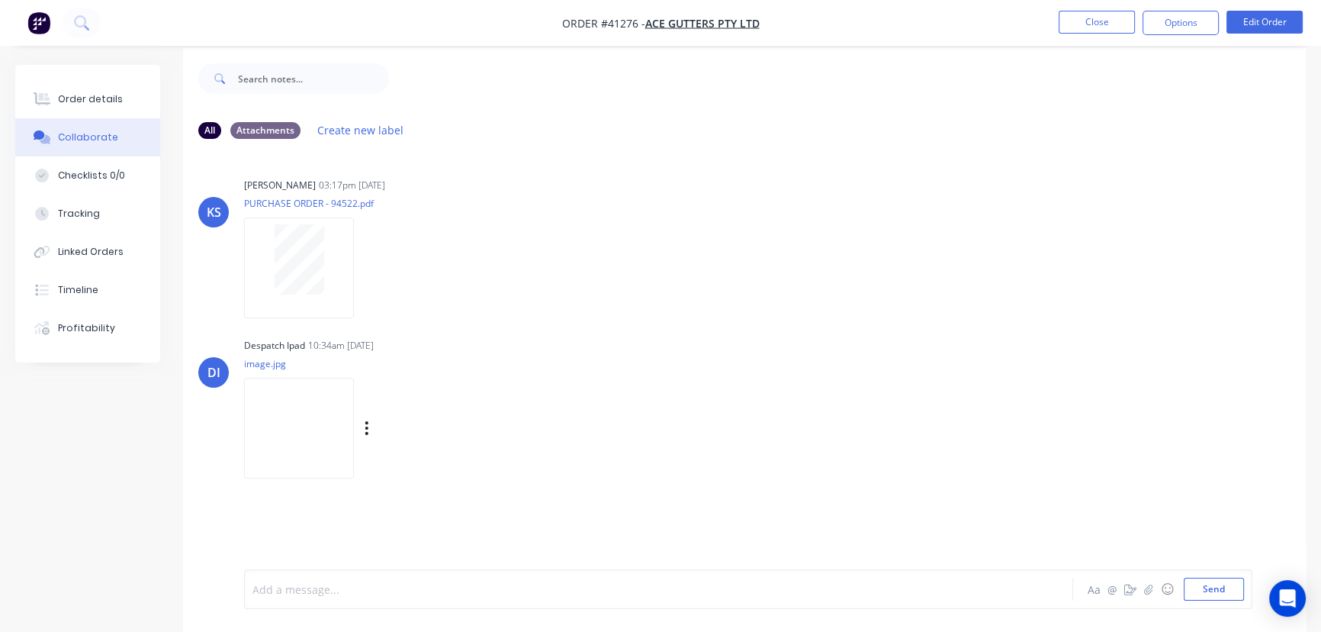
scroll to position [23, 0]
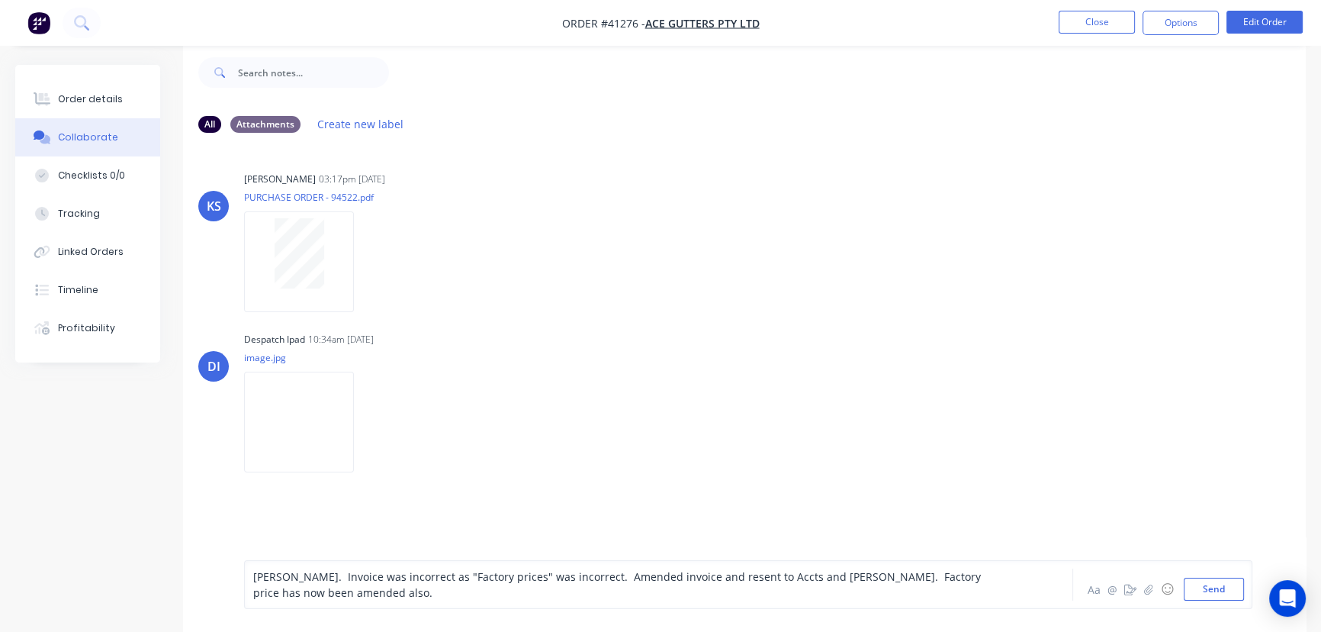
click at [500, 581] on span "Chris rang. Invoice was incorrect as "Factory prices" was incorrect. Amended in…" at bounding box center [618, 584] width 731 height 31
click at [1213, 589] on button "Send" at bounding box center [1214, 589] width 60 height 23
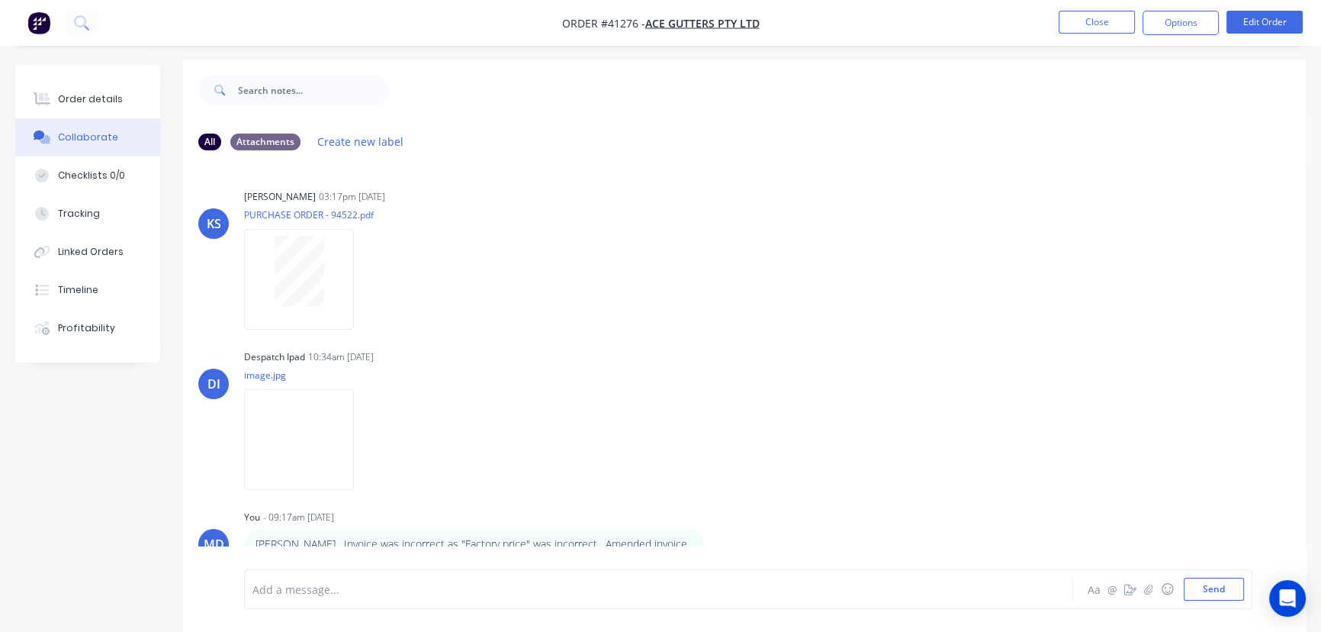
scroll to position [0, 0]
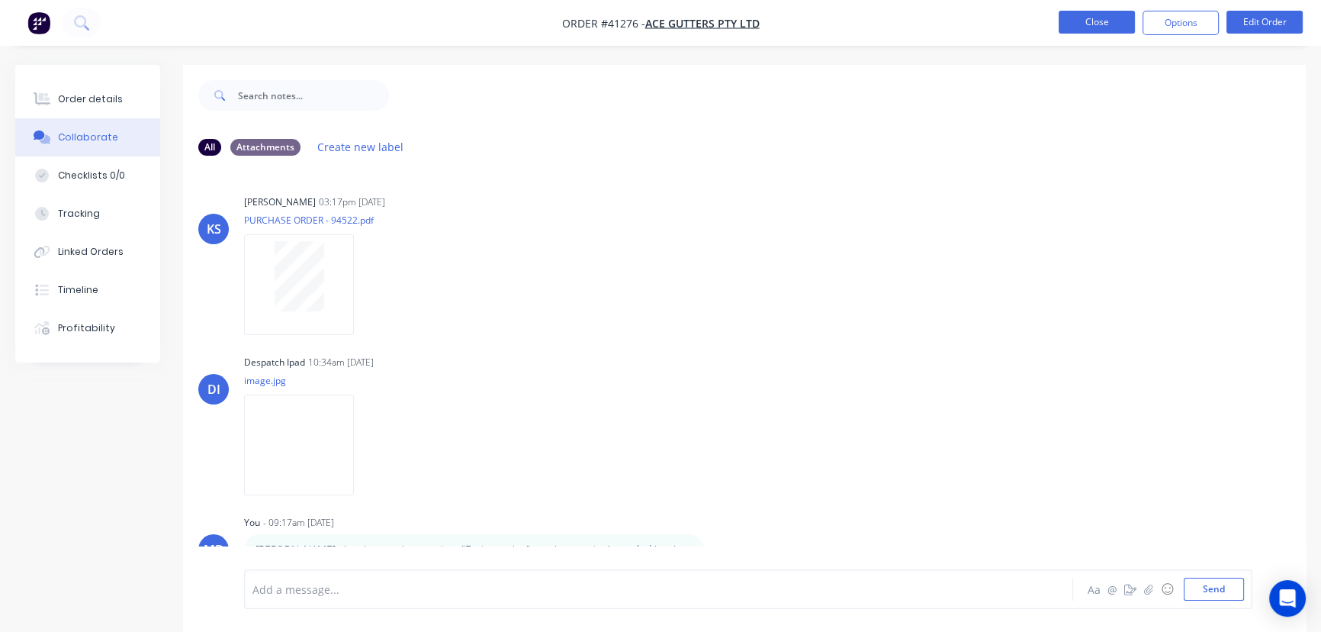
click at [1094, 24] on button "Close" at bounding box center [1097, 22] width 76 height 23
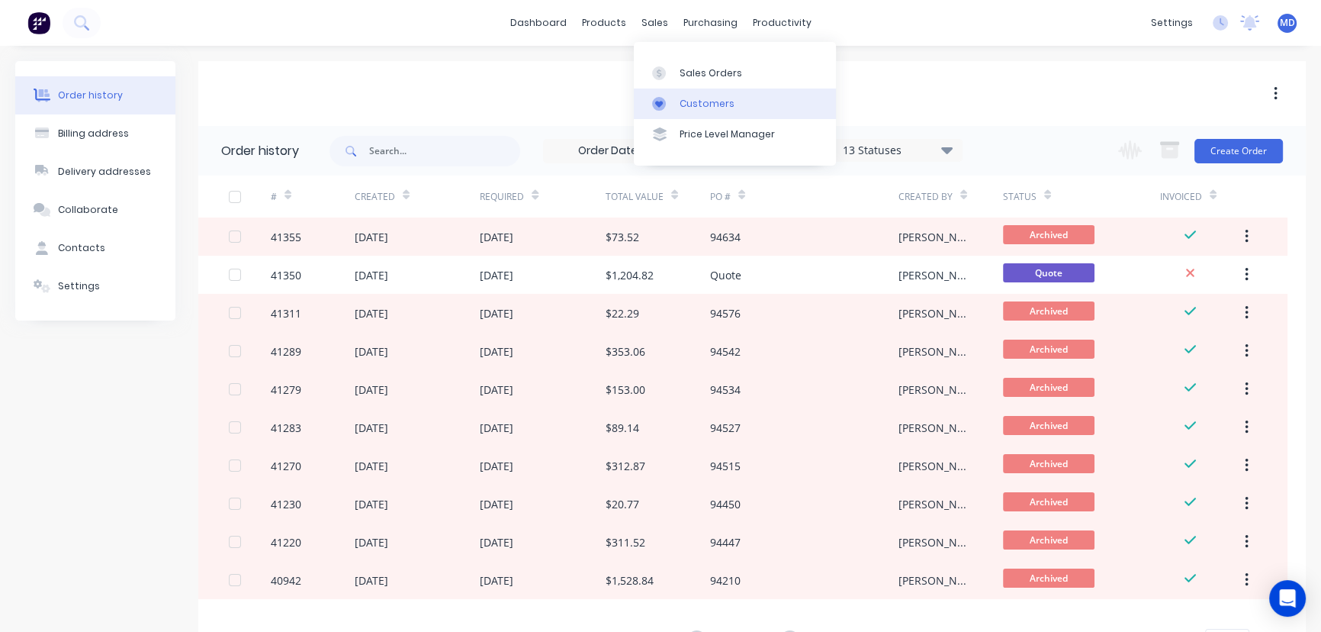
click at [713, 105] on div "Customers" at bounding box center [707, 104] width 55 height 14
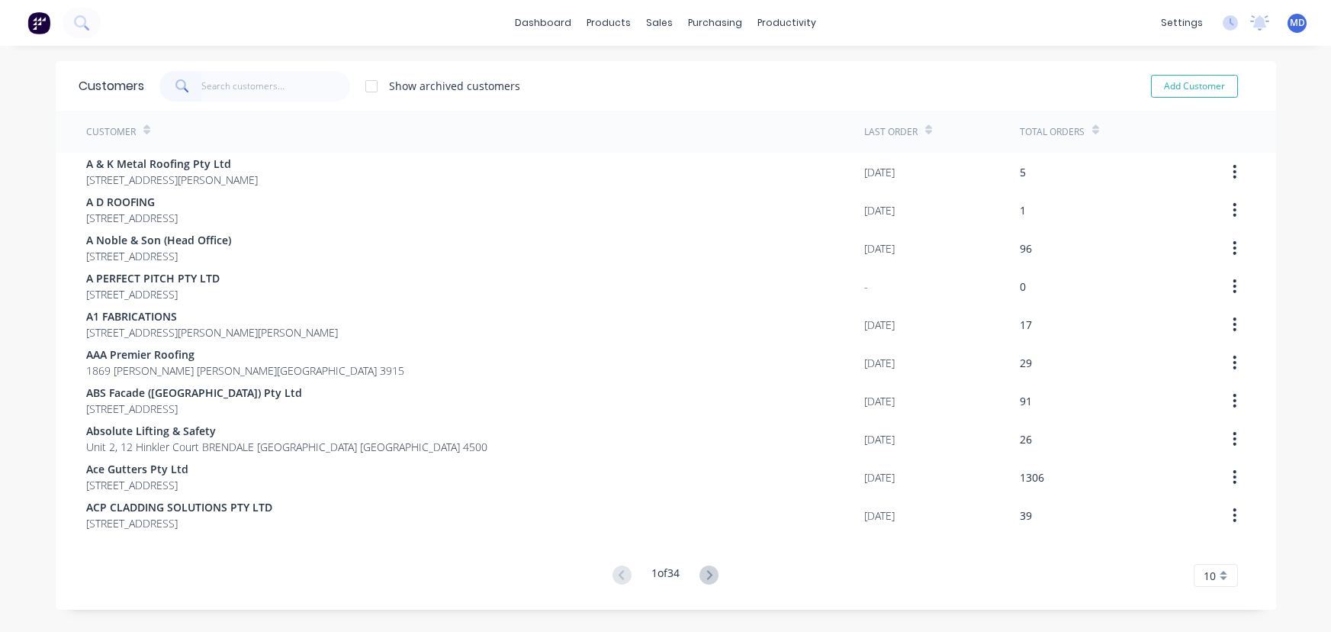
click at [253, 88] on input "text" at bounding box center [275, 86] width 149 height 31
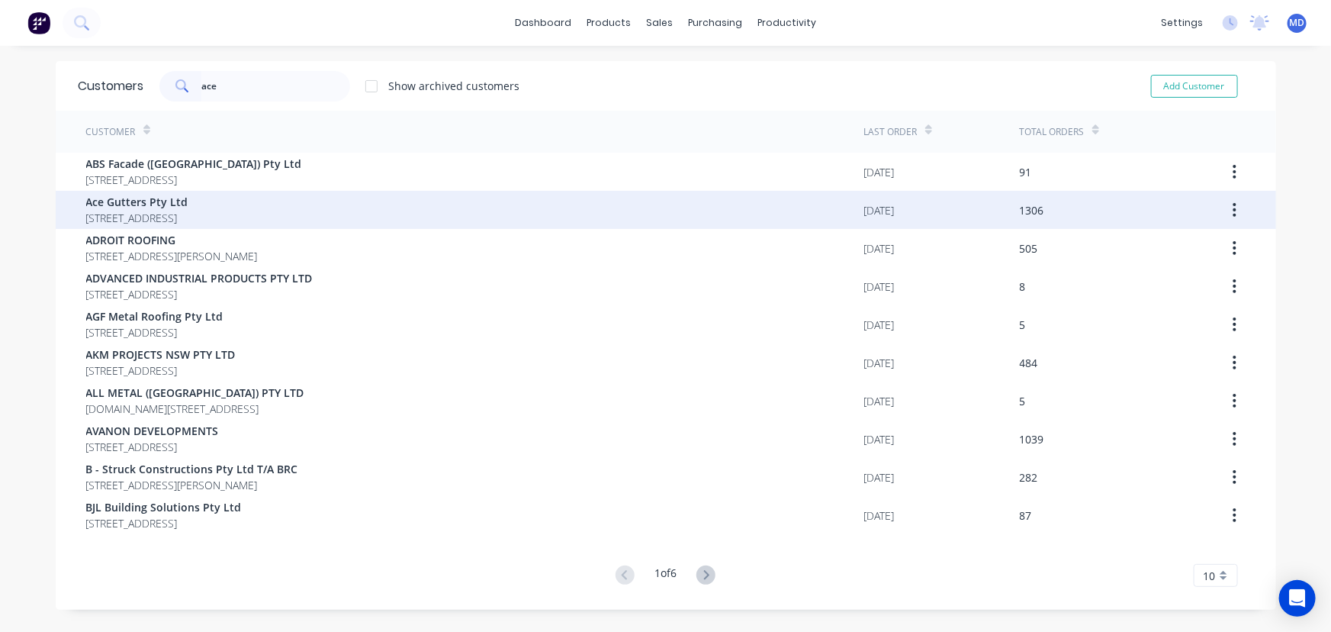
type input "ace"
click at [132, 202] on span "Ace Gutters Pty Ltd" at bounding box center [137, 202] width 102 height 16
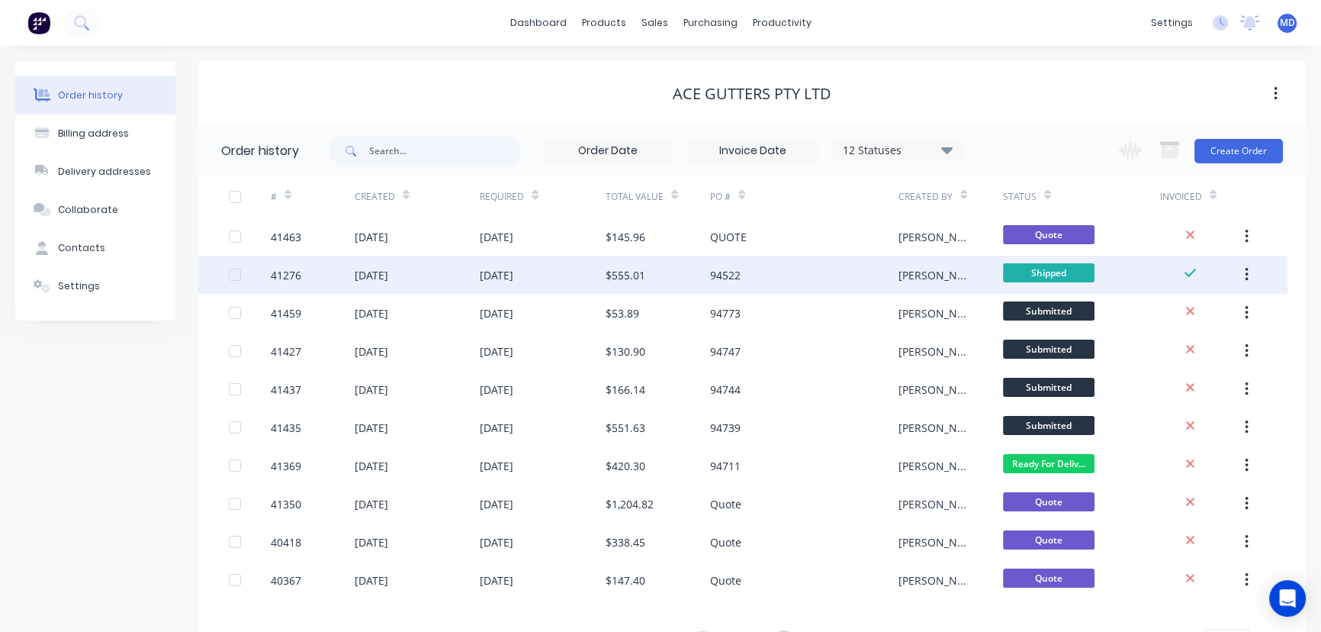
click at [1240, 269] on button "button" at bounding box center [1247, 274] width 36 height 27
click at [1151, 311] on div "Archive" at bounding box center [1192, 315] width 117 height 22
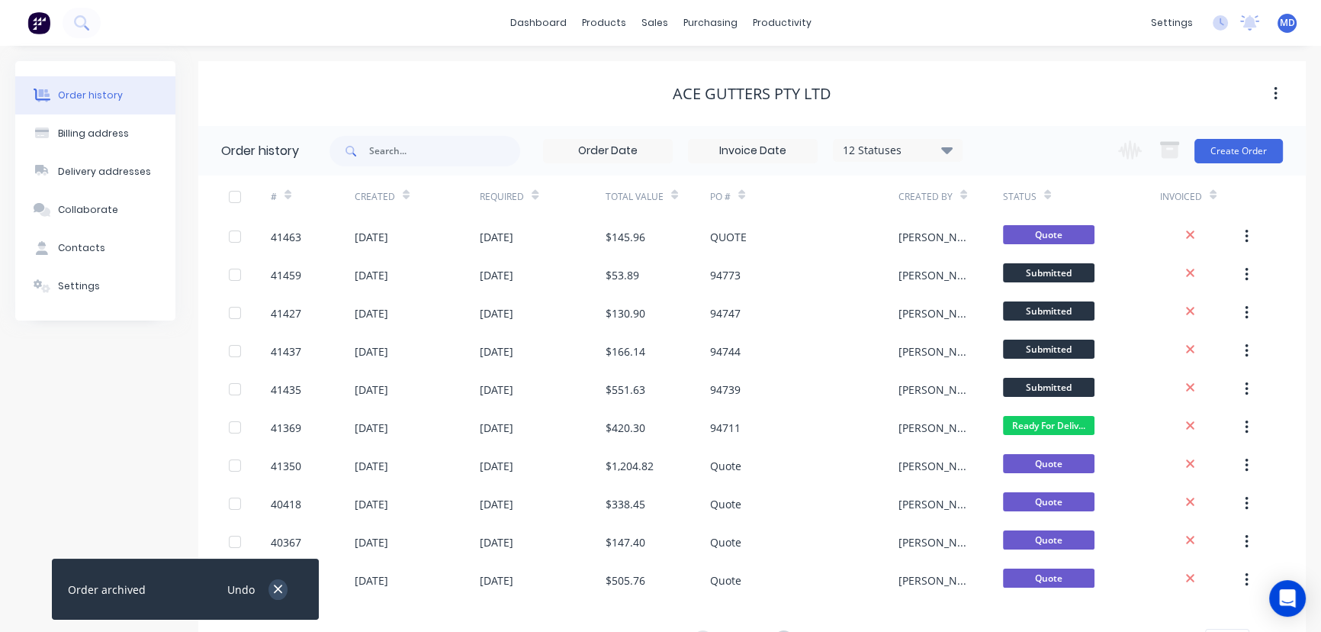
click at [271, 586] on button "button" at bounding box center [278, 589] width 19 height 21
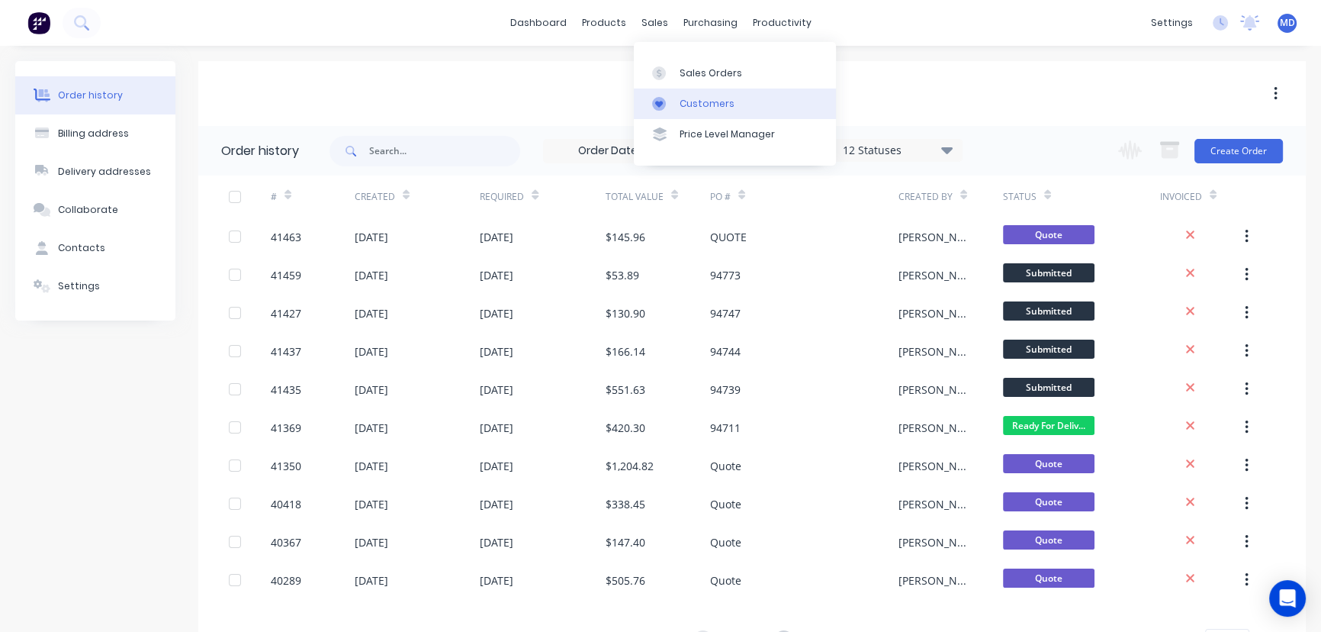
click at [701, 102] on div "Customers" at bounding box center [707, 104] width 55 height 14
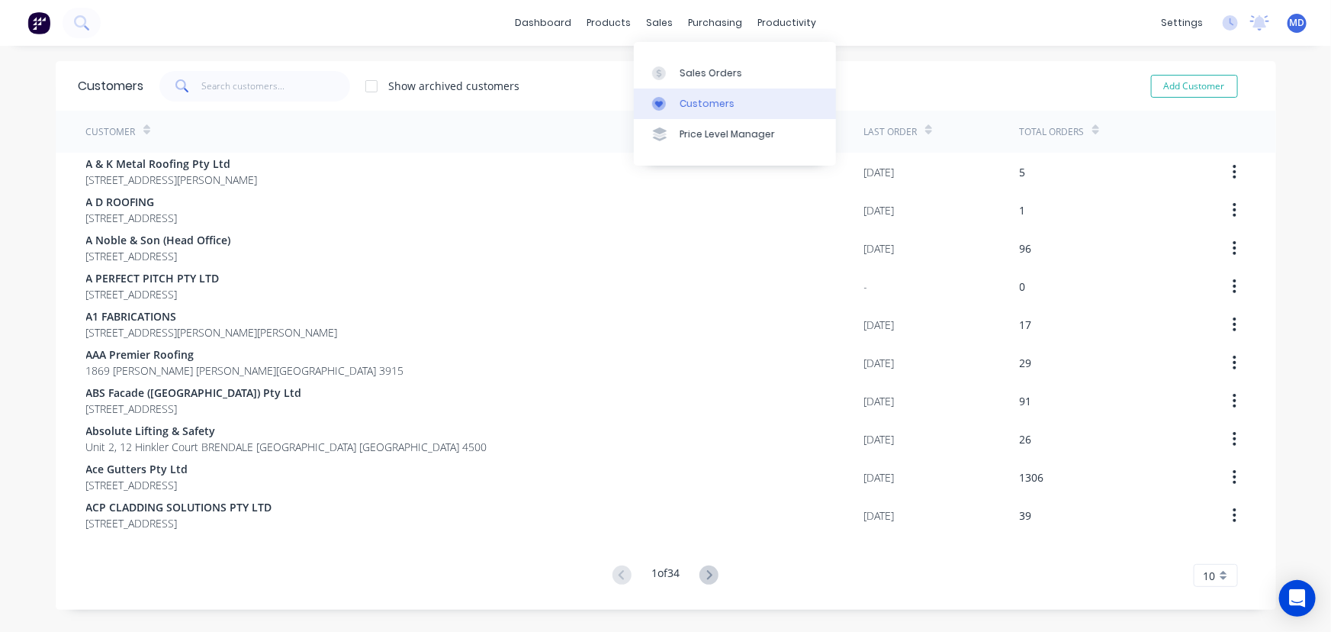
click at [703, 100] on div "Customers" at bounding box center [707, 104] width 55 height 14
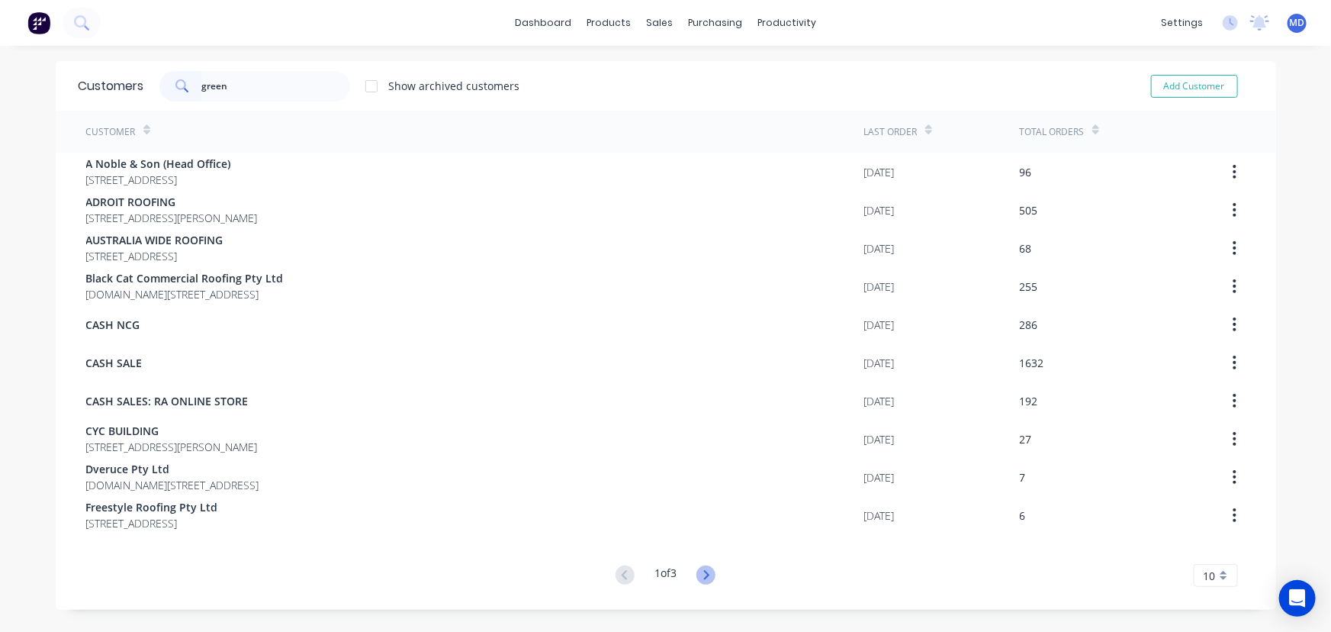
type input "green"
click at [702, 573] on icon at bounding box center [706, 574] width 19 height 19
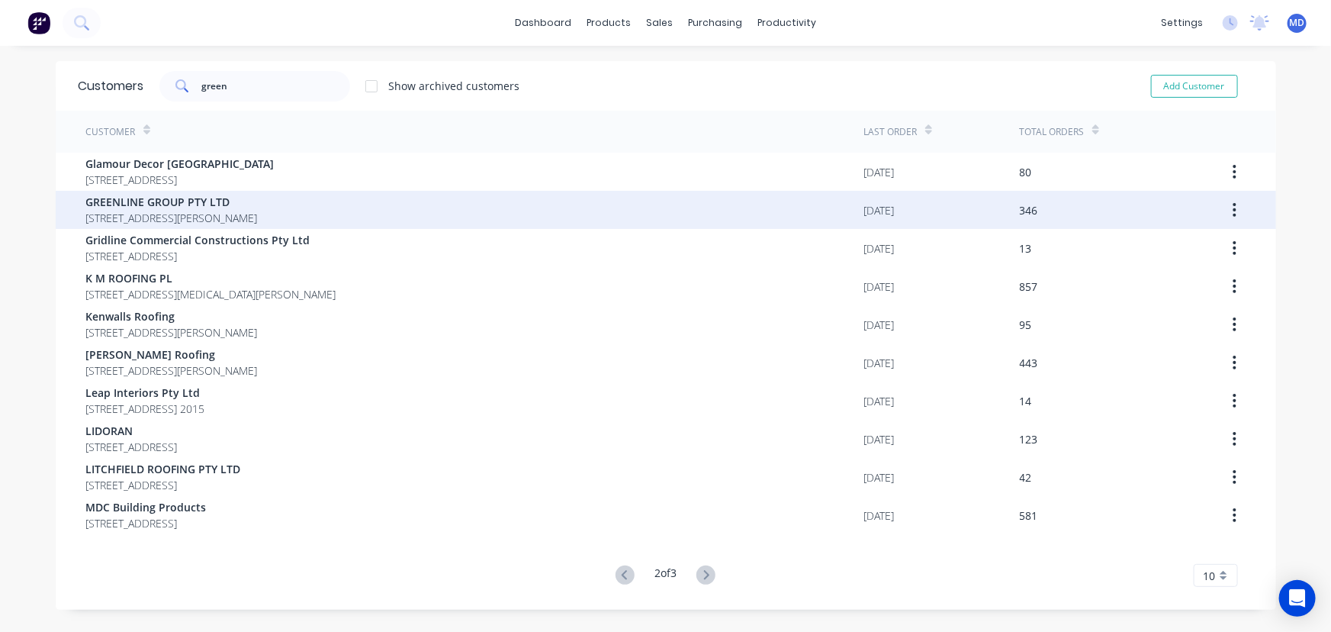
click at [140, 210] on span "3 Dangar Pl East Wagga Wagga New South Wales Australia 2650" at bounding box center [172, 218] width 172 height 16
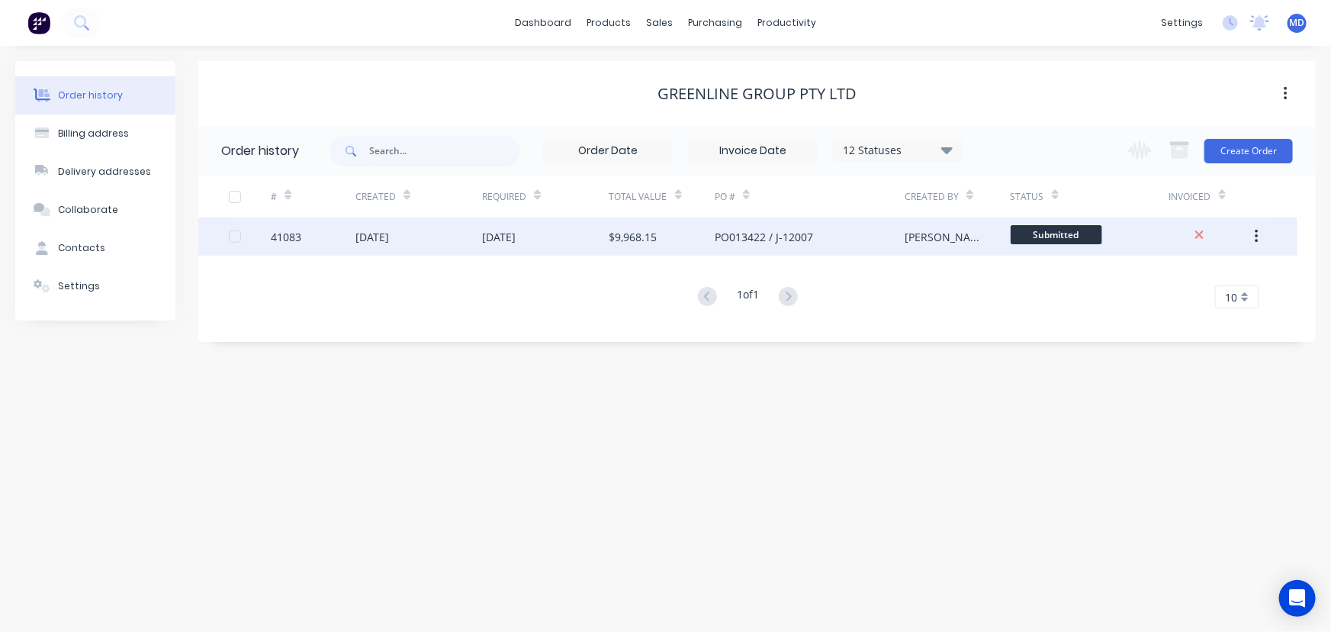
click at [681, 227] on div "$9,968.15" at bounding box center [662, 236] width 105 height 38
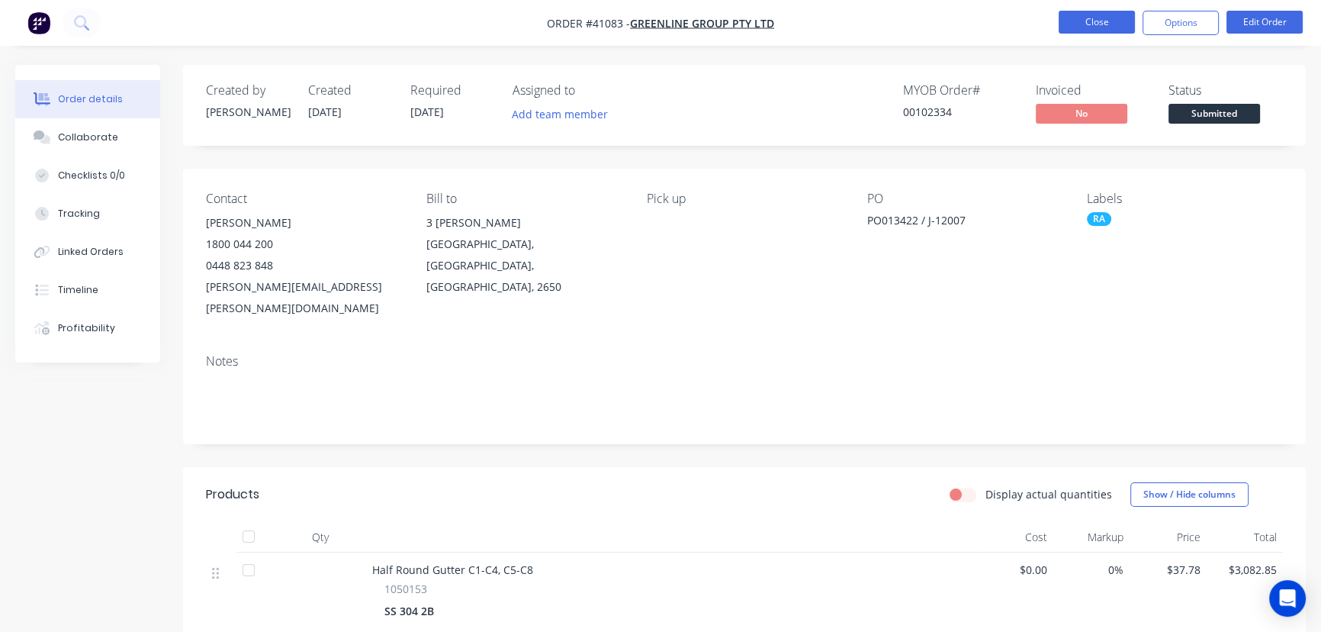
click at [1093, 21] on button "Close" at bounding box center [1097, 22] width 76 height 23
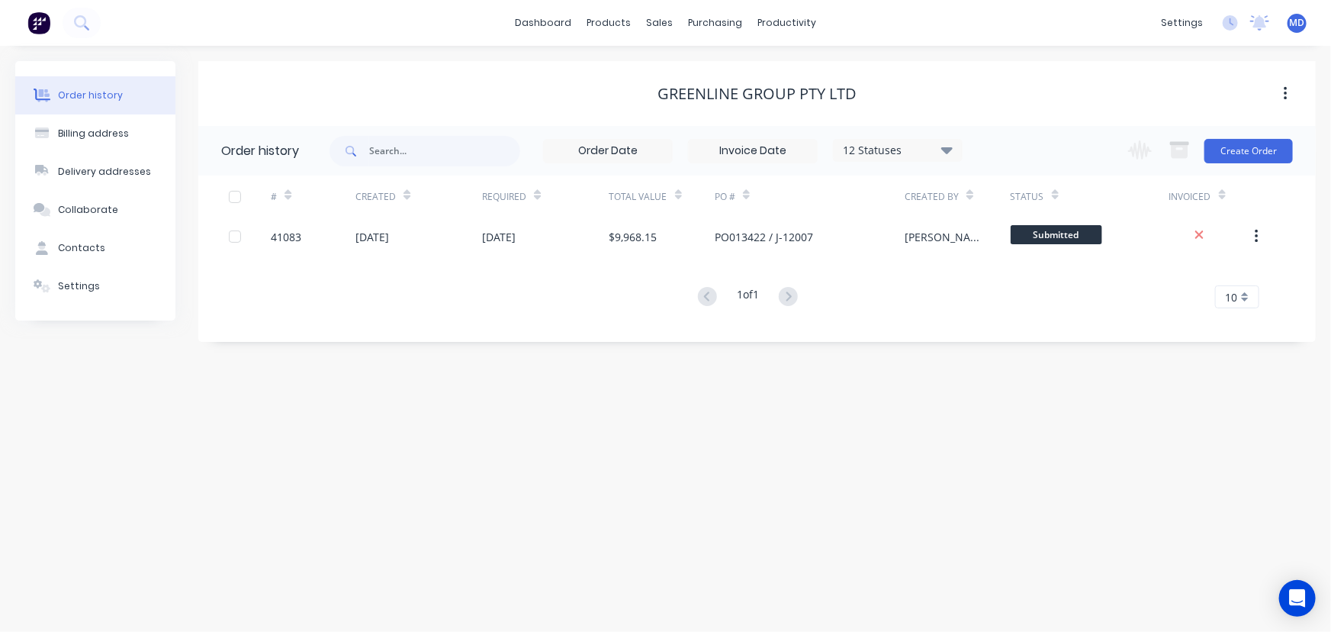
click at [946, 146] on icon at bounding box center [946, 149] width 11 height 7
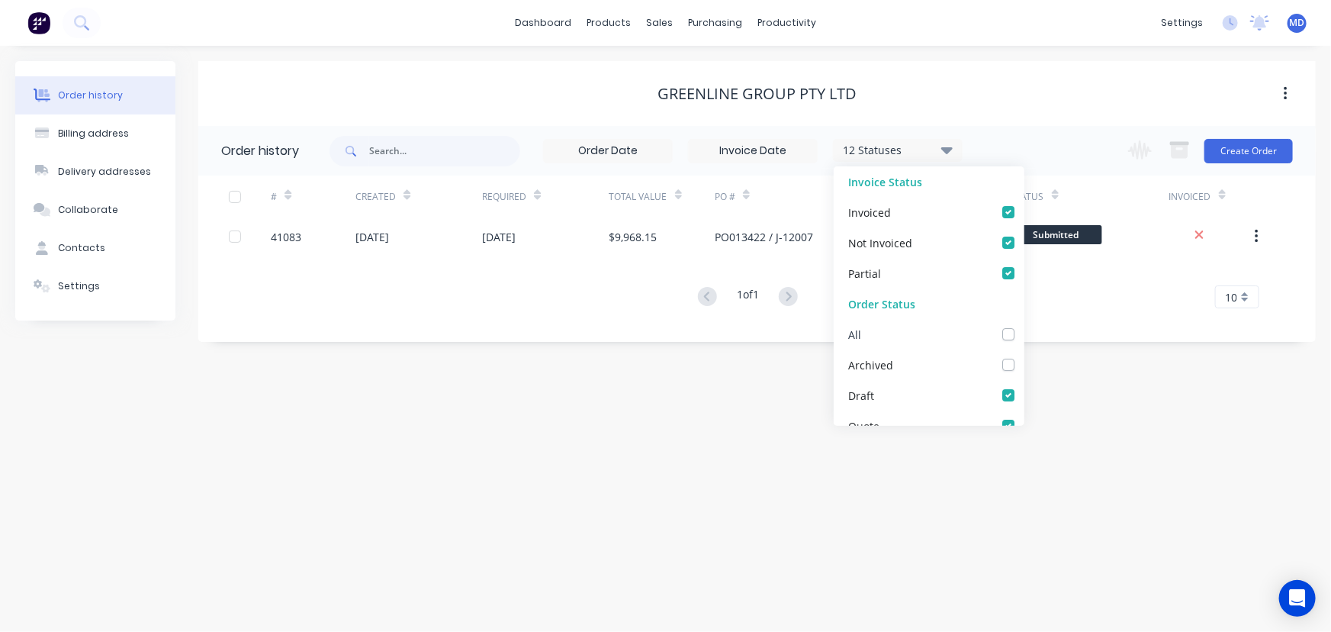
click at [1024, 326] on label at bounding box center [1024, 326] width 0 height 0
click at [1024, 332] on input "checkbox" at bounding box center [1030, 333] width 12 height 14
checkbox input "true"
click at [1068, 351] on div "Order history Billing address Delivery addresses Collaborate Contacts Settings …" at bounding box center [665, 339] width 1331 height 586
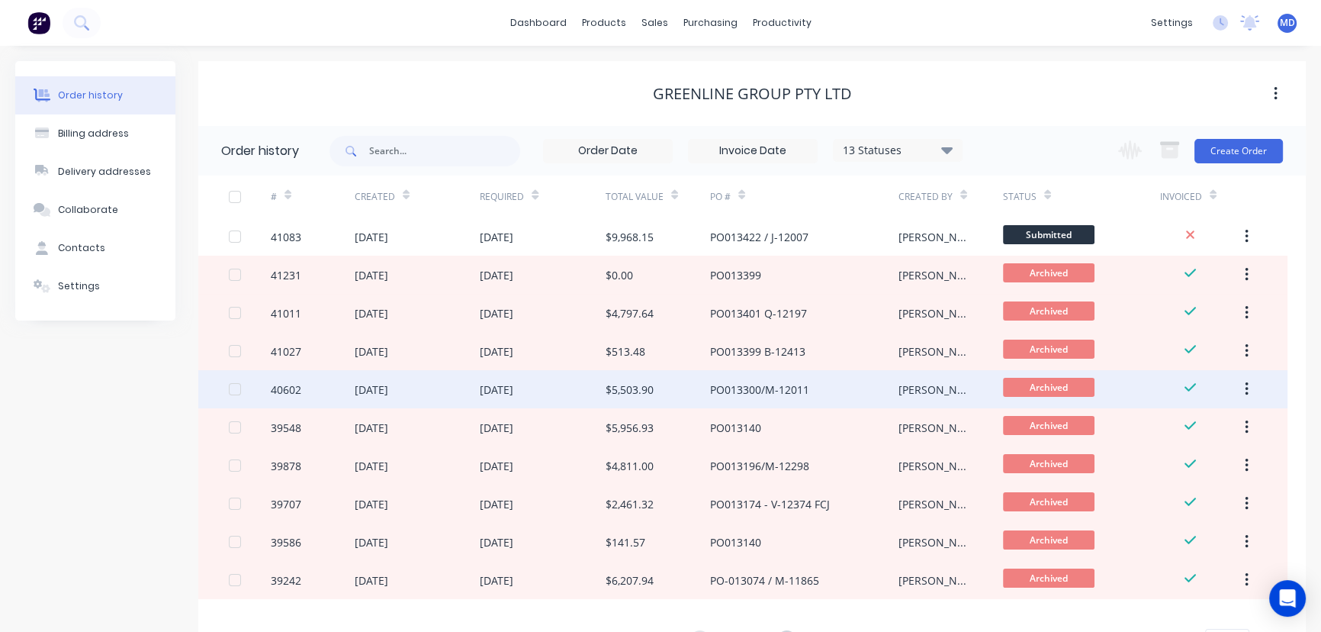
click at [571, 383] on div "25 Aug 2025" at bounding box center [543, 389] width 126 height 38
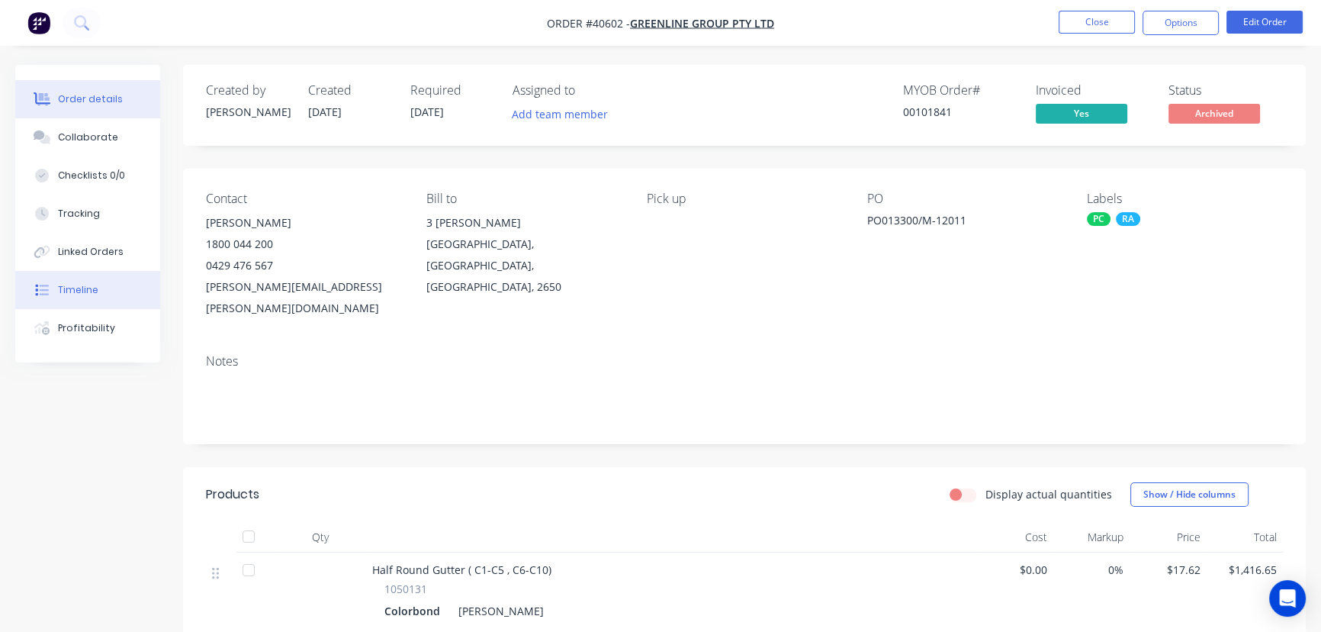
click at [95, 283] on button "Timeline" at bounding box center [87, 290] width 145 height 38
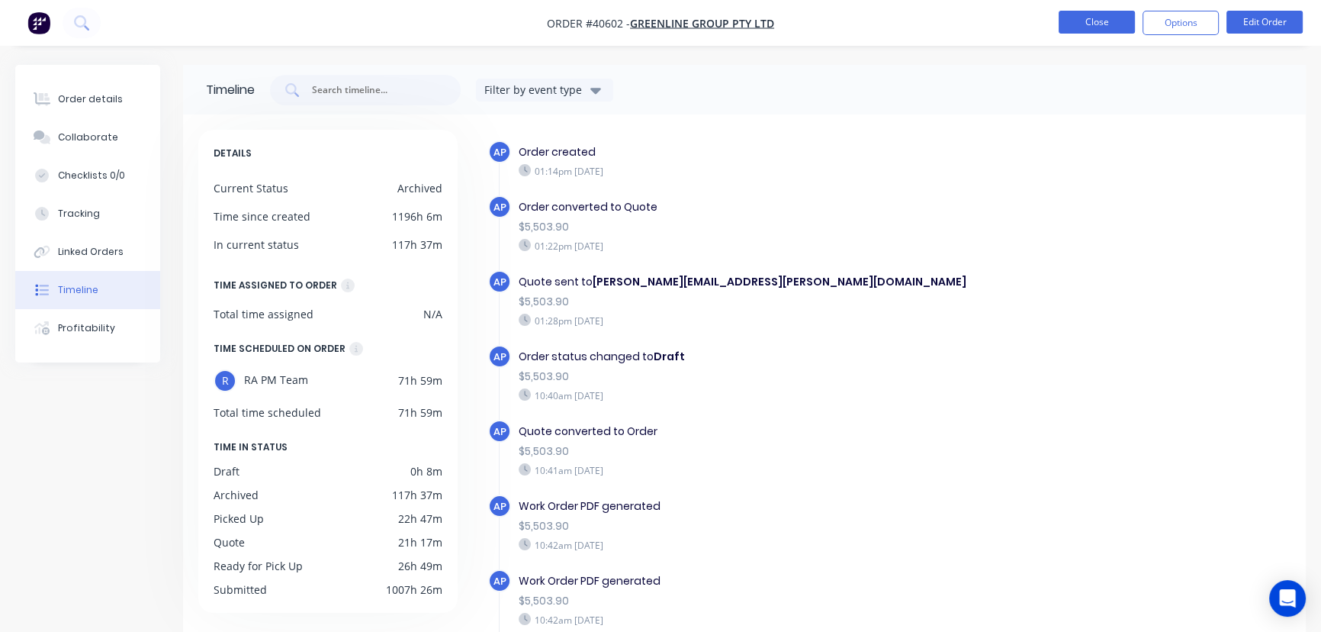
click at [1104, 22] on button "Close" at bounding box center [1097, 22] width 76 height 23
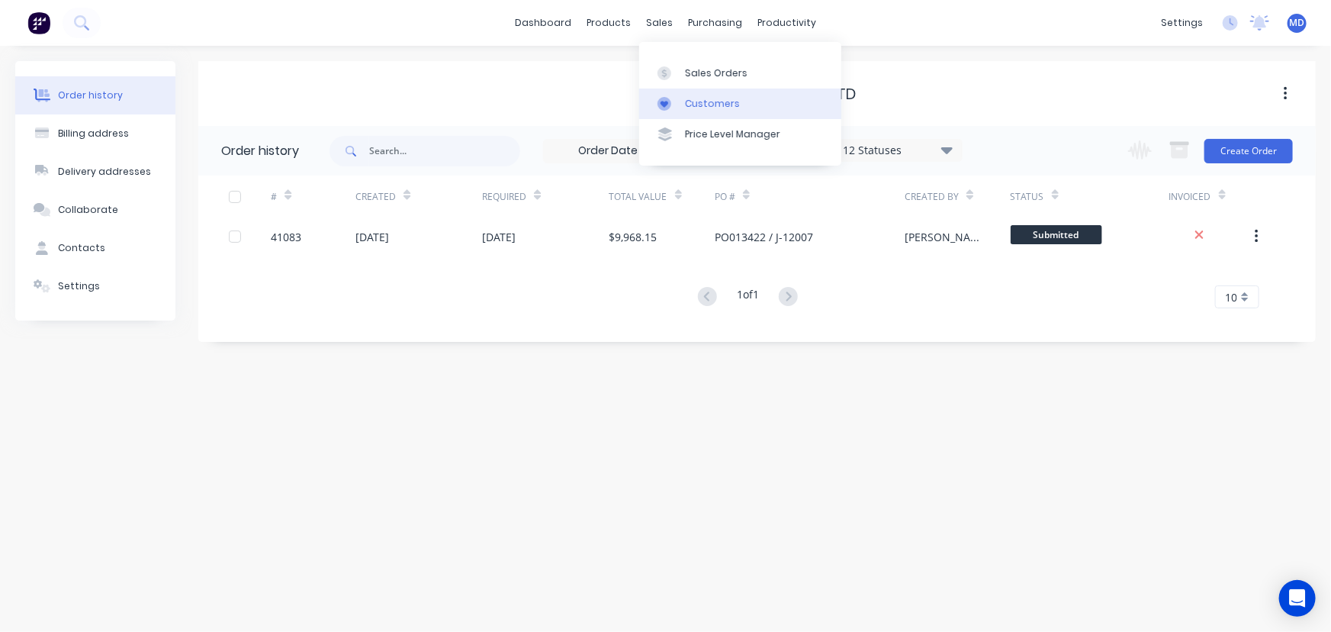
click at [716, 102] on div "Customers" at bounding box center [712, 104] width 55 height 14
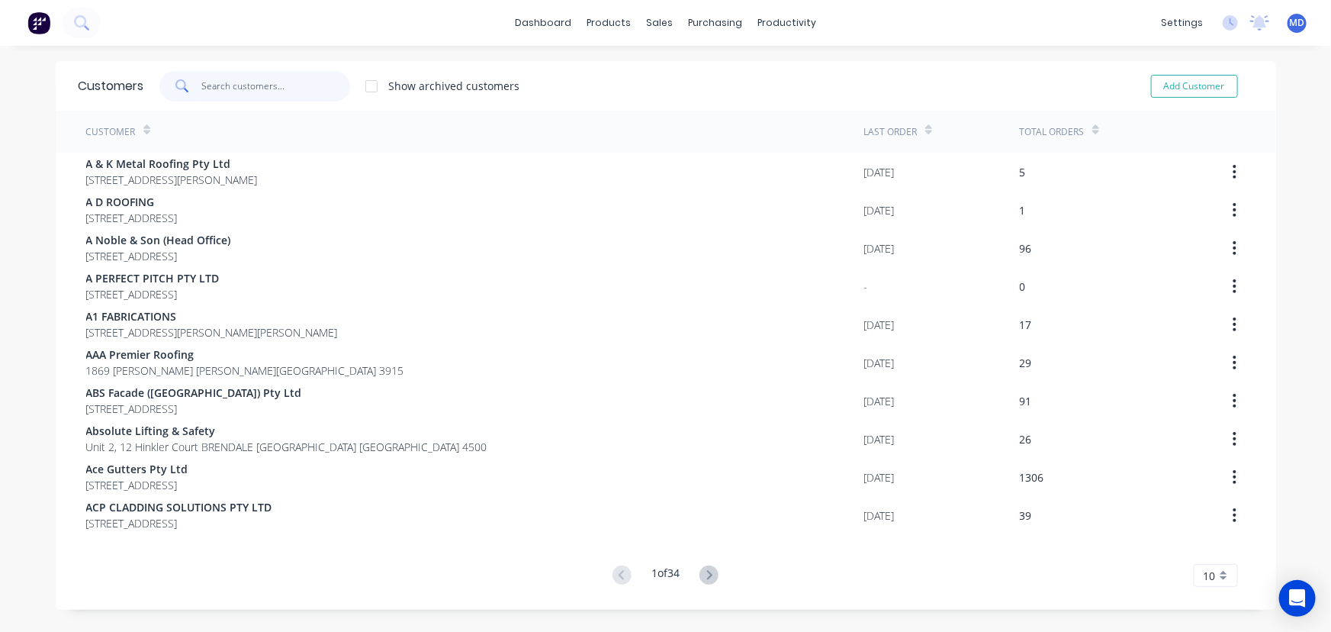
click at [215, 82] on input "text" at bounding box center [275, 86] width 149 height 31
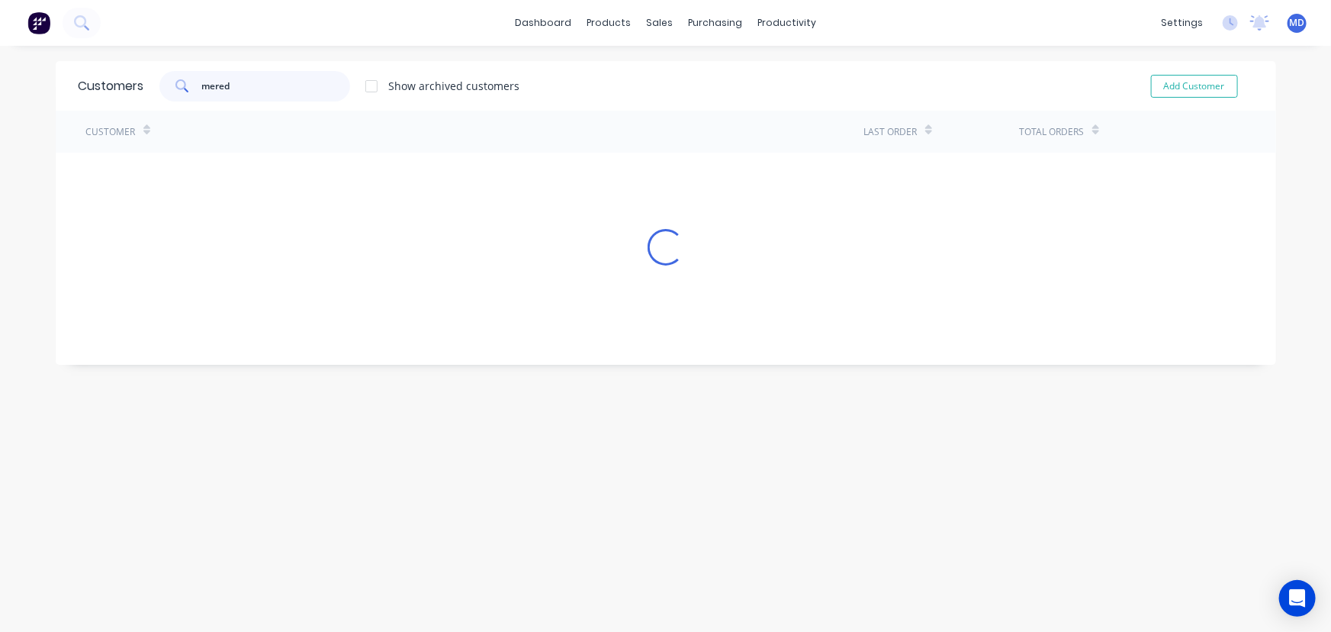
type input "mered"
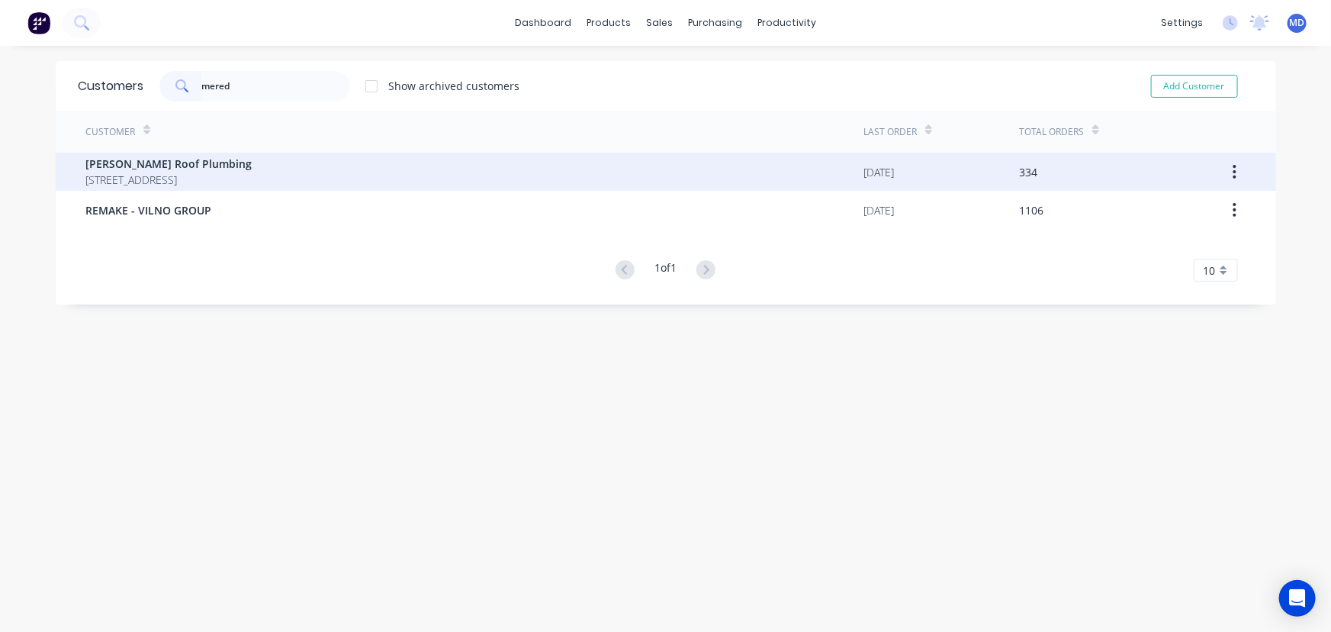
click at [167, 167] on span "[PERSON_NAME] Roof Plumbing" at bounding box center [169, 164] width 166 height 16
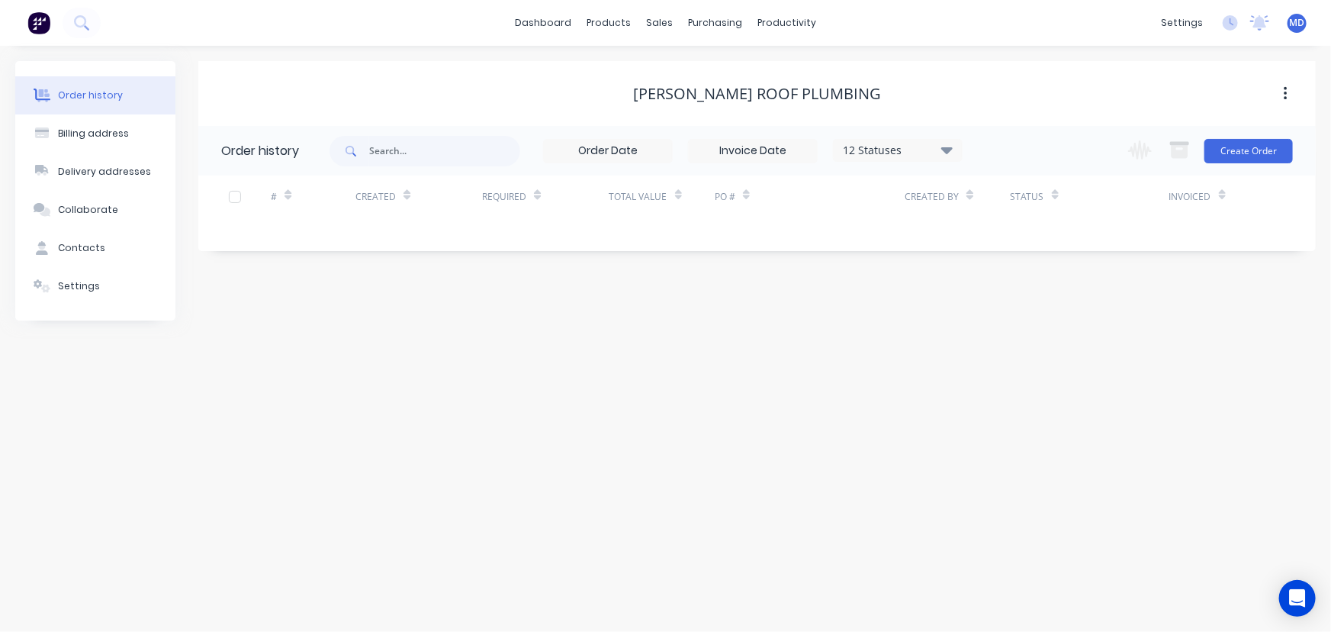
click at [945, 149] on icon at bounding box center [946, 149] width 11 height 7
drag, startPoint x: 999, startPoint y: 335, endPoint x: 1079, endPoint y: 339, distance: 79.4
click at [1024, 326] on label at bounding box center [1024, 326] width 0 height 0
click at [1024, 335] on input "checkbox" at bounding box center [1030, 333] width 12 height 14
checkbox input "true"
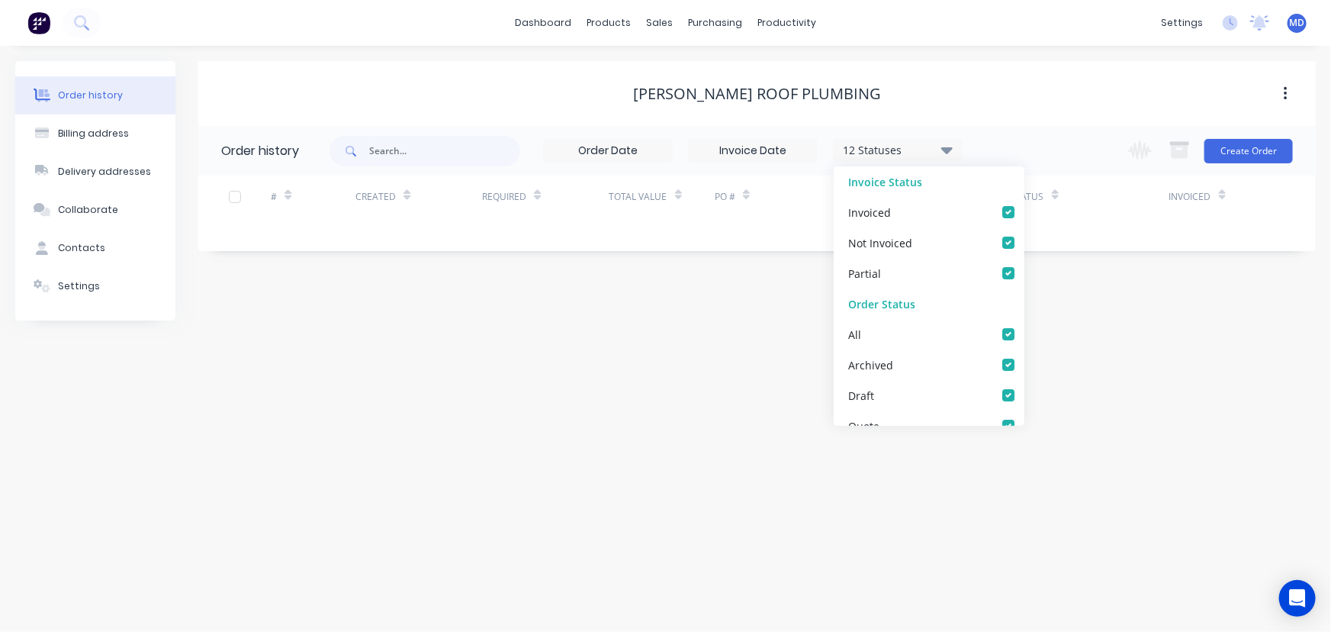
checkbox input "true"
click at [1079, 339] on div "Order history Billing address Delivery addresses Collaborate Contacts Settings …" at bounding box center [665, 339] width 1331 height 586
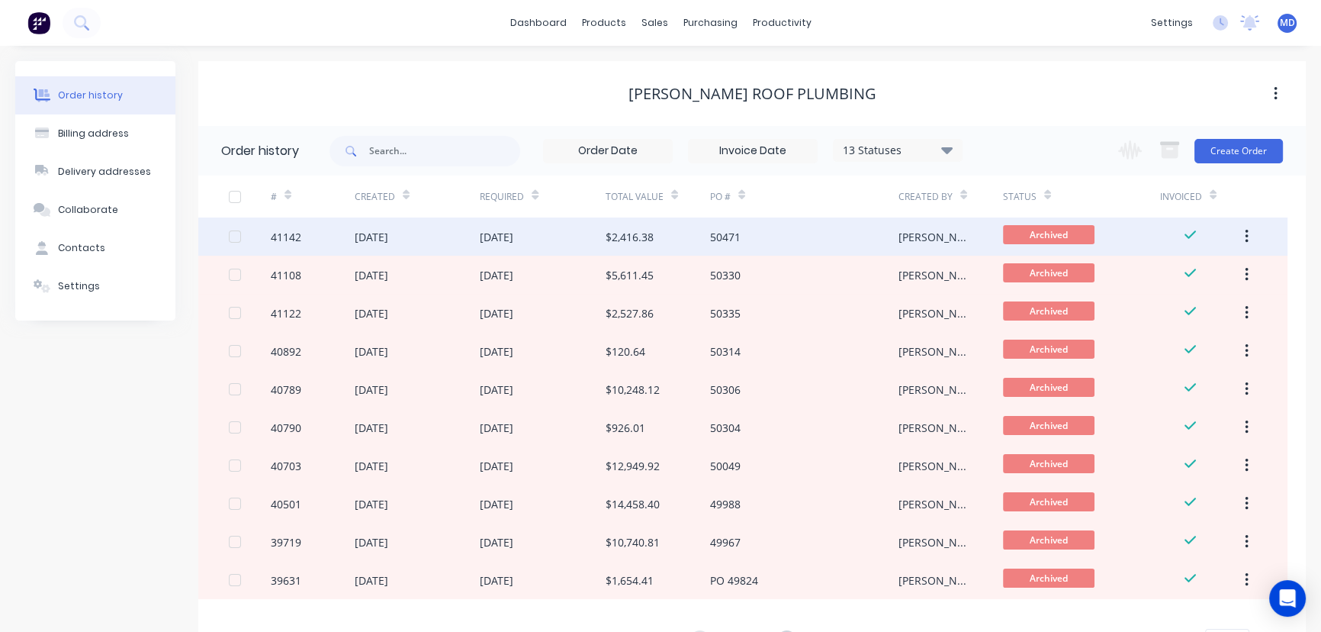
click at [603, 240] on div "[DATE]" at bounding box center [543, 236] width 126 height 38
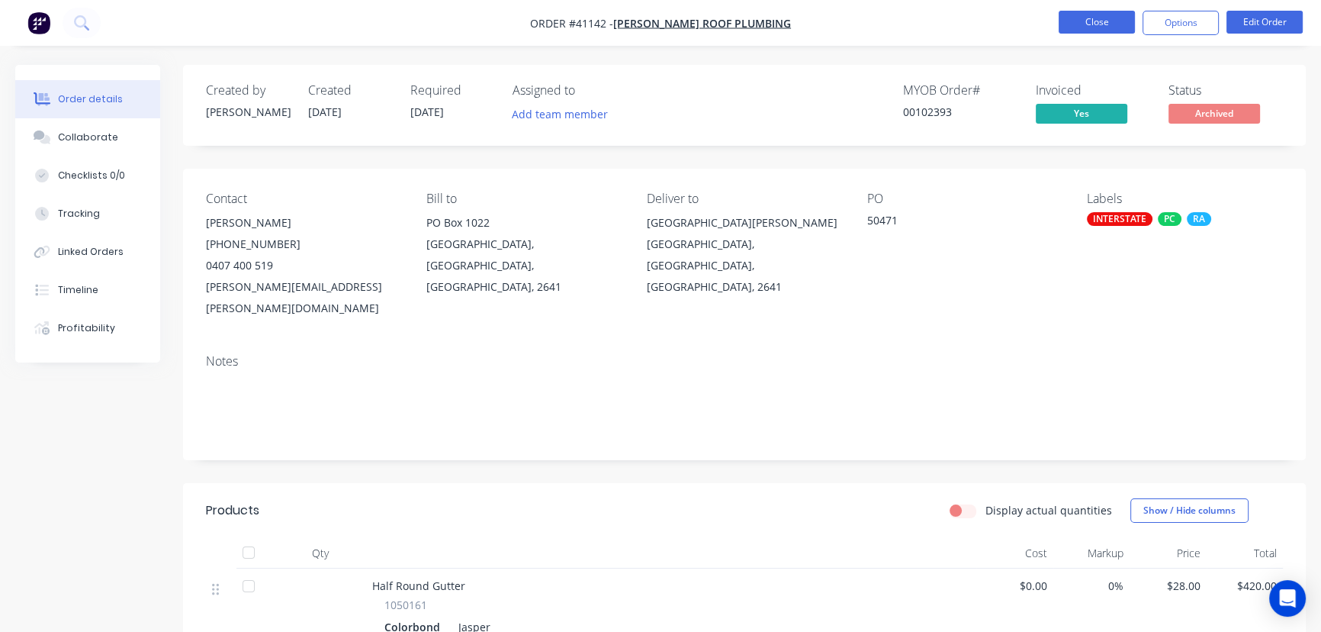
click at [1090, 28] on button "Close" at bounding box center [1097, 22] width 76 height 23
